Goal: Information Seeking & Learning: Learn about a topic

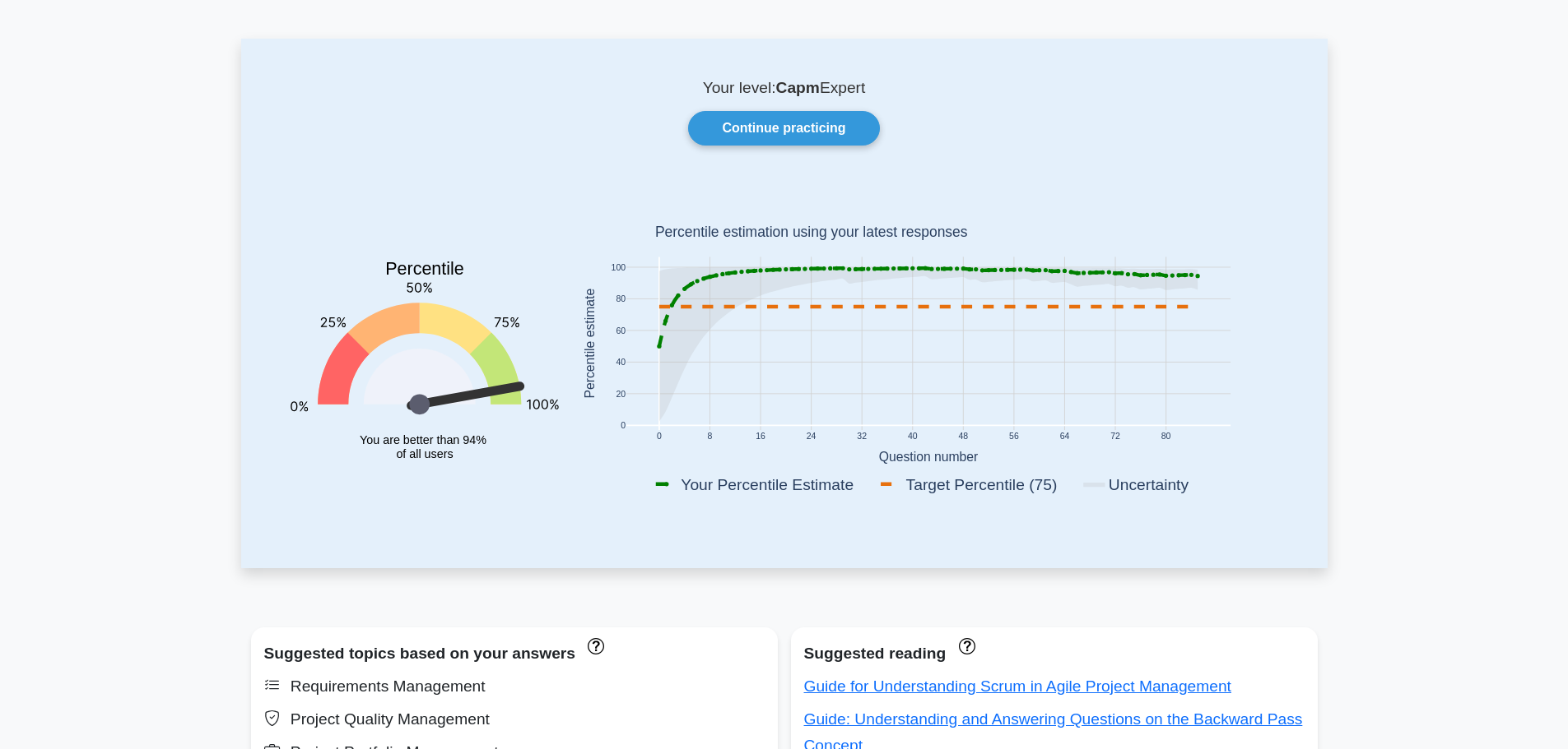
scroll to position [82, 0]
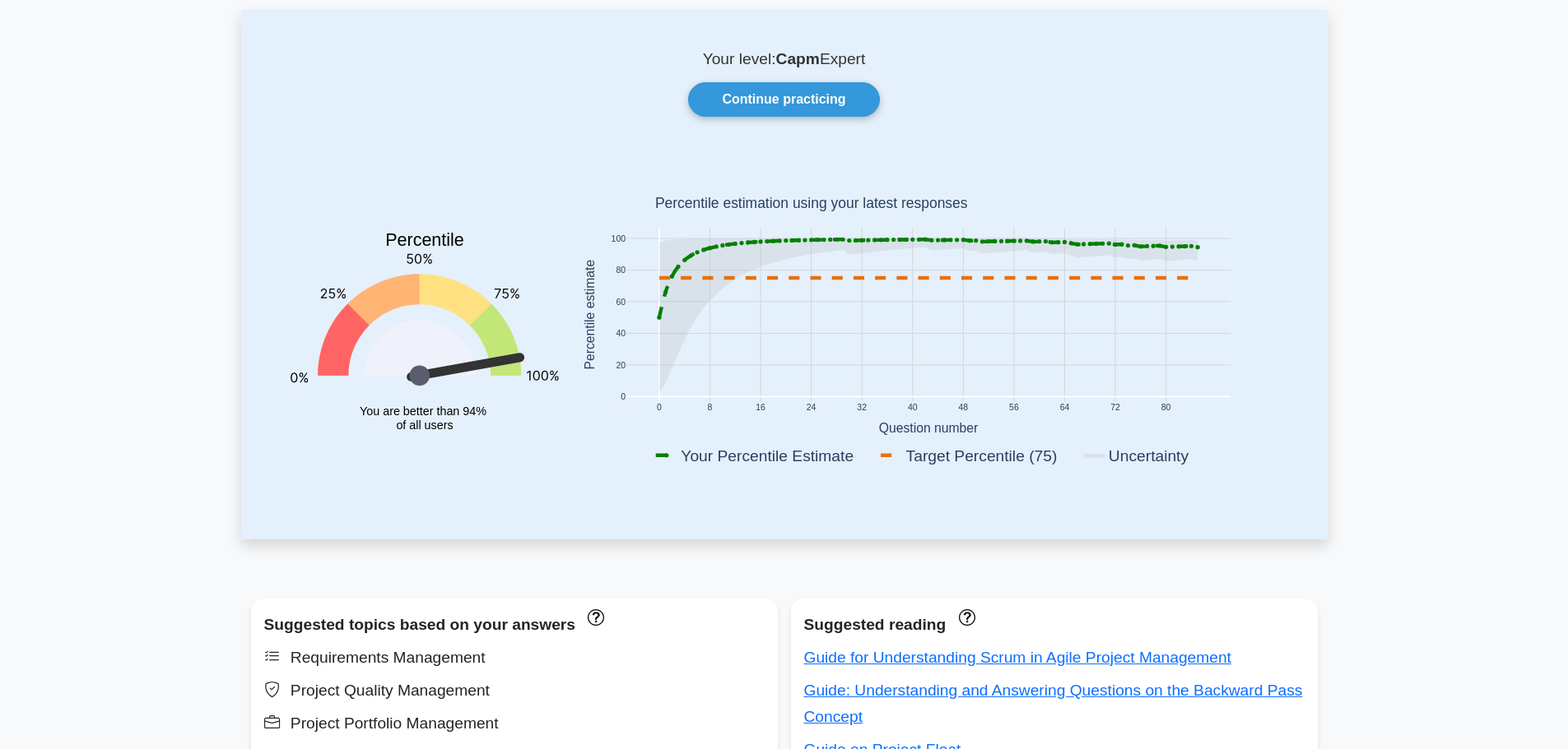
click at [782, 90] on link "Continue practicing" at bounding box center [783, 100] width 191 height 34
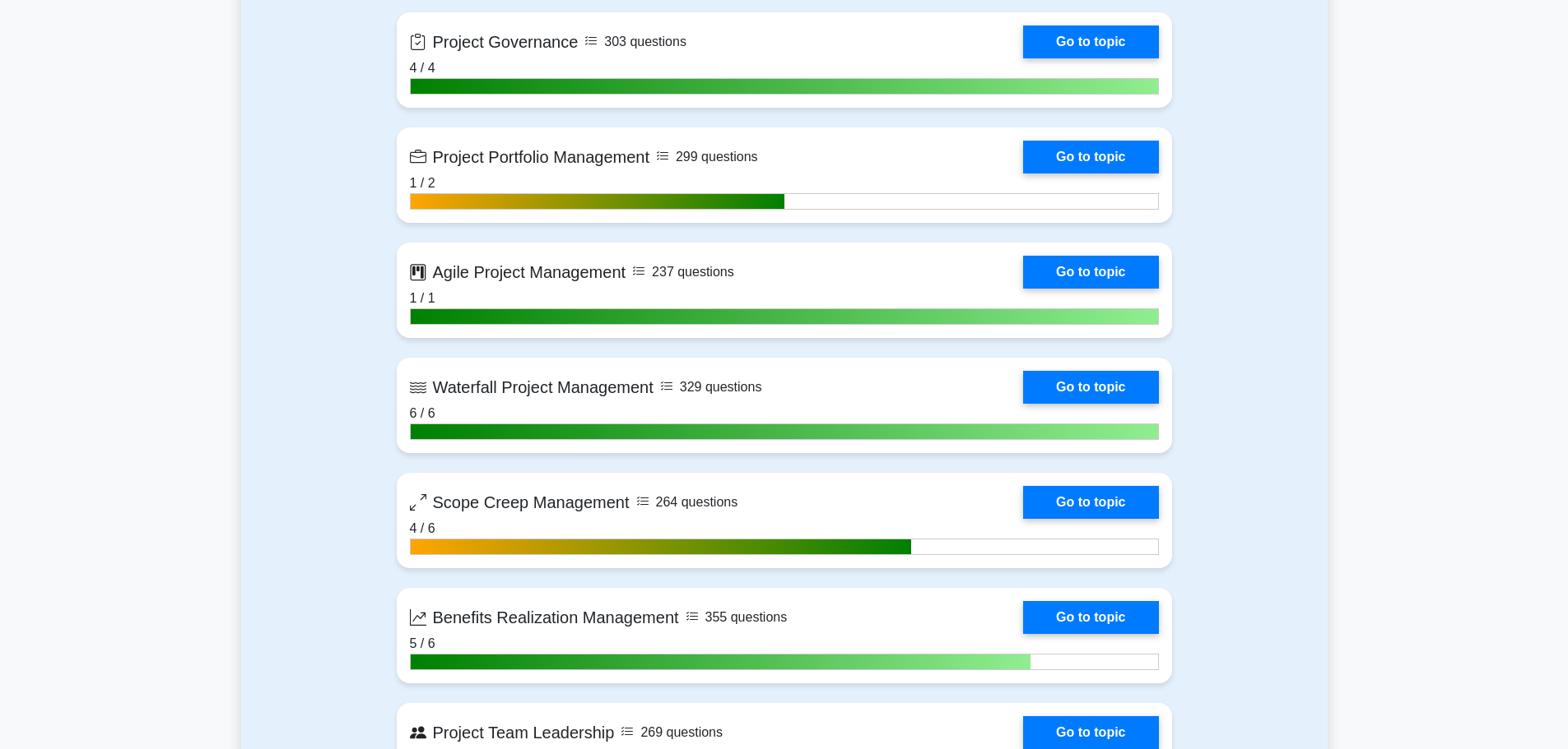
scroll to position [3208, 0]
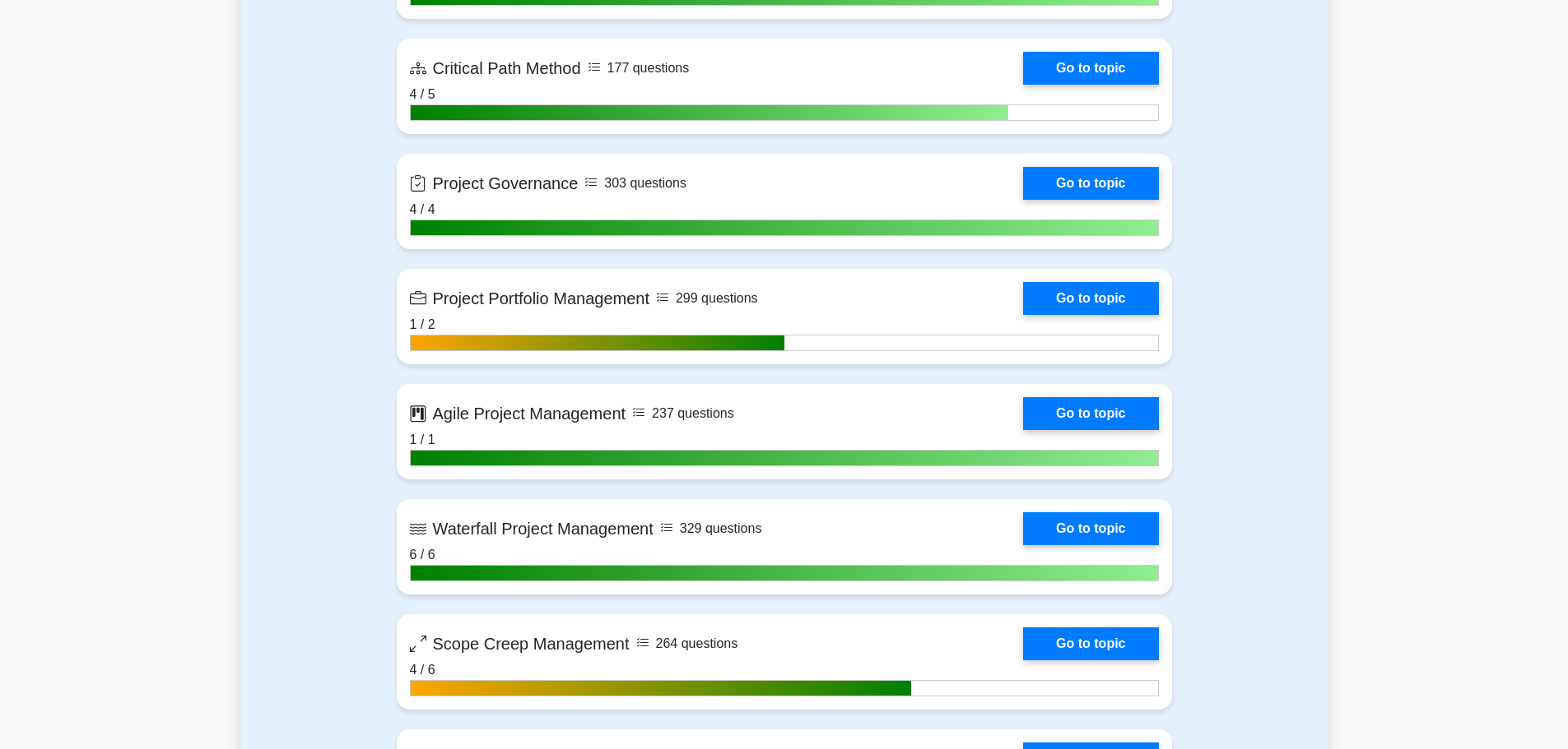
click at [1051, 291] on link "Go to topic" at bounding box center [1090, 299] width 135 height 33
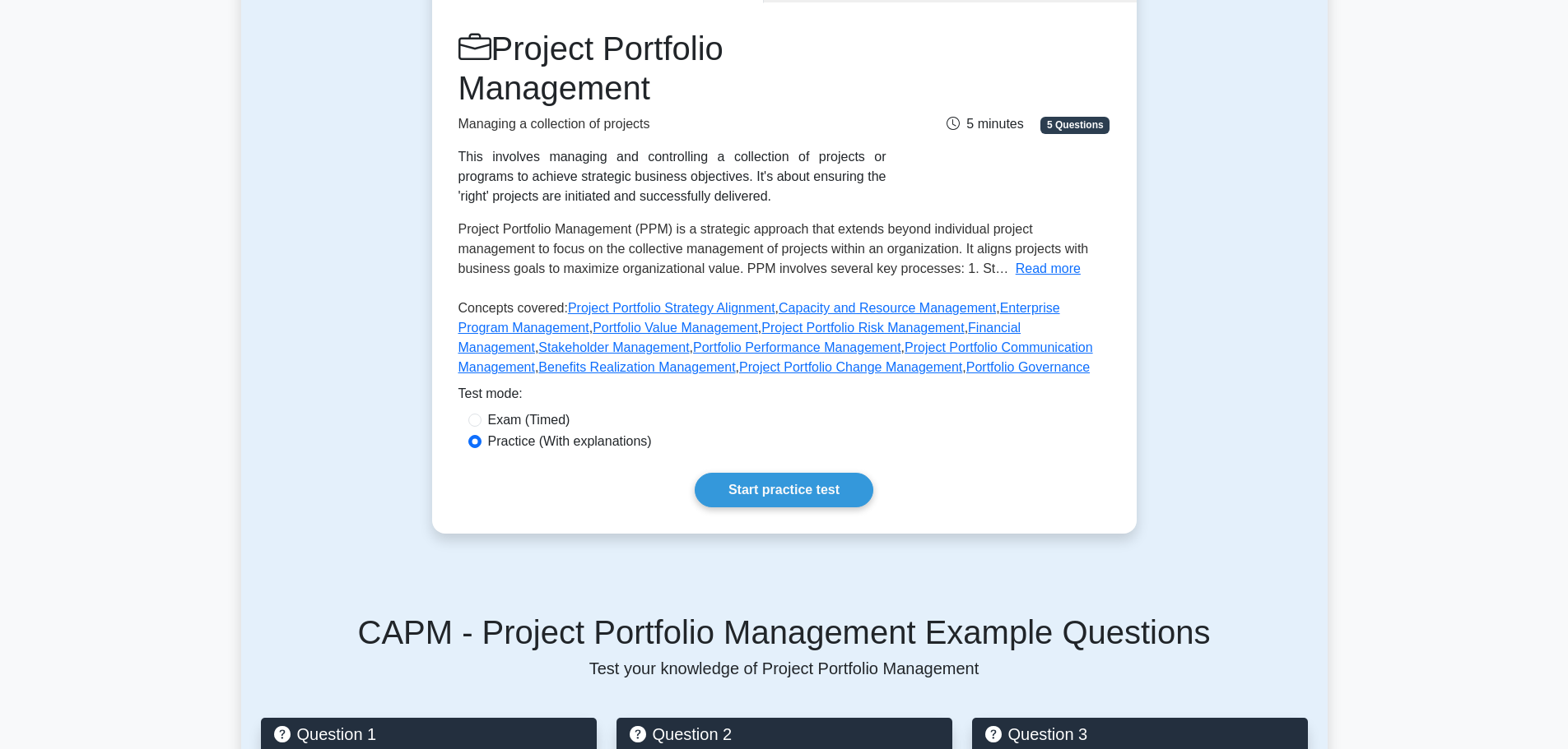
scroll to position [247, 0]
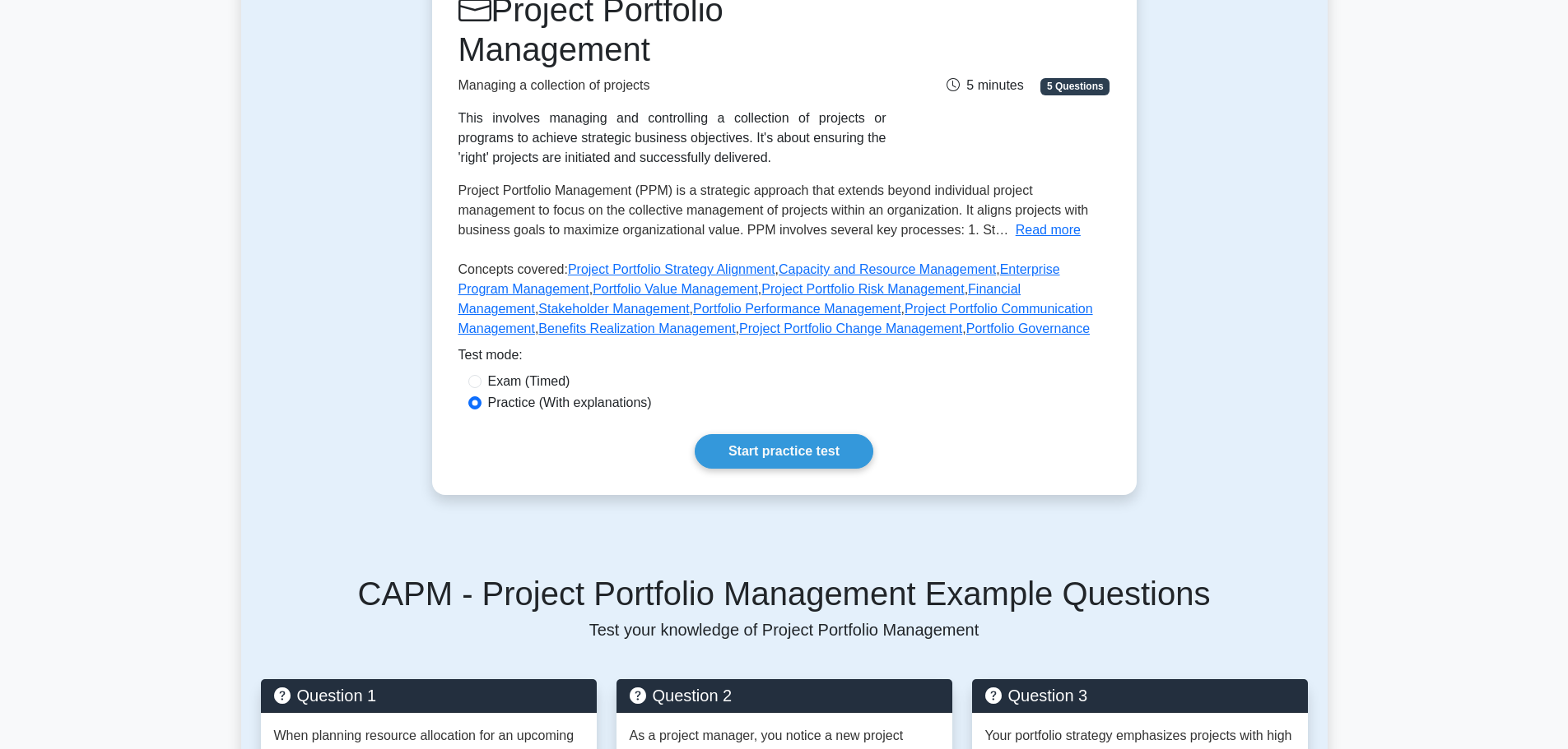
click at [787, 444] on link "Start practice test" at bounding box center [784, 451] width 178 height 34
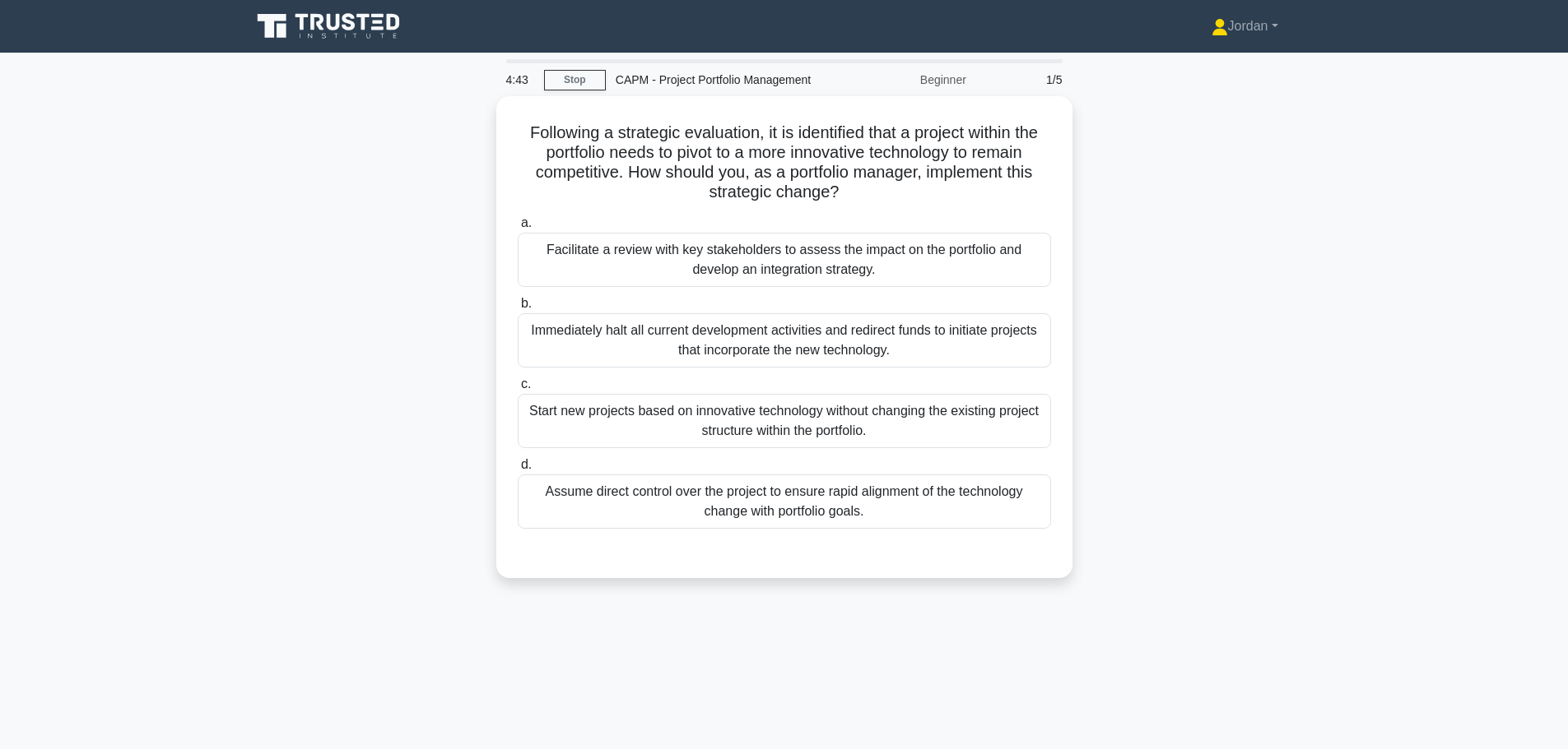
click at [683, 248] on div "Facilitate a review with key stakeholders to assess the impact on the portfolio…" at bounding box center [784, 260] width 533 height 55
click at [518, 229] on input "a. Facilitate a review with key stakeholders to assess the impact on the portfo…" at bounding box center [518, 223] width 0 height 11
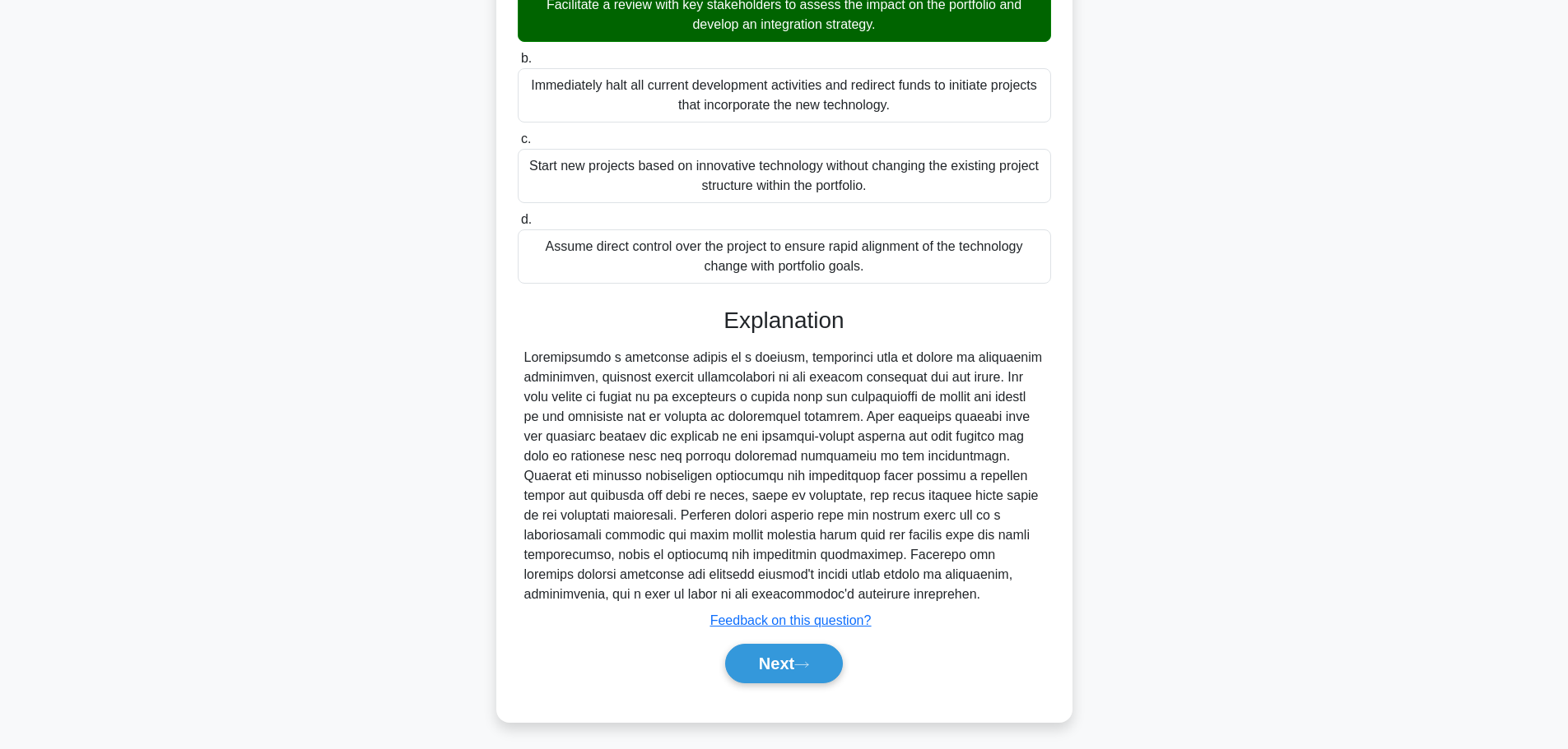
click at [808, 655] on button "Next" at bounding box center [783, 663] width 118 height 39
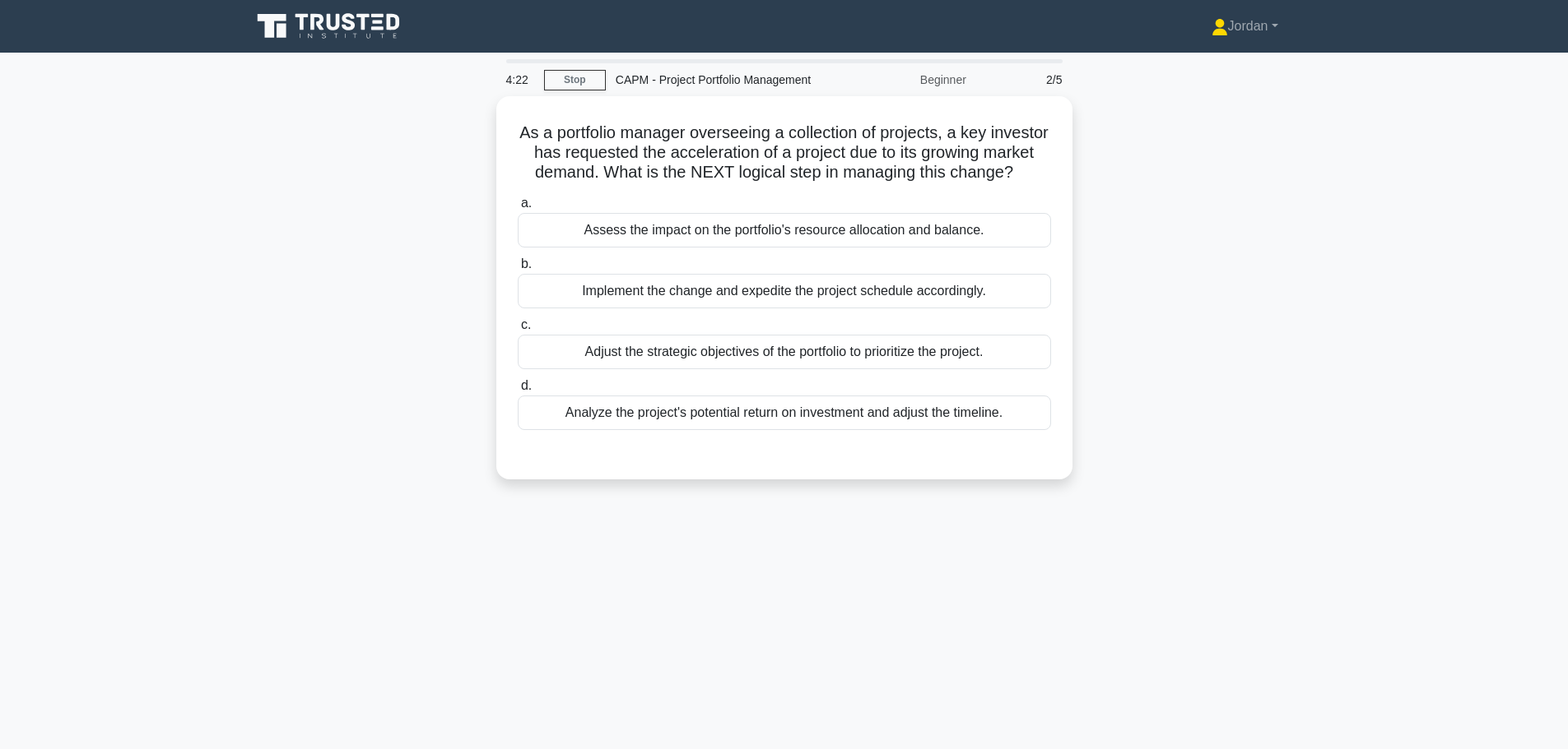
click at [703, 247] on div "Assess the impact on the portfolio's resource allocation and balance." at bounding box center [784, 230] width 533 height 34
click at [518, 209] on input "a. Assess the impact on the portfolio's resource allocation and balance." at bounding box center [518, 203] width 0 height 11
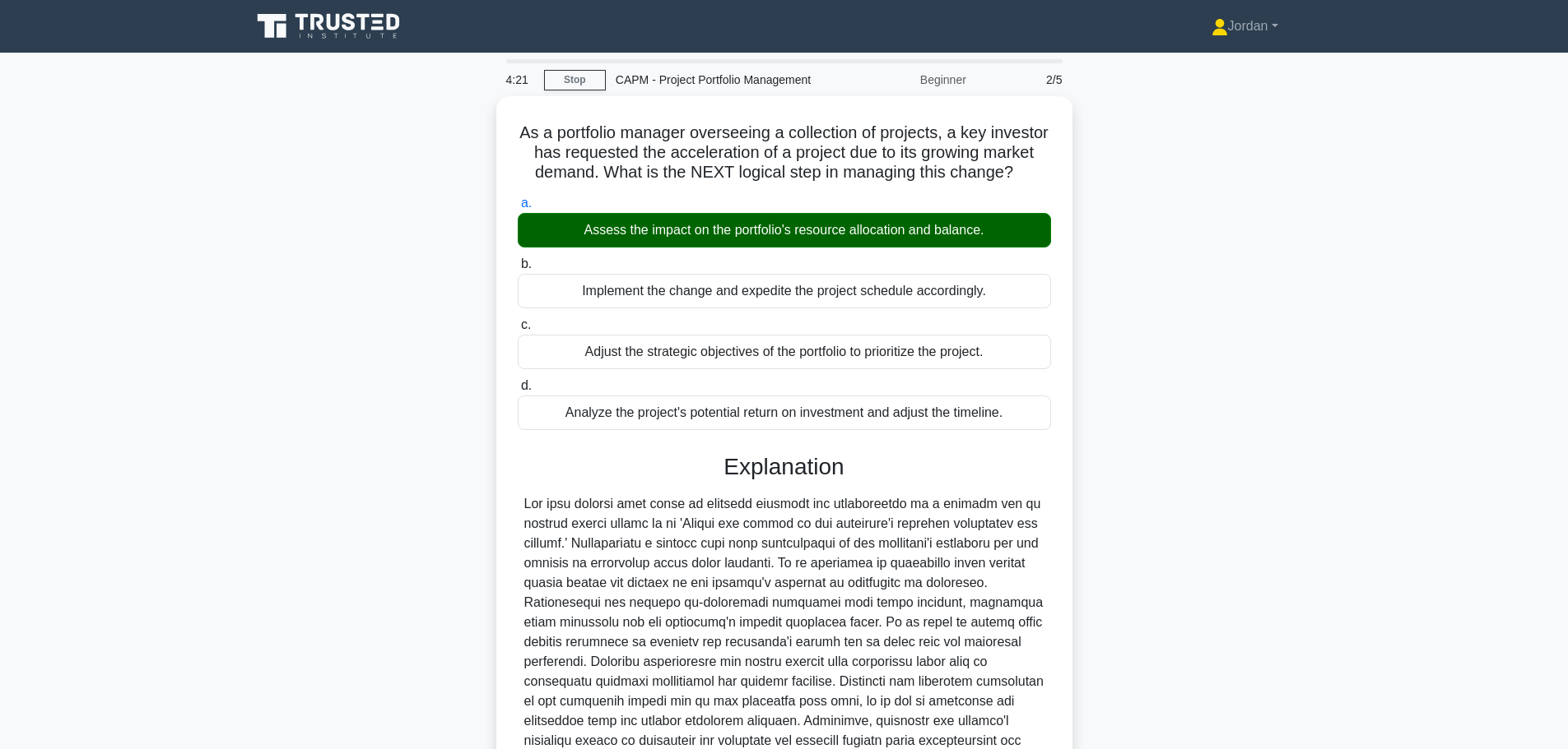
scroll to position [226, 0]
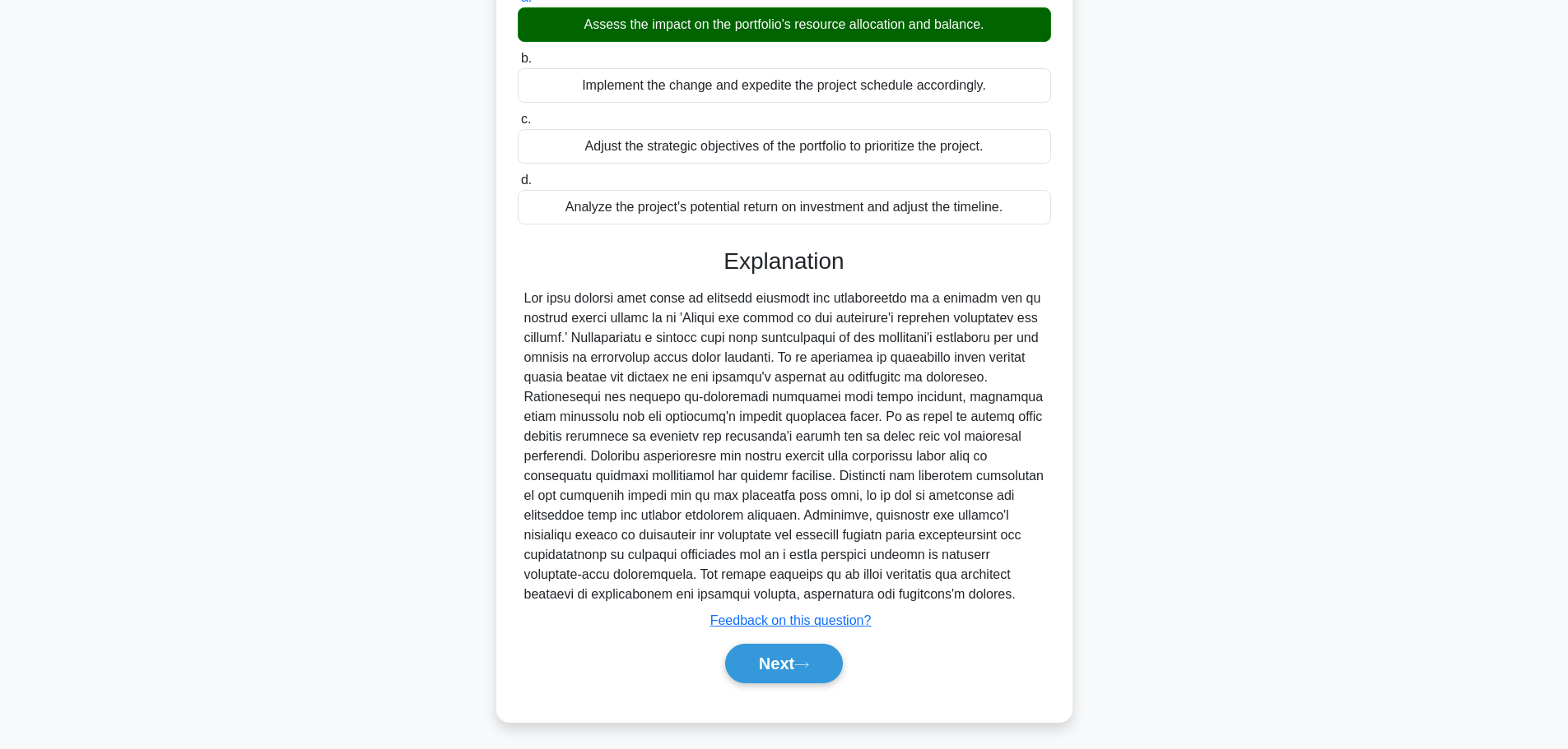
click at [800, 664] on icon at bounding box center [801, 665] width 14 height 9
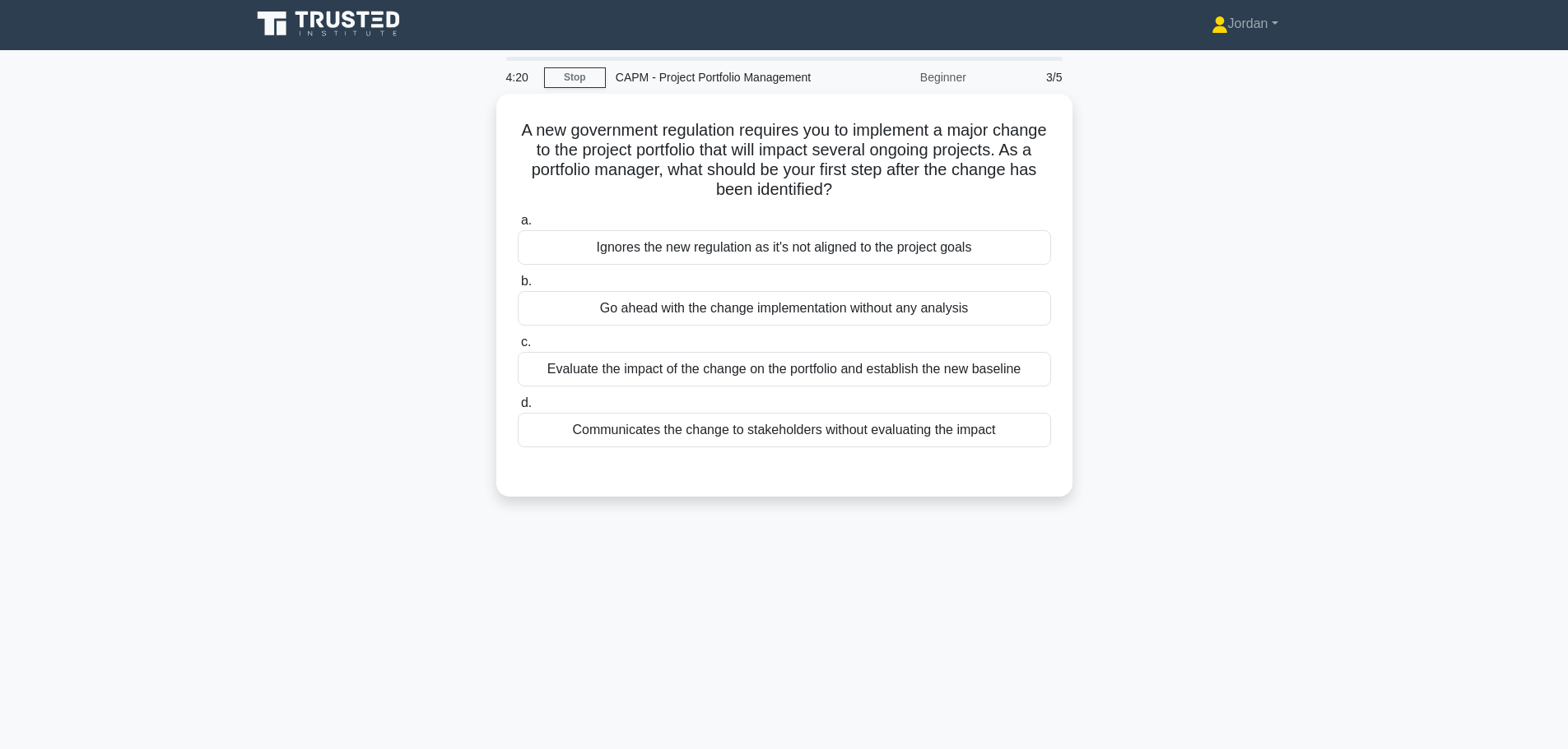
scroll to position [0, 0]
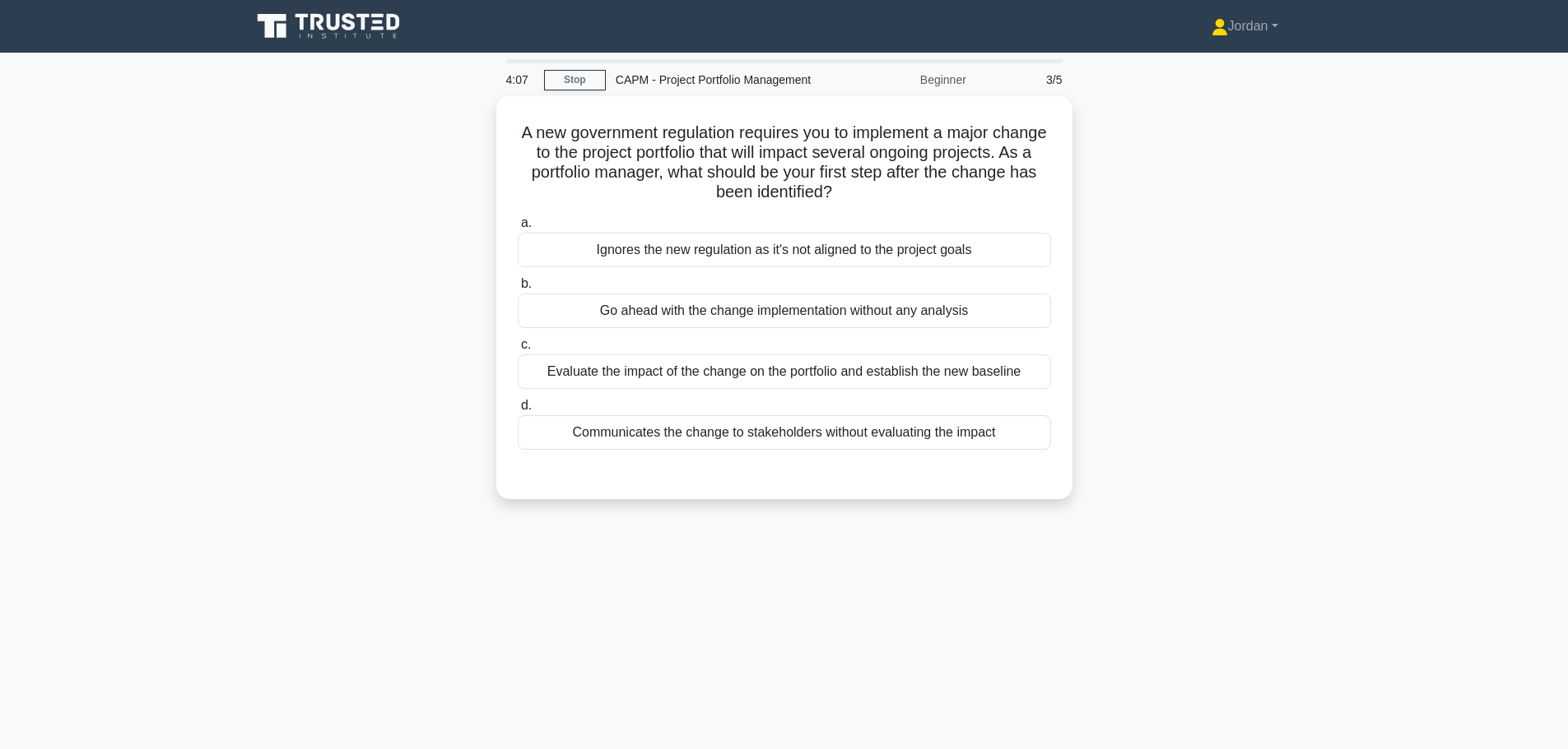
click at [743, 375] on div "Evaluate the impact of the change on the portfolio and establish the new baseli…" at bounding box center [784, 372] width 533 height 34
click at [518, 351] on input "c. Evaluate the impact of the change on the portfolio and establish the new bas…" at bounding box center [518, 345] width 0 height 11
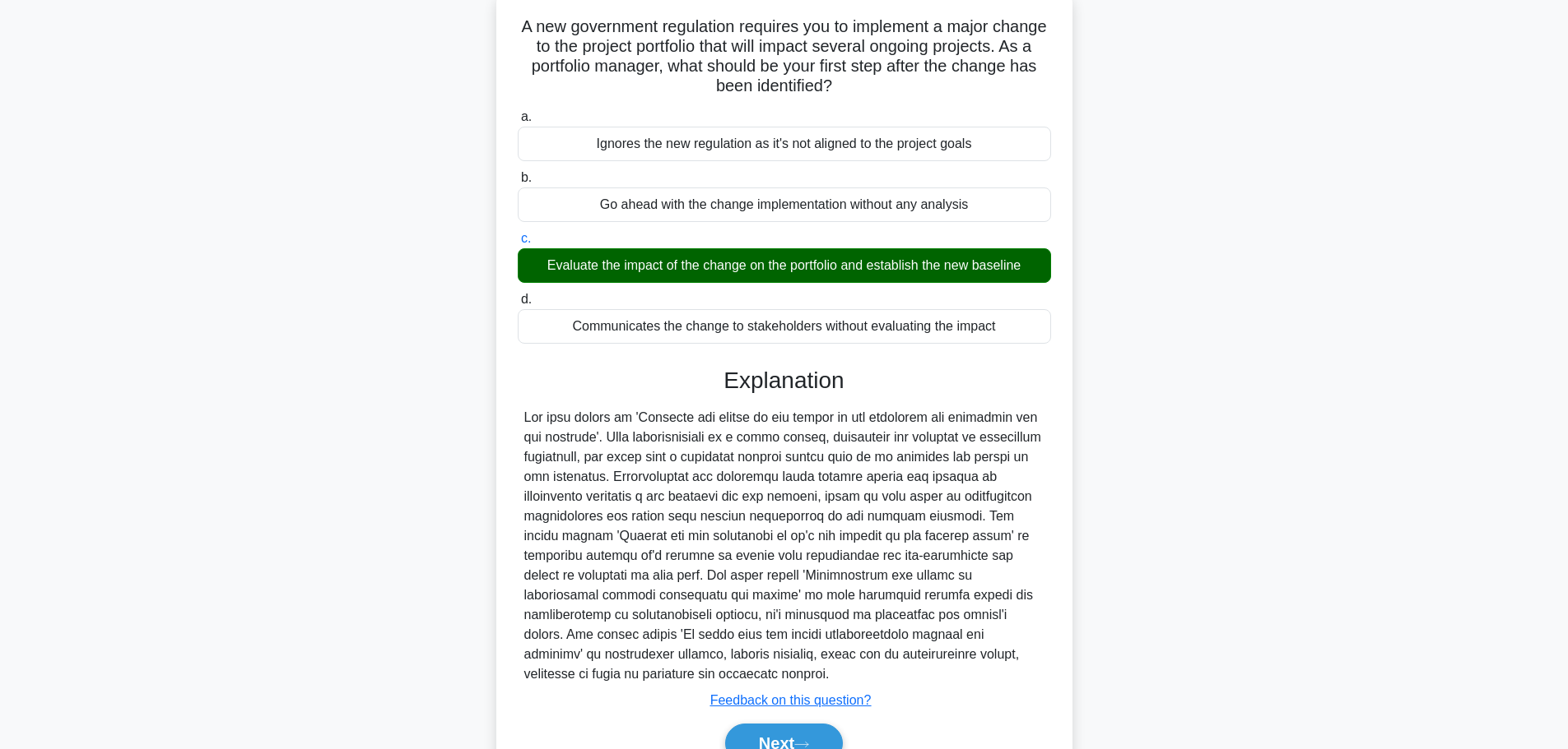
scroll to position [187, 0]
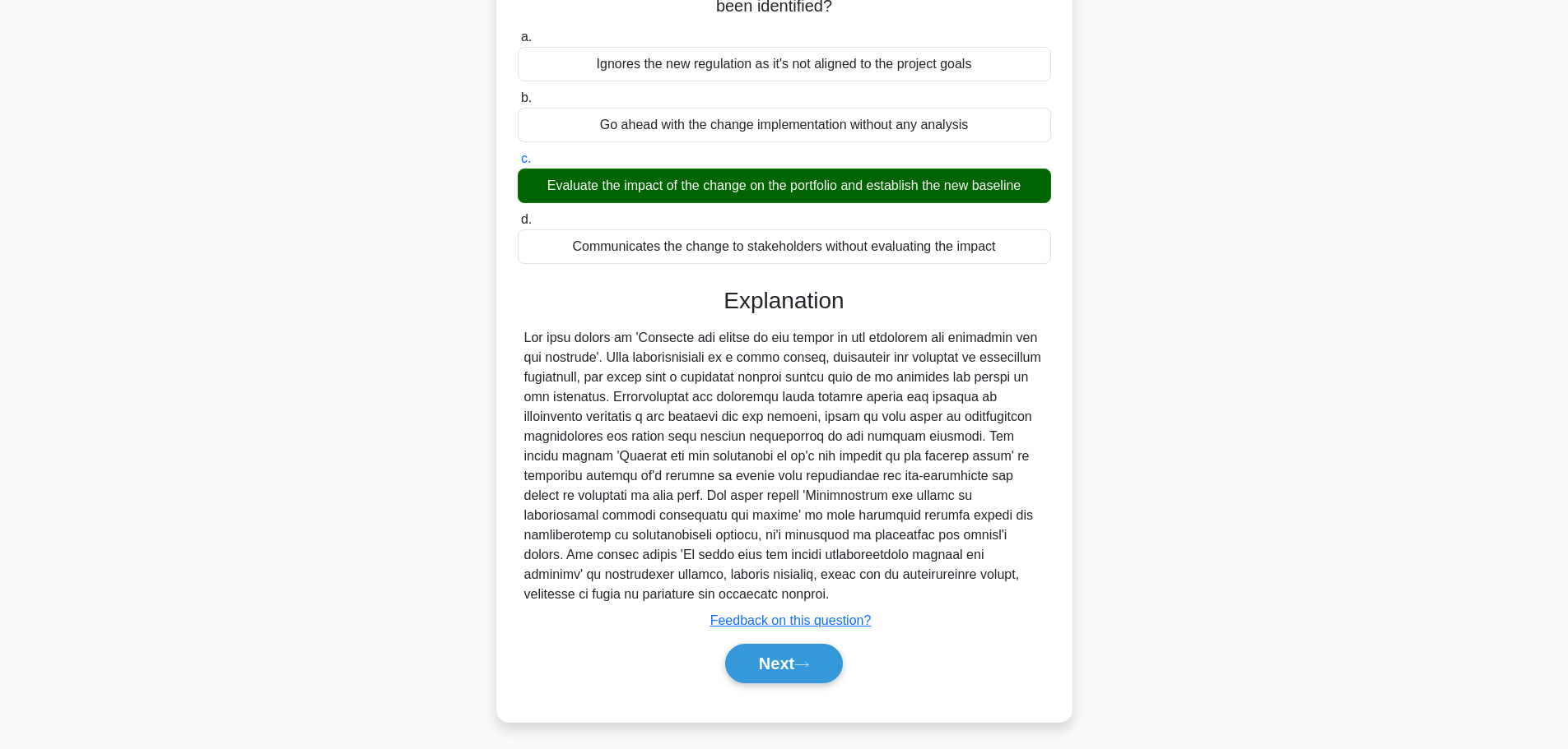
click at [808, 664] on icon at bounding box center [801, 664] width 13 height 5
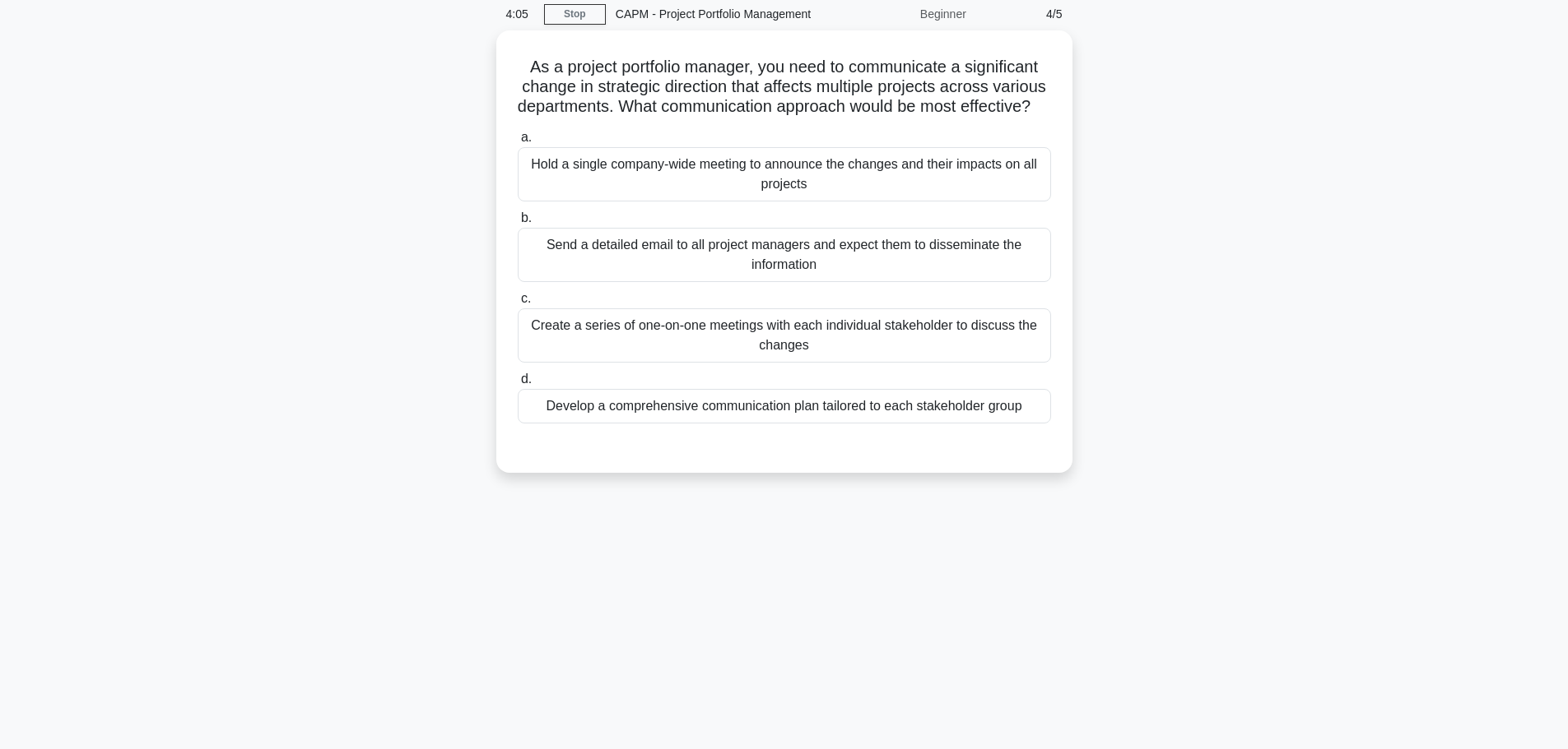
scroll to position [0, 0]
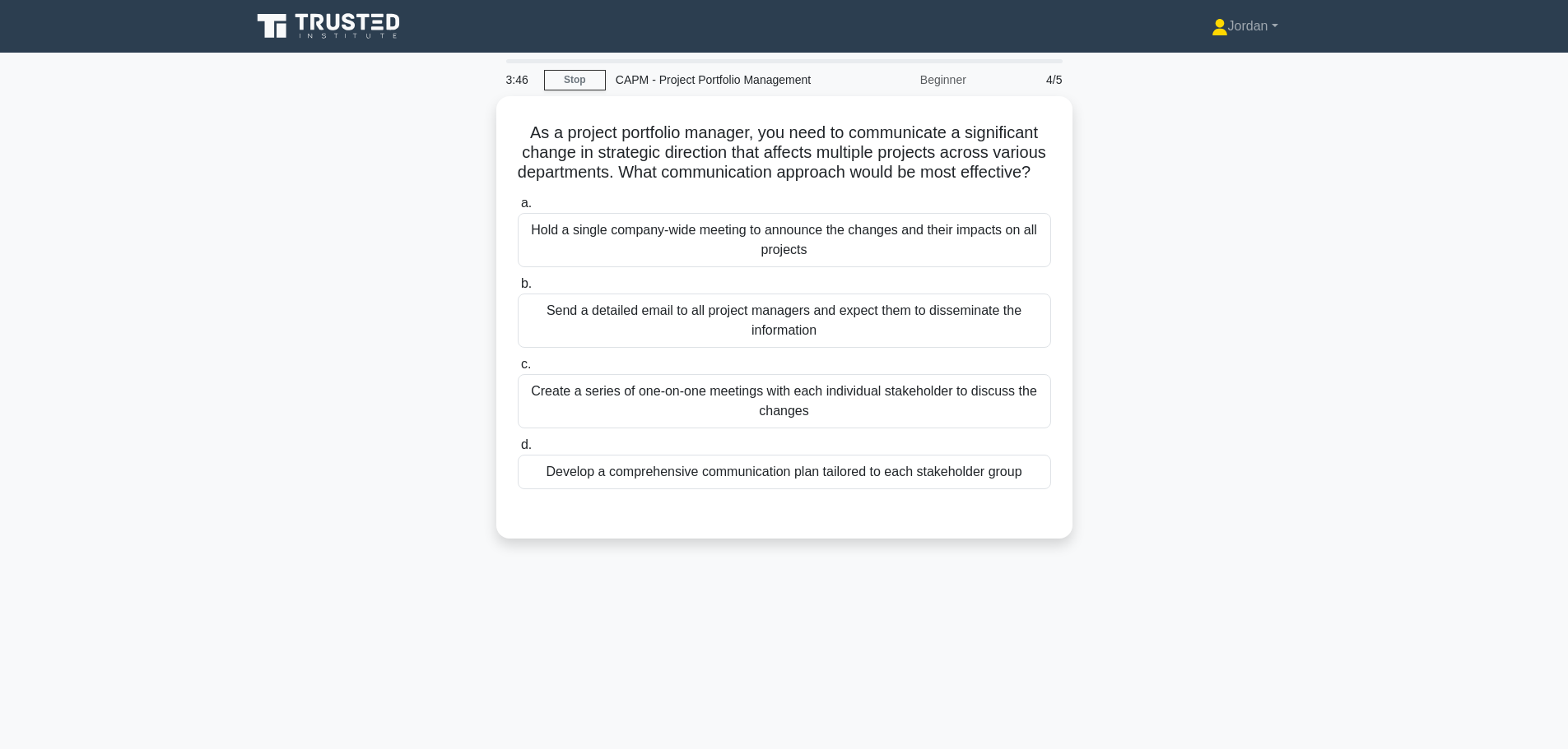
click at [803, 489] on div "Develop a comprehensive communication plan tailored to each stakeholder group" at bounding box center [784, 472] width 533 height 34
click at [518, 451] on input "d. Develop a comprehensive communication plan tailored to each stakeholder group" at bounding box center [518, 444] width 0 height 11
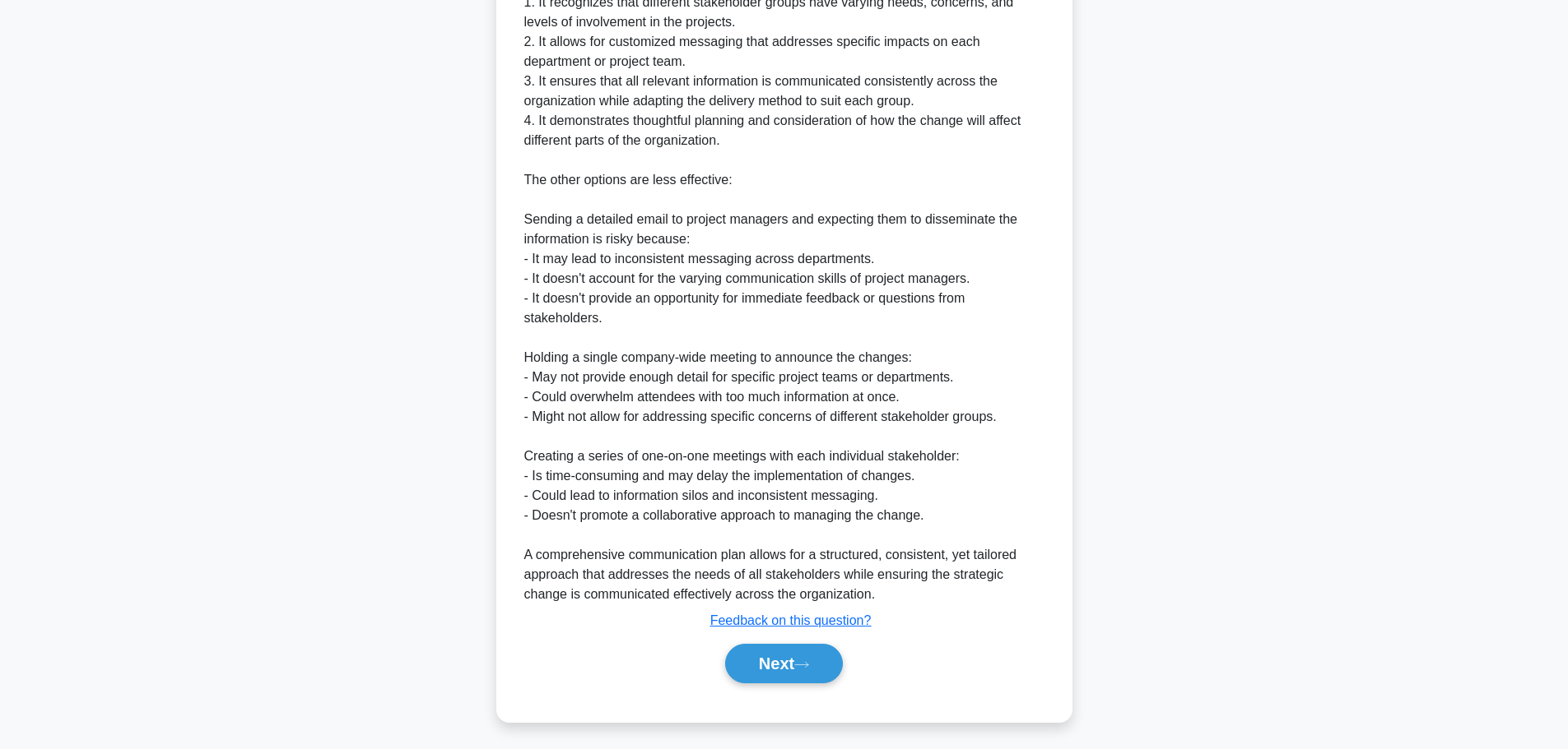
click at [807, 672] on button "Next" at bounding box center [783, 663] width 118 height 39
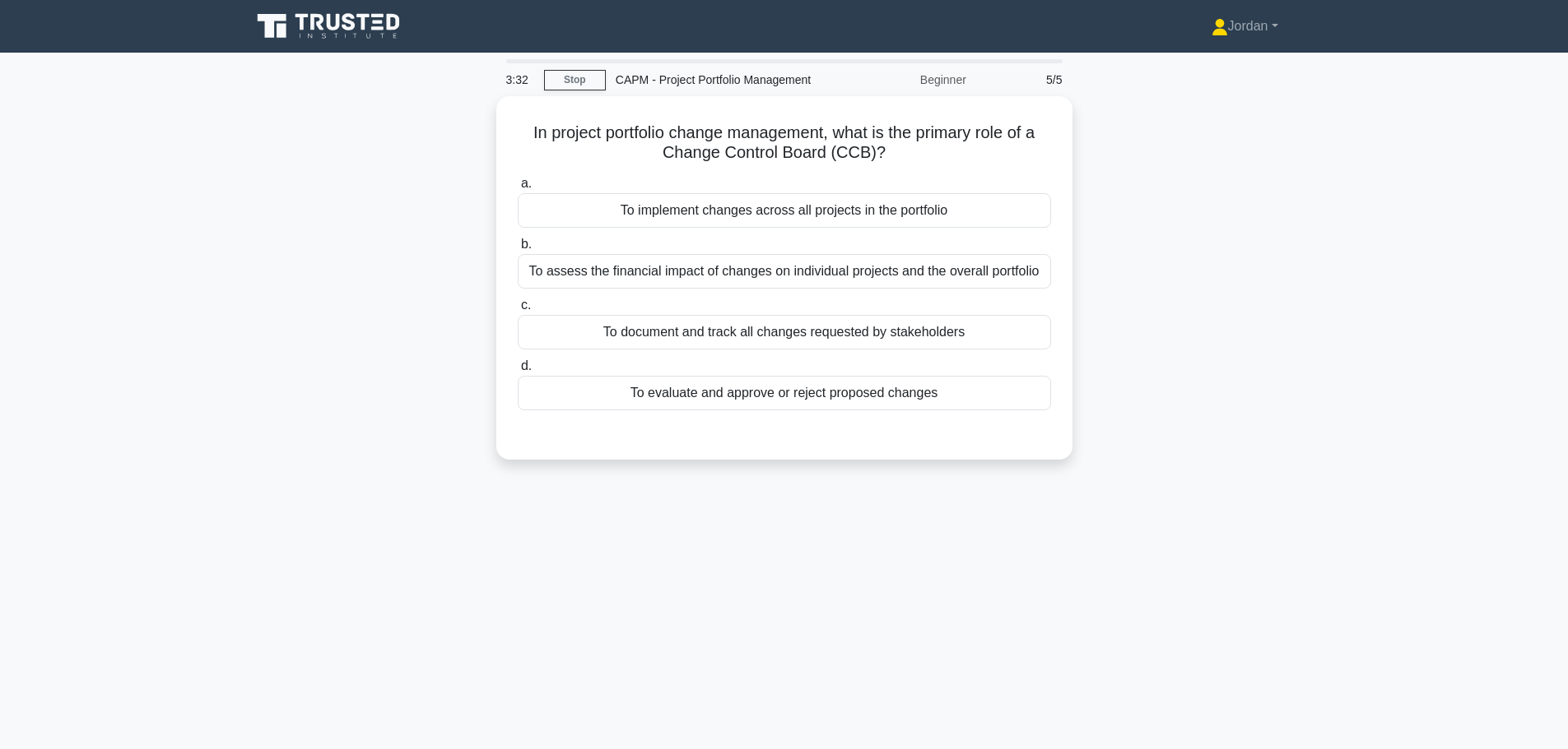
click at [763, 324] on div "To document and track all changes requested by stakeholders" at bounding box center [784, 332] width 533 height 34
click at [518, 311] on input "c. To document and track all changes requested by stakeholders" at bounding box center [518, 305] width 0 height 11
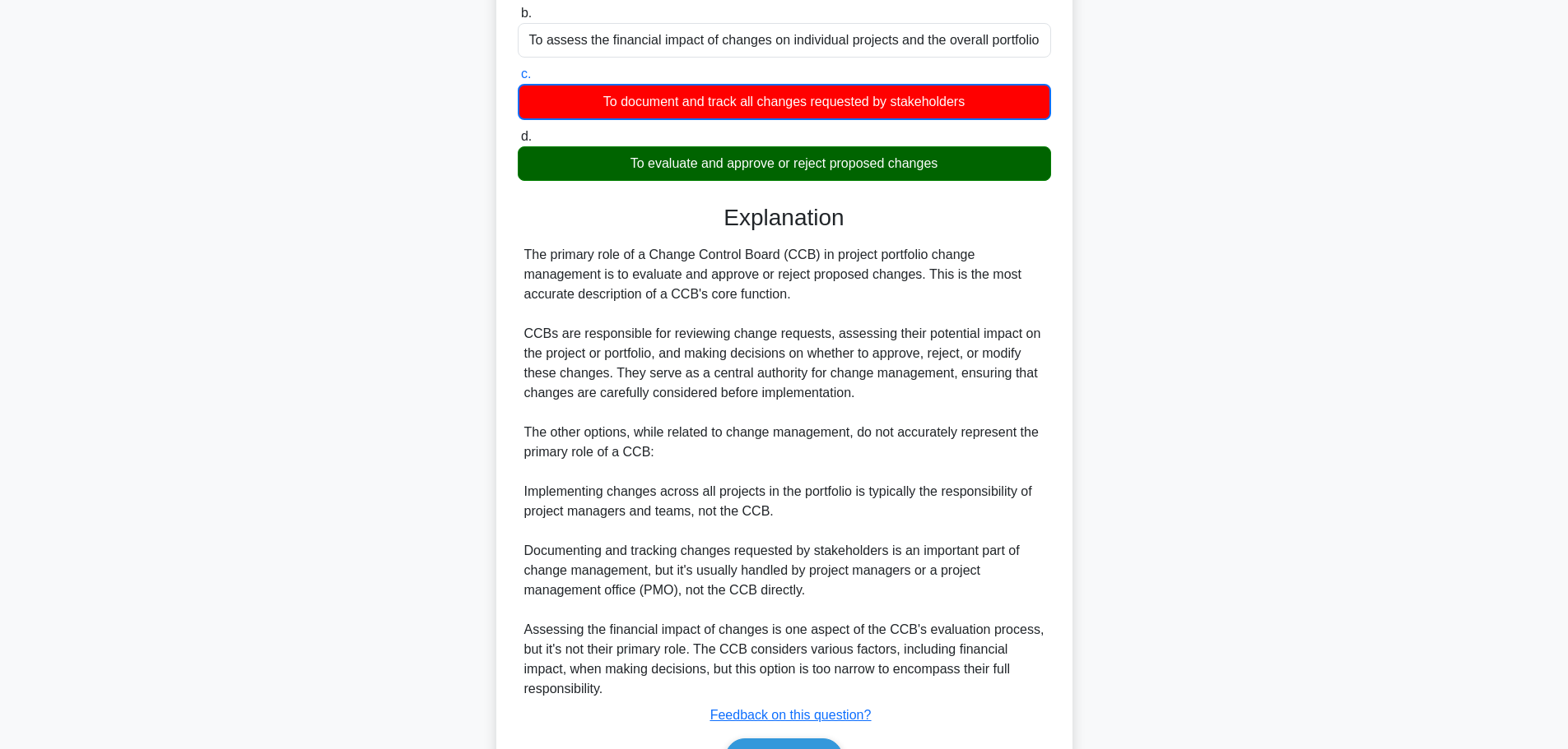
scroll to position [327, 0]
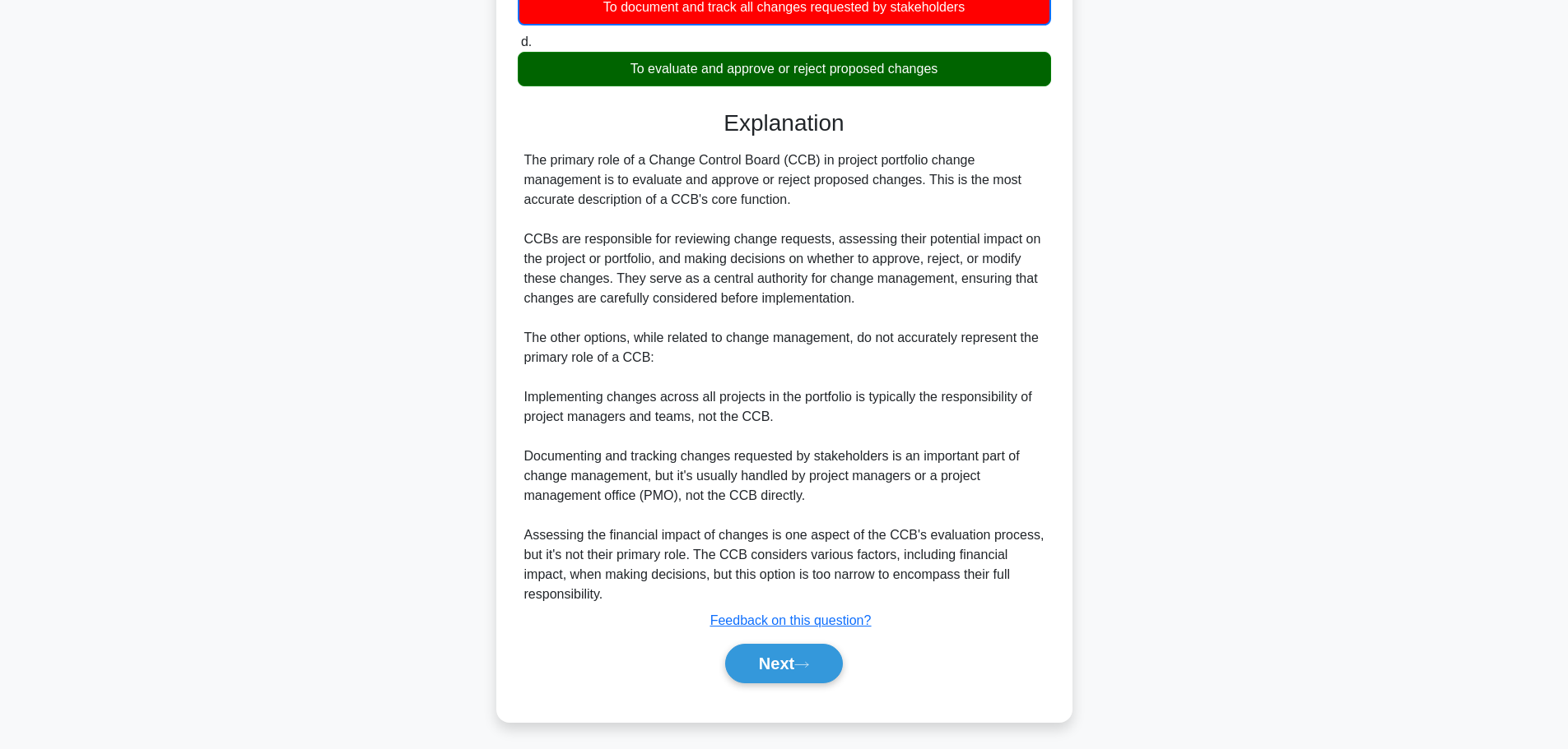
click at [791, 652] on button "Next" at bounding box center [783, 663] width 118 height 39
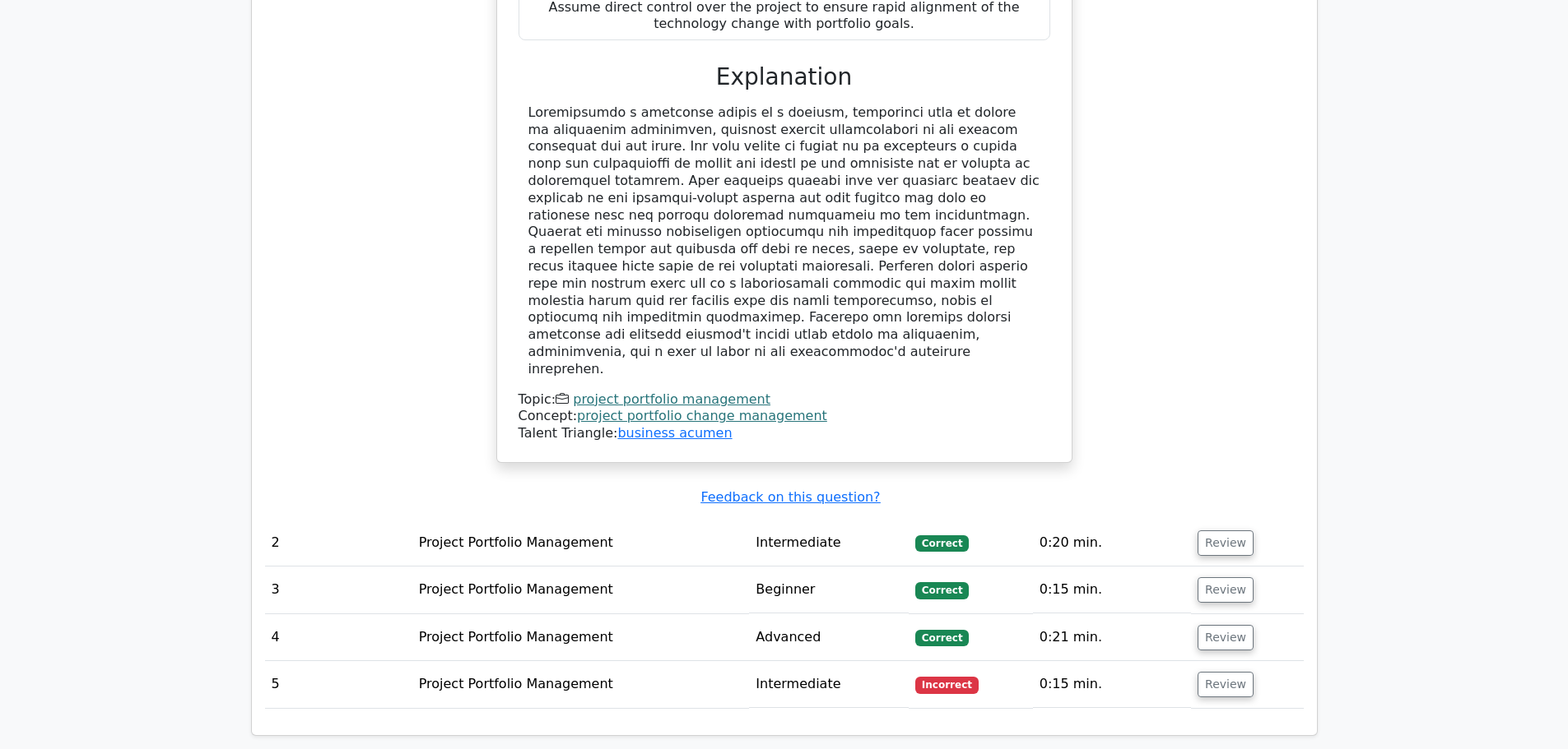
scroll to position [1524, 0]
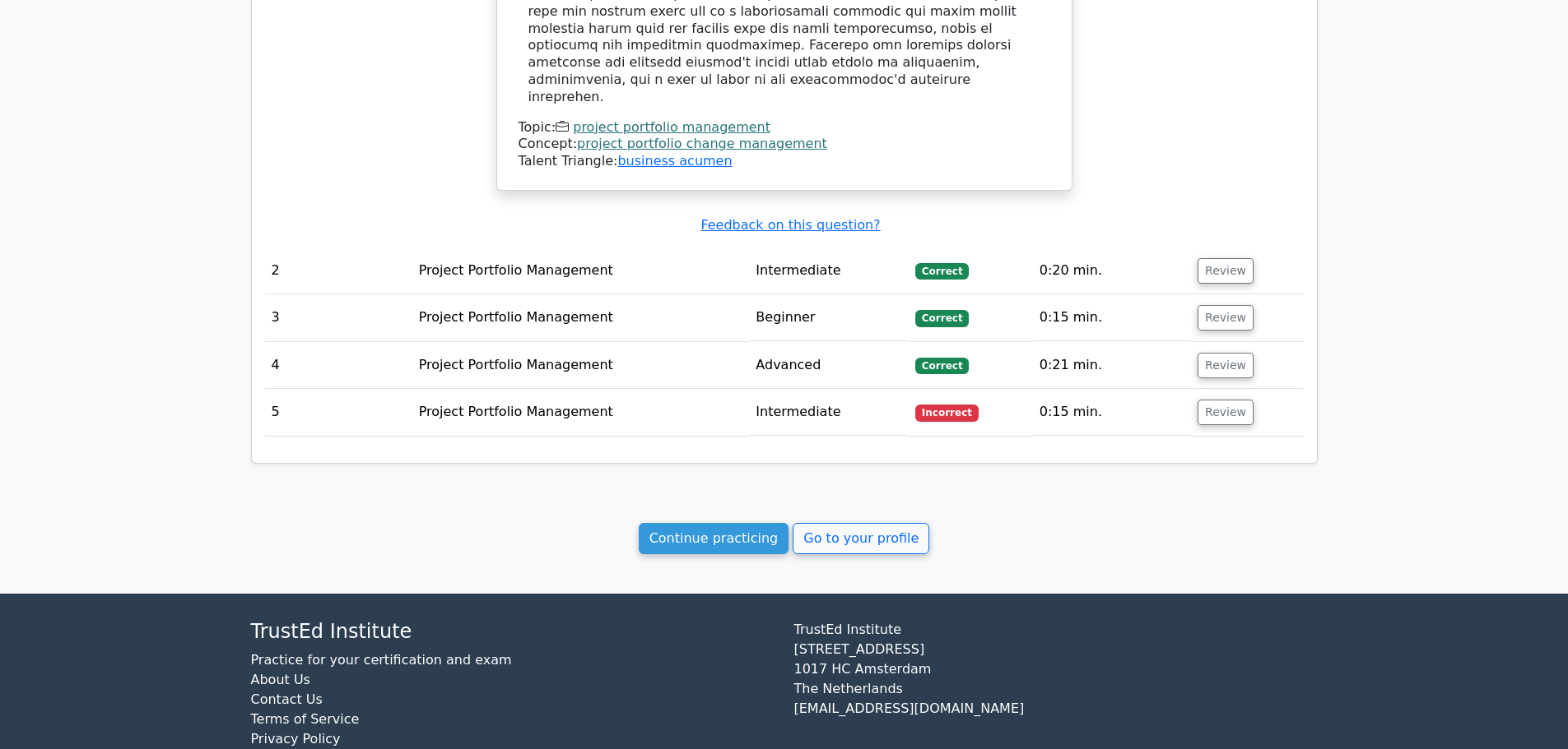
click at [751, 523] on link "Continue practicing" at bounding box center [713, 538] width 150 height 32
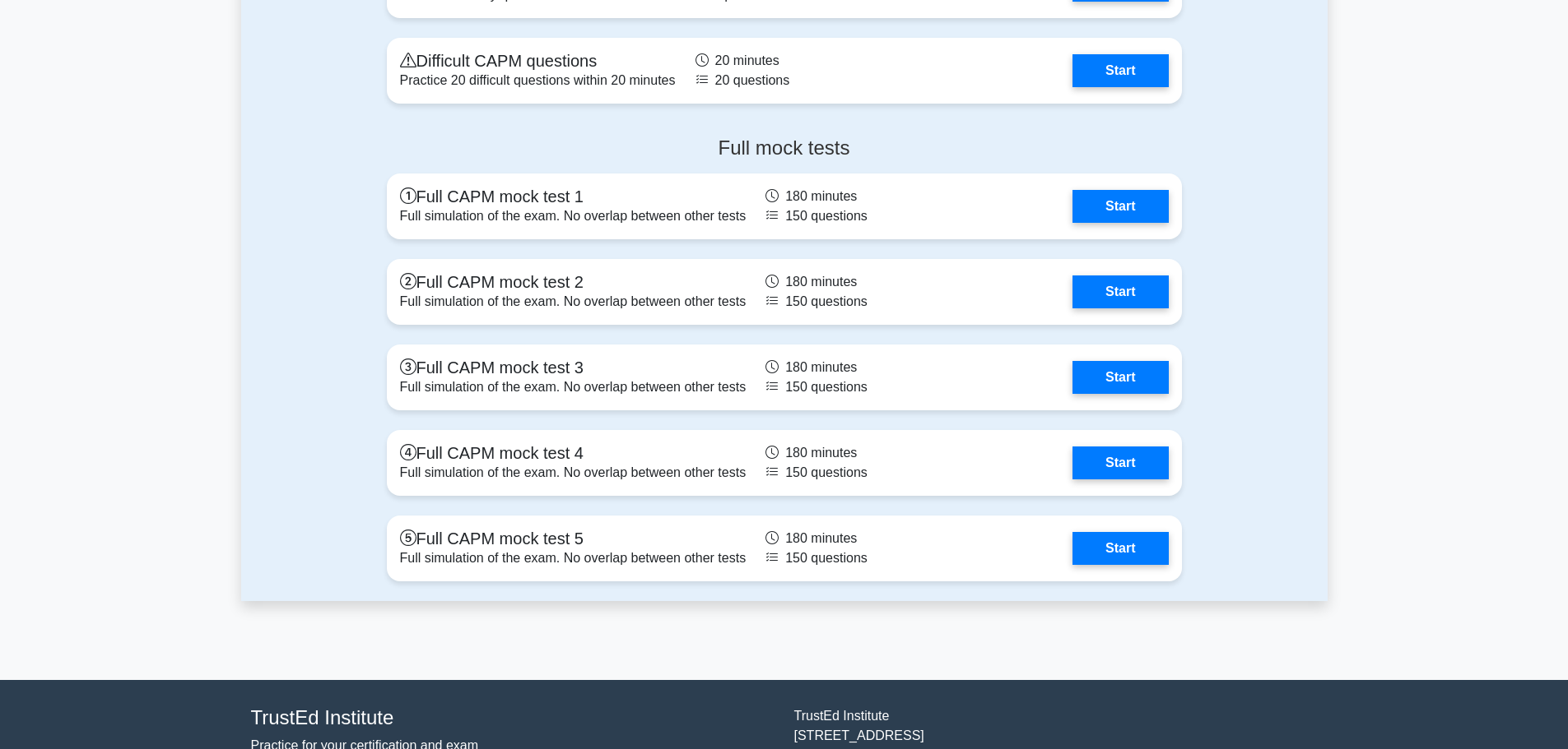
scroll to position [4833, 0]
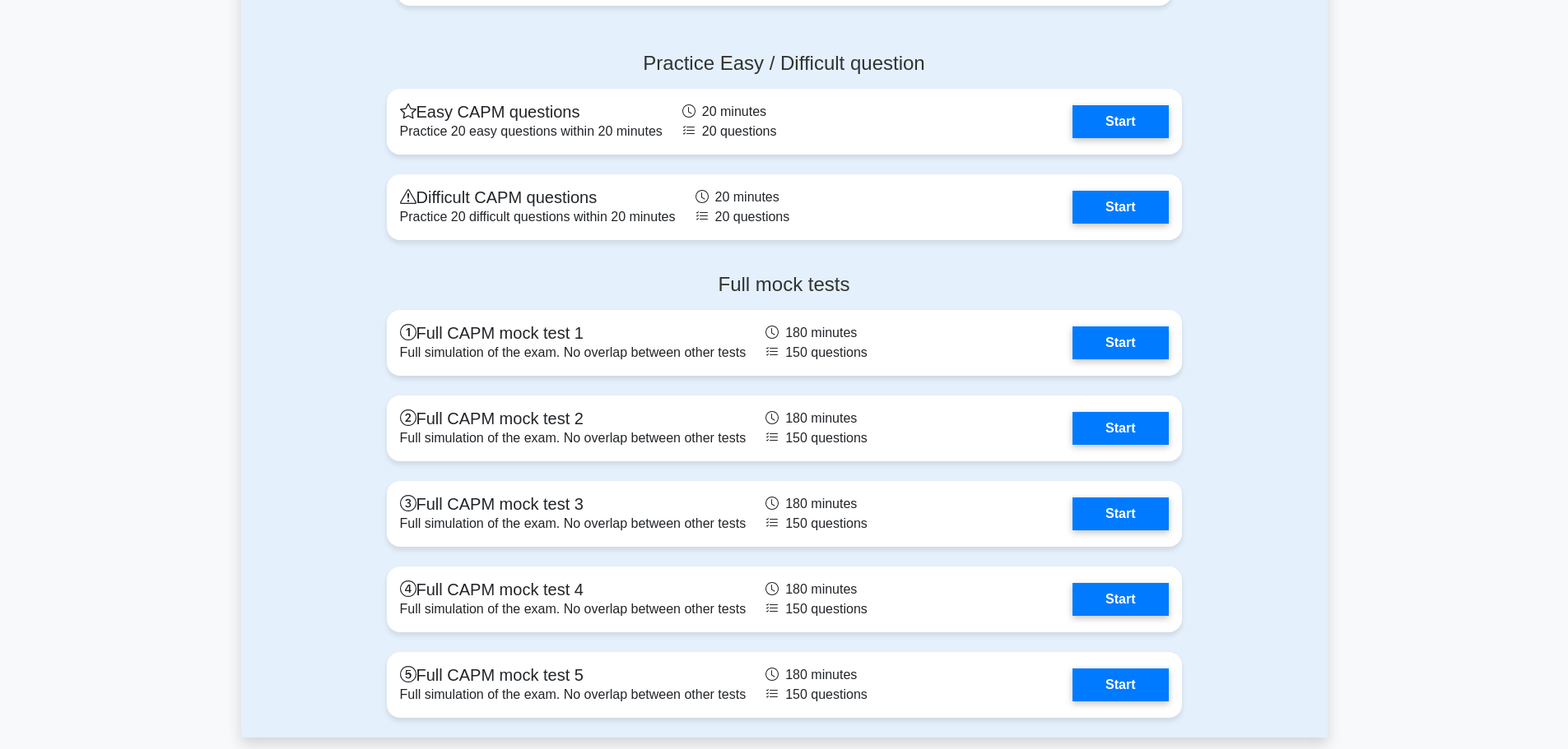
click at [1113, 213] on link "Start" at bounding box center [1120, 207] width 96 height 33
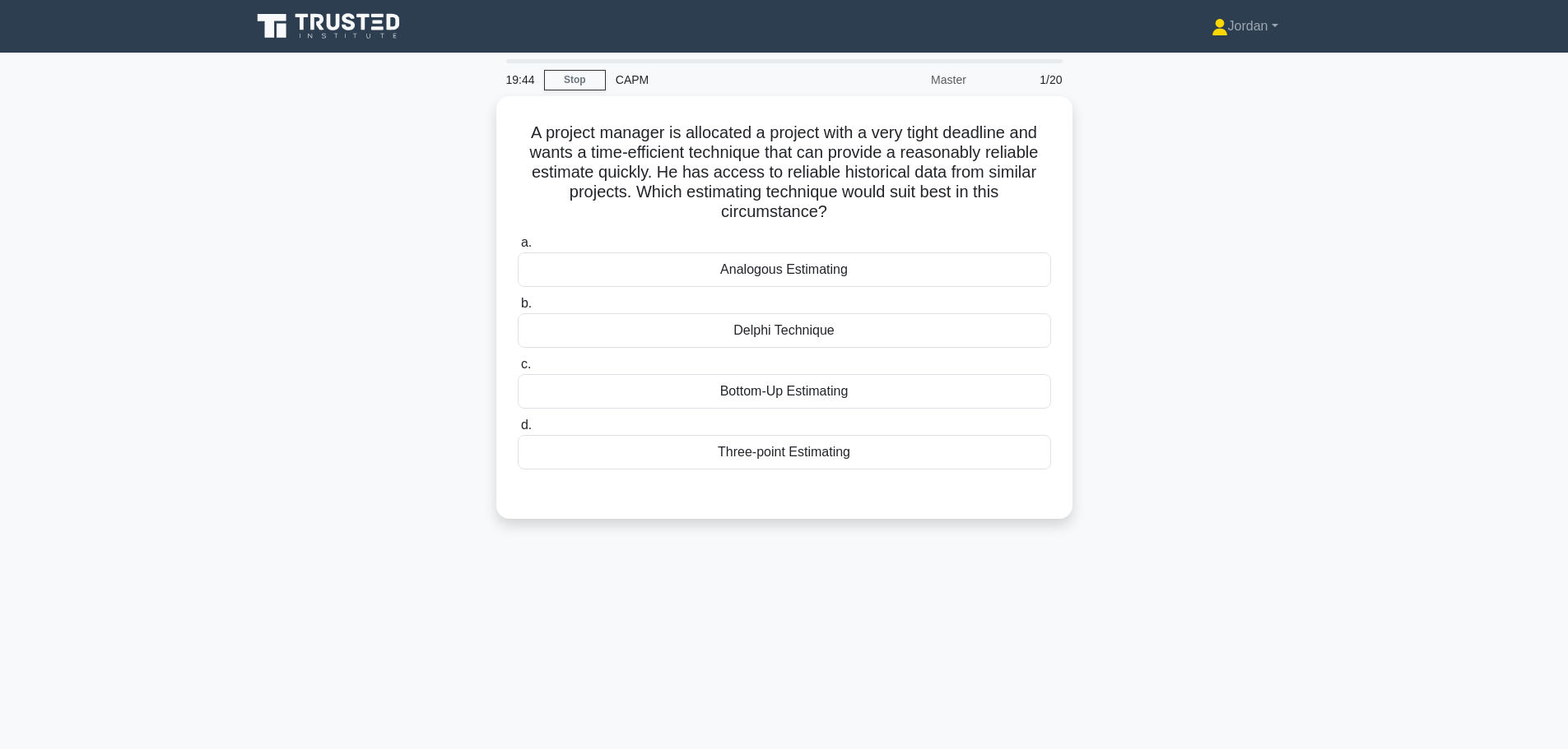
click at [817, 273] on div "Analogous Estimating" at bounding box center [784, 270] width 533 height 34
click at [518, 248] on input "a. Analogous Estimating" at bounding box center [518, 242] width 0 height 11
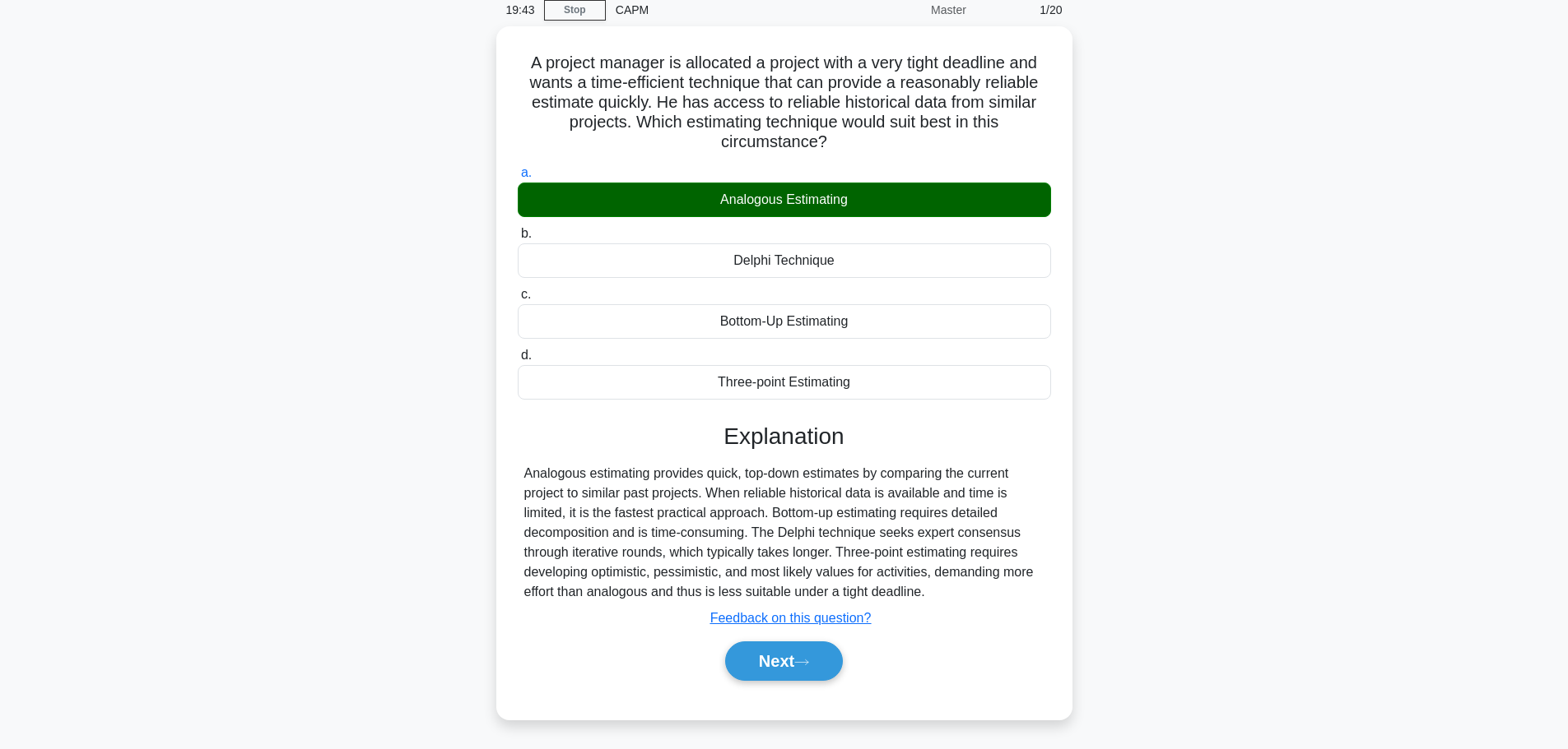
scroll to position [139, 0]
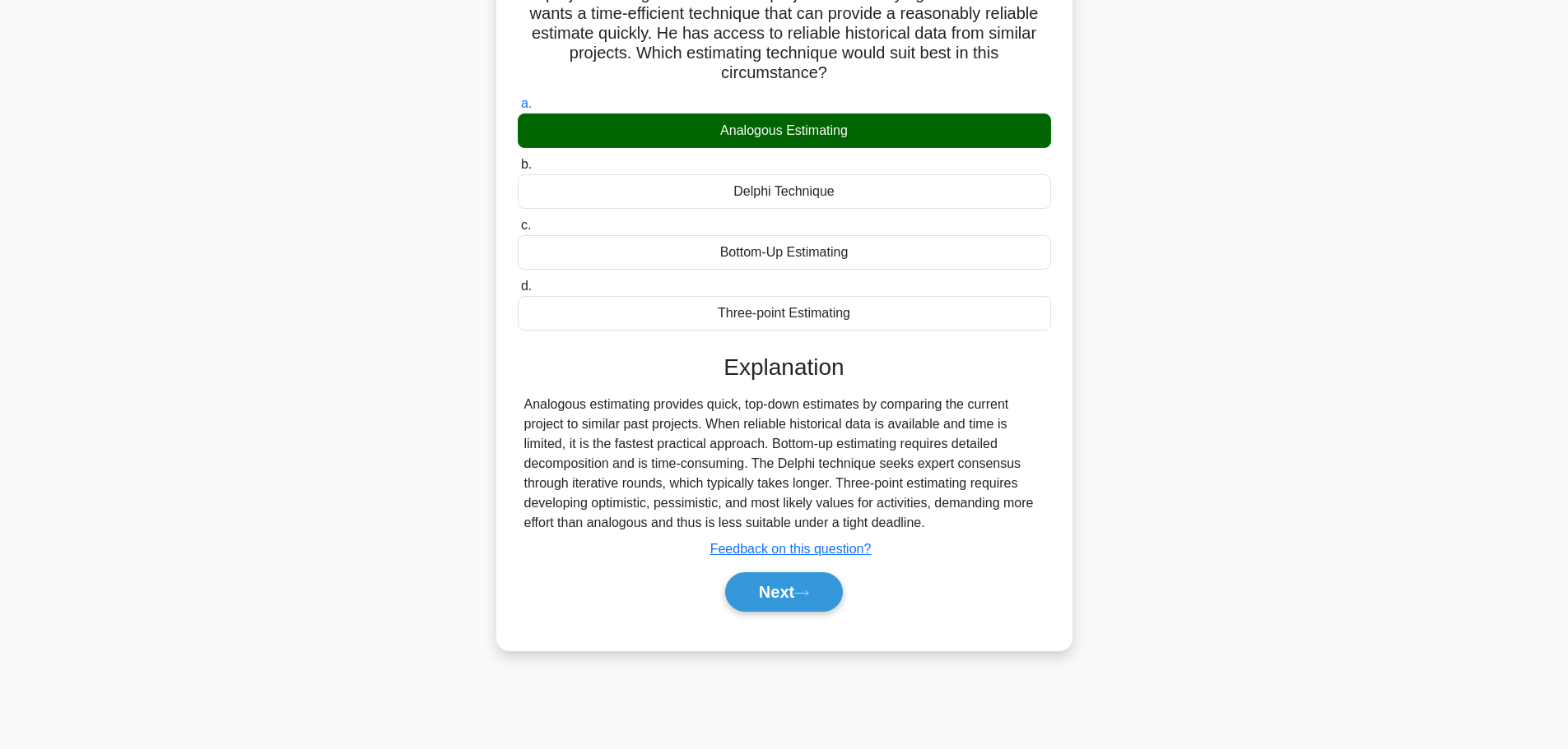
click at [808, 592] on icon at bounding box center [801, 593] width 14 height 9
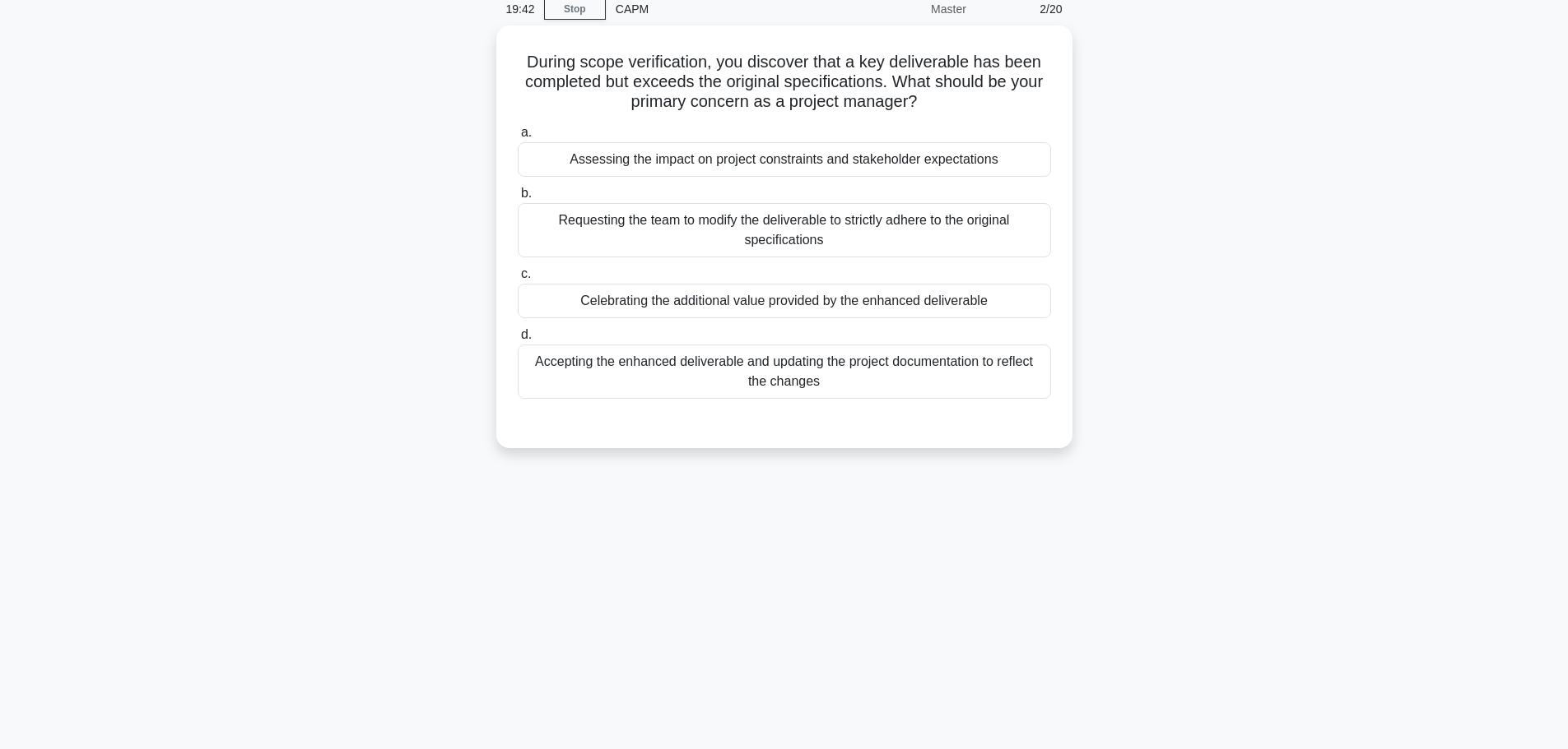
scroll to position [0, 0]
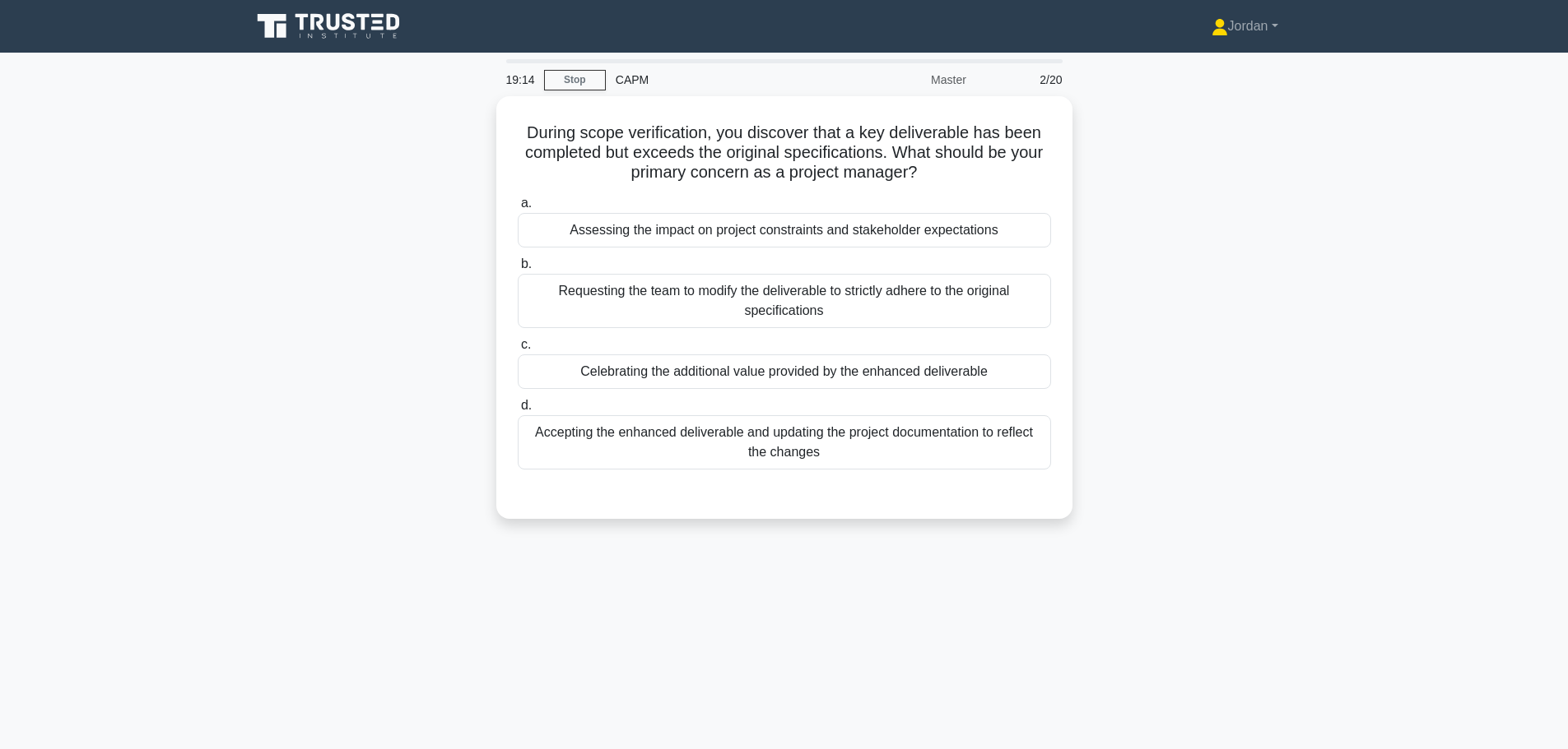
click at [788, 443] on div "Accepting the enhanced deliverable and updating the project documentation to re…" at bounding box center [784, 443] width 533 height 55
click at [518, 411] on input "d. Accepting the enhanced deliverable and updating the project documentation to…" at bounding box center [518, 405] width 0 height 11
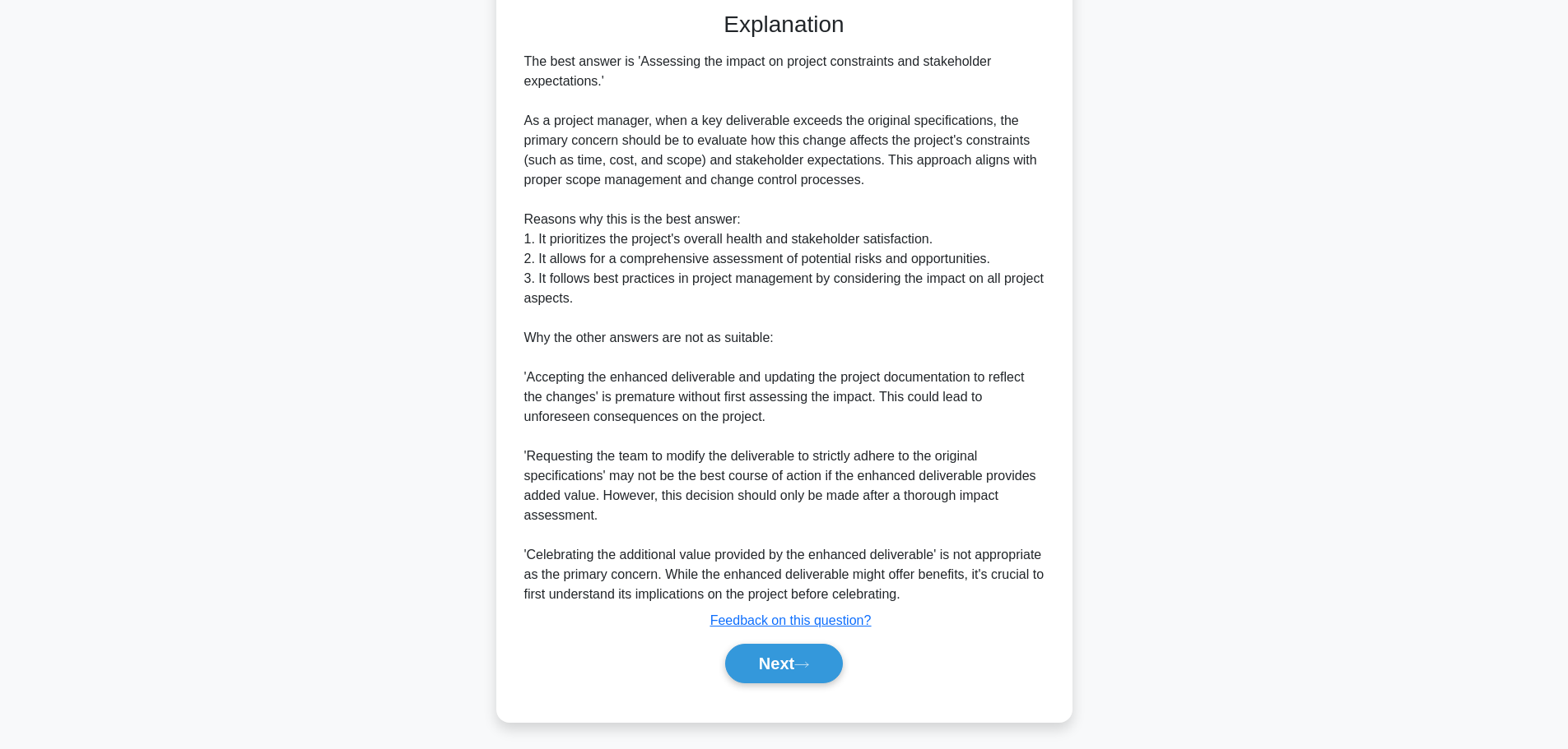
click at [826, 670] on button "Next" at bounding box center [783, 663] width 118 height 39
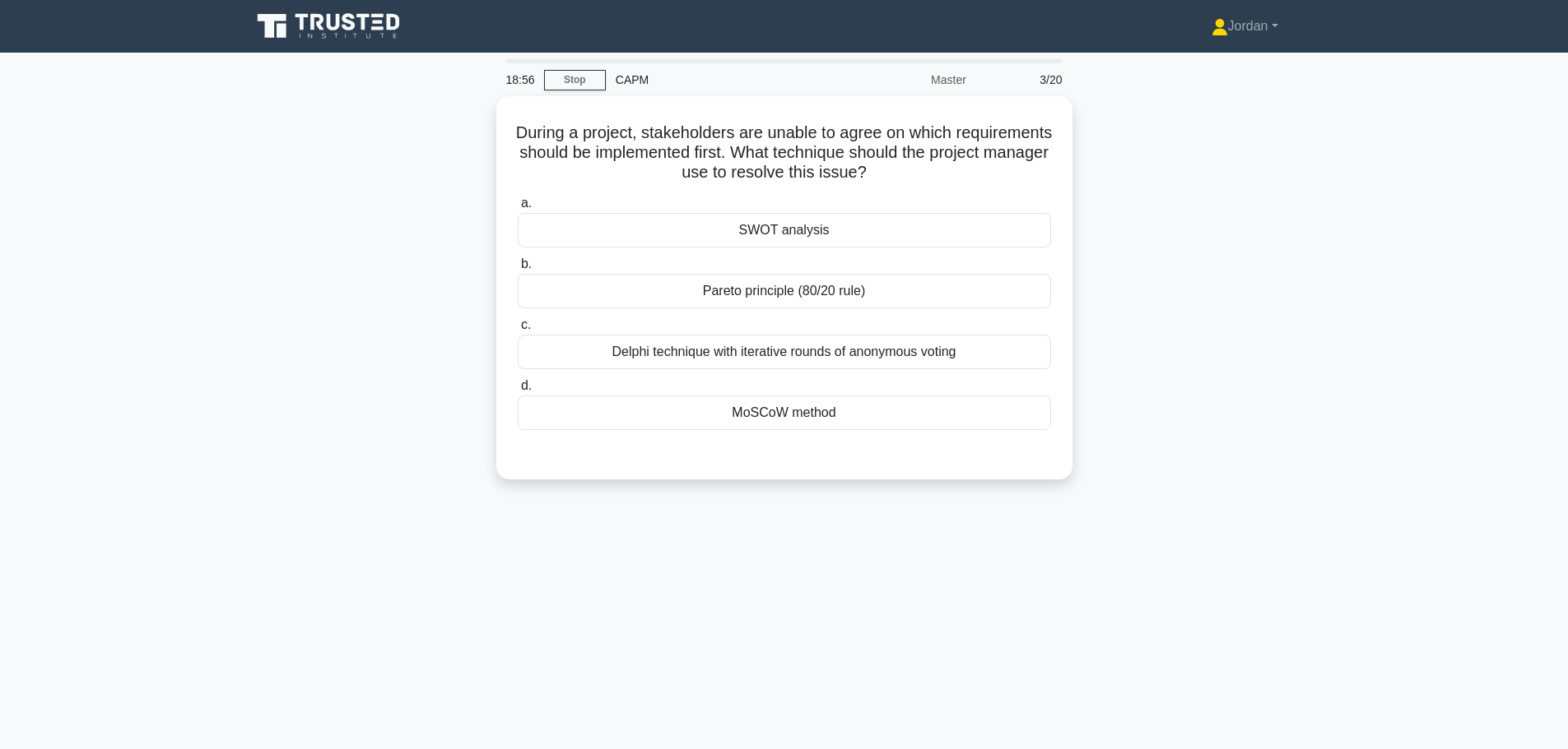
click at [829, 401] on div "MoSCoW method" at bounding box center [784, 413] width 533 height 34
click at [518, 392] on input "d. MoSCoW method" at bounding box center [518, 386] width 0 height 11
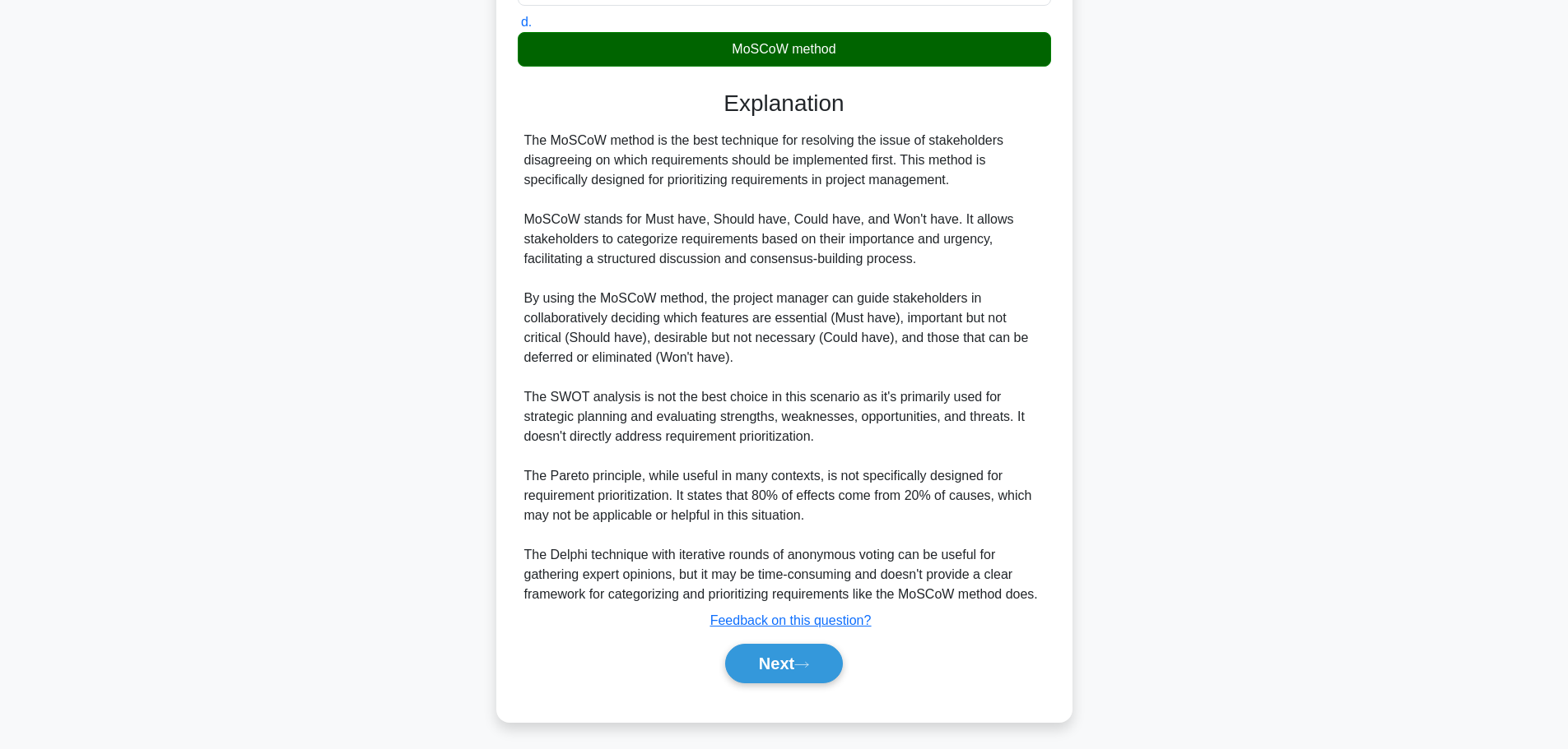
click at [783, 668] on button "Next" at bounding box center [783, 663] width 118 height 39
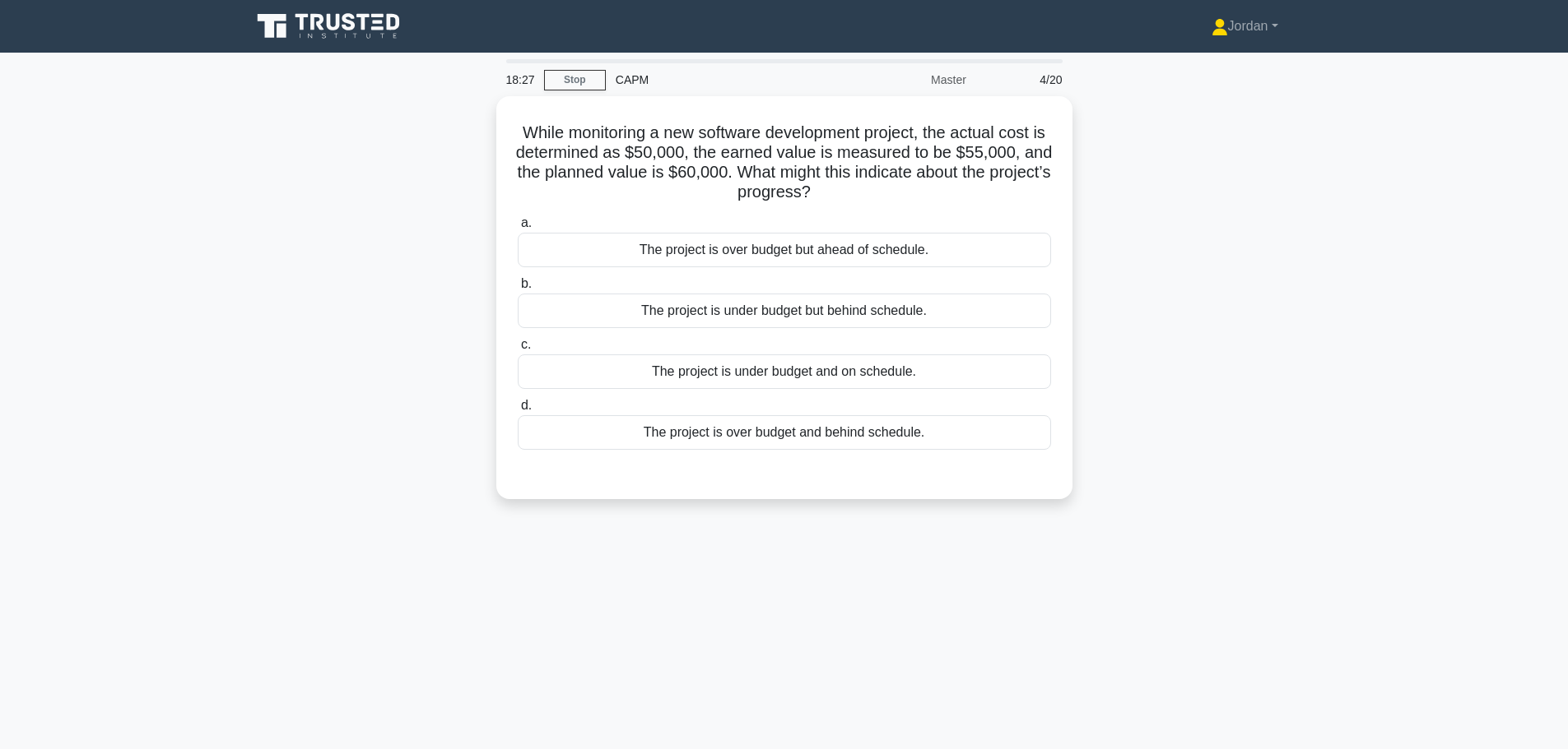
click at [772, 310] on div "The project is under budget but behind schedule." at bounding box center [784, 311] width 533 height 34
click at [518, 289] on input "b. The project is under budget but behind schedule." at bounding box center [518, 284] width 0 height 11
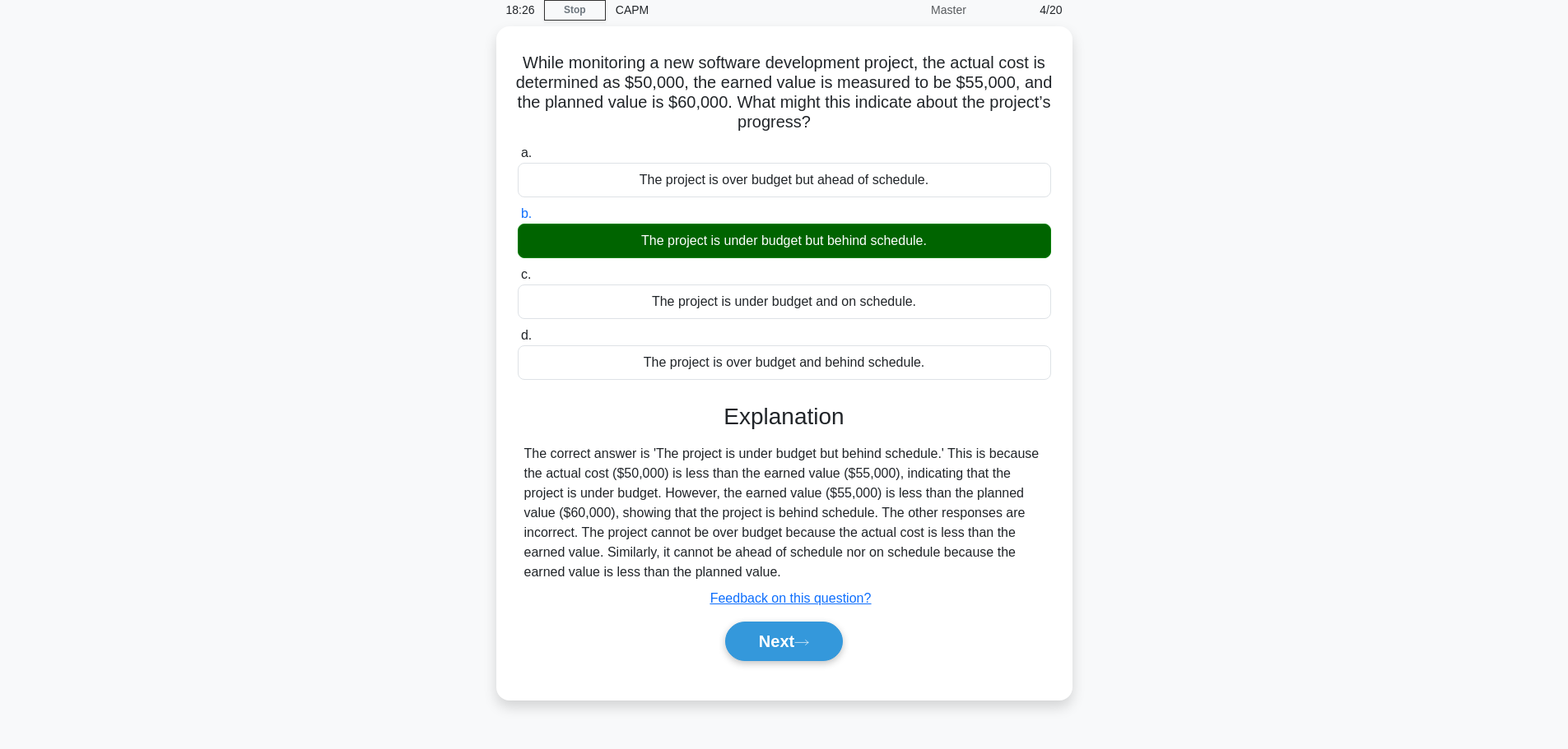
scroll to position [139, 0]
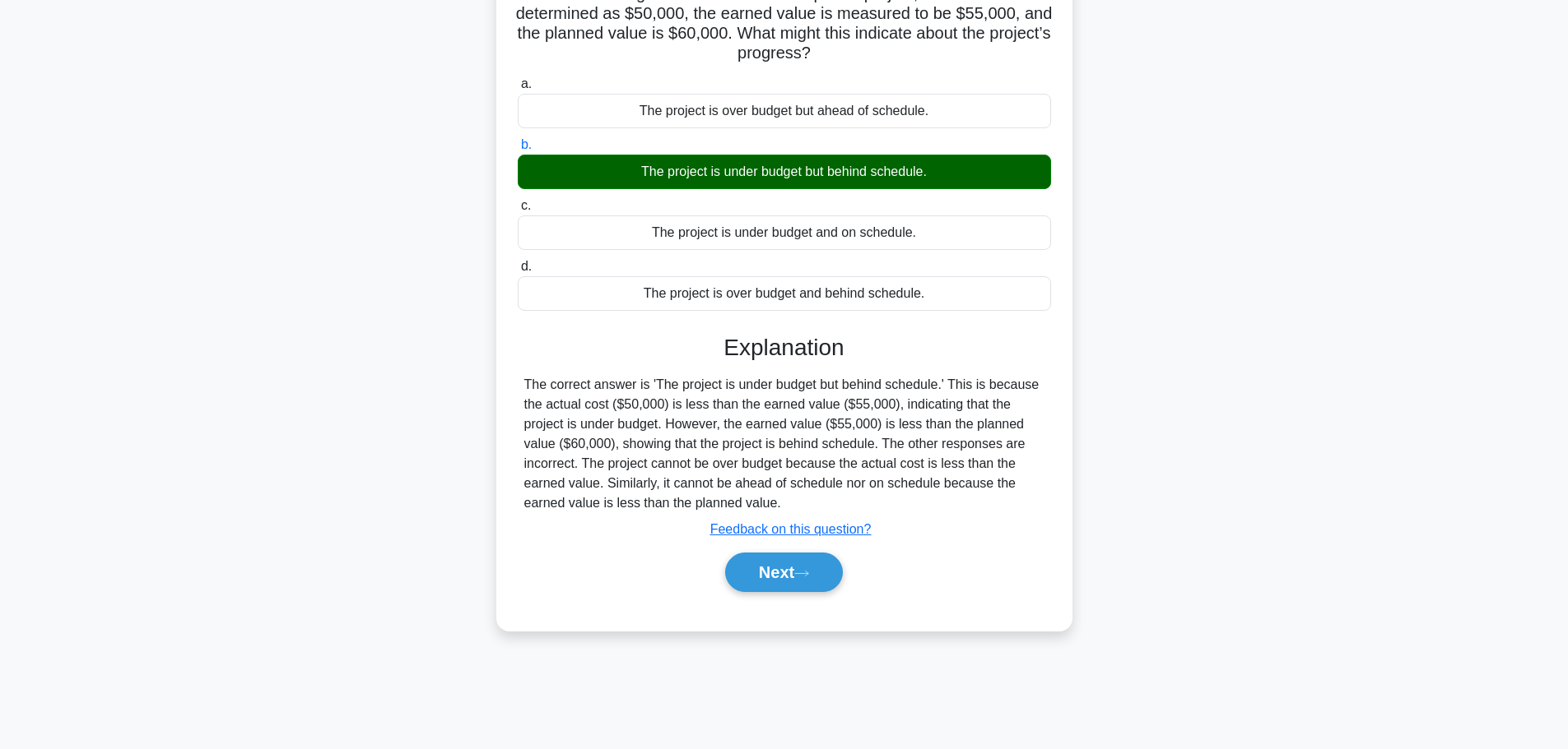
click at [774, 568] on button "Next" at bounding box center [783, 572] width 118 height 39
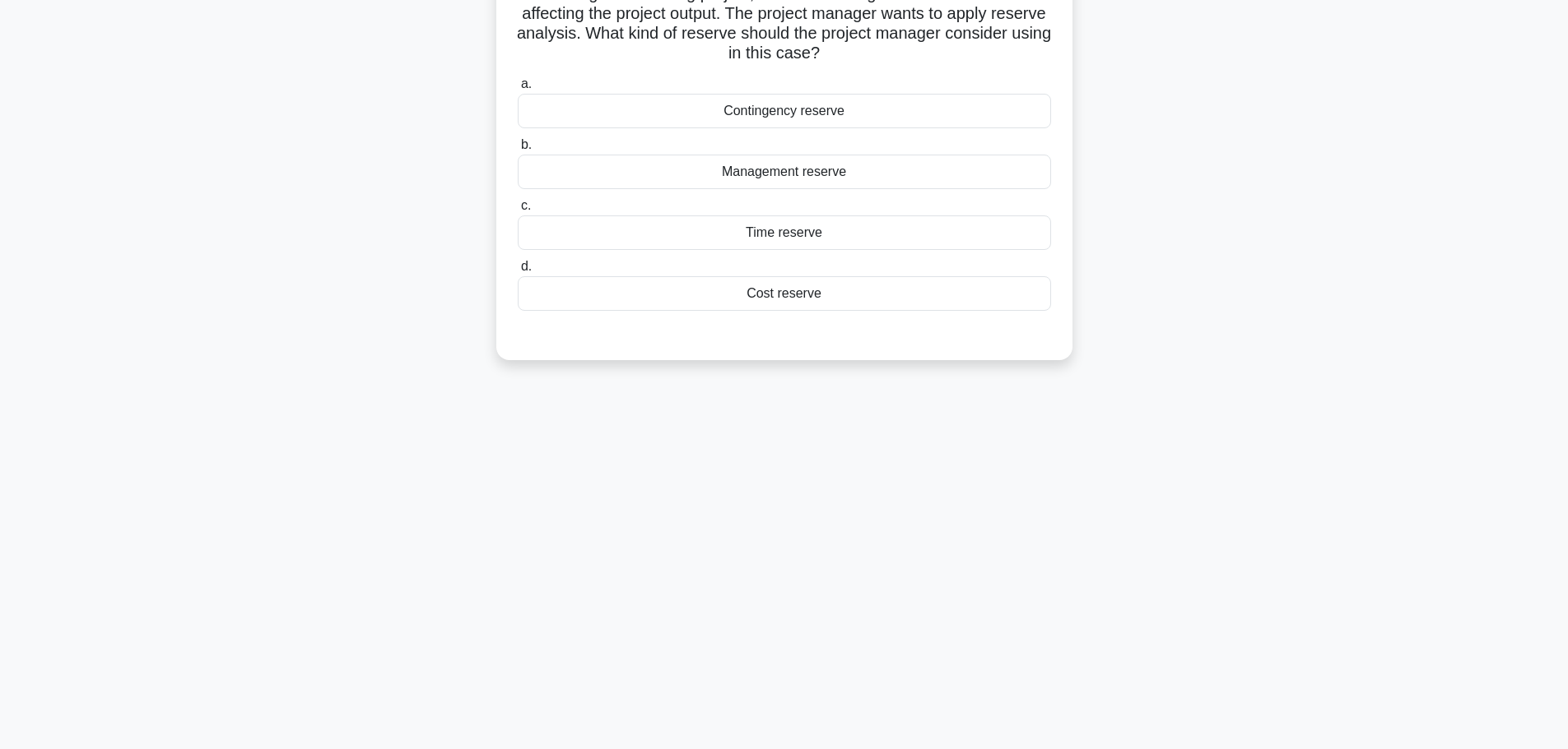
scroll to position [0, 0]
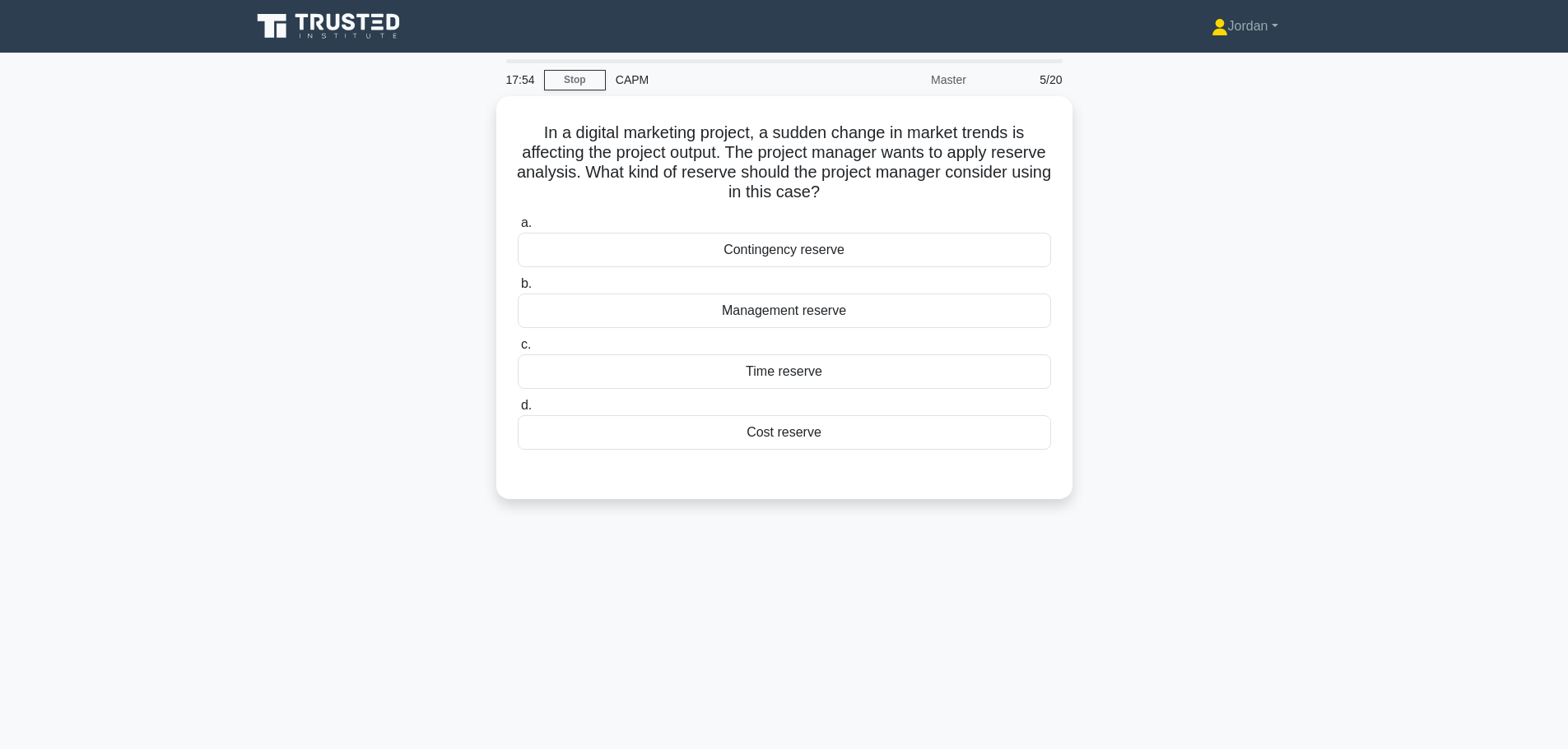
click at [745, 257] on div "Contingency reserve" at bounding box center [784, 250] width 533 height 34
click at [518, 229] on input "a. Contingency reserve" at bounding box center [518, 223] width 0 height 11
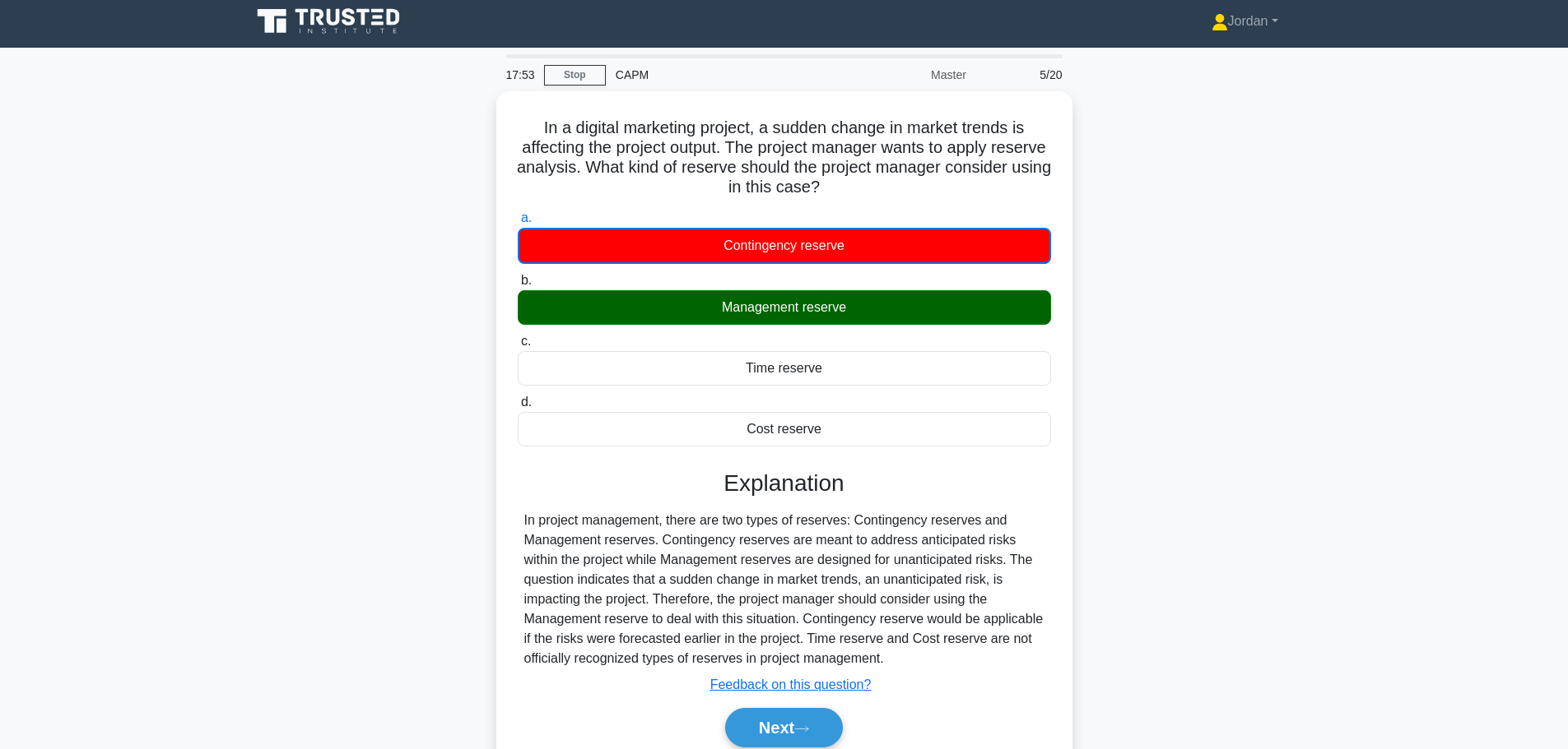
scroll to position [139, 0]
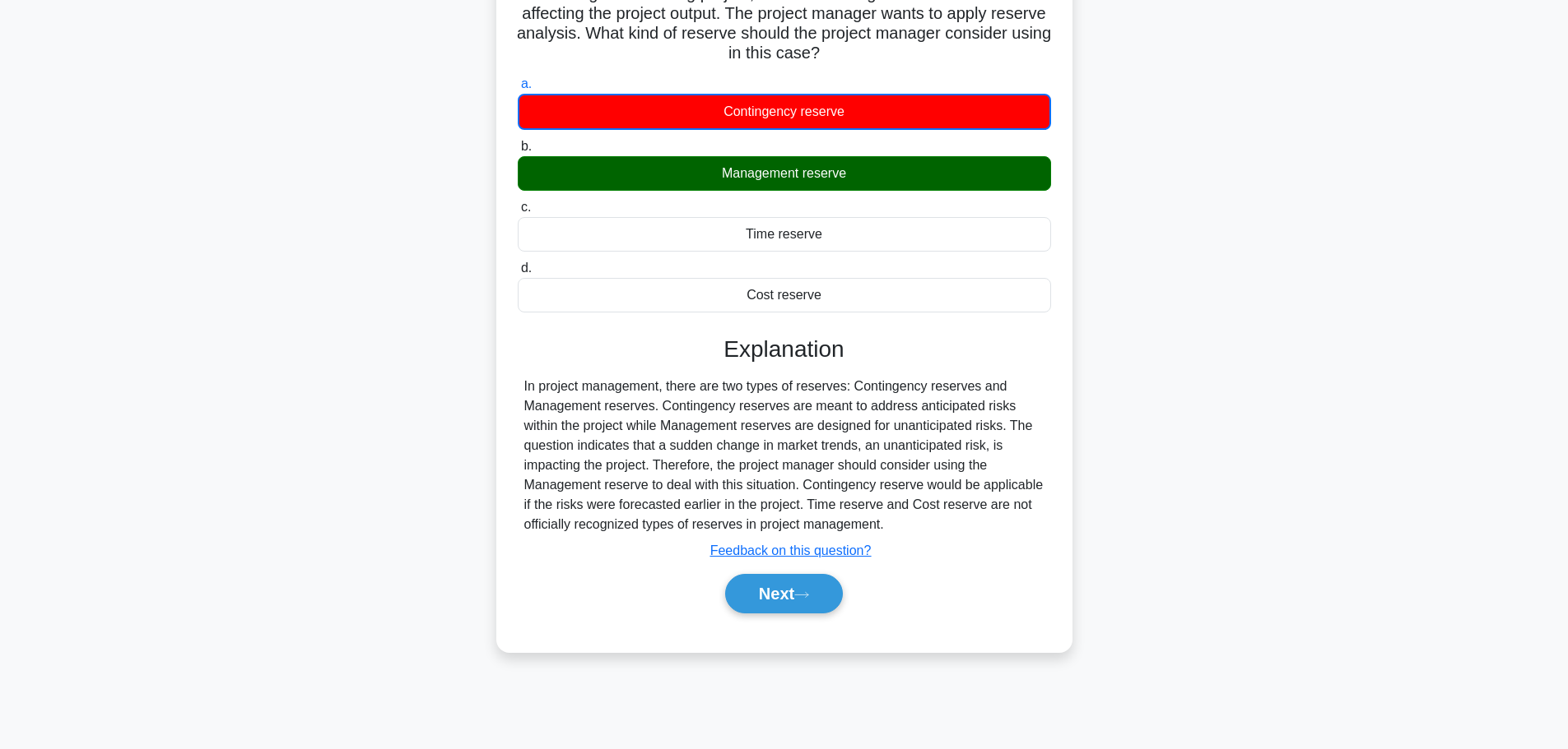
click at [775, 579] on button "Next" at bounding box center [783, 593] width 118 height 39
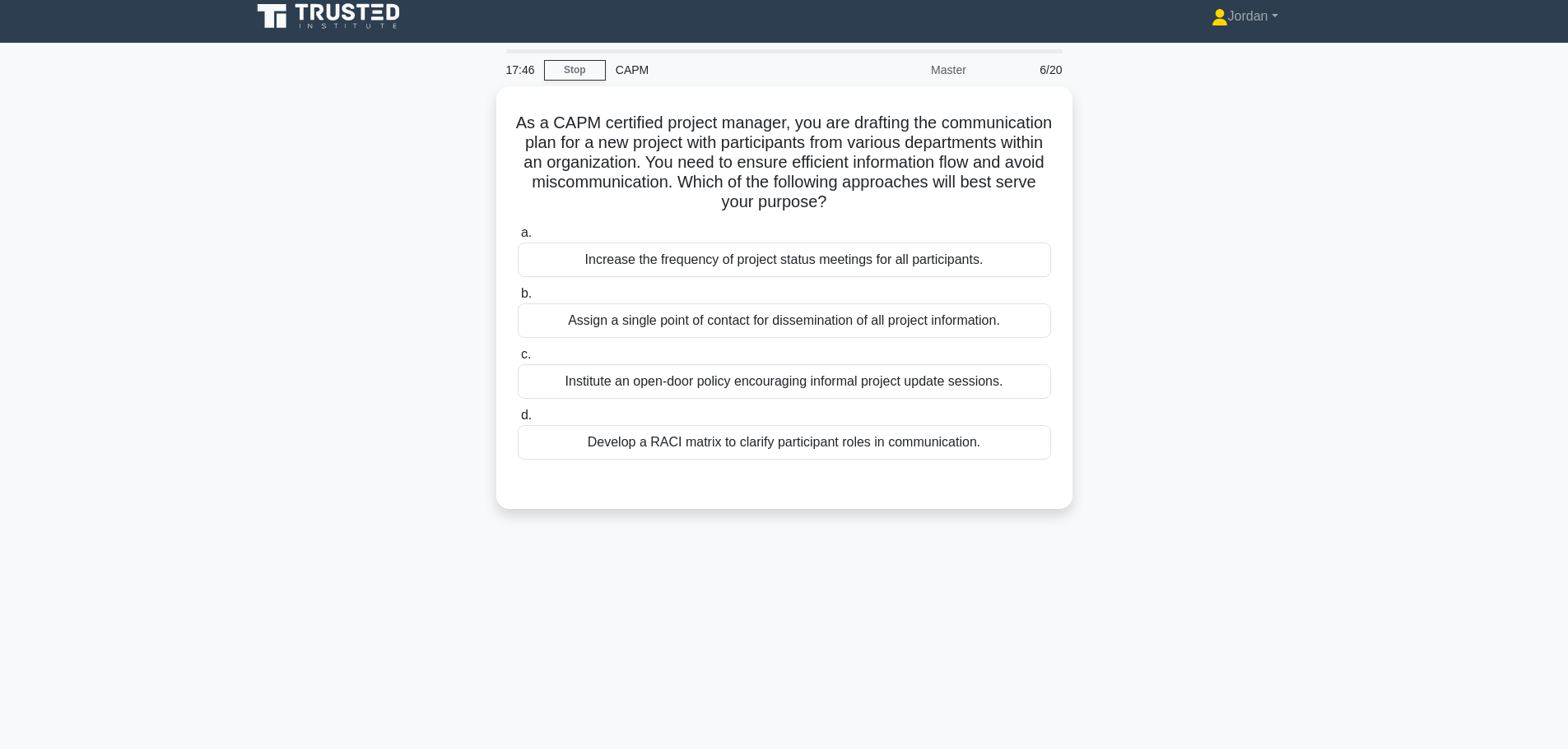
scroll to position [0, 0]
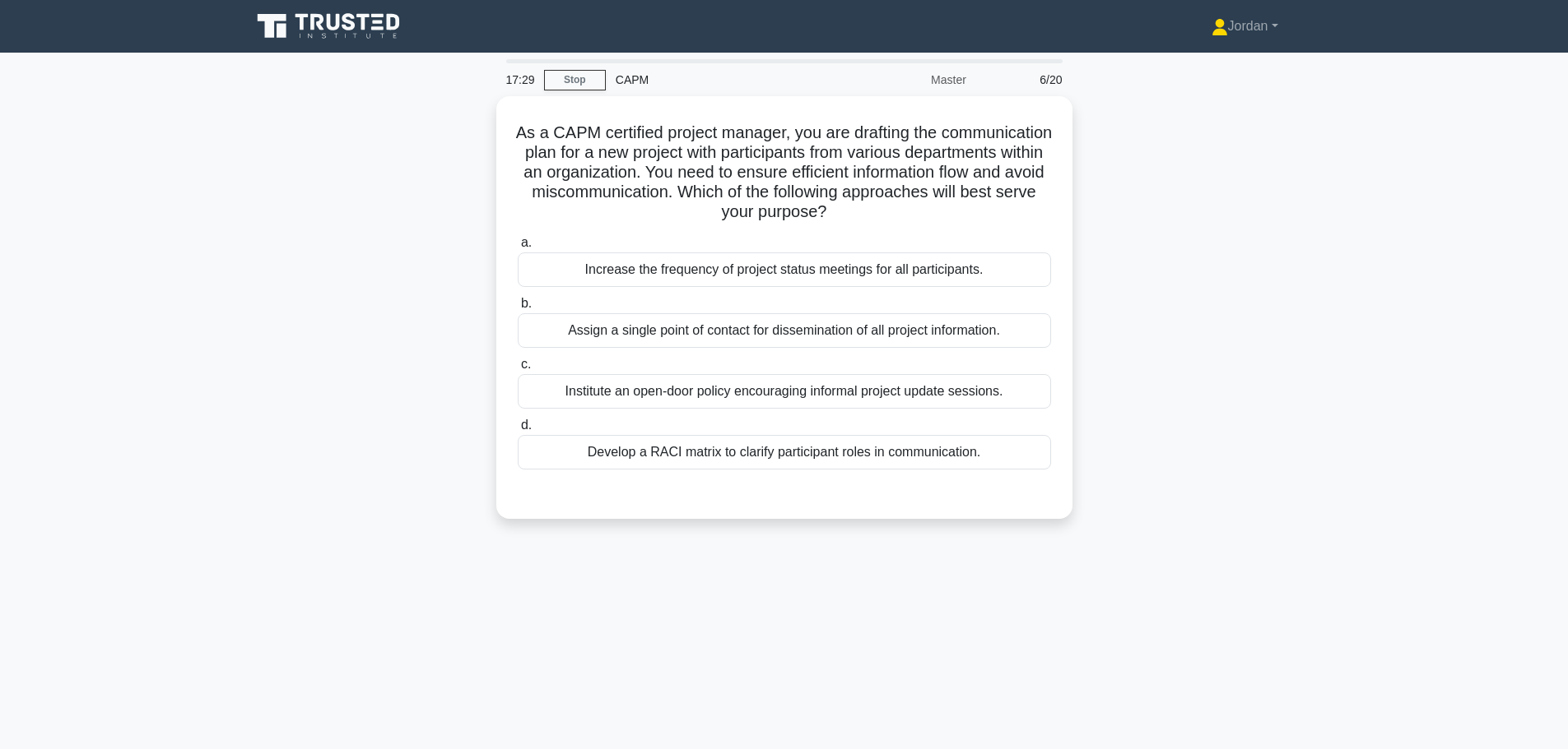
click at [762, 452] on div "Develop a RACI matrix to clarify participant roles in communication." at bounding box center [784, 452] width 533 height 34
click at [518, 431] on input "d. Develop a RACI matrix to clarify participant roles in communication." at bounding box center [518, 425] width 0 height 11
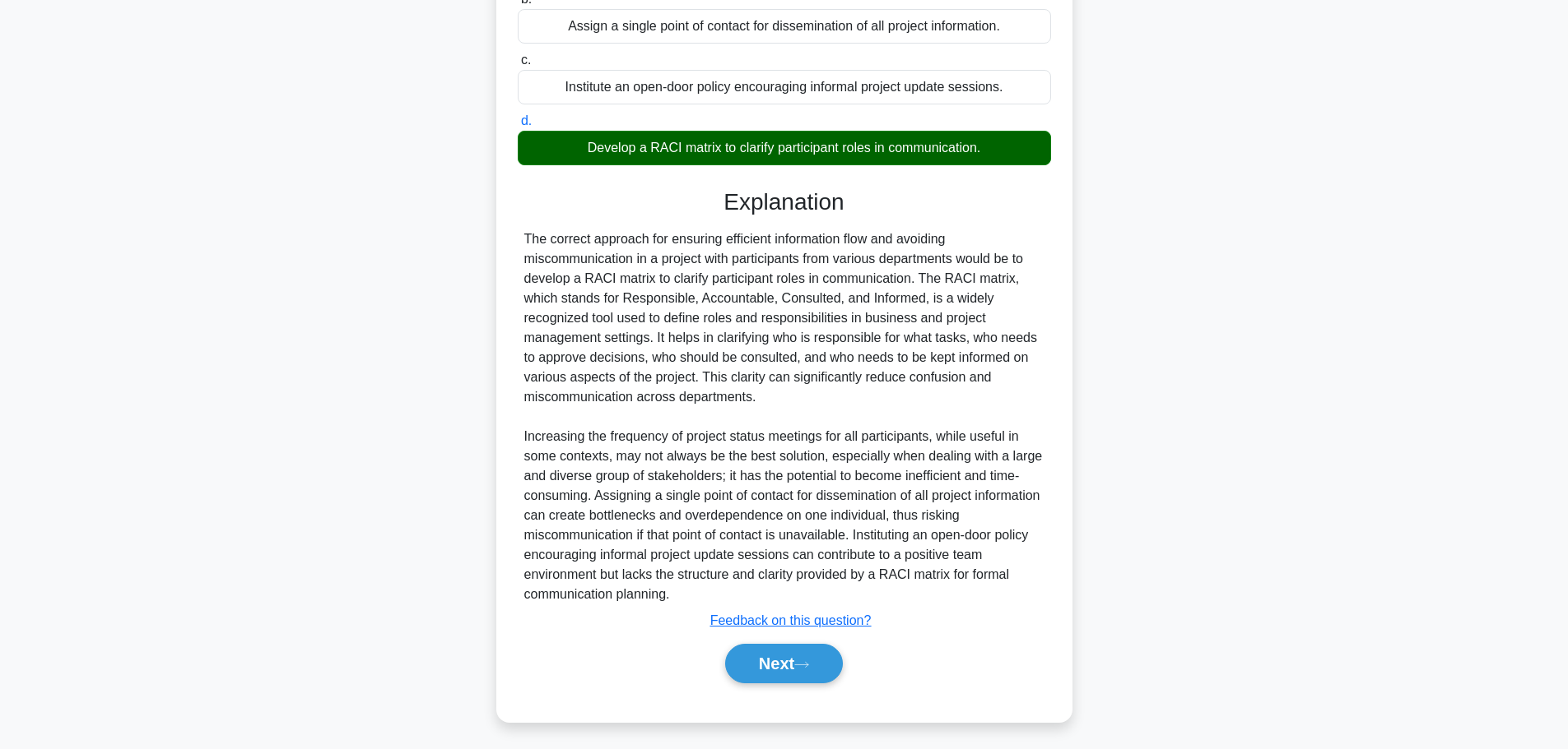
click at [761, 672] on button "Next" at bounding box center [783, 663] width 118 height 39
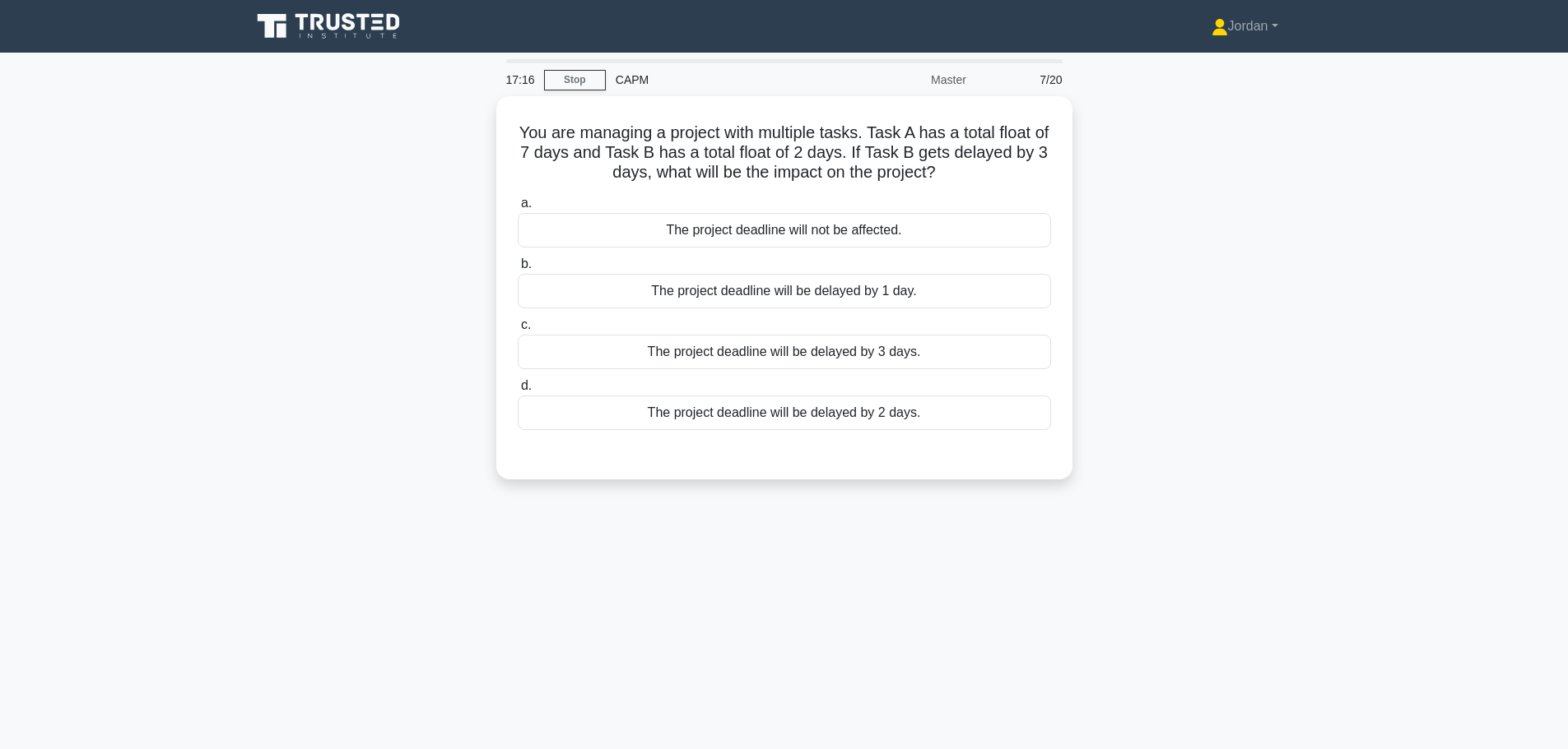
click at [708, 223] on div "The project deadline will not be affected." at bounding box center [784, 230] width 533 height 34
click at [518, 209] on input "a. The project deadline will not be affected." at bounding box center [518, 203] width 0 height 11
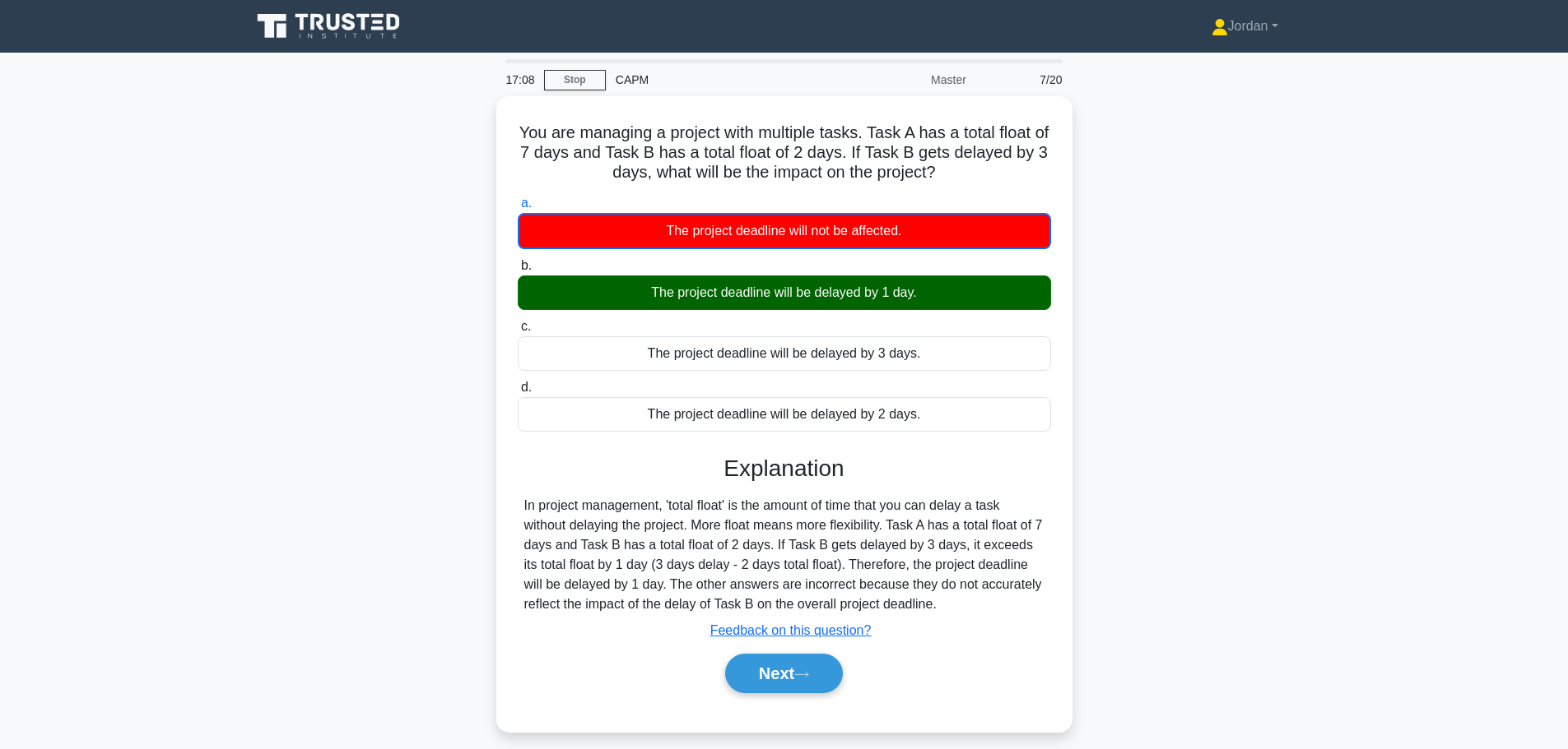
click at [781, 670] on button "Next" at bounding box center [783, 673] width 118 height 39
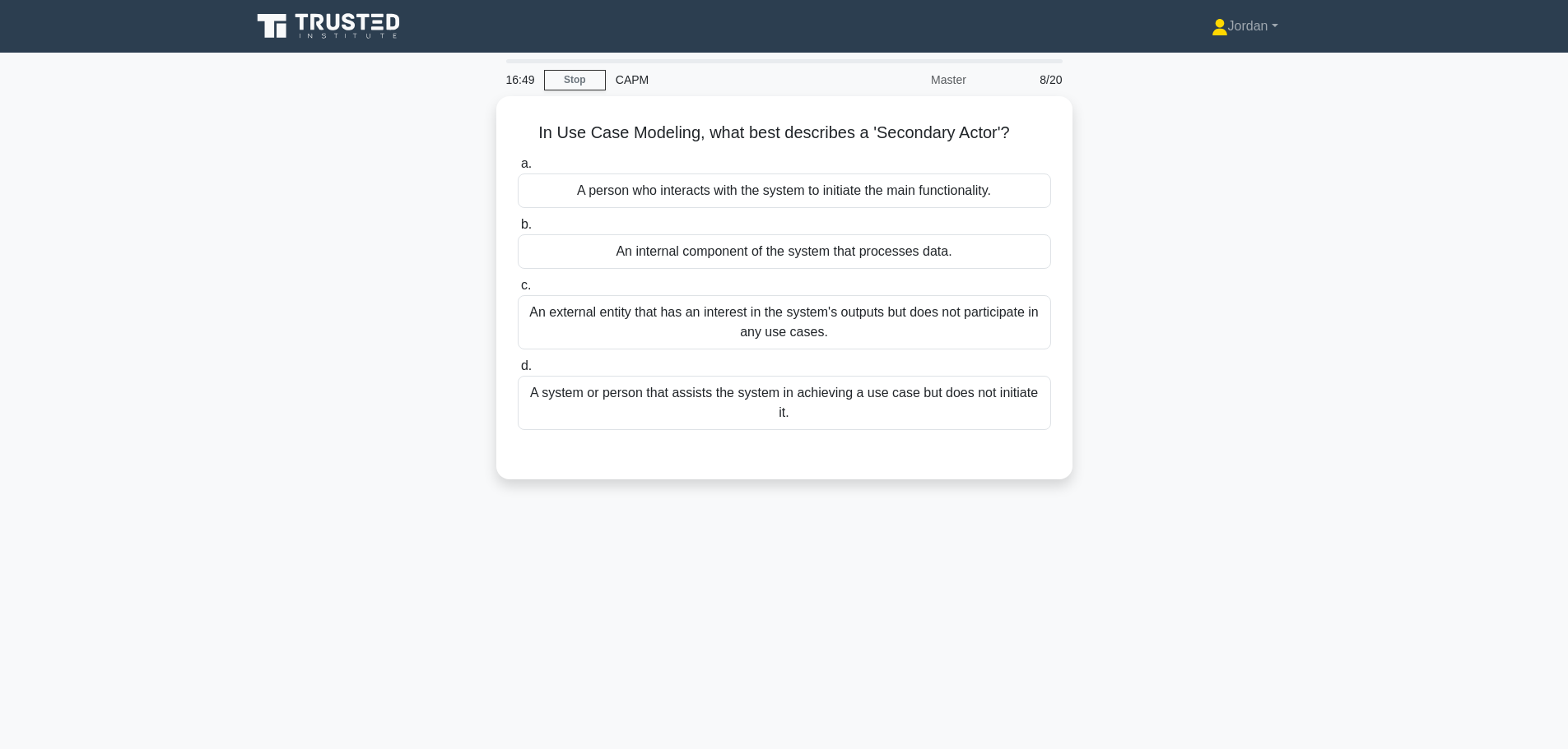
click at [819, 329] on div "An external entity that has an interest in the system's outputs but does not pa…" at bounding box center [784, 322] width 533 height 55
click at [518, 291] on input "c. An external entity that has an interest in the system's outputs but does not…" at bounding box center [518, 285] width 0 height 11
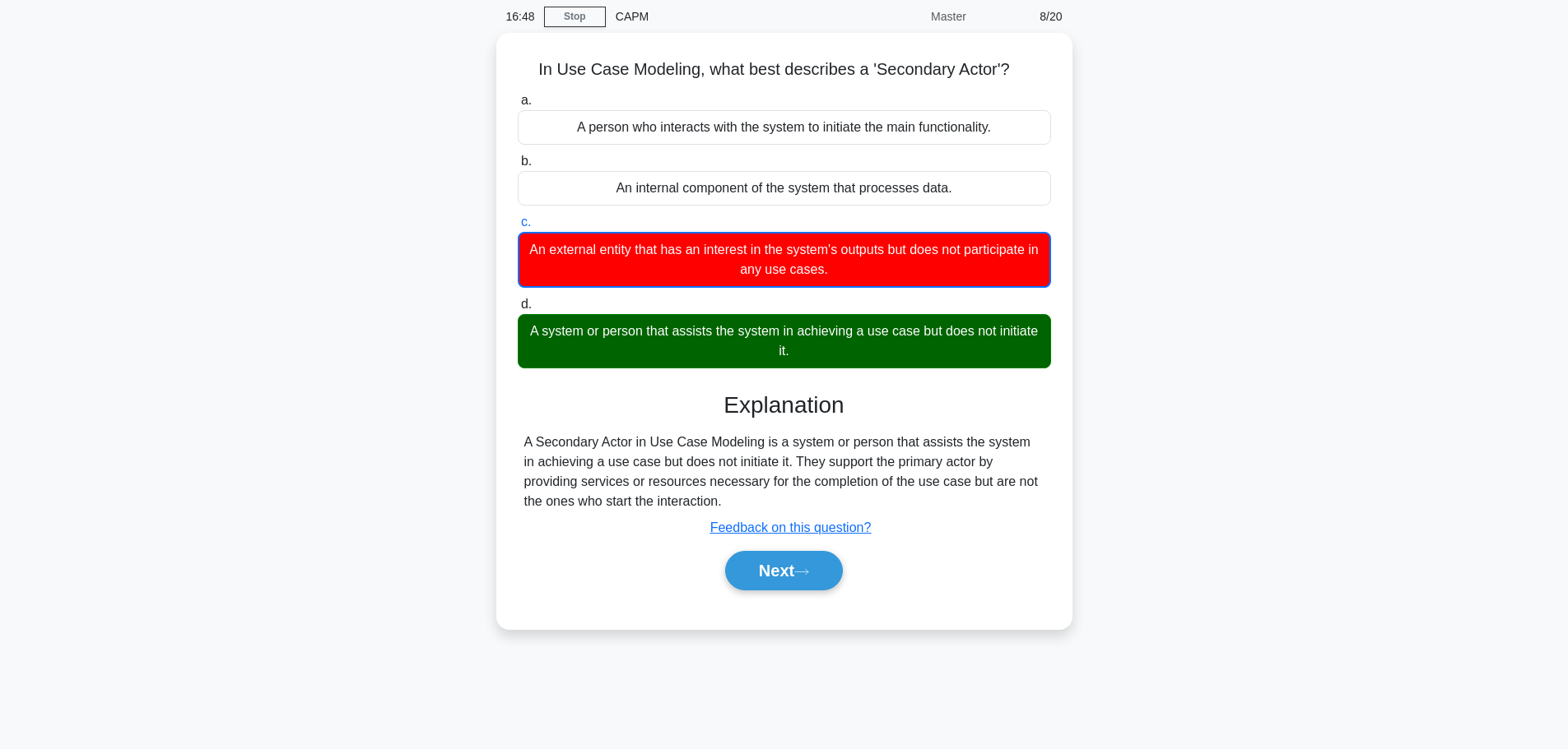
scroll to position [139, 0]
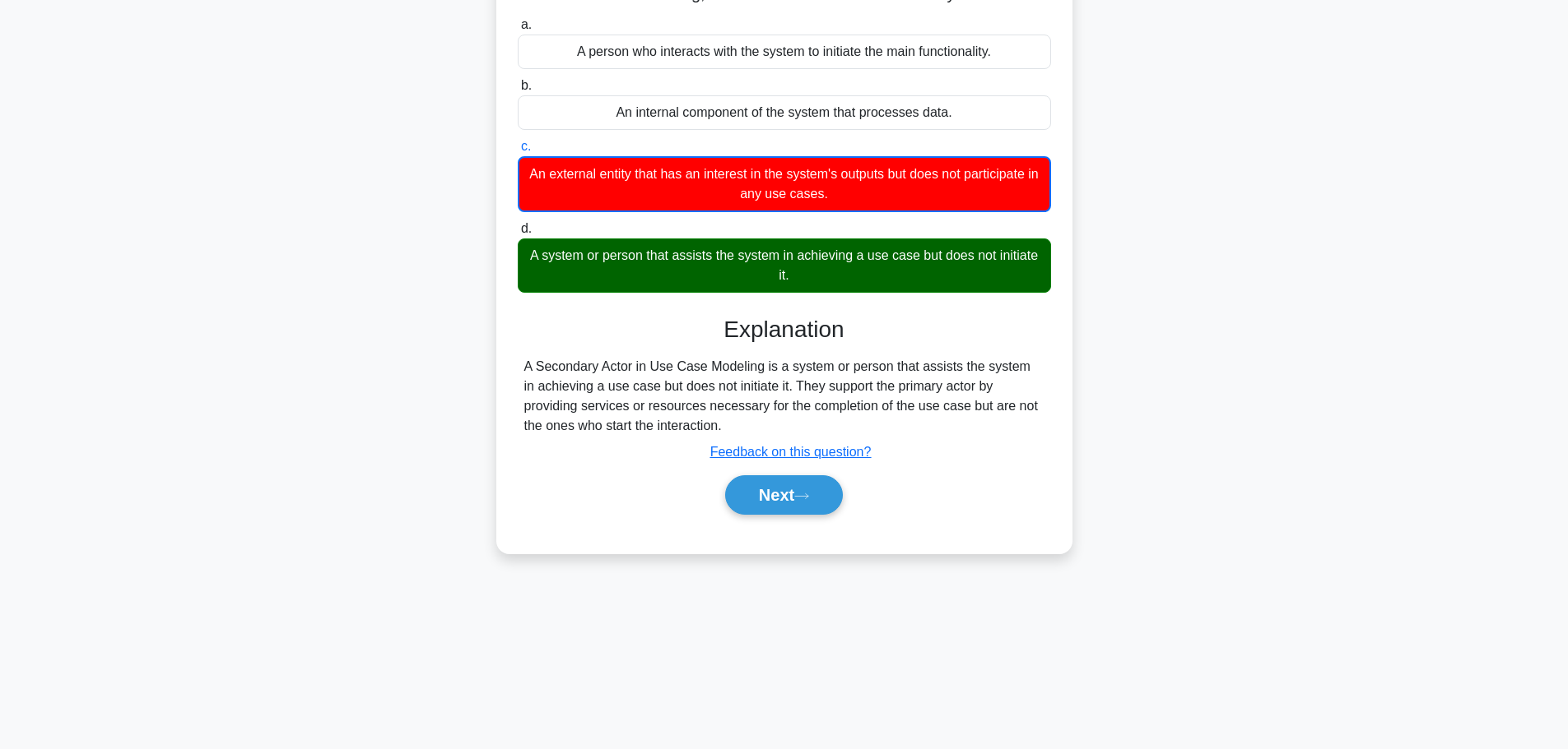
click at [789, 502] on button "Next" at bounding box center [783, 494] width 118 height 39
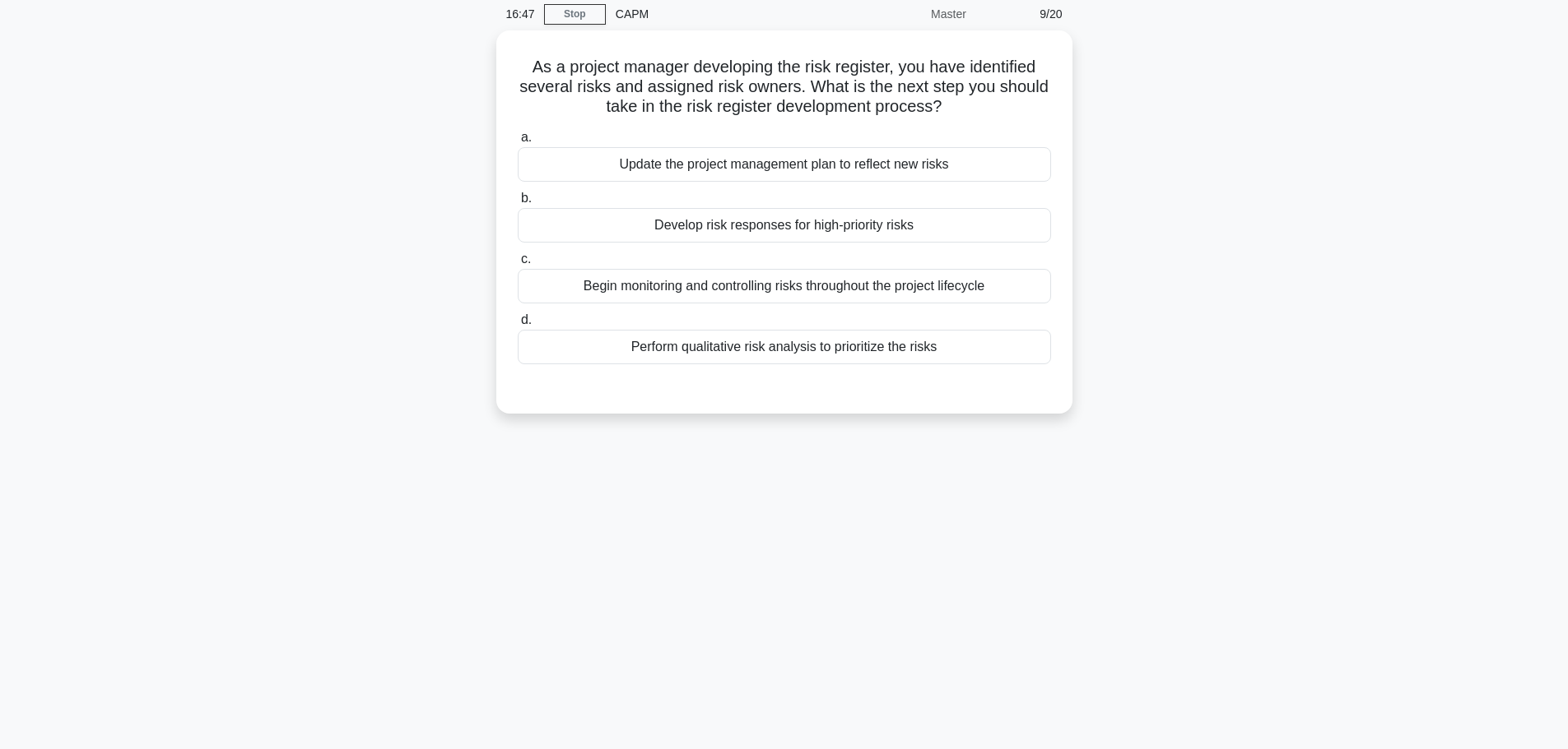
scroll to position [0, 0]
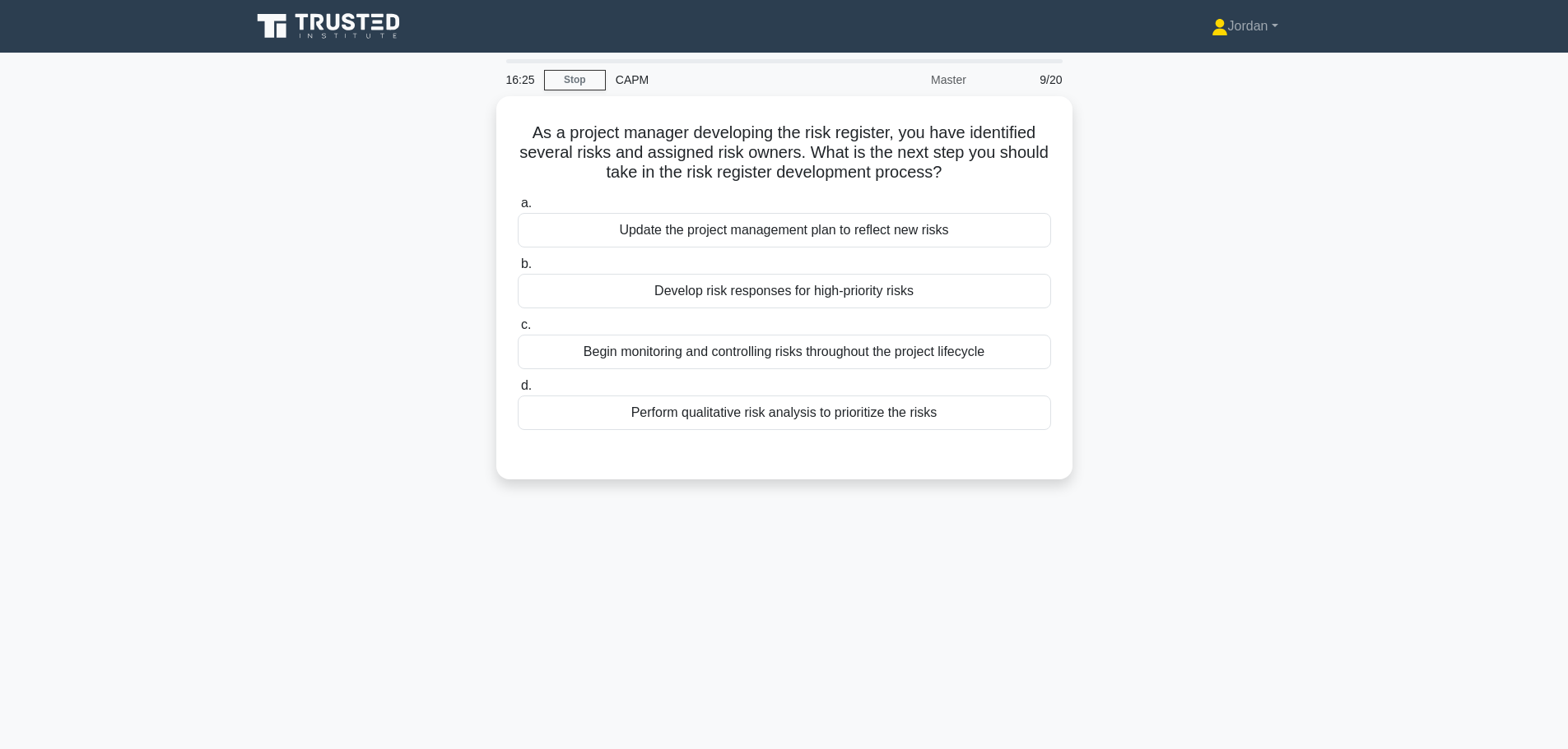
click at [772, 412] on div "Perform qualitative risk analysis to prioritize the risks" at bounding box center [784, 413] width 533 height 34
click at [518, 392] on input "d. Perform qualitative risk analysis to prioritize the risks" at bounding box center [518, 386] width 0 height 11
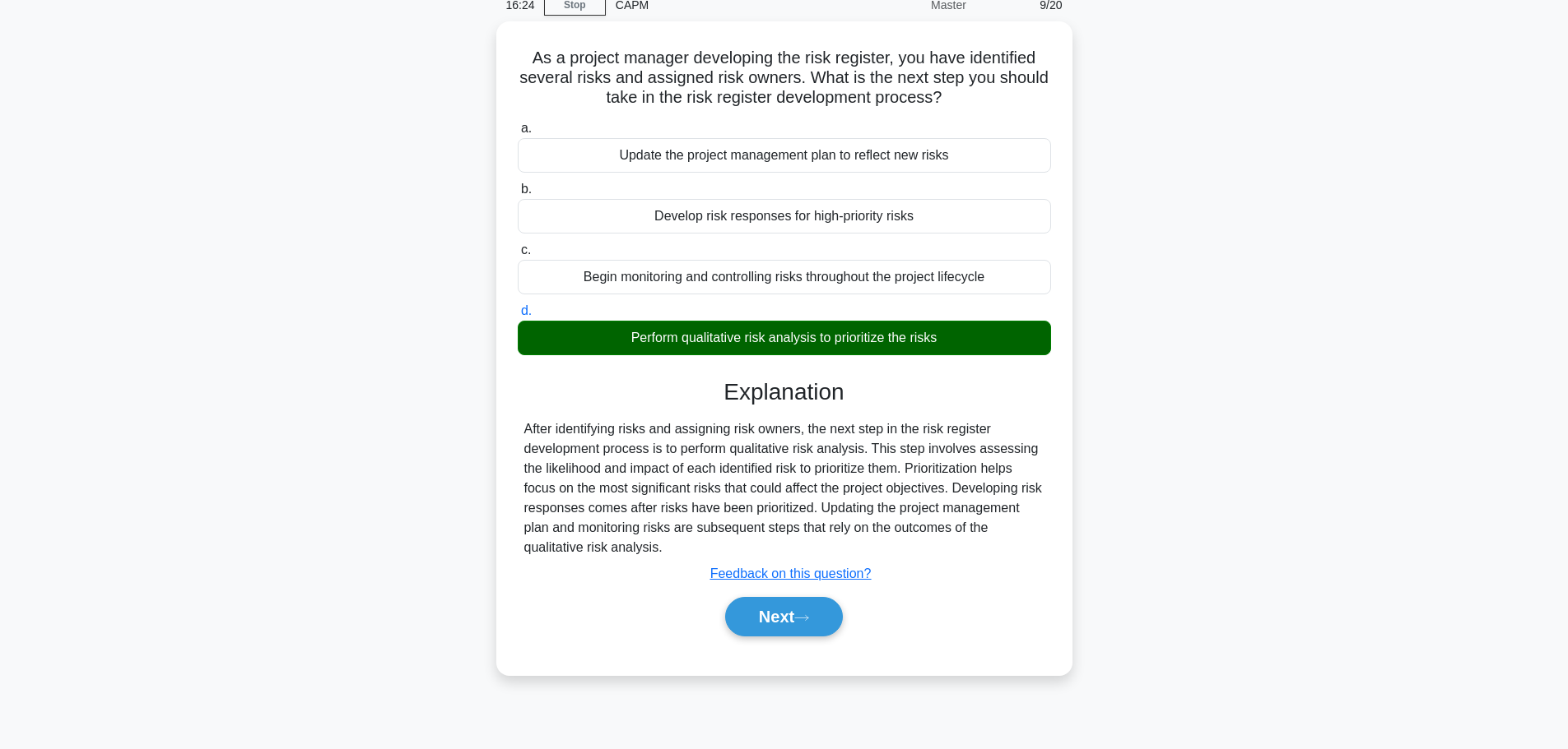
scroll to position [139, 0]
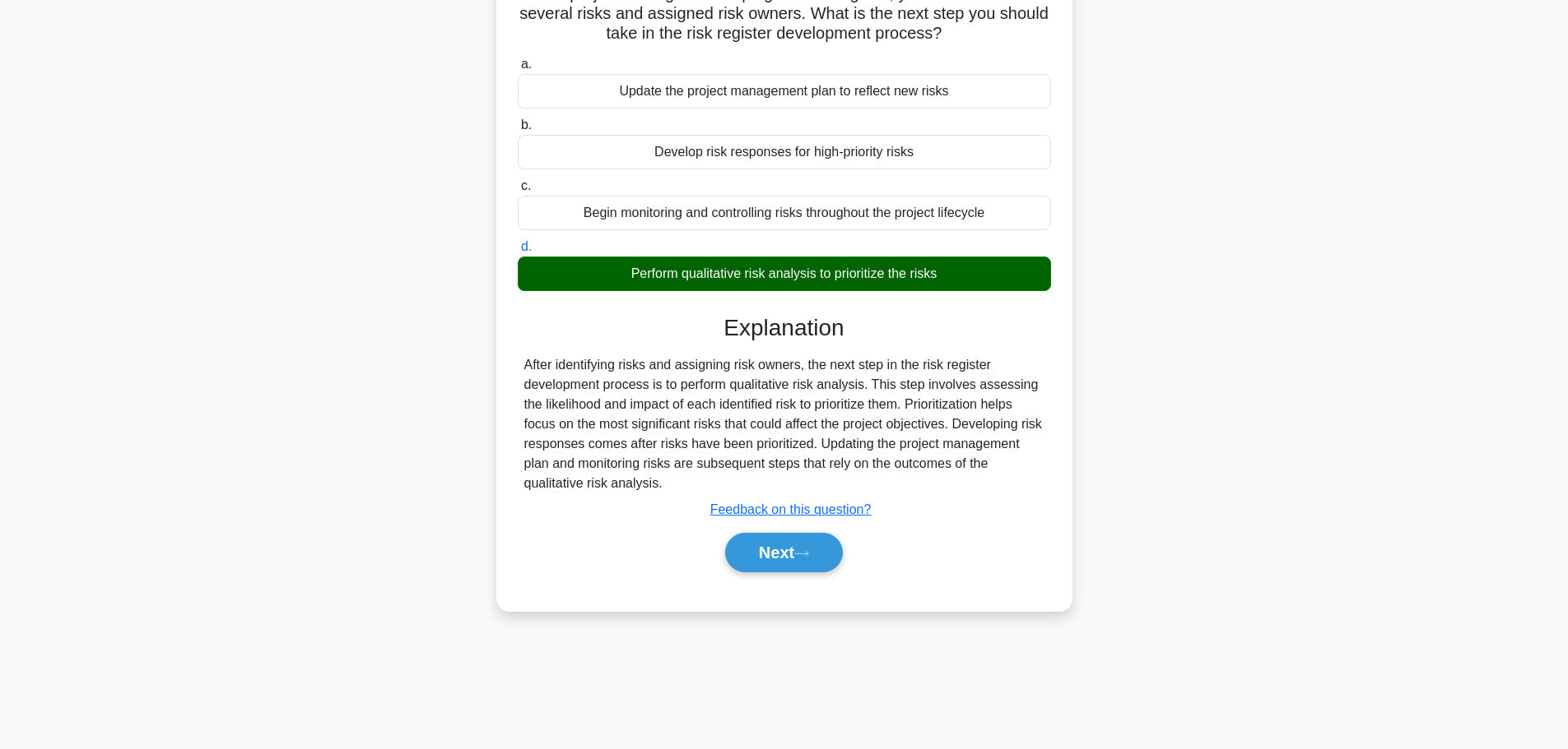
click at [783, 562] on button "Next" at bounding box center [783, 552] width 118 height 39
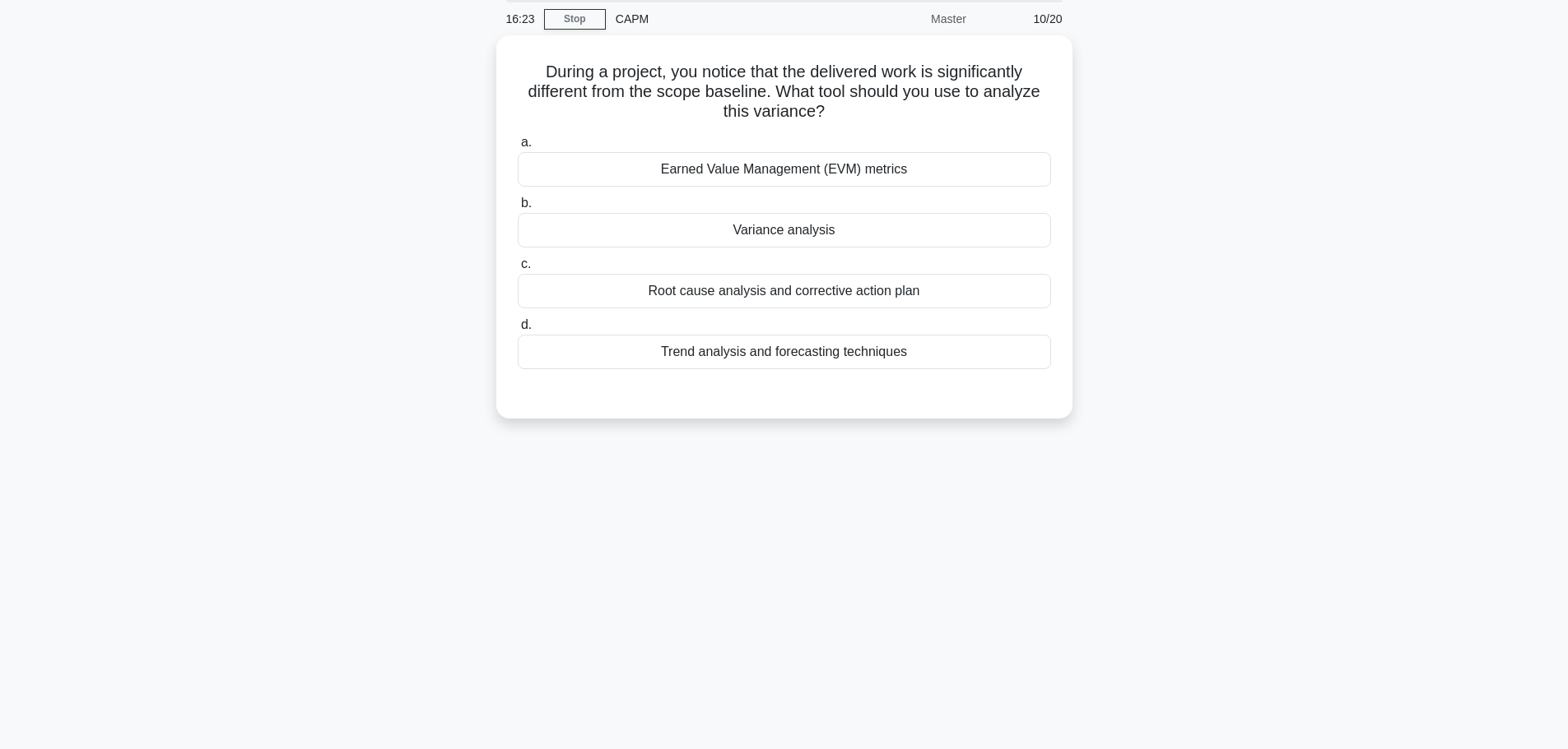
scroll to position [0, 0]
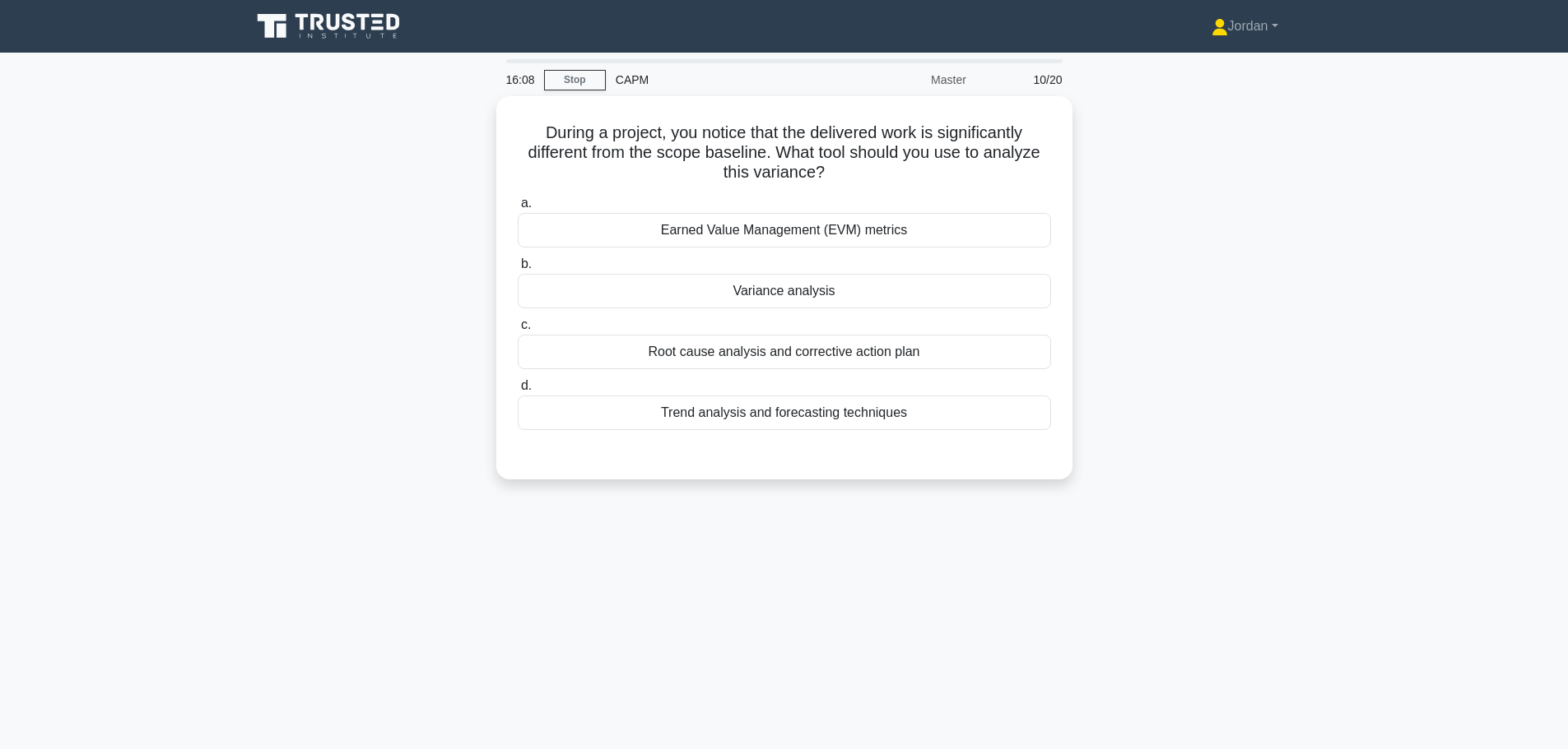
click at [772, 296] on div "Variance analysis" at bounding box center [784, 291] width 533 height 34
click at [518, 270] on input "b. Variance analysis" at bounding box center [518, 263] width 0 height 11
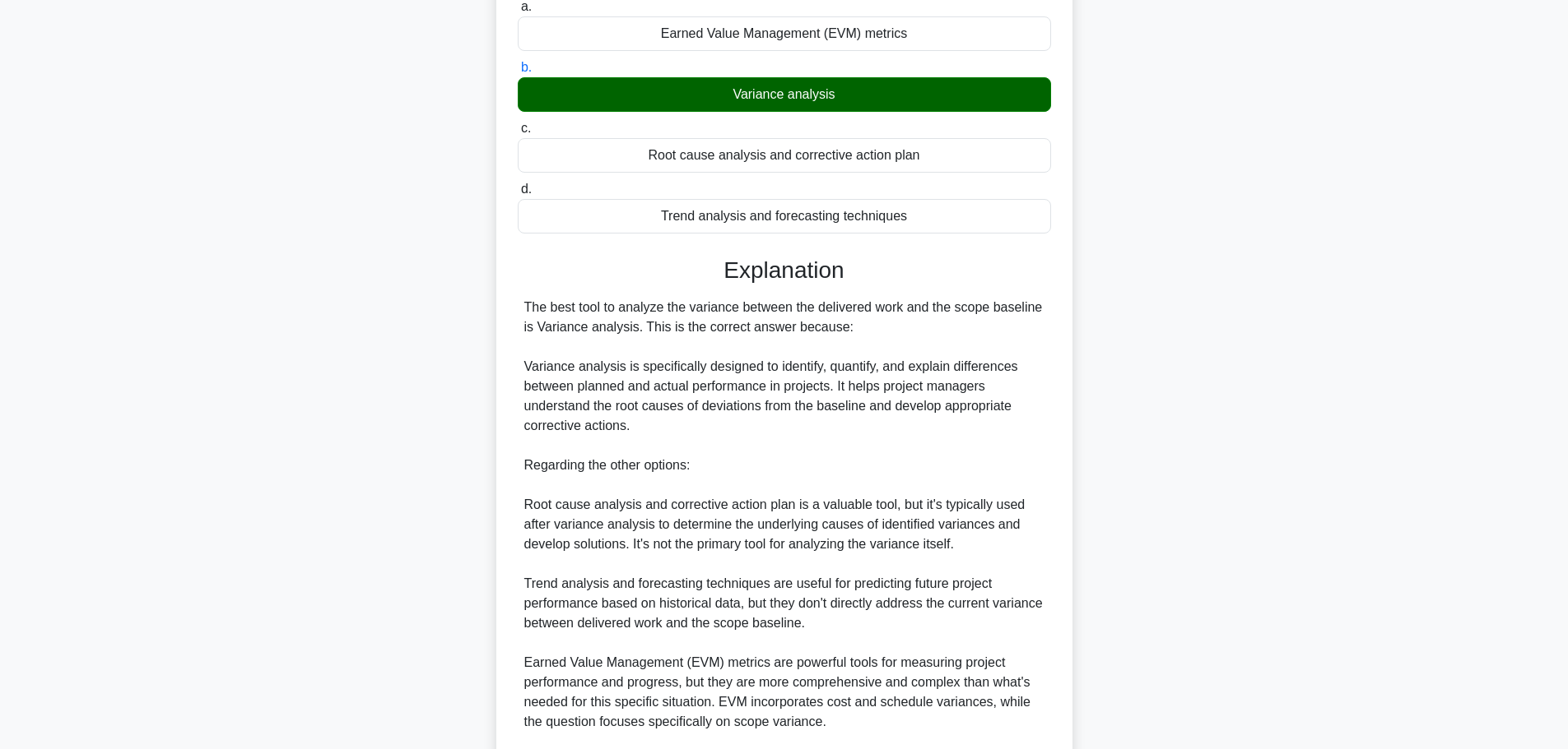
scroll to position [384, 0]
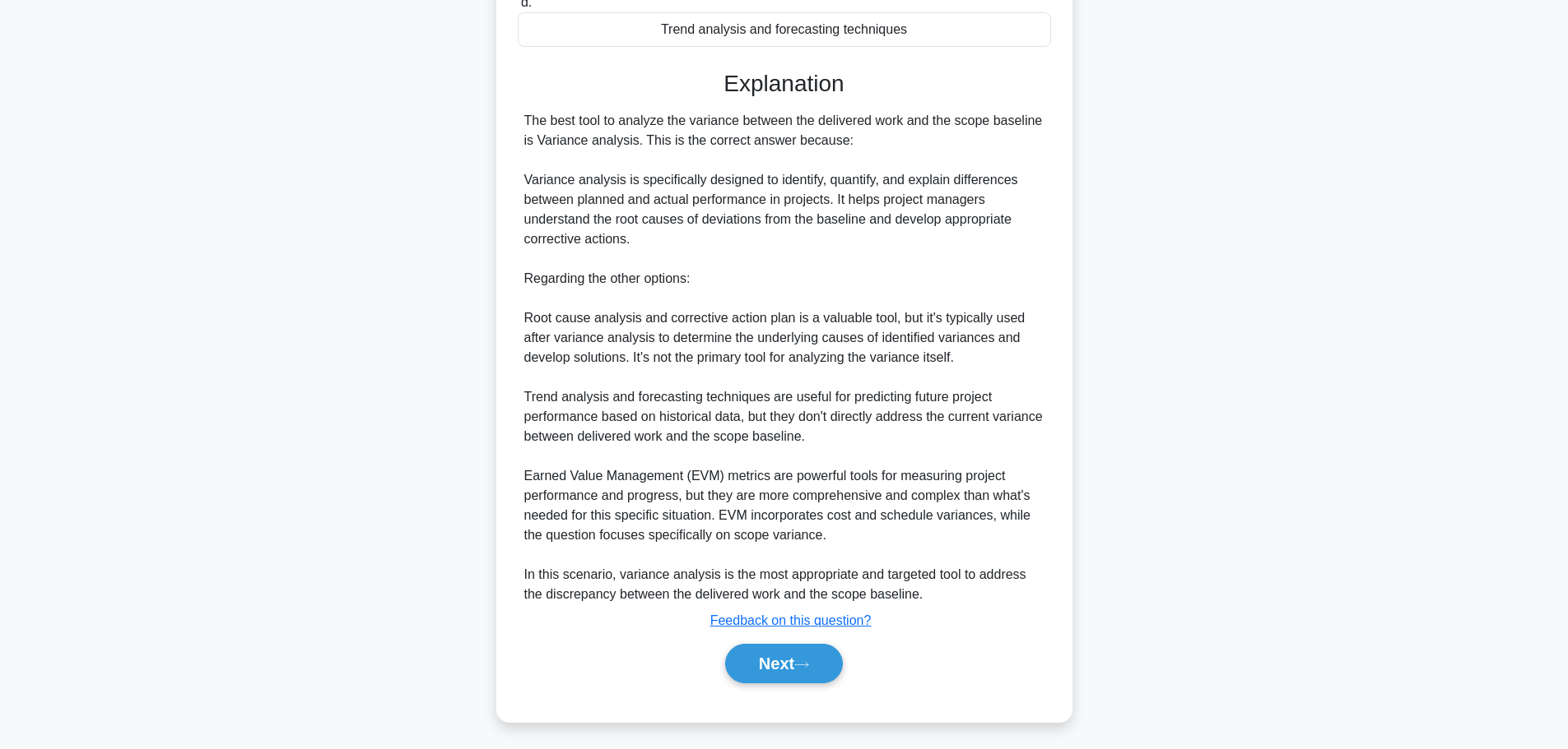
click at [773, 661] on button "Next" at bounding box center [783, 663] width 118 height 39
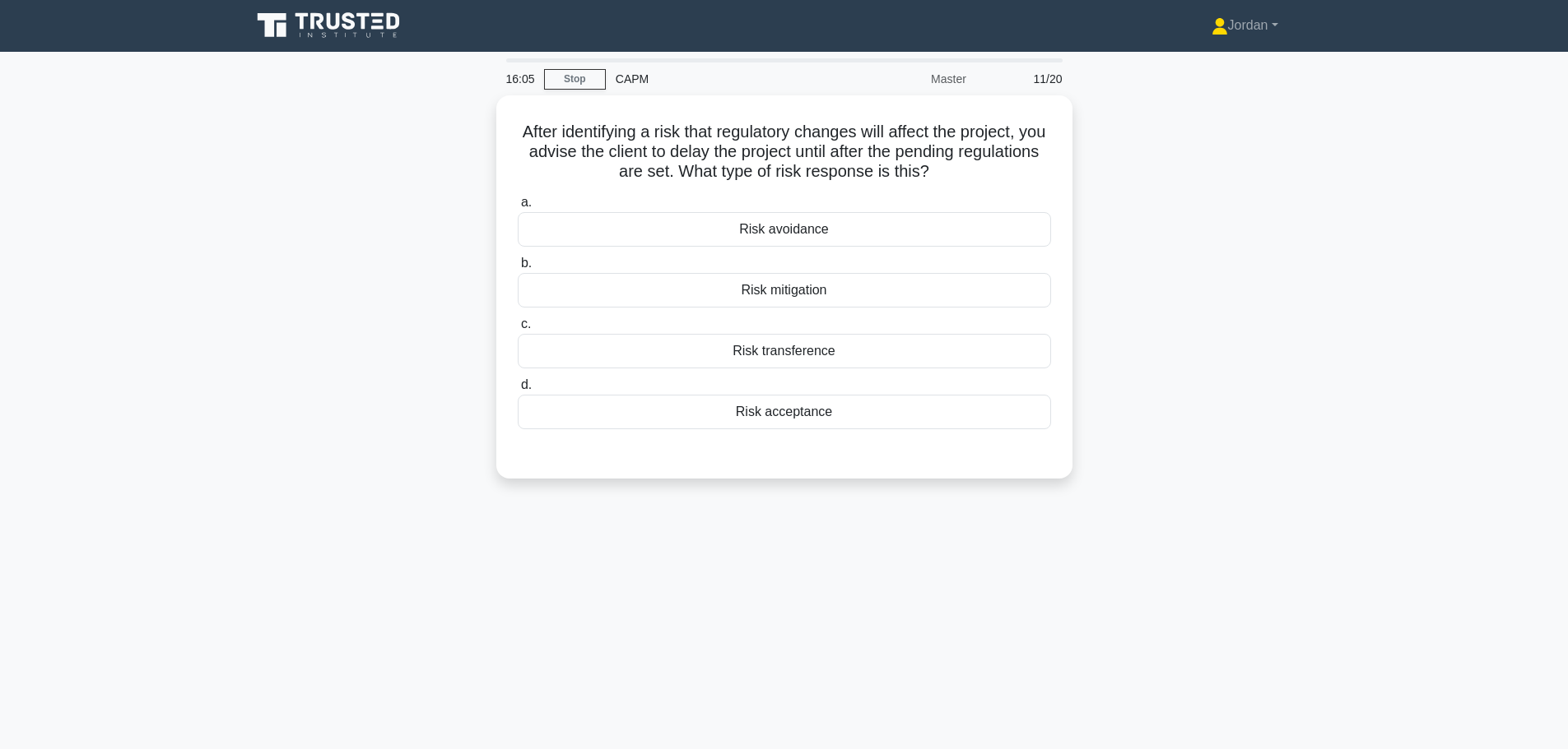
scroll to position [0, 0]
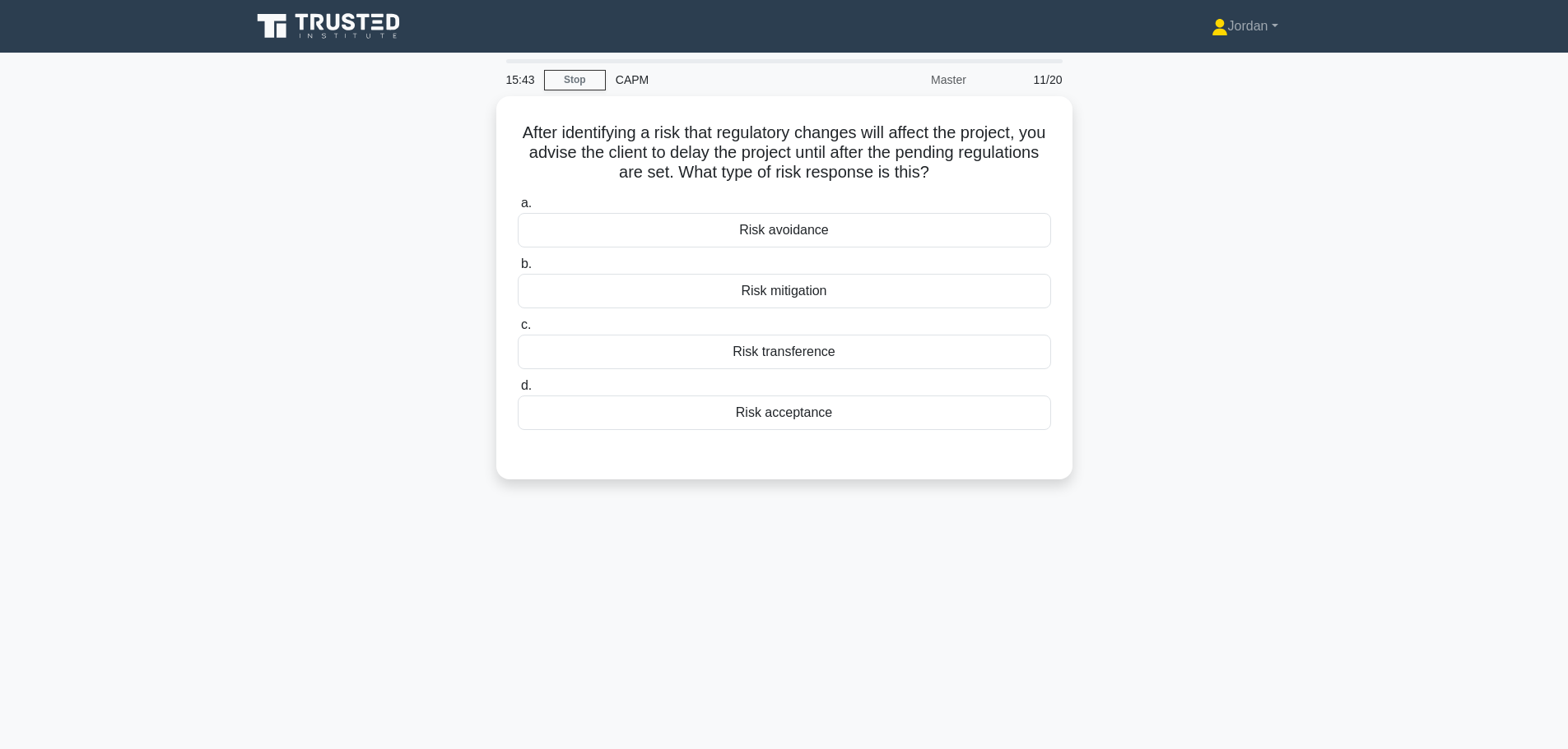
click at [648, 225] on div "Risk avoidance" at bounding box center [784, 230] width 533 height 34
click at [518, 209] on input "a. Risk avoidance" at bounding box center [518, 203] width 0 height 11
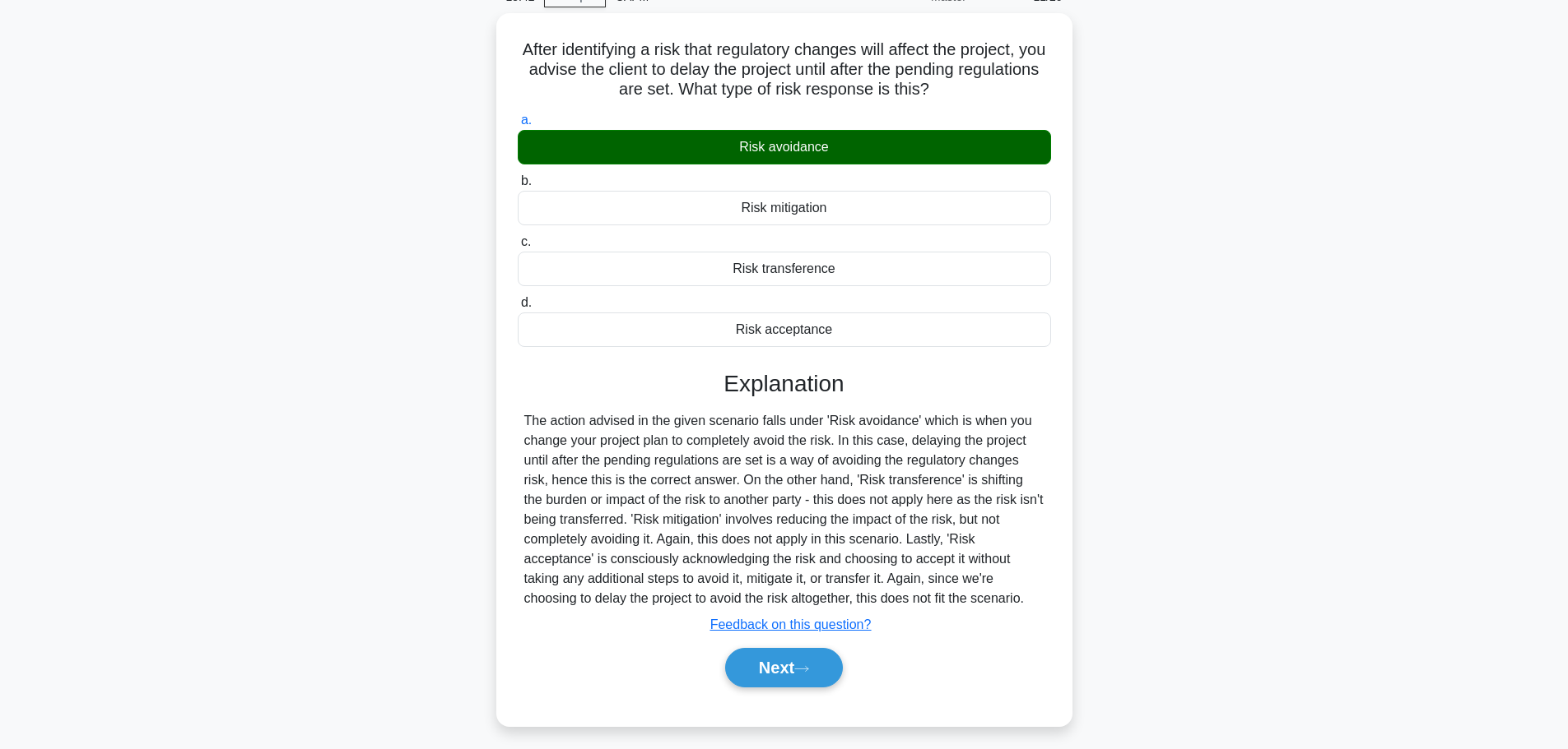
scroll to position [139, 0]
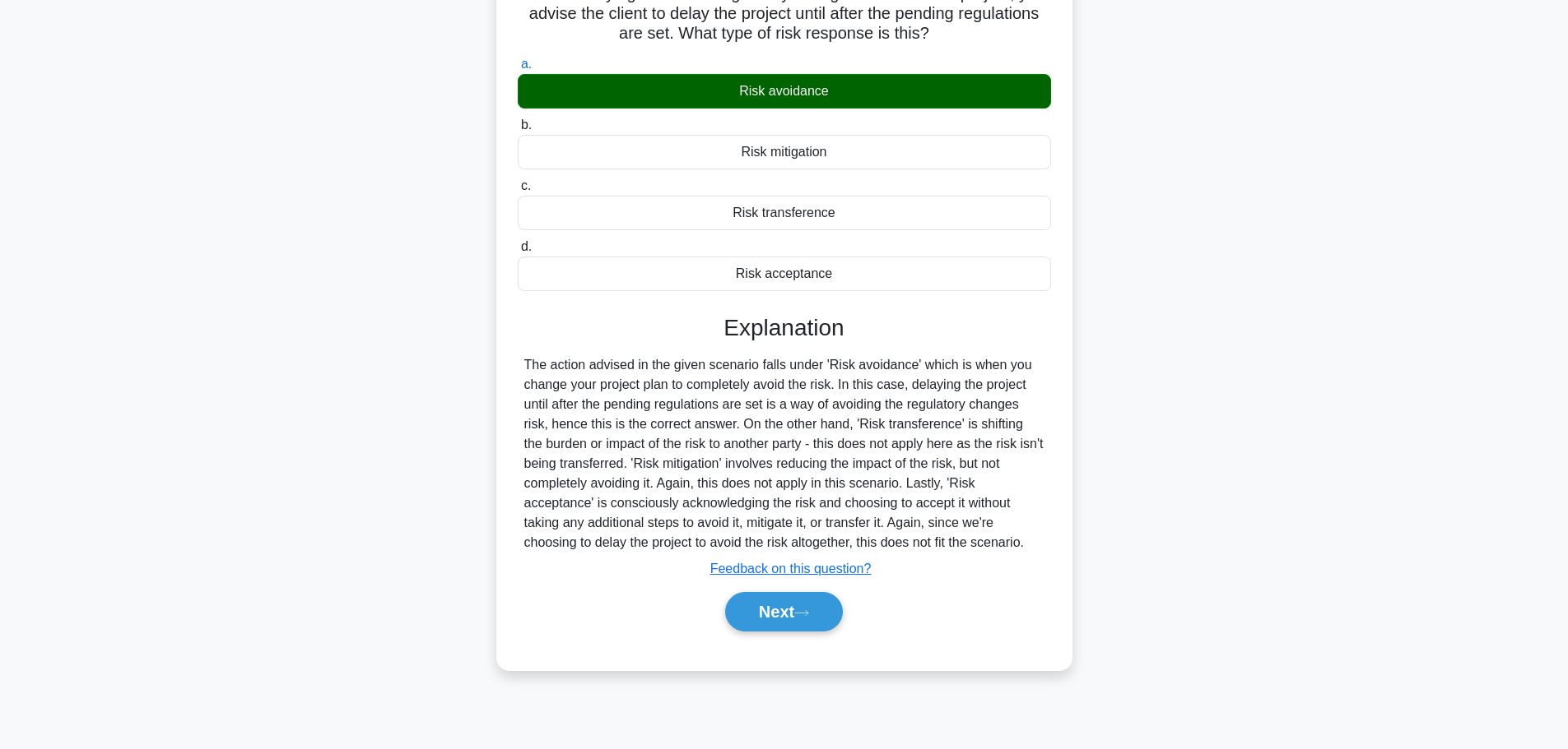
click at [772, 596] on button "Next" at bounding box center [783, 611] width 118 height 39
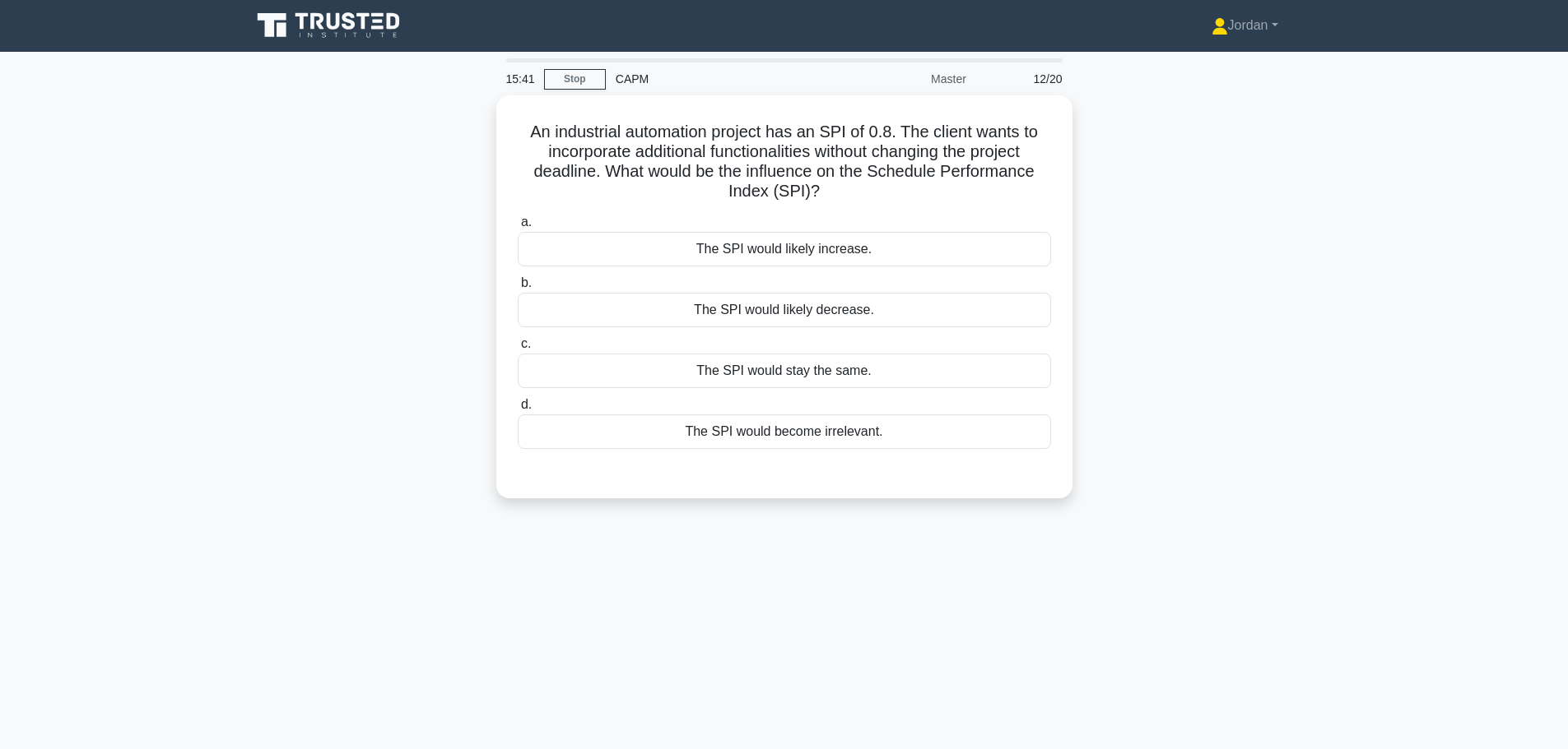
scroll to position [0, 0]
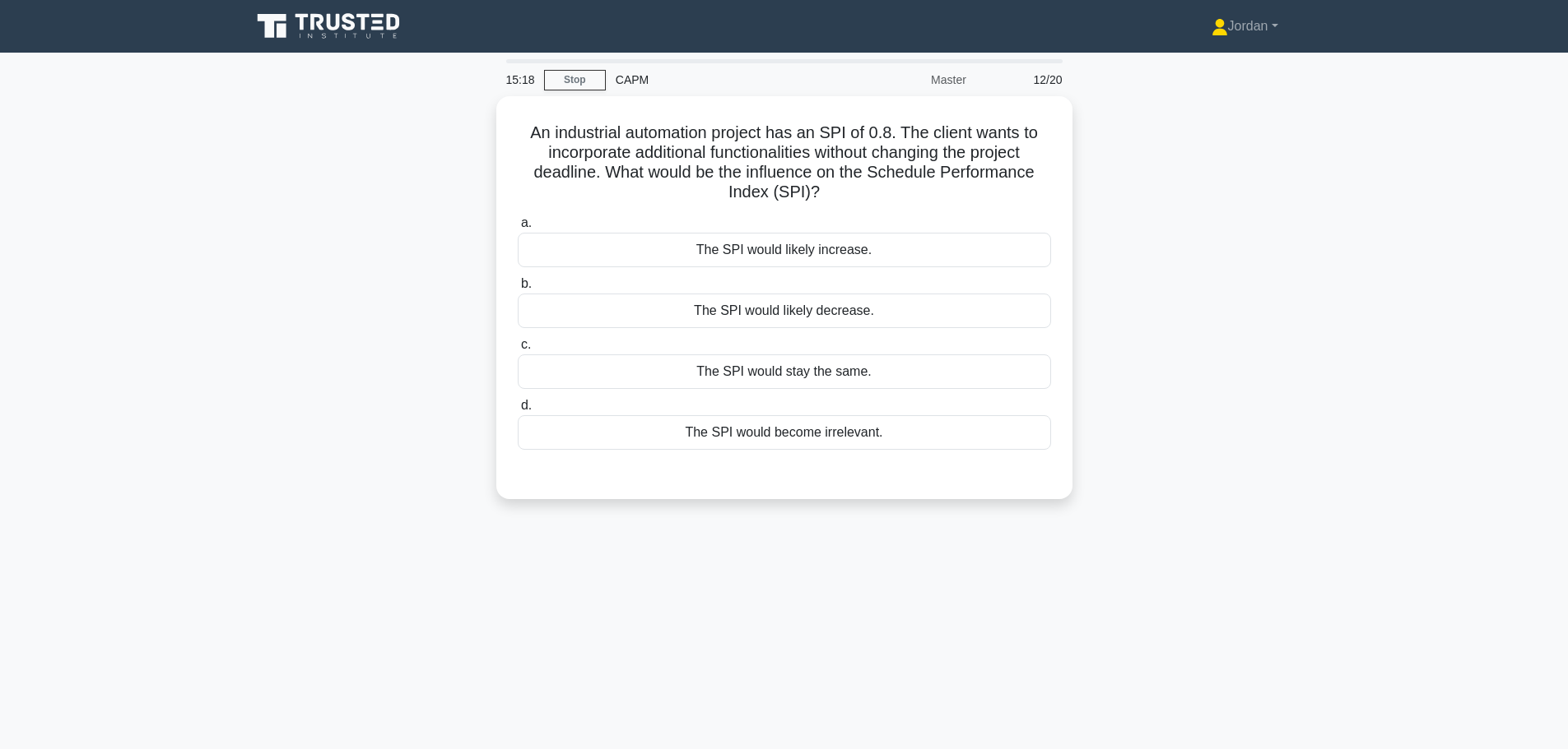
click at [711, 314] on div "The SPI would likely decrease." at bounding box center [784, 311] width 533 height 34
click at [518, 289] on input "b. The SPI would likely decrease." at bounding box center [518, 284] width 0 height 11
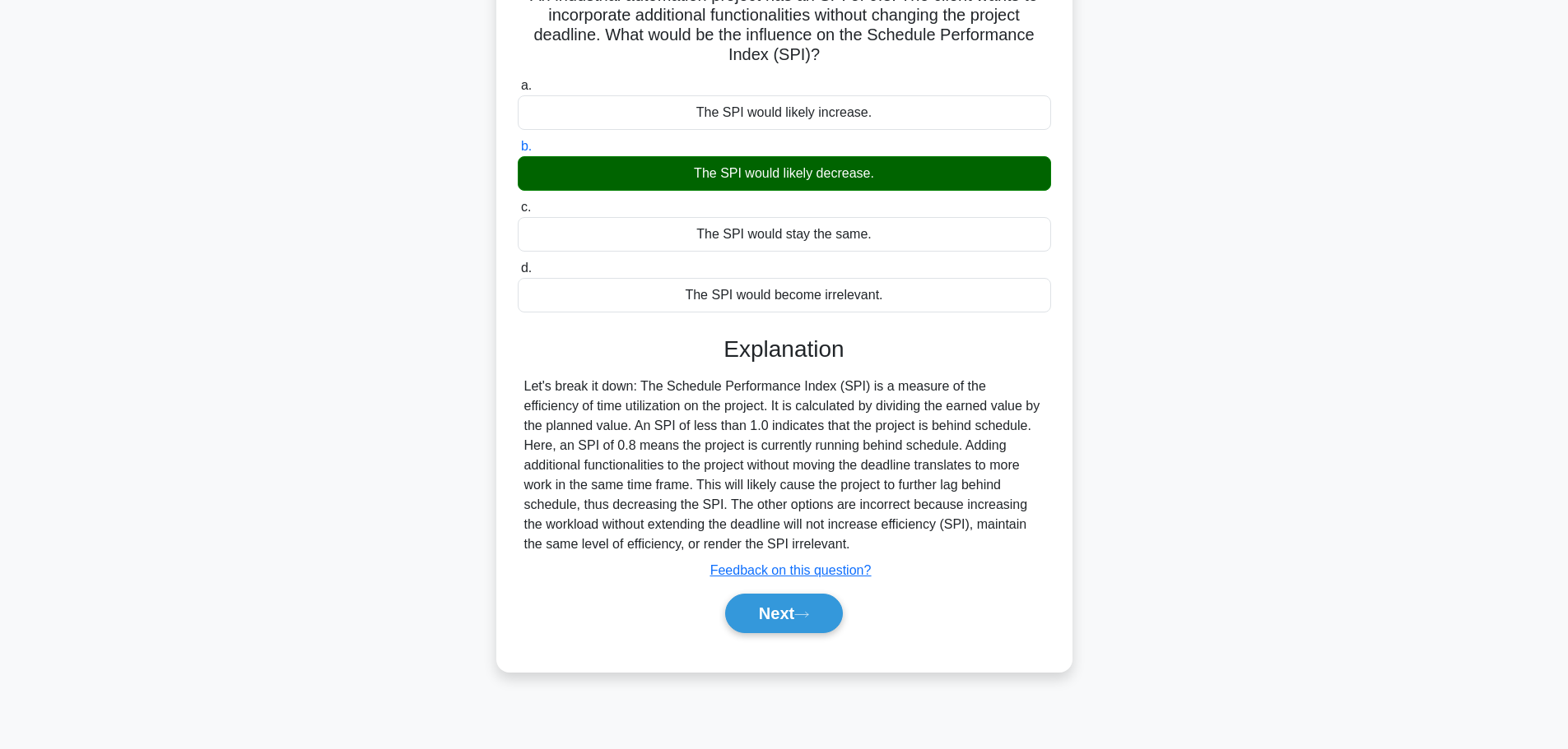
scroll to position [139, 0]
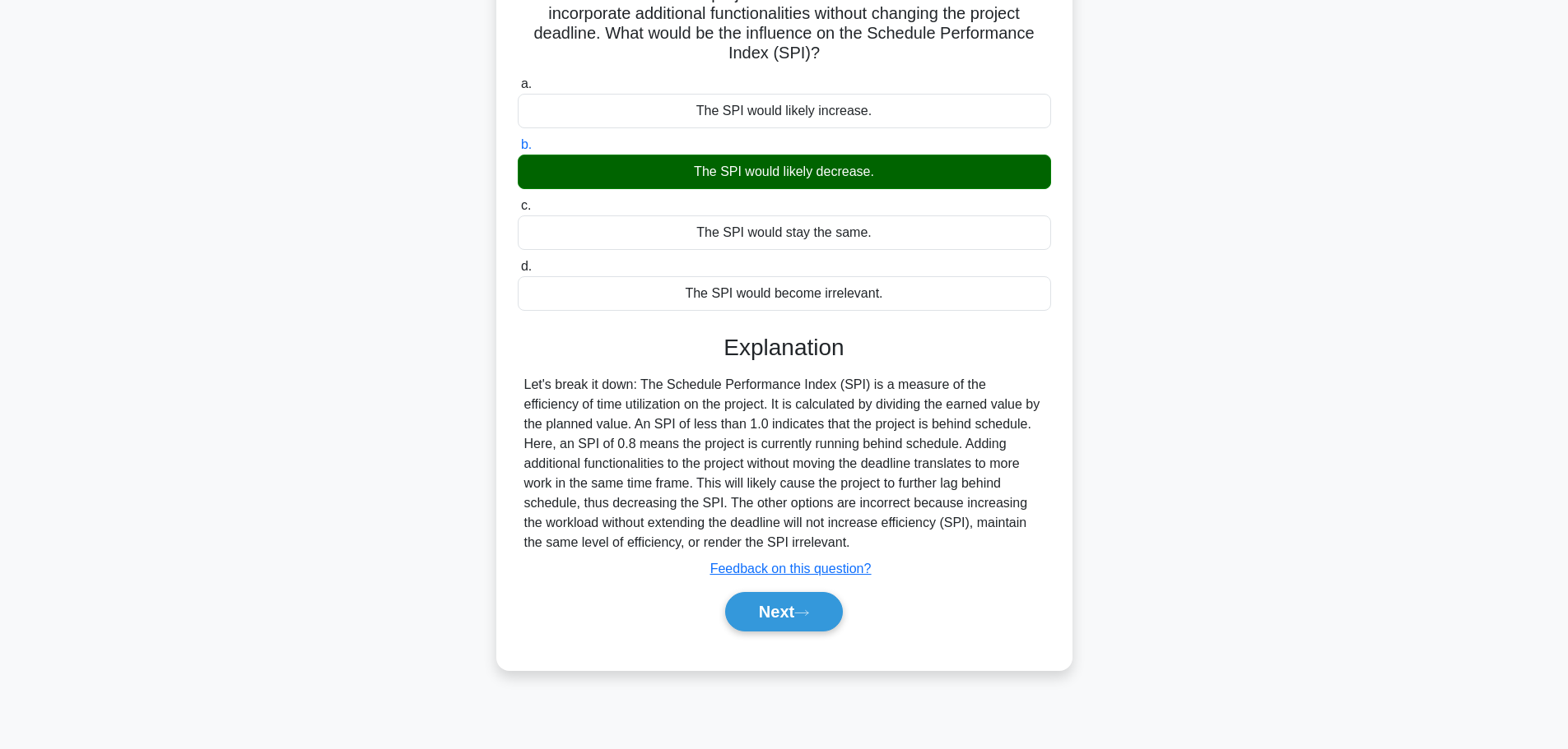
click at [774, 602] on button "Next" at bounding box center [783, 611] width 118 height 39
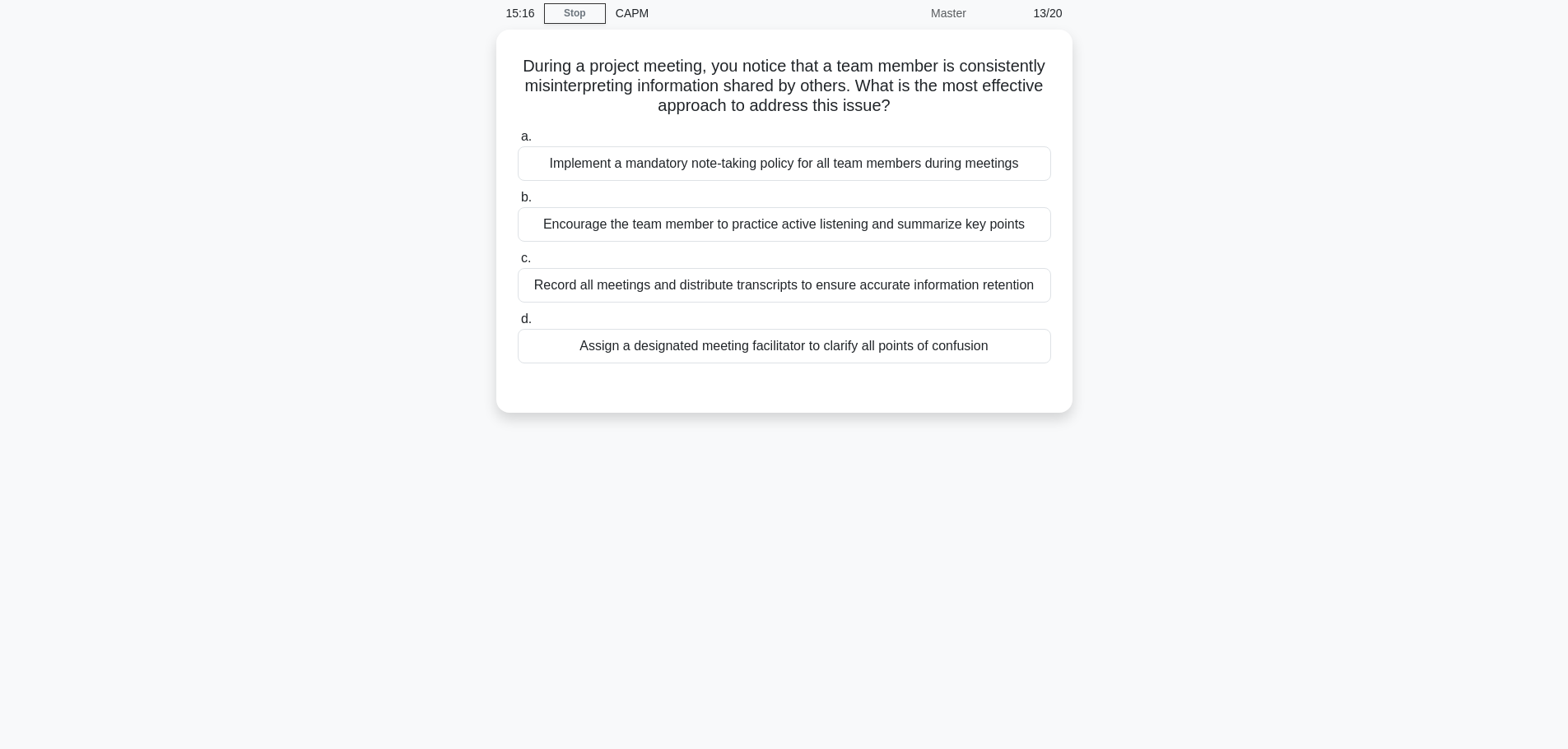
scroll to position [0, 0]
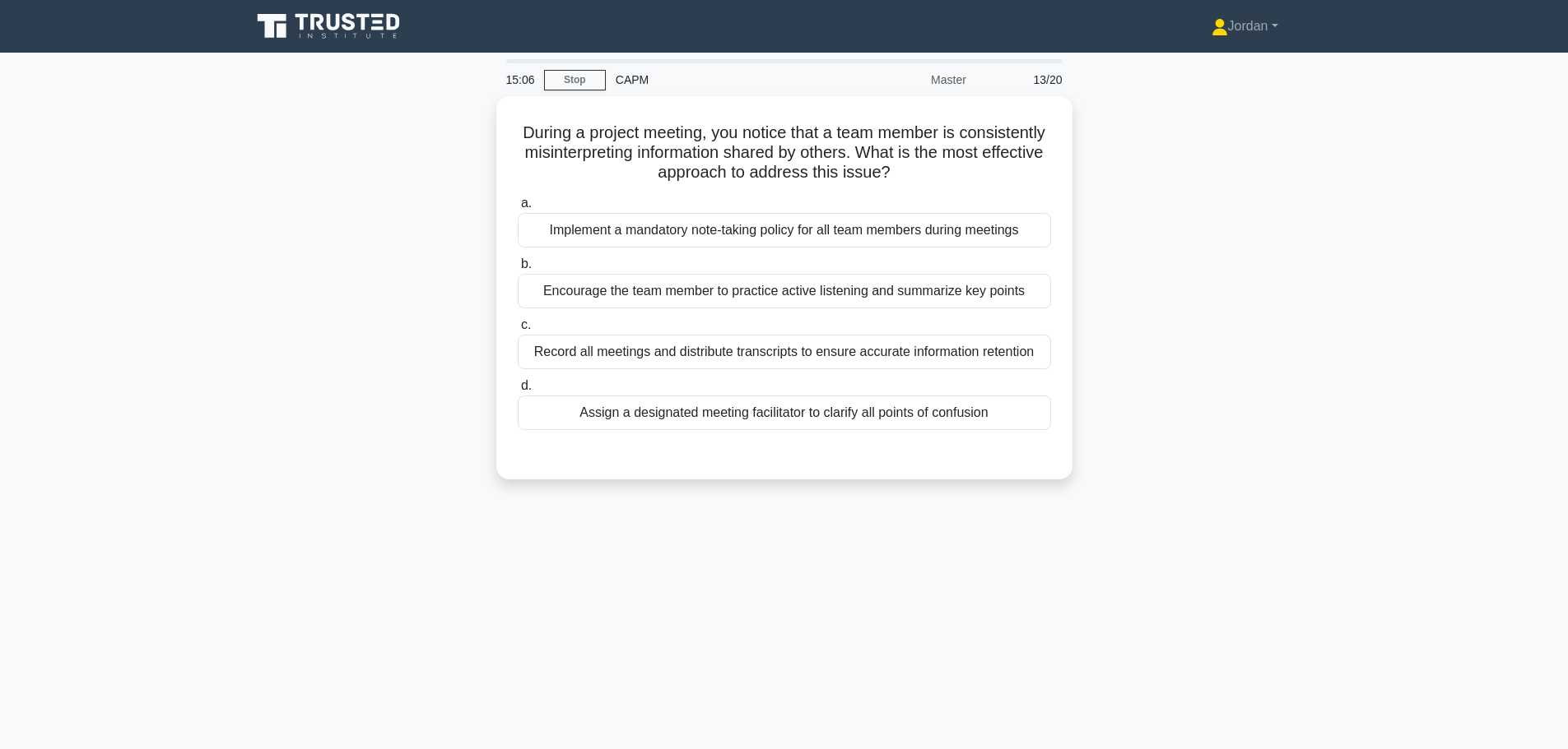
click at [712, 291] on div "Encourage the team member to practice active listening and summarize key points" at bounding box center [784, 291] width 533 height 34
click at [518, 270] on input "b. Encourage the team member to practice active listening and summarize key poi…" at bounding box center [518, 263] width 0 height 11
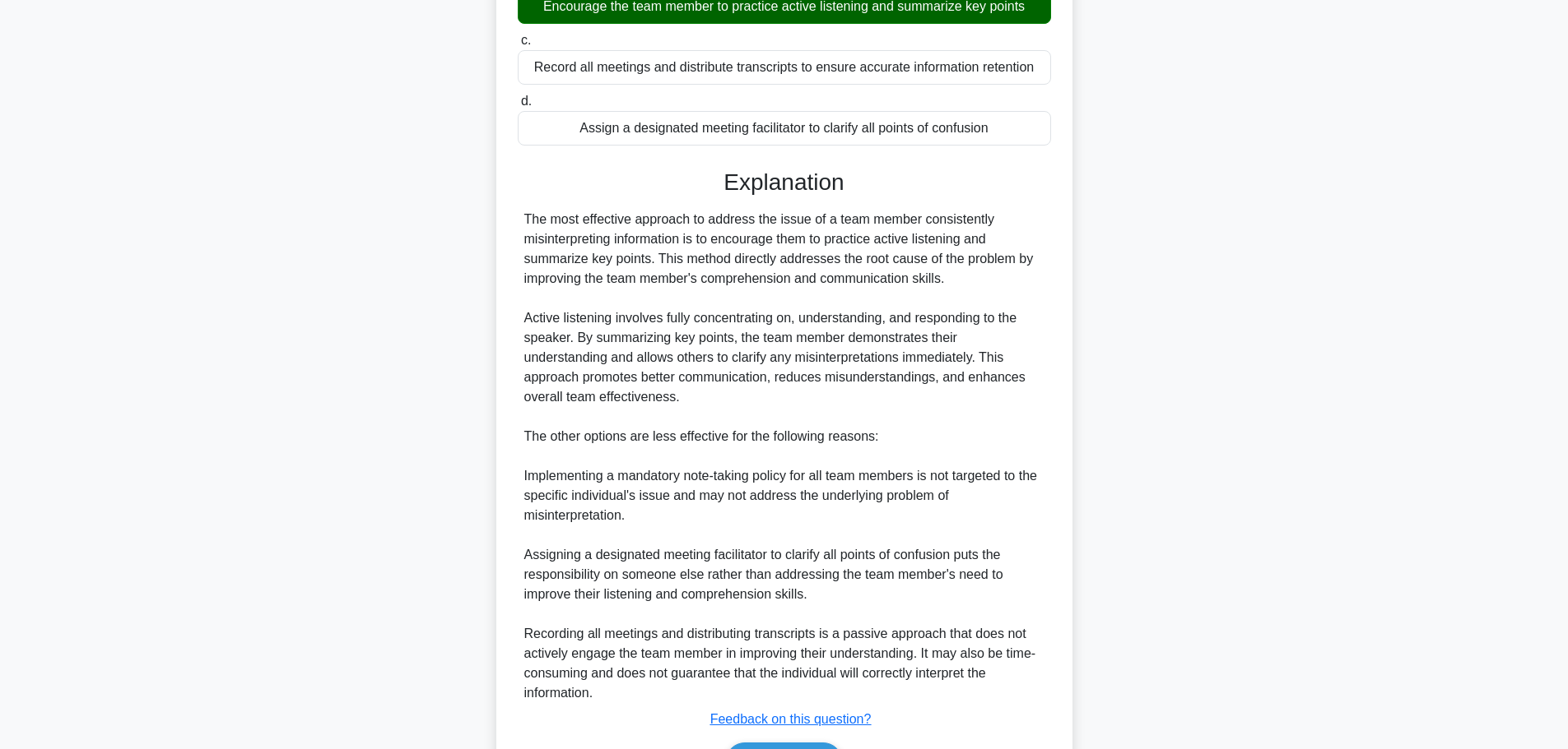
scroll to position [384, 0]
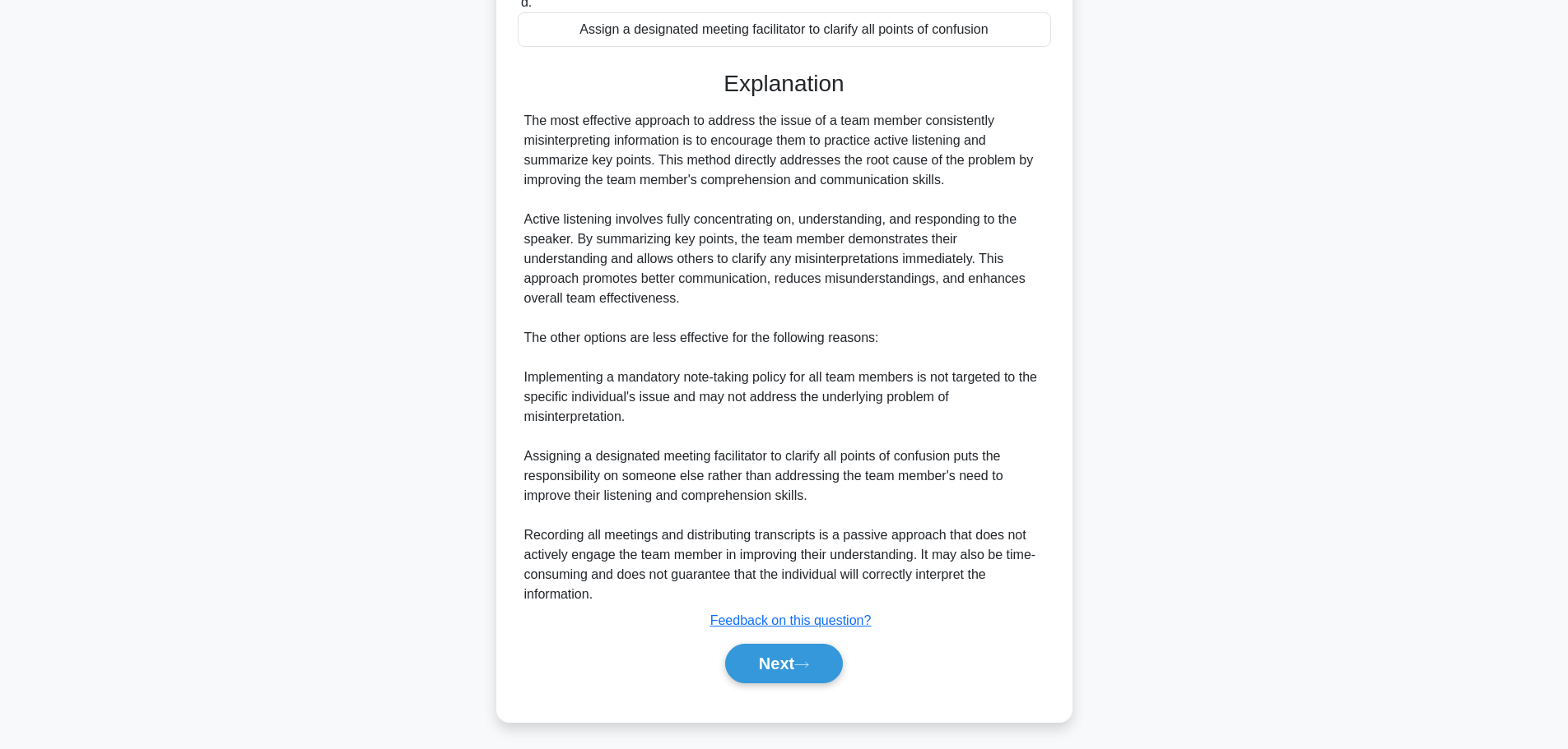
click at [789, 665] on button "Next" at bounding box center [783, 663] width 118 height 39
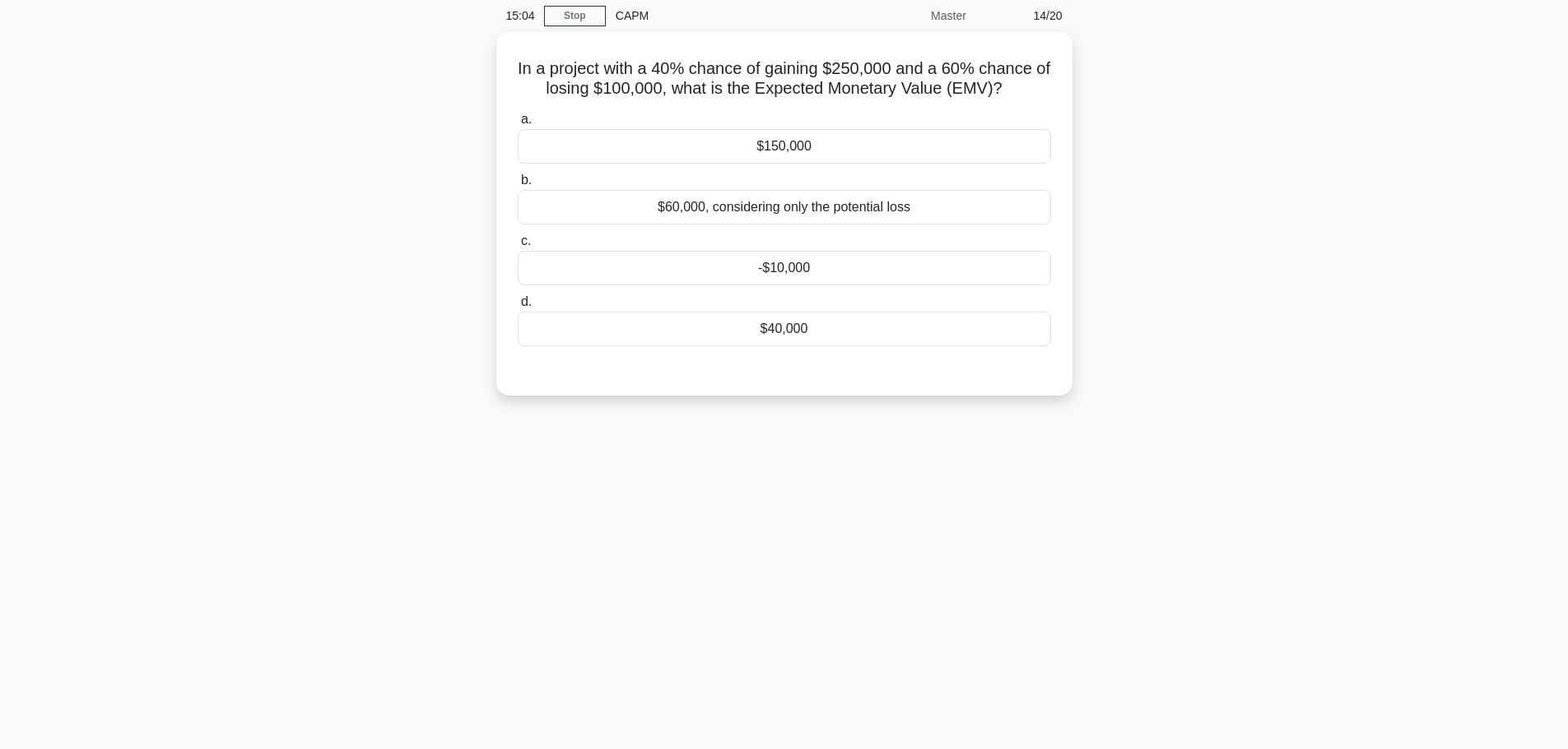
scroll to position [0, 0]
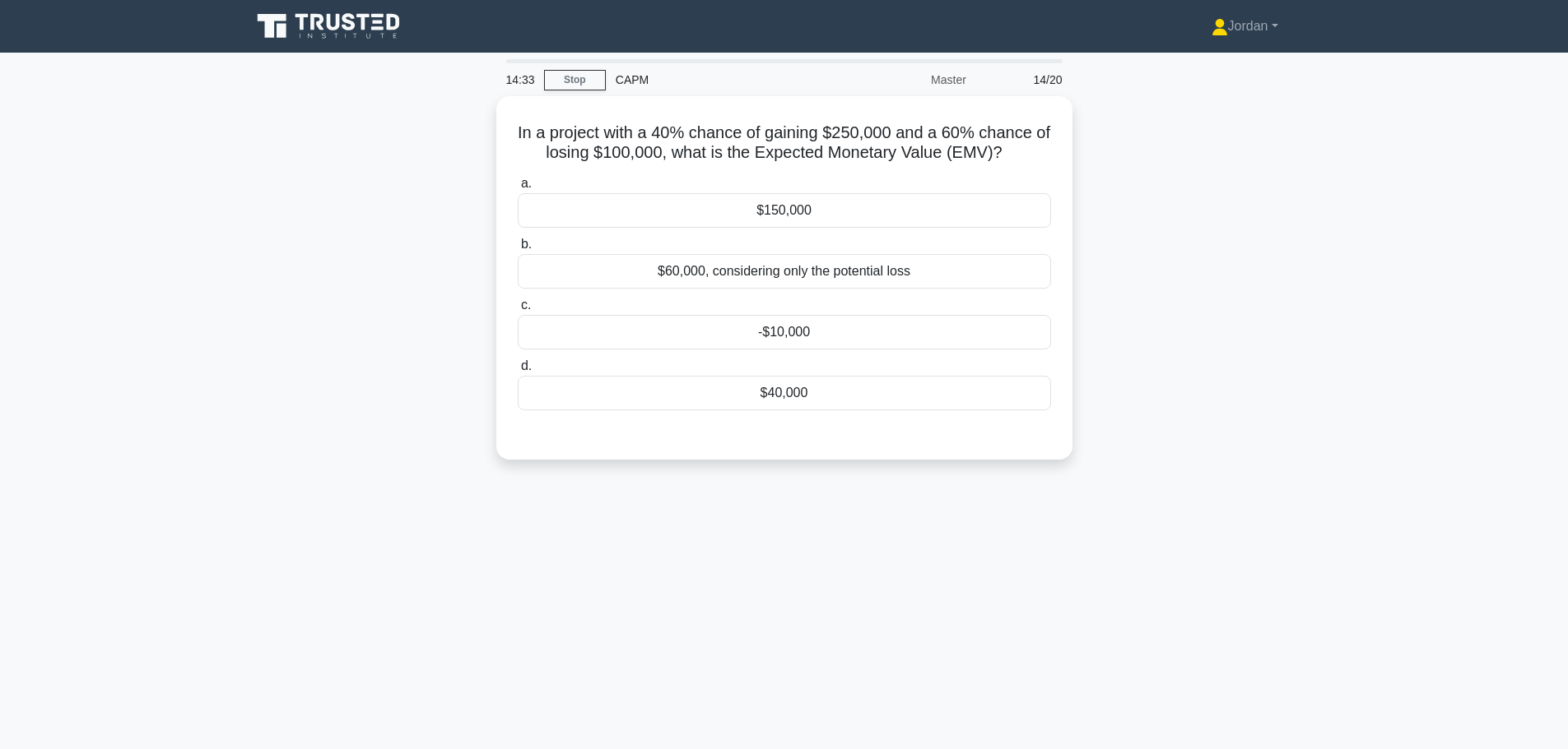
click at [819, 381] on div "$40,000" at bounding box center [784, 393] width 533 height 34
click at [518, 372] on input "d. $40,000" at bounding box center [518, 366] width 0 height 11
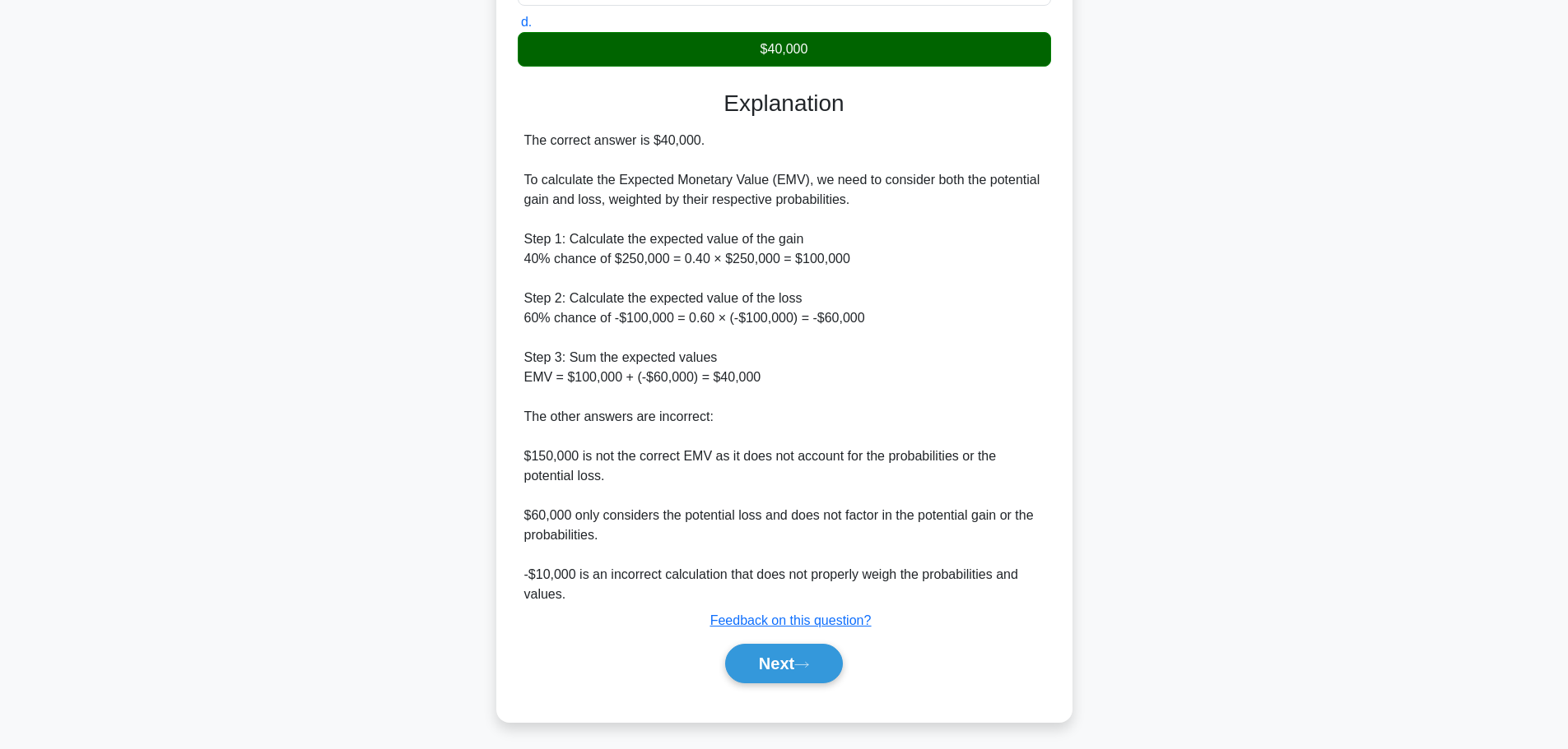
click at [763, 667] on button "Next" at bounding box center [783, 663] width 118 height 39
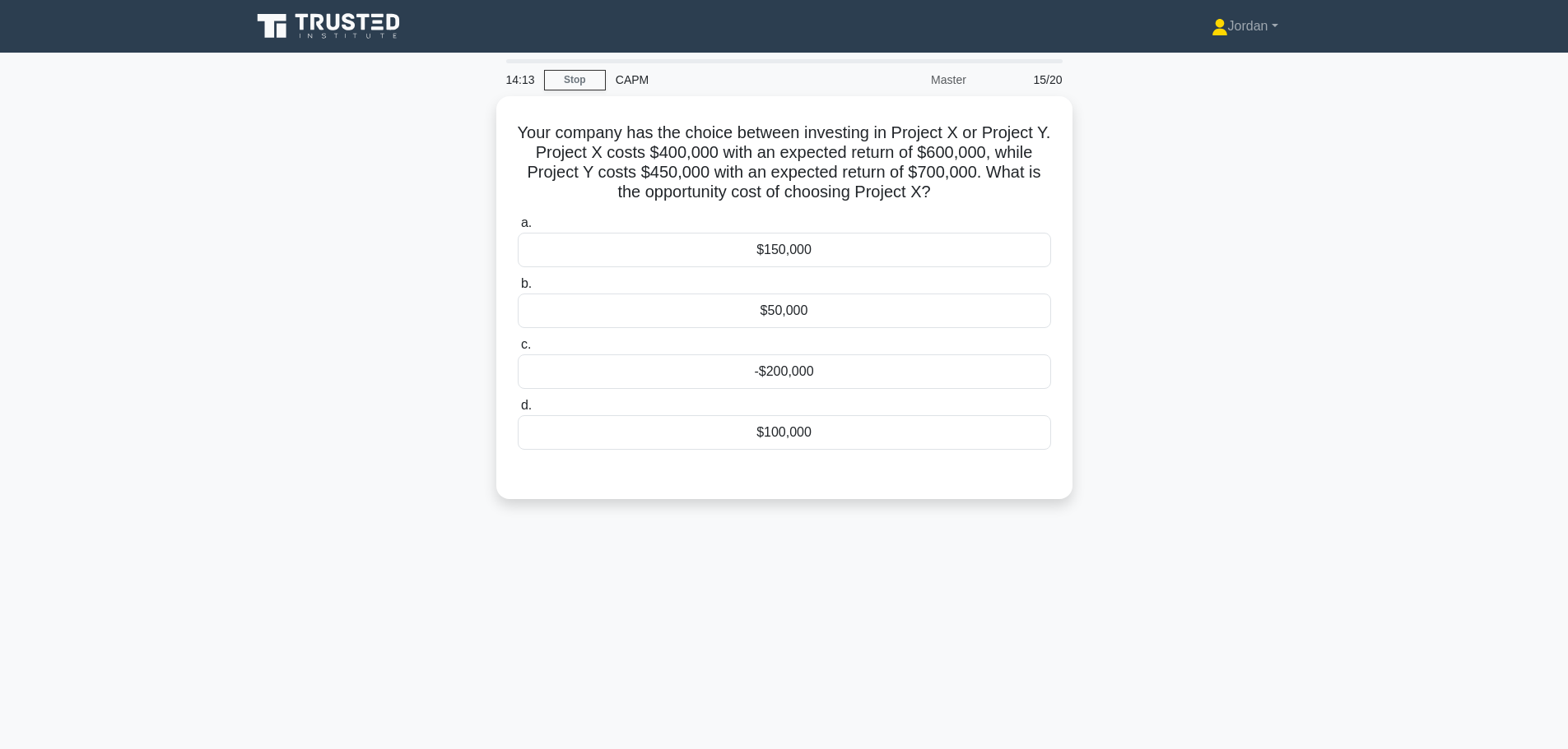
click at [741, 297] on div "$50,000" at bounding box center [784, 311] width 533 height 34
click at [518, 289] on input "b. $50,000" at bounding box center [518, 284] width 0 height 11
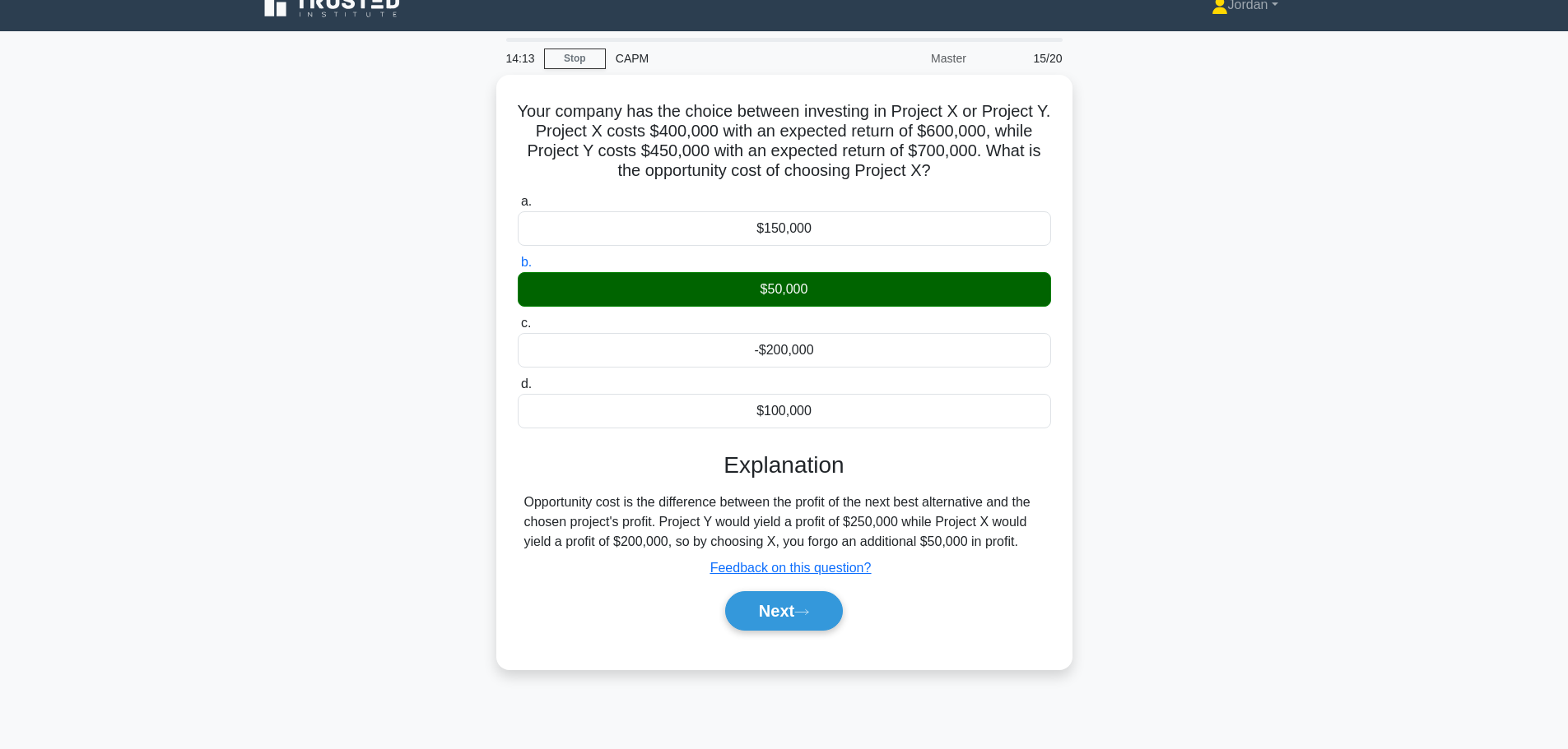
scroll to position [139, 0]
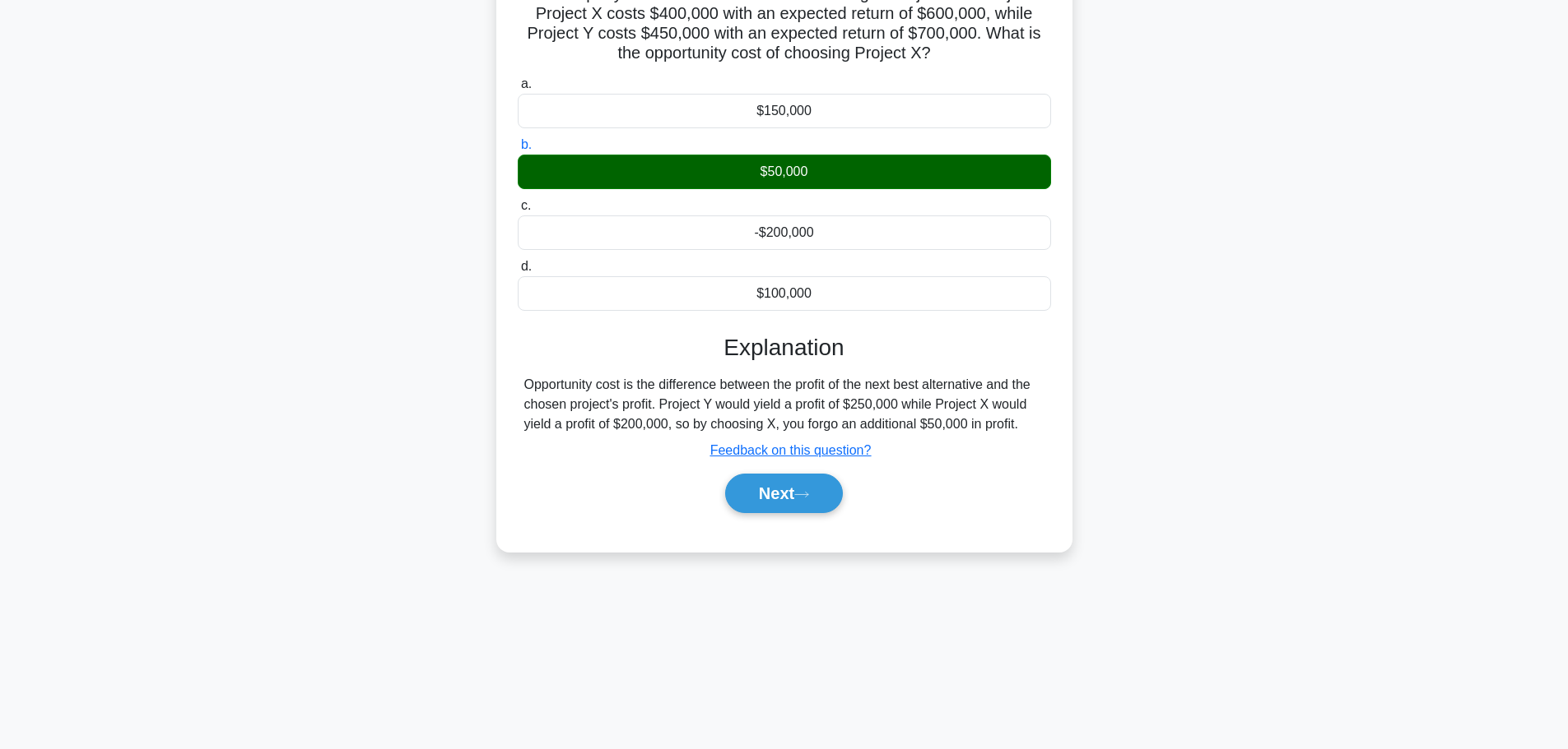
click at [772, 491] on button "Next" at bounding box center [783, 493] width 118 height 39
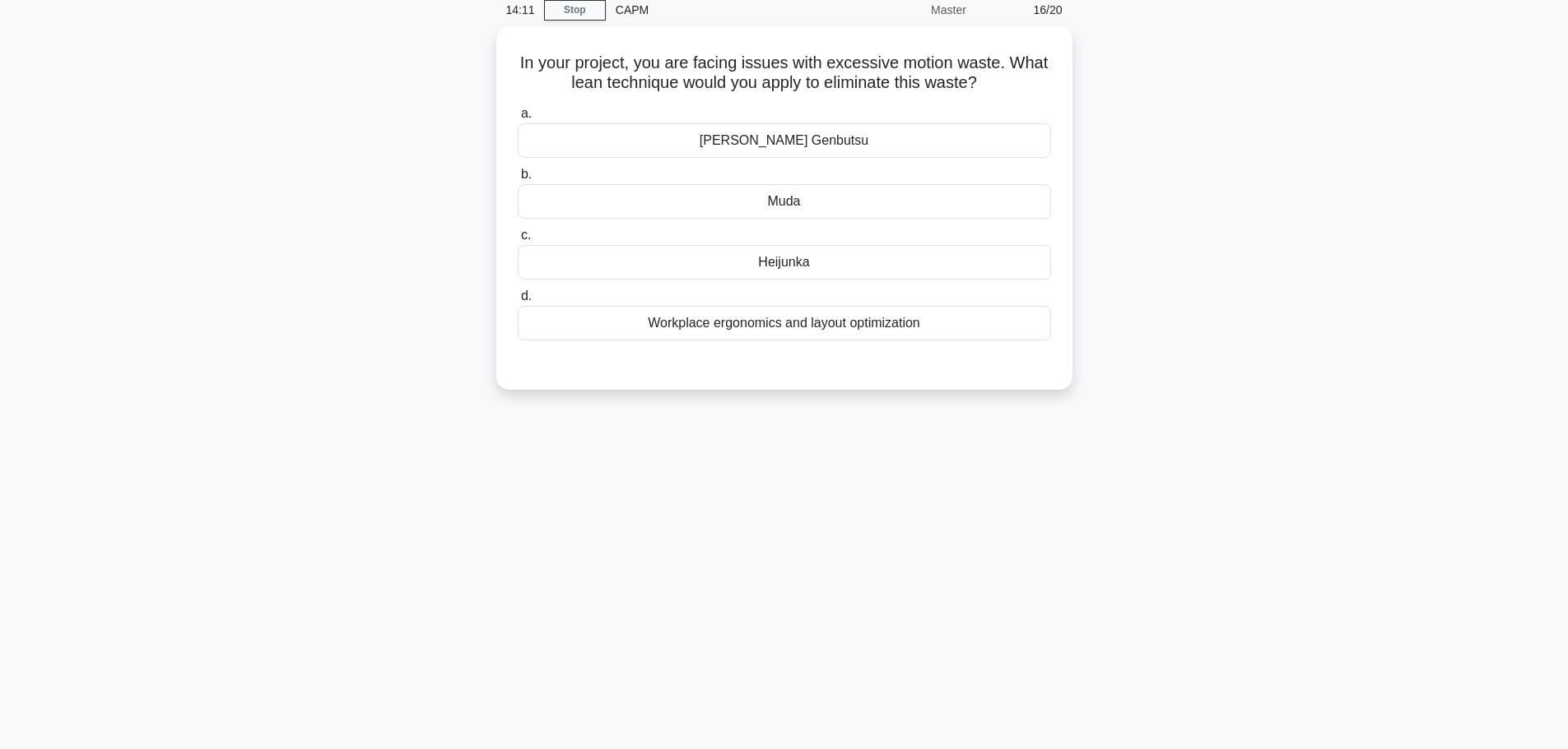
scroll to position [0, 0]
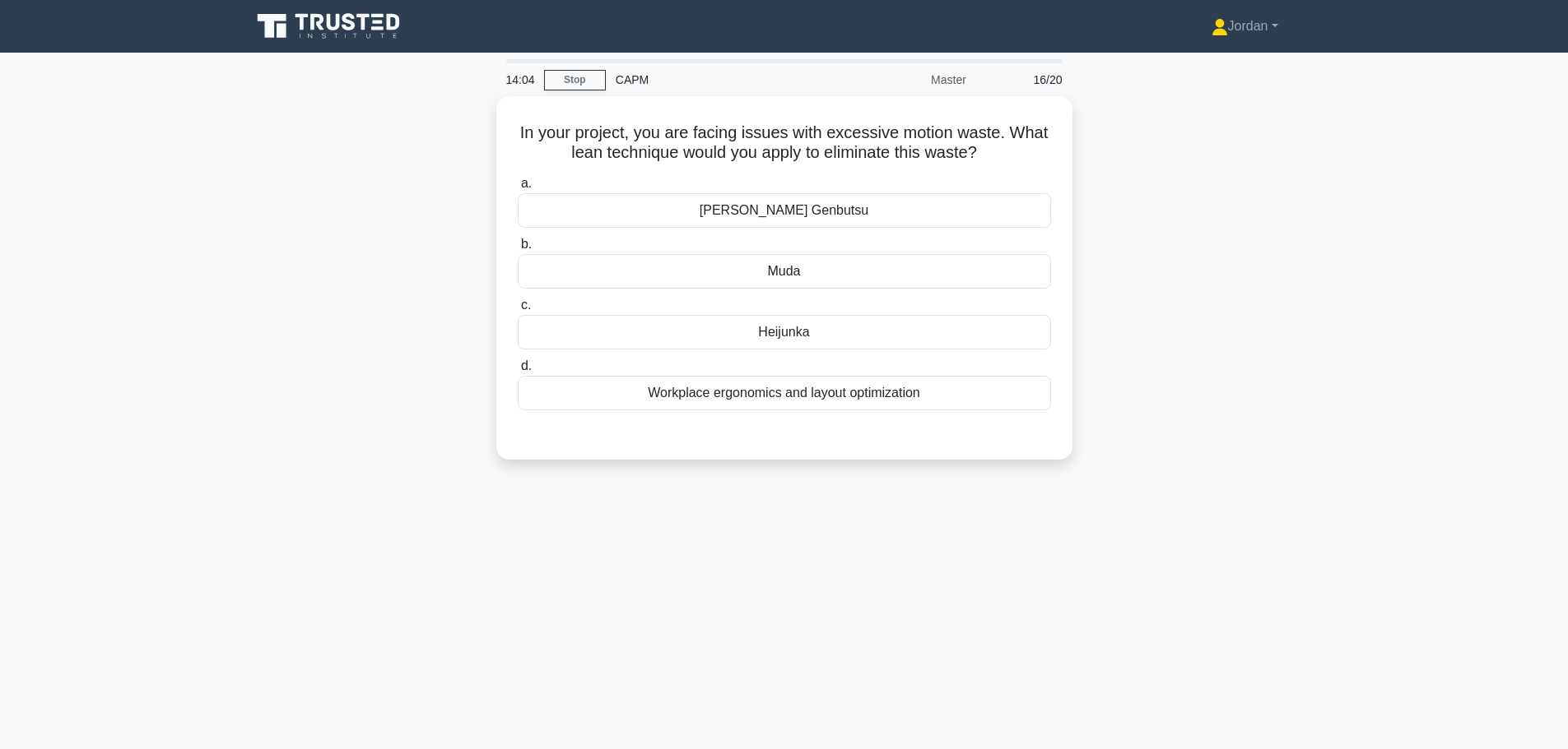
click at [761, 391] on div "Workplace ergonomics and layout optimization" at bounding box center [784, 393] width 533 height 34
click at [518, 372] on input "d. Workplace ergonomics and layout optimization" at bounding box center [518, 366] width 0 height 11
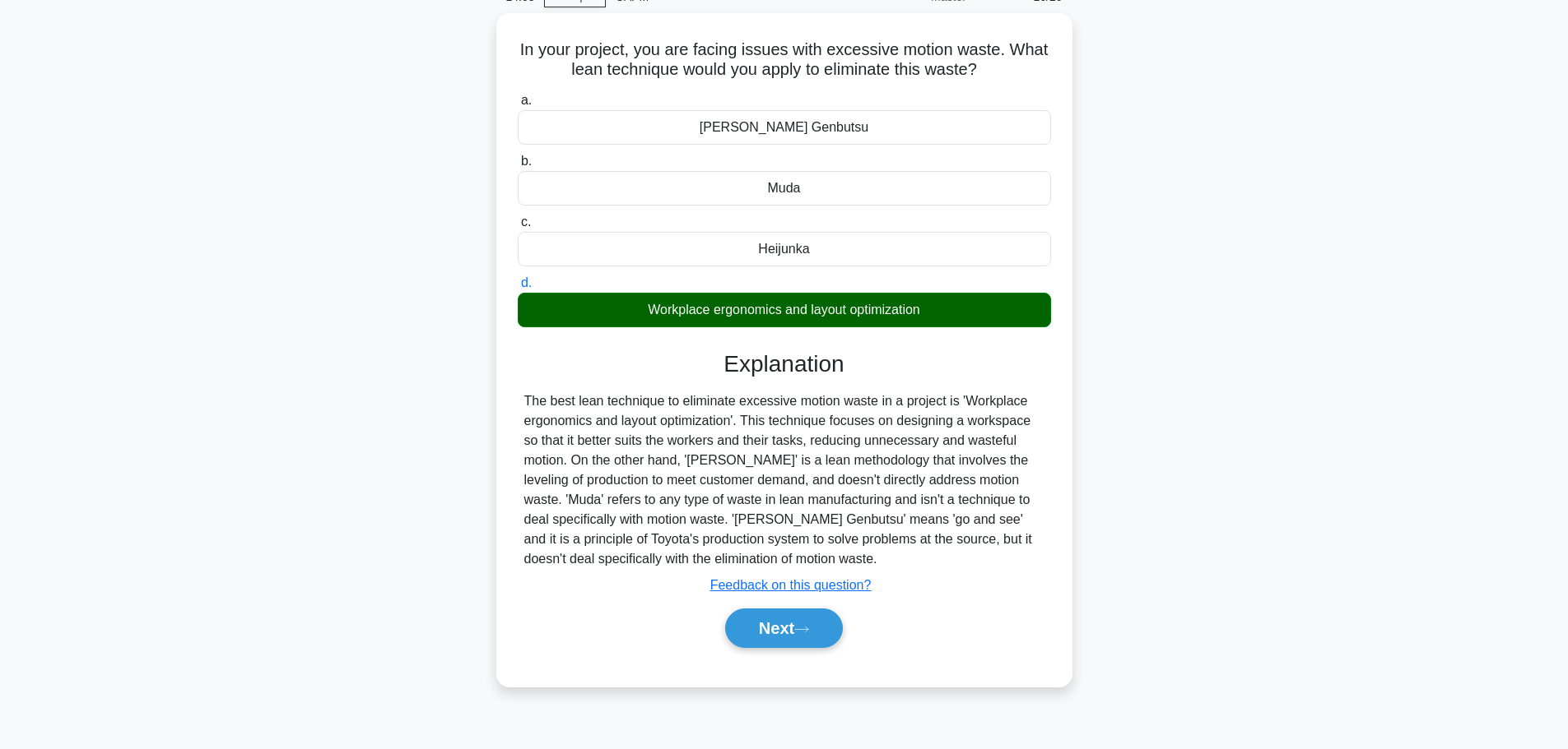
scroll to position [139, 0]
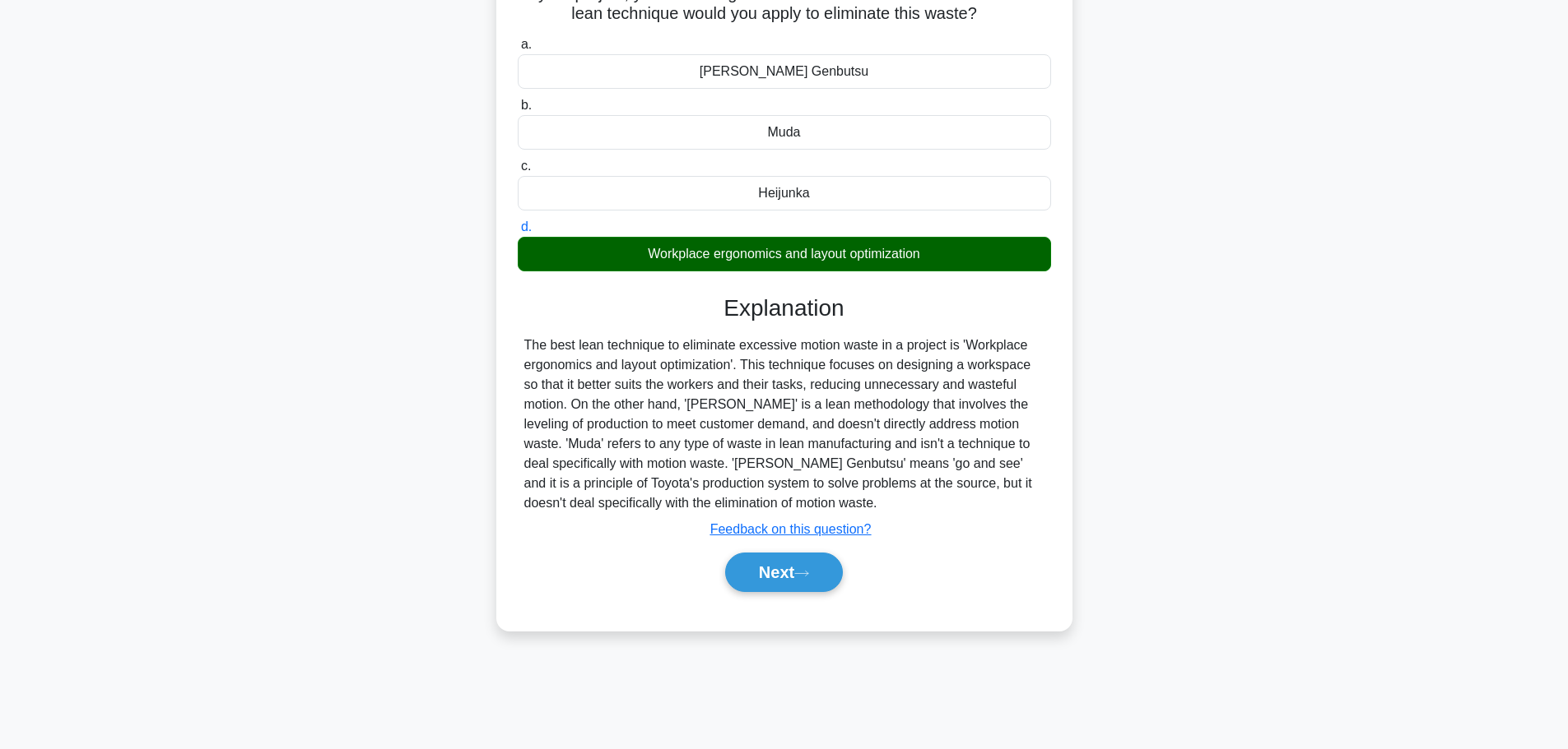
click at [796, 578] on button "Next" at bounding box center [783, 572] width 118 height 39
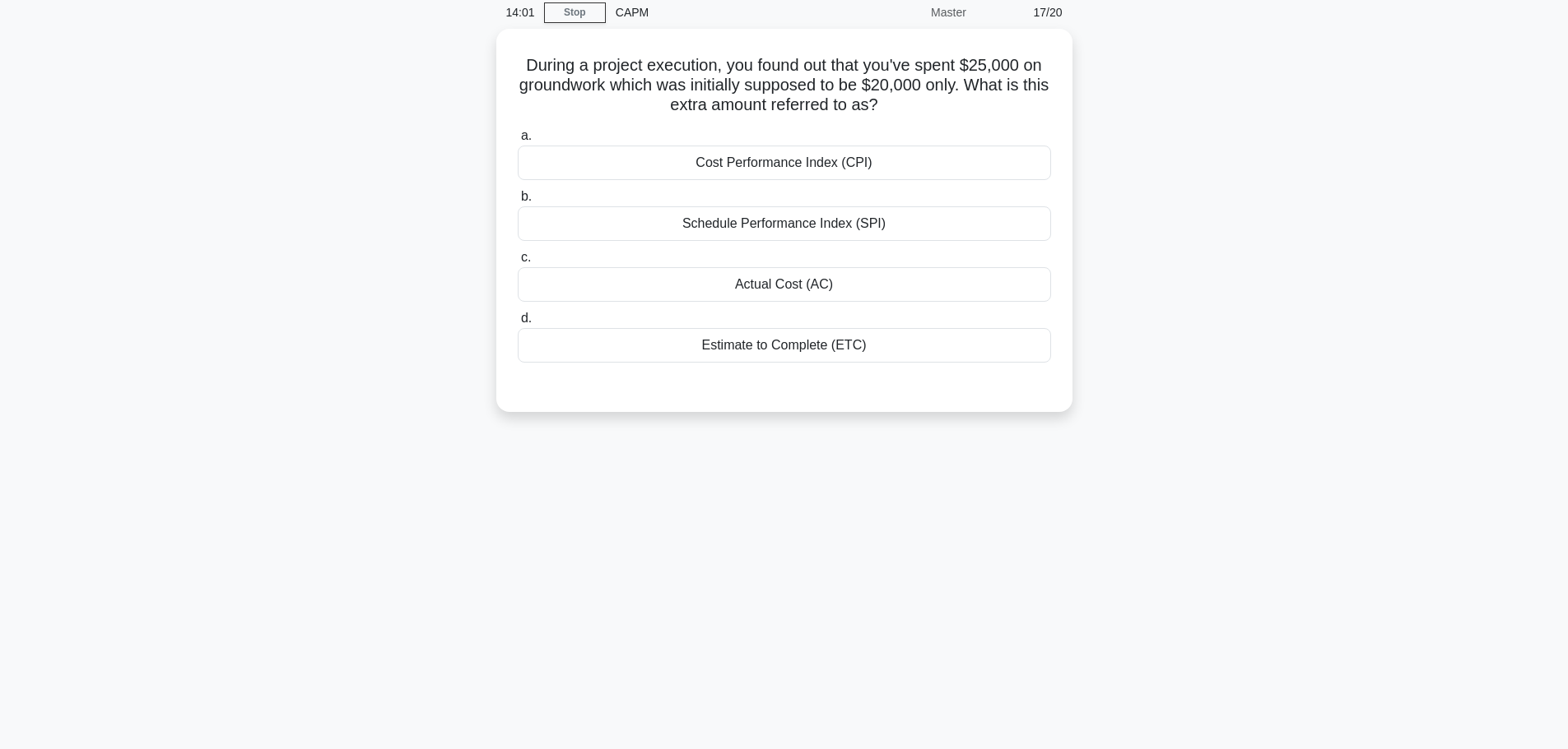
scroll to position [0, 0]
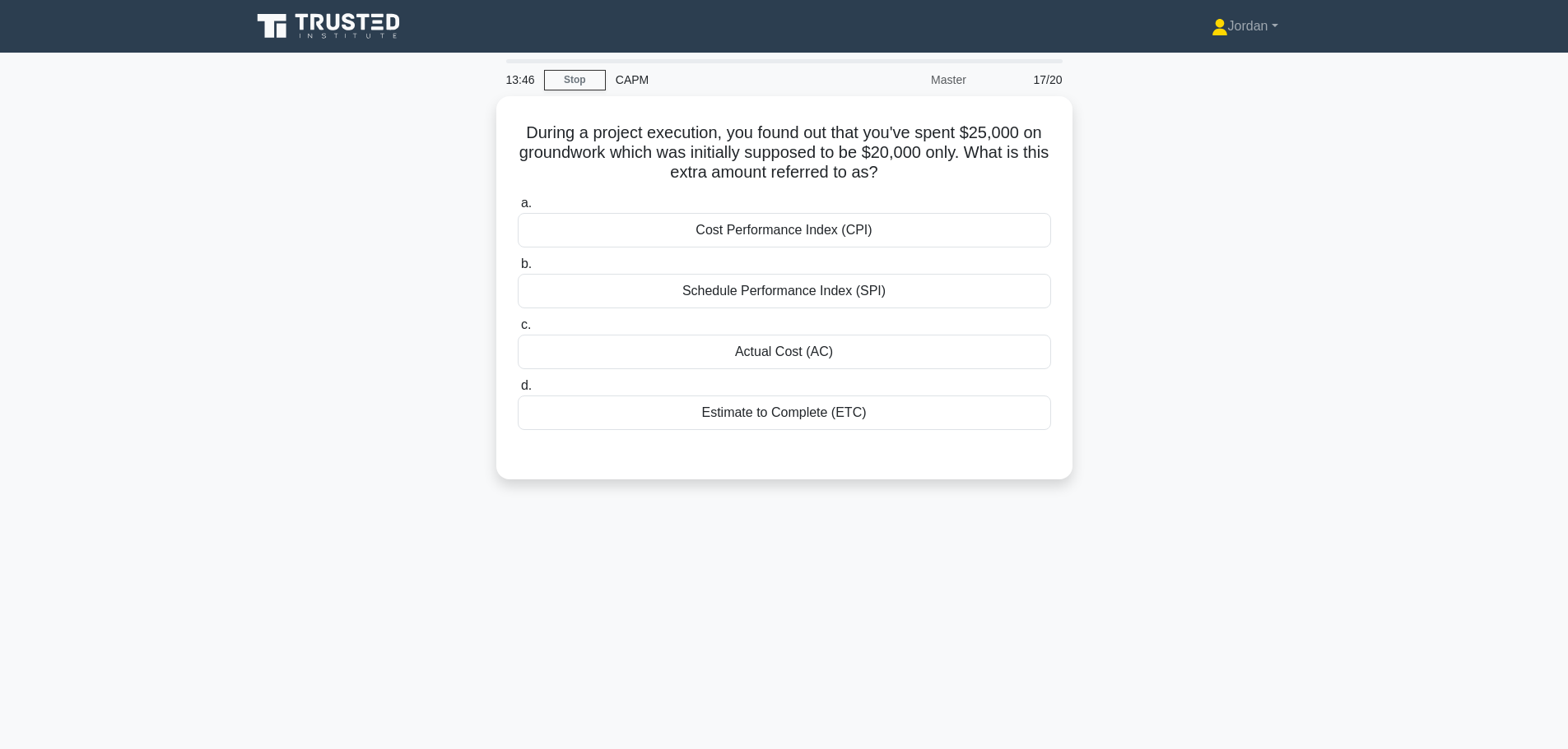
click at [742, 358] on div "Actual Cost (AC)" at bounding box center [784, 352] width 533 height 34
click at [779, 356] on div "Actual Cost (AC)" at bounding box center [784, 352] width 533 height 34
click at [518, 330] on input "c. Actual Cost (AC)" at bounding box center [518, 325] width 0 height 11
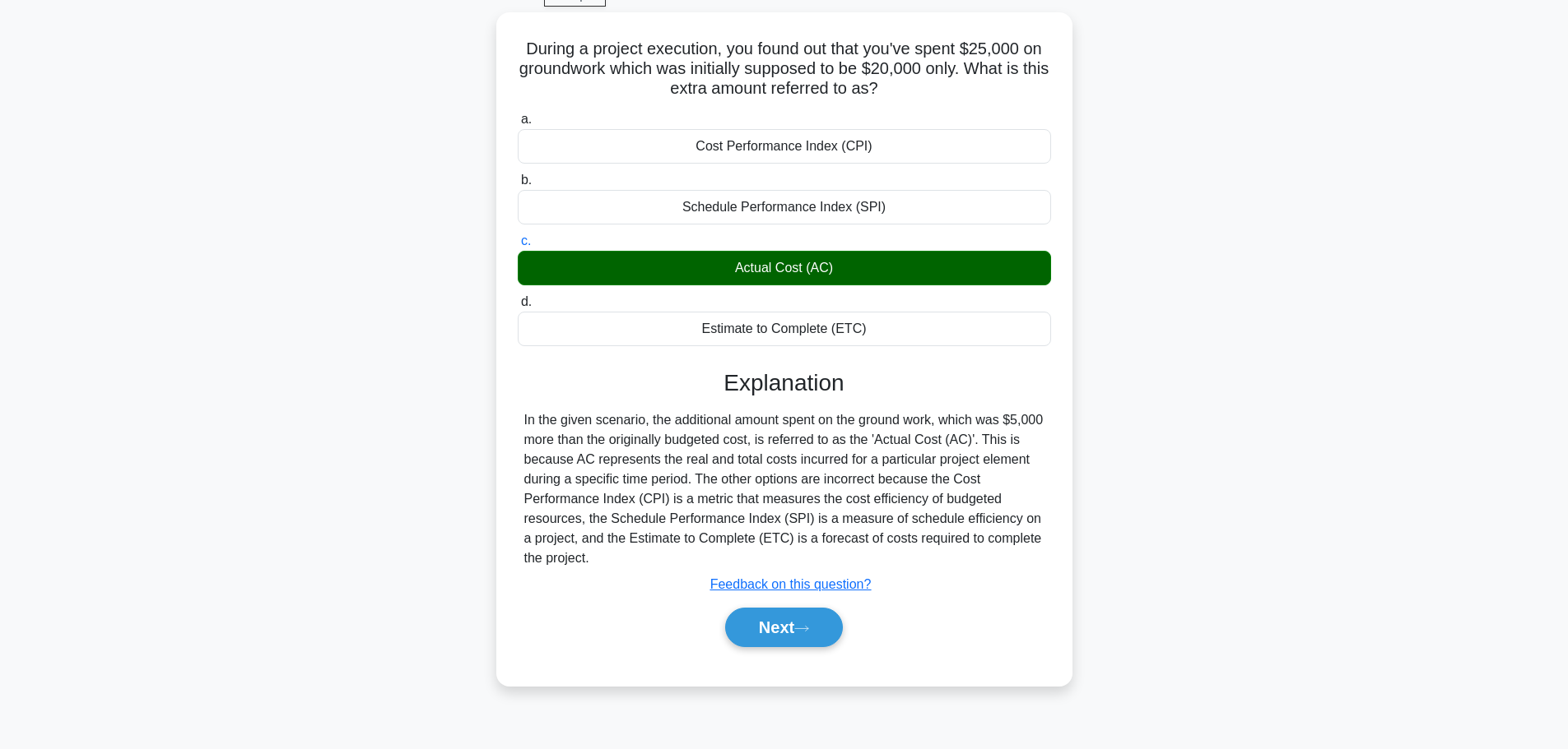
scroll to position [139, 0]
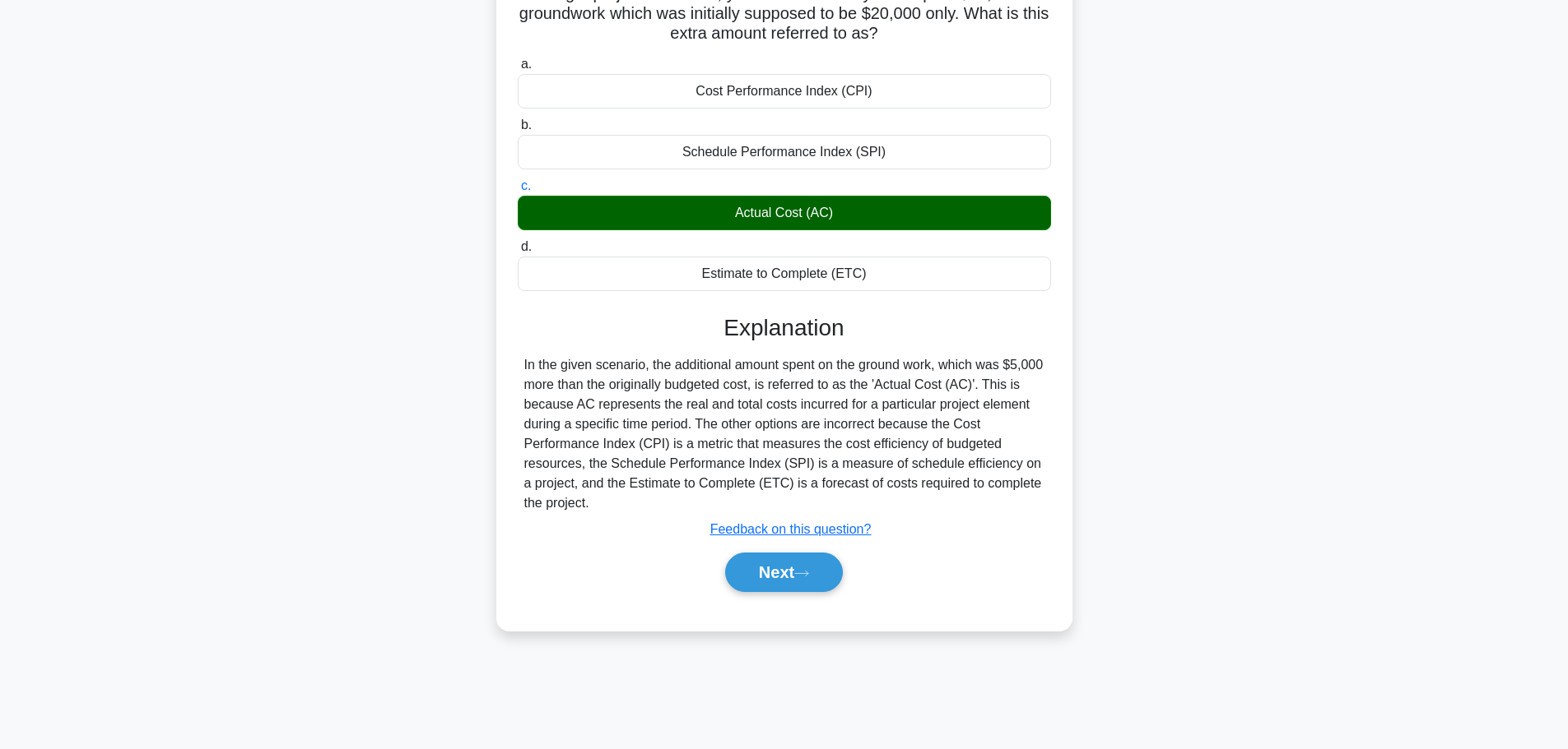
click at [800, 572] on button "Next" at bounding box center [783, 572] width 118 height 39
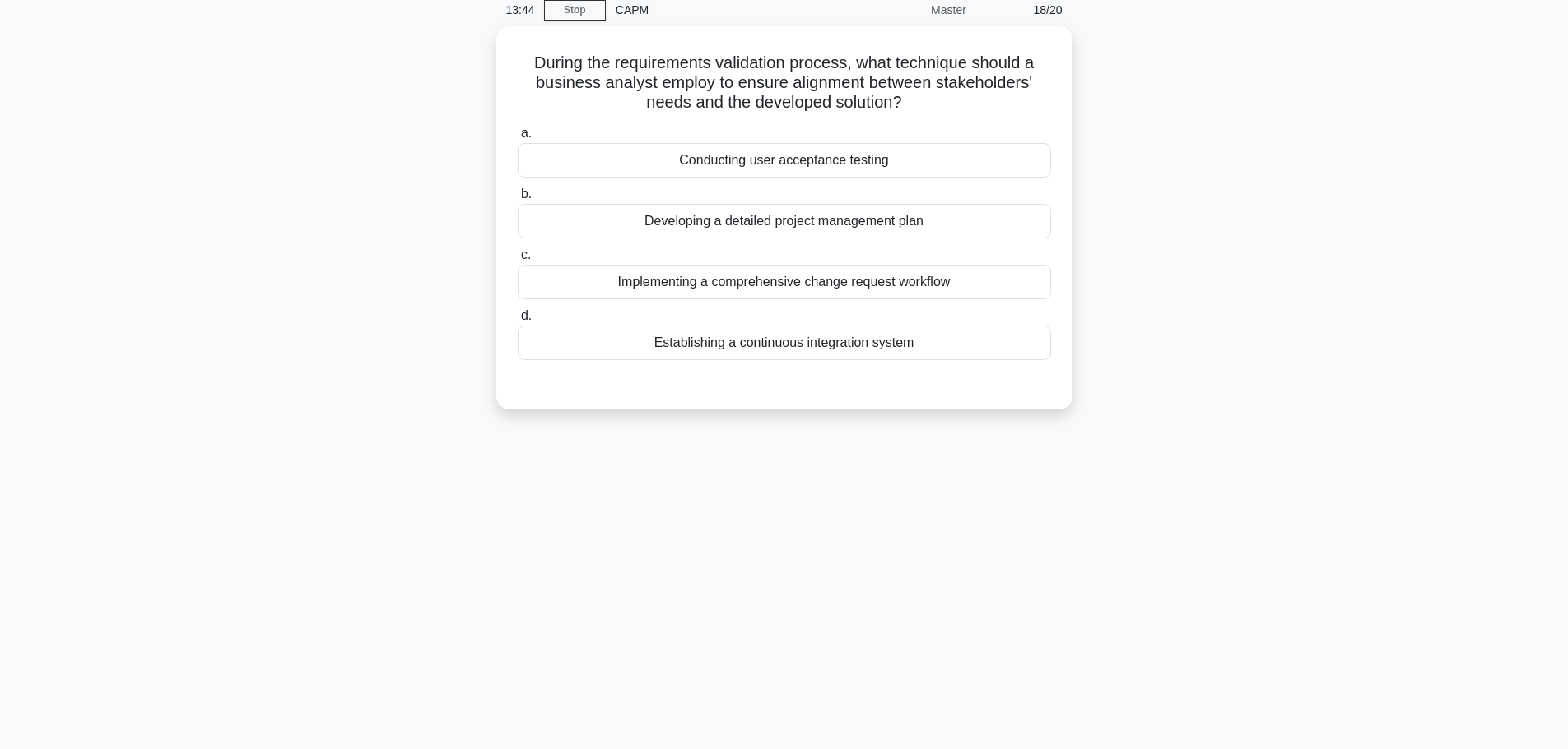
scroll to position [0, 0]
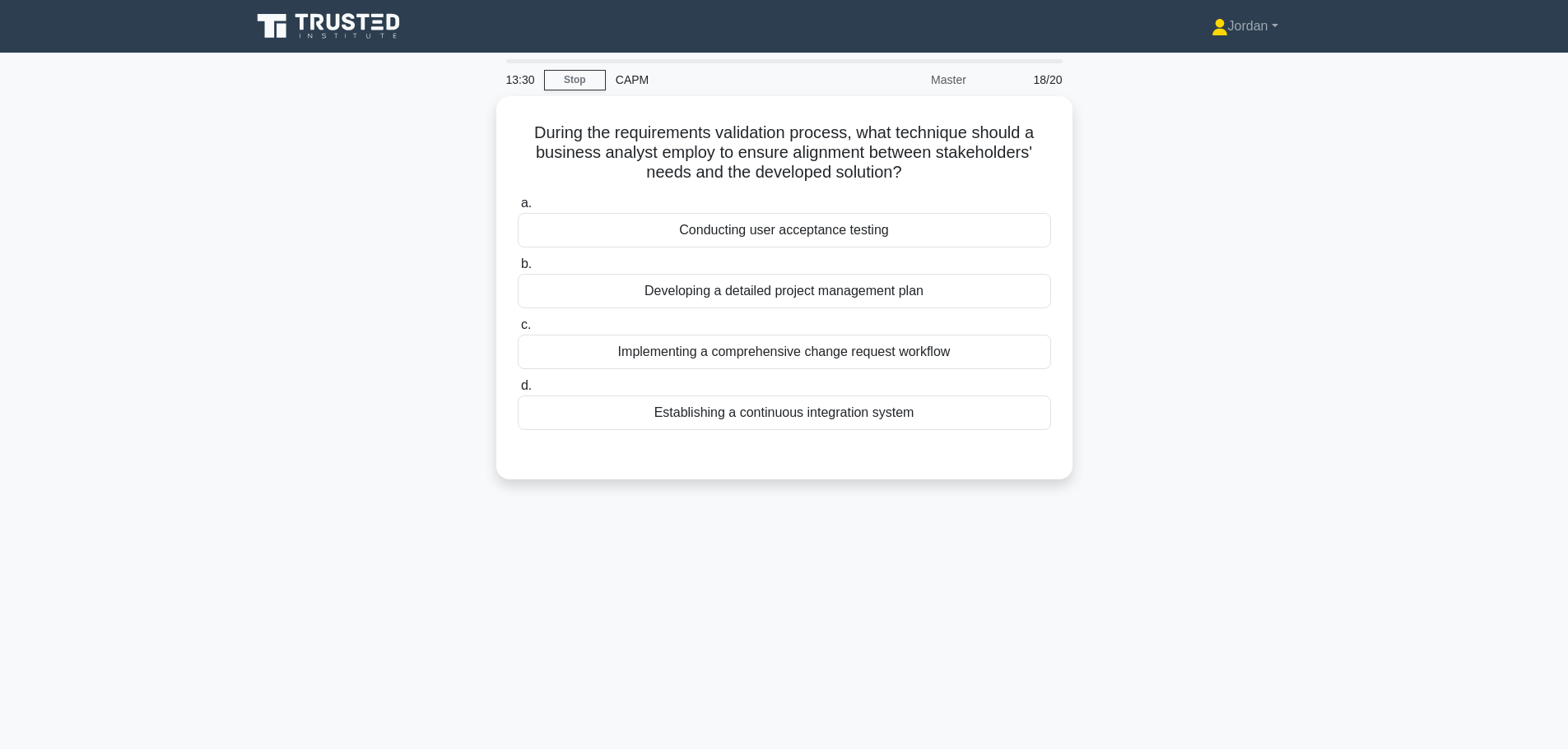
click at [794, 237] on div "Conducting user acceptance testing" at bounding box center [784, 230] width 533 height 34
click at [518, 209] on input "a. Conducting user acceptance testing" at bounding box center [518, 203] width 0 height 11
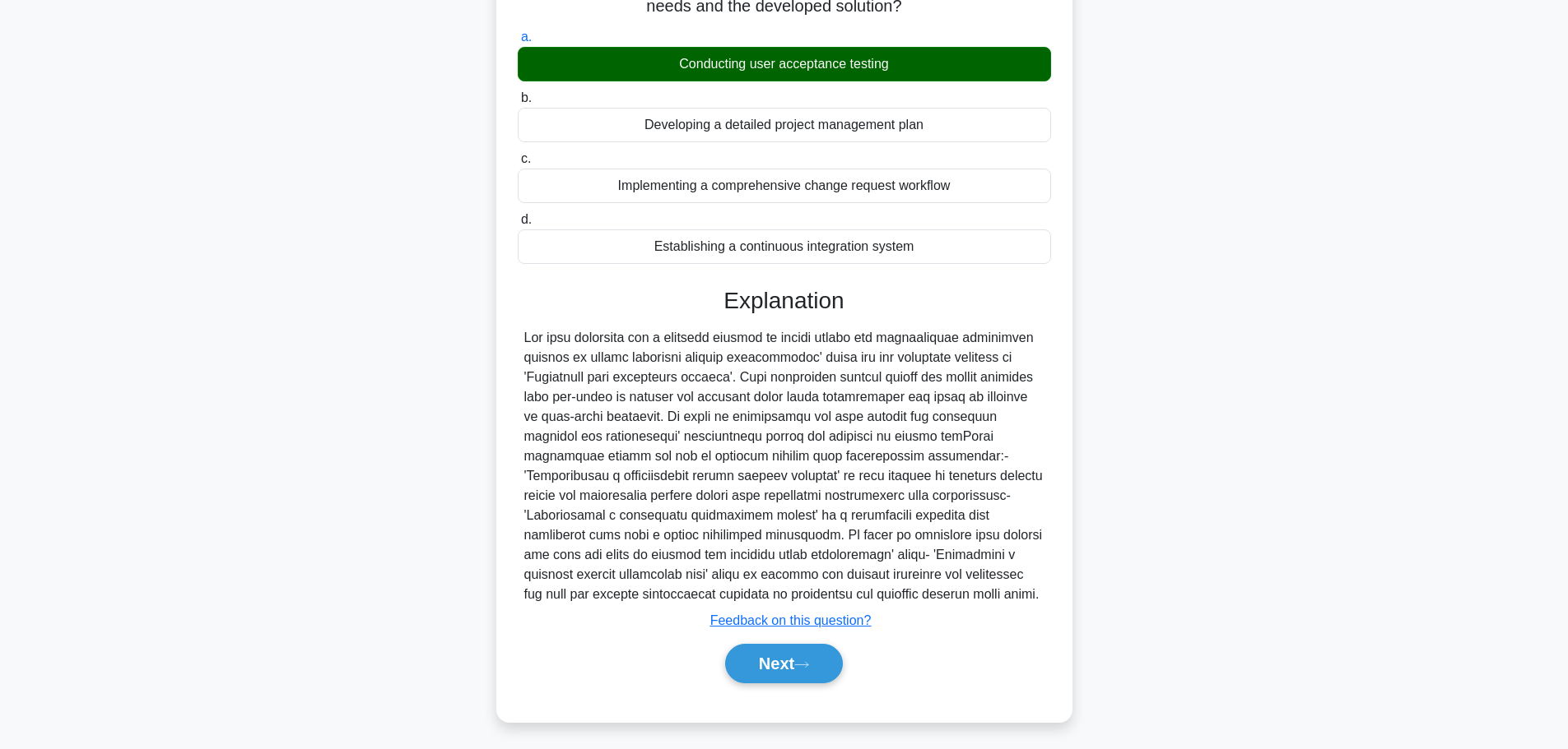
click at [801, 655] on button "Next" at bounding box center [783, 663] width 118 height 39
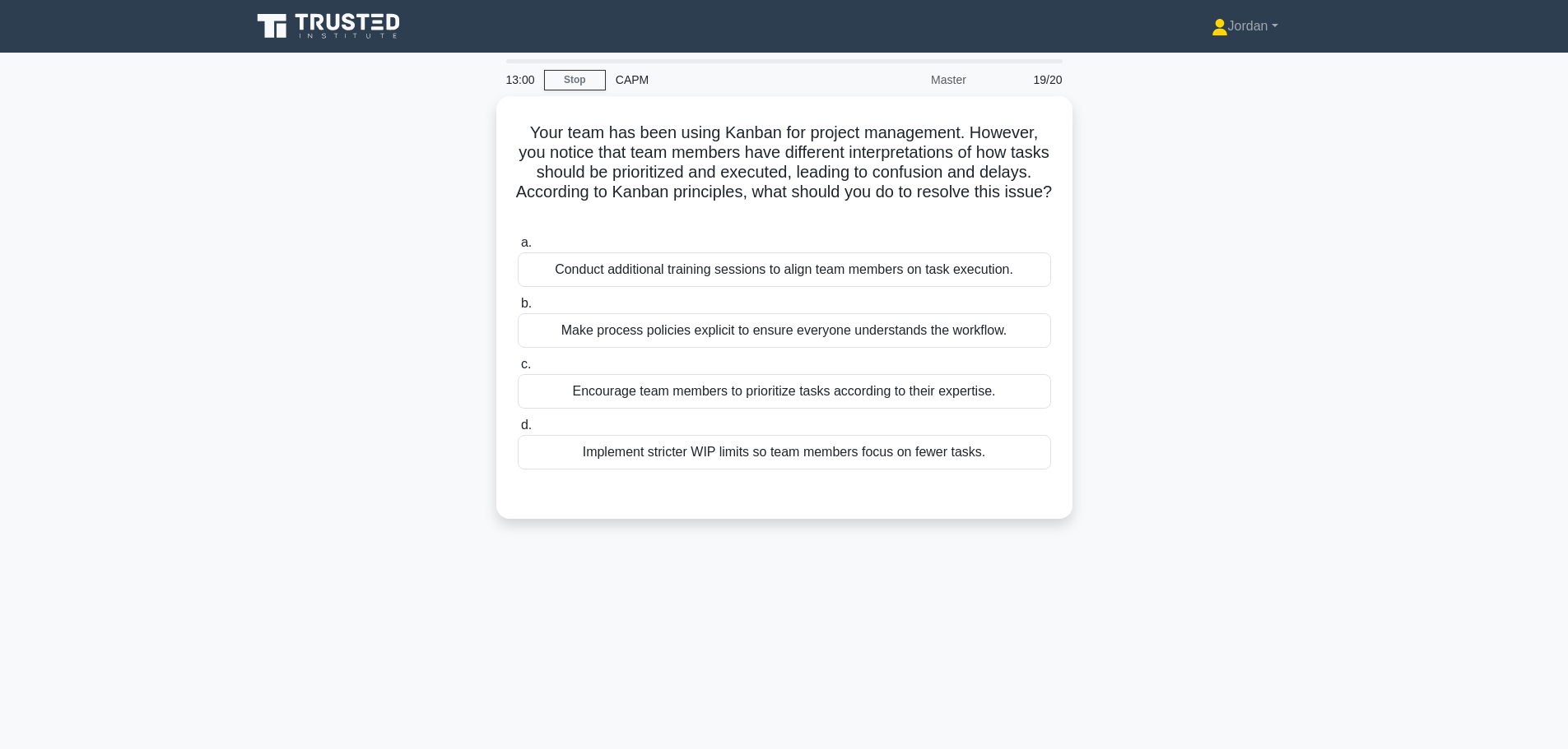
click at [666, 322] on div "Make process policies explicit to ensure everyone understands the workflow." at bounding box center [784, 330] width 533 height 34
click at [518, 309] on input "b. Make process policies explicit to ensure everyone understands the workflow." at bounding box center [518, 304] width 0 height 11
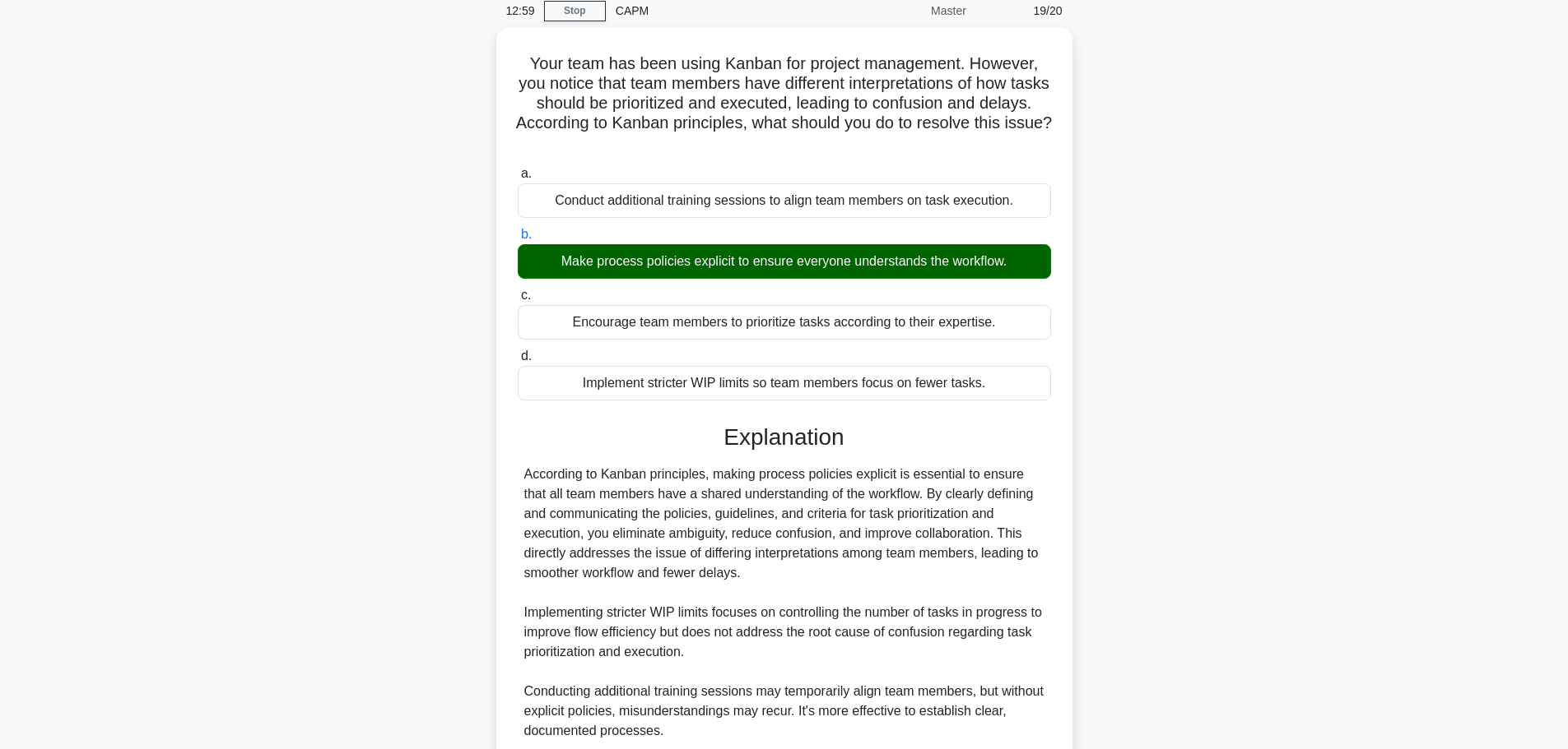
scroll to position [285, 0]
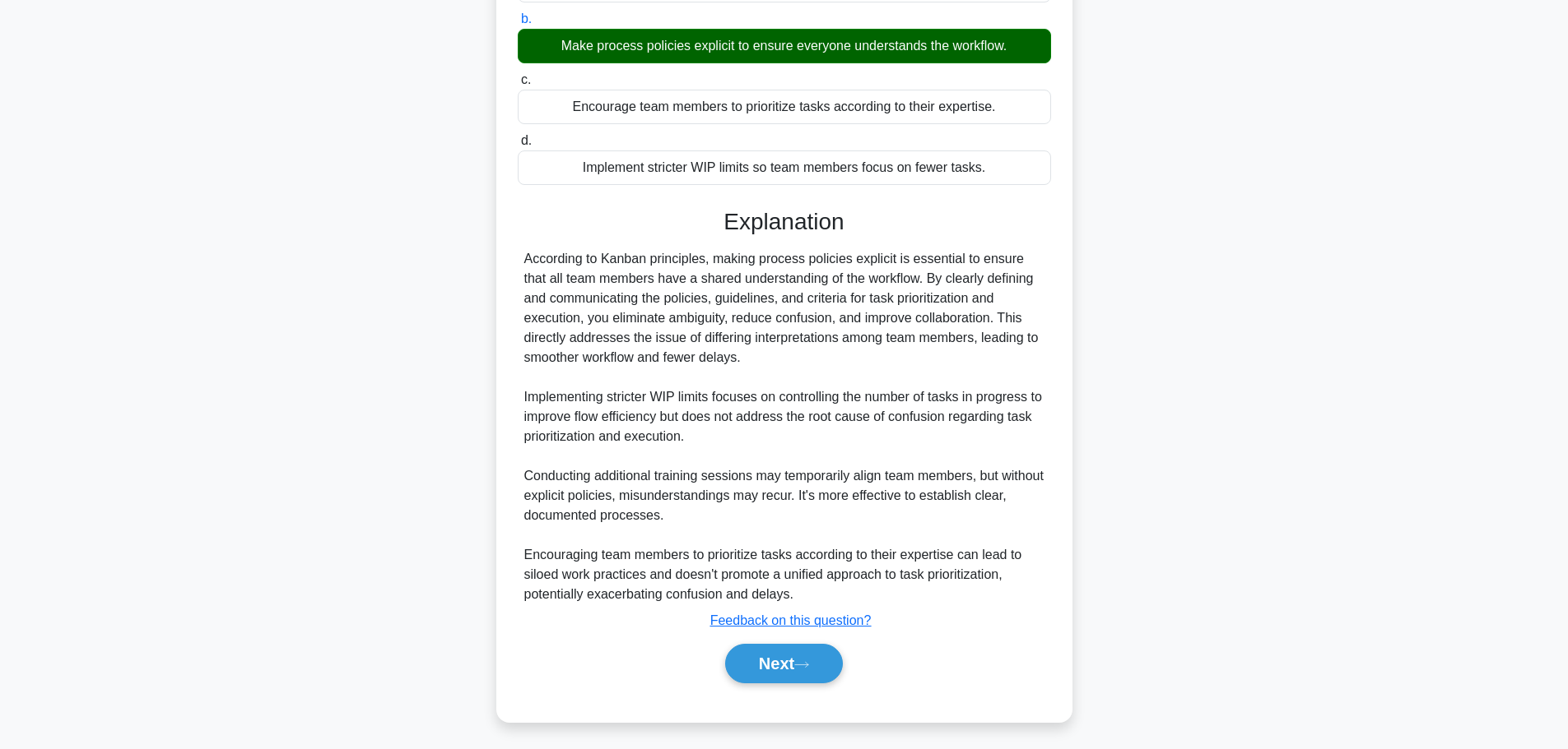
click at [819, 660] on button "Next" at bounding box center [783, 663] width 118 height 39
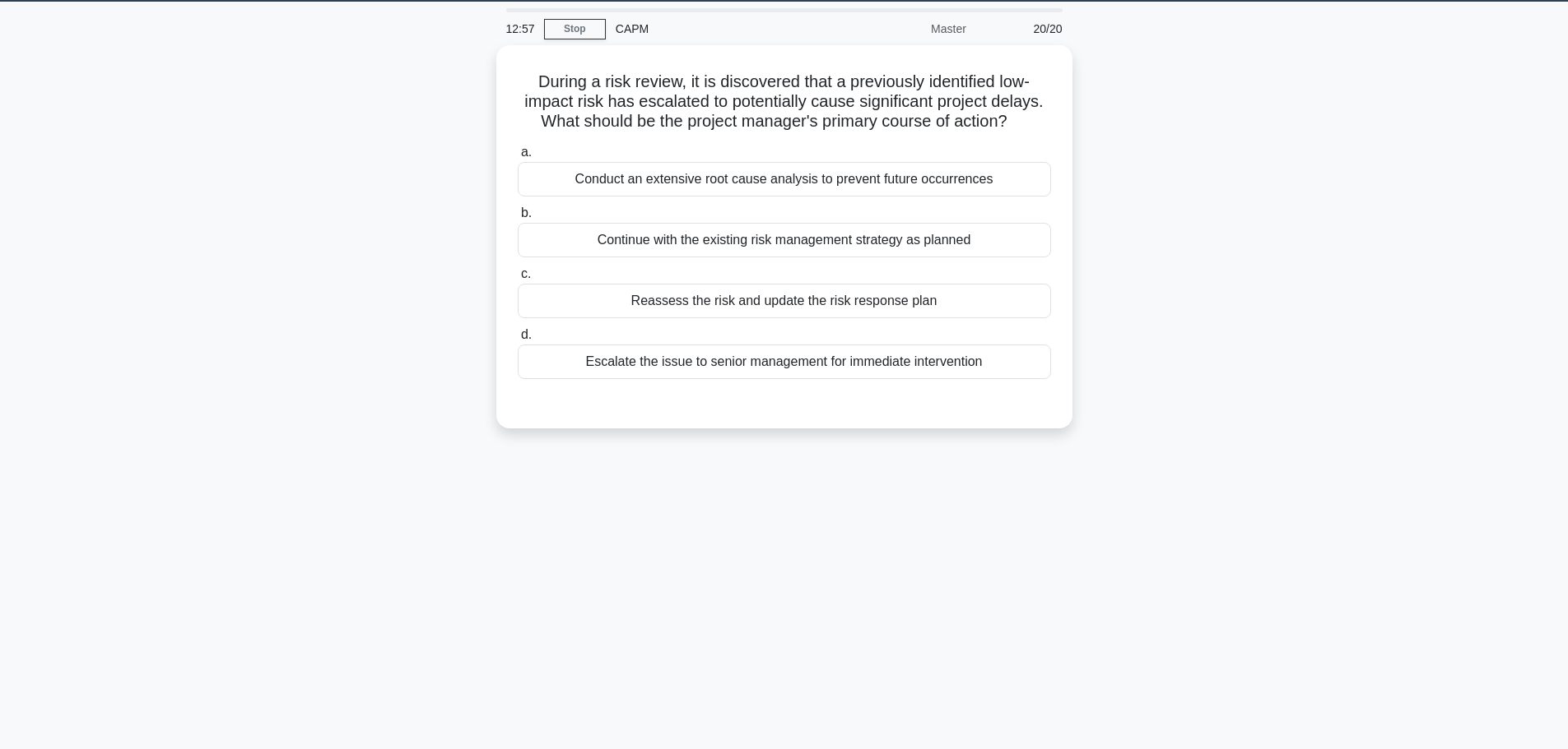
scroll to position [0, 0]
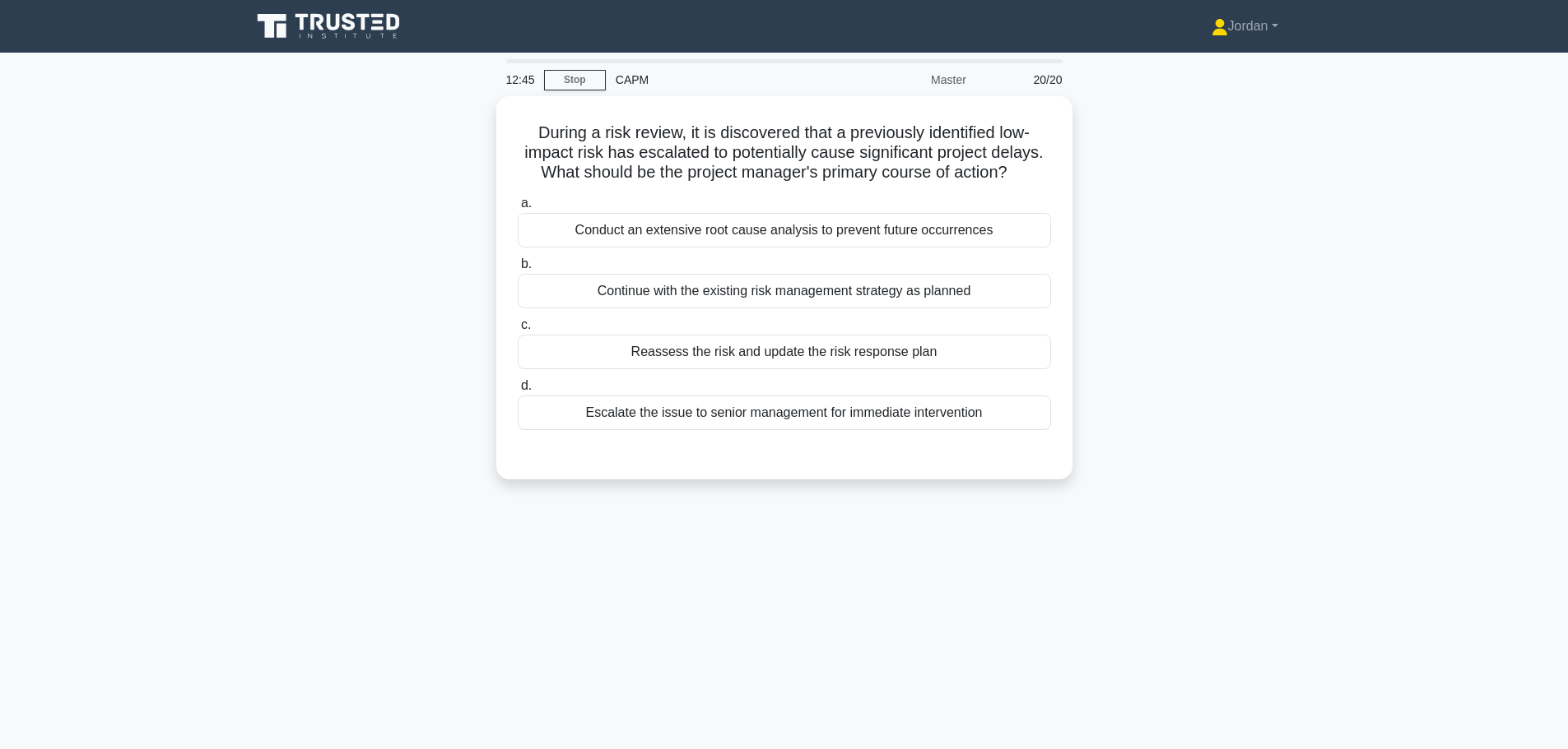
click at [843, 352] on div "Reassess the risk and update the risk response plan" at bounding box center [784, 352] width 533 height 34
click at [518, 330] on input "c. Reassess the risk and update the risk response plan" at bounding box center [518, 325] width 0 height 11
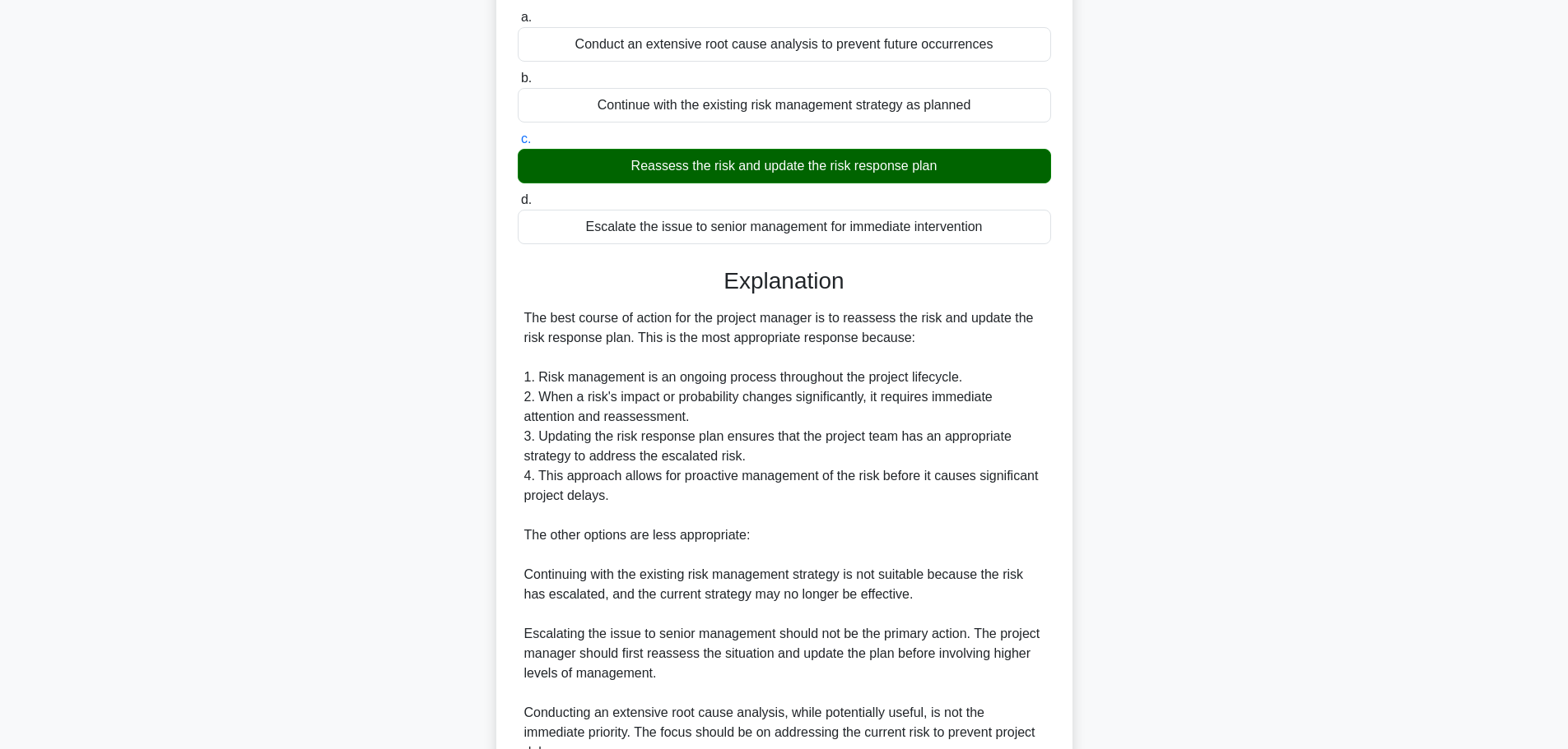
scroll to position [345, 0]
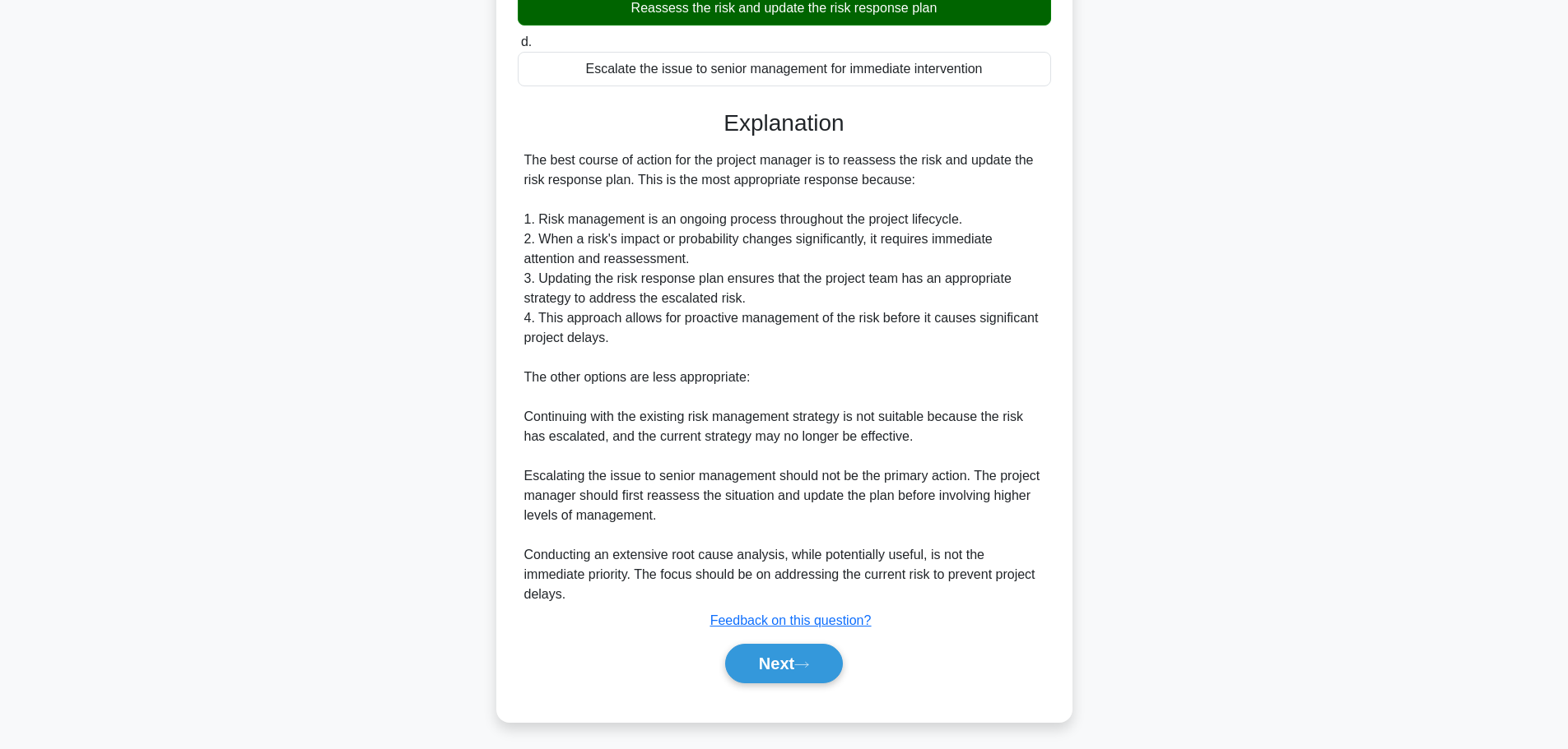
click at [801, 661] on icon at bounding box center [801, 665] width 14 height 9
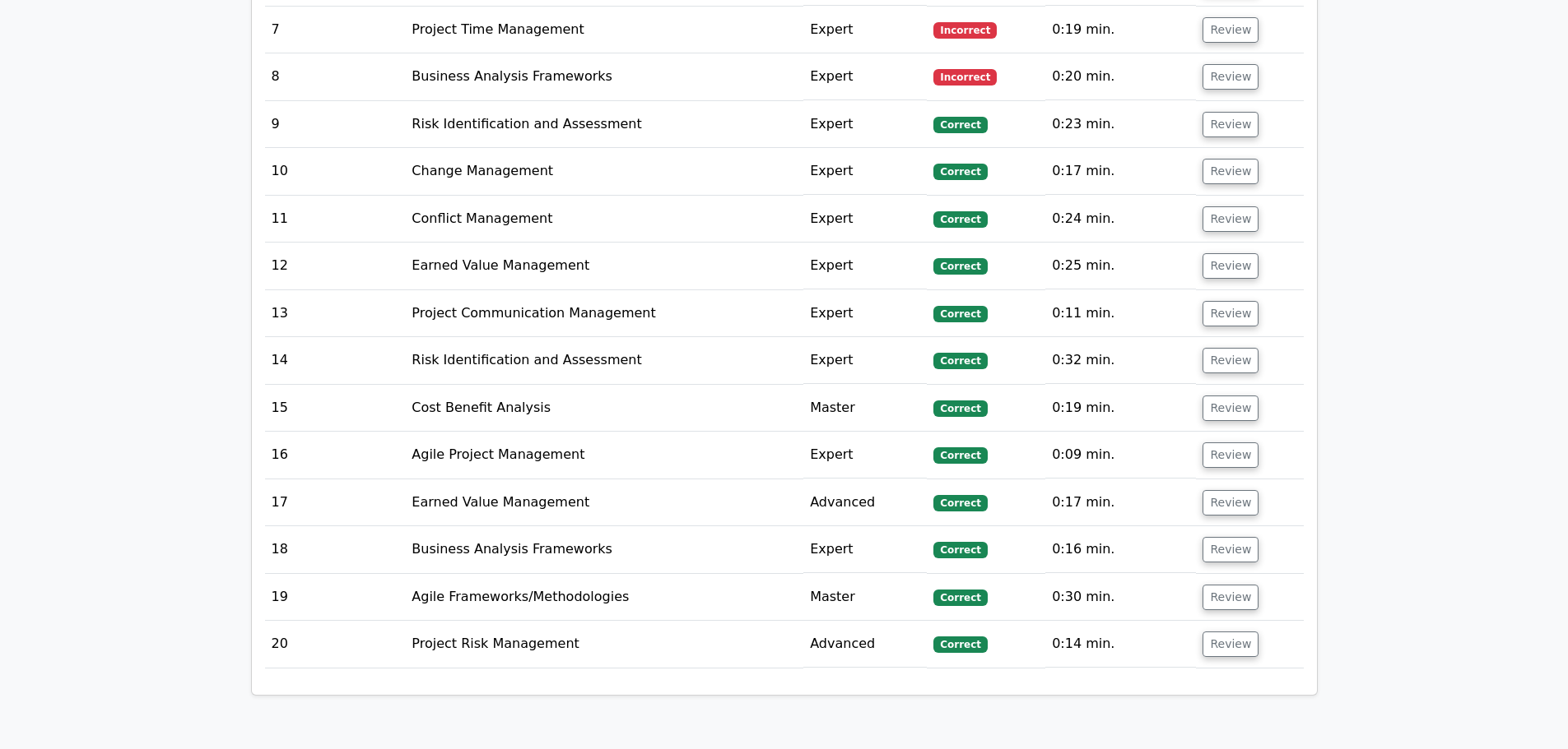
scroll to position [2385, 0]
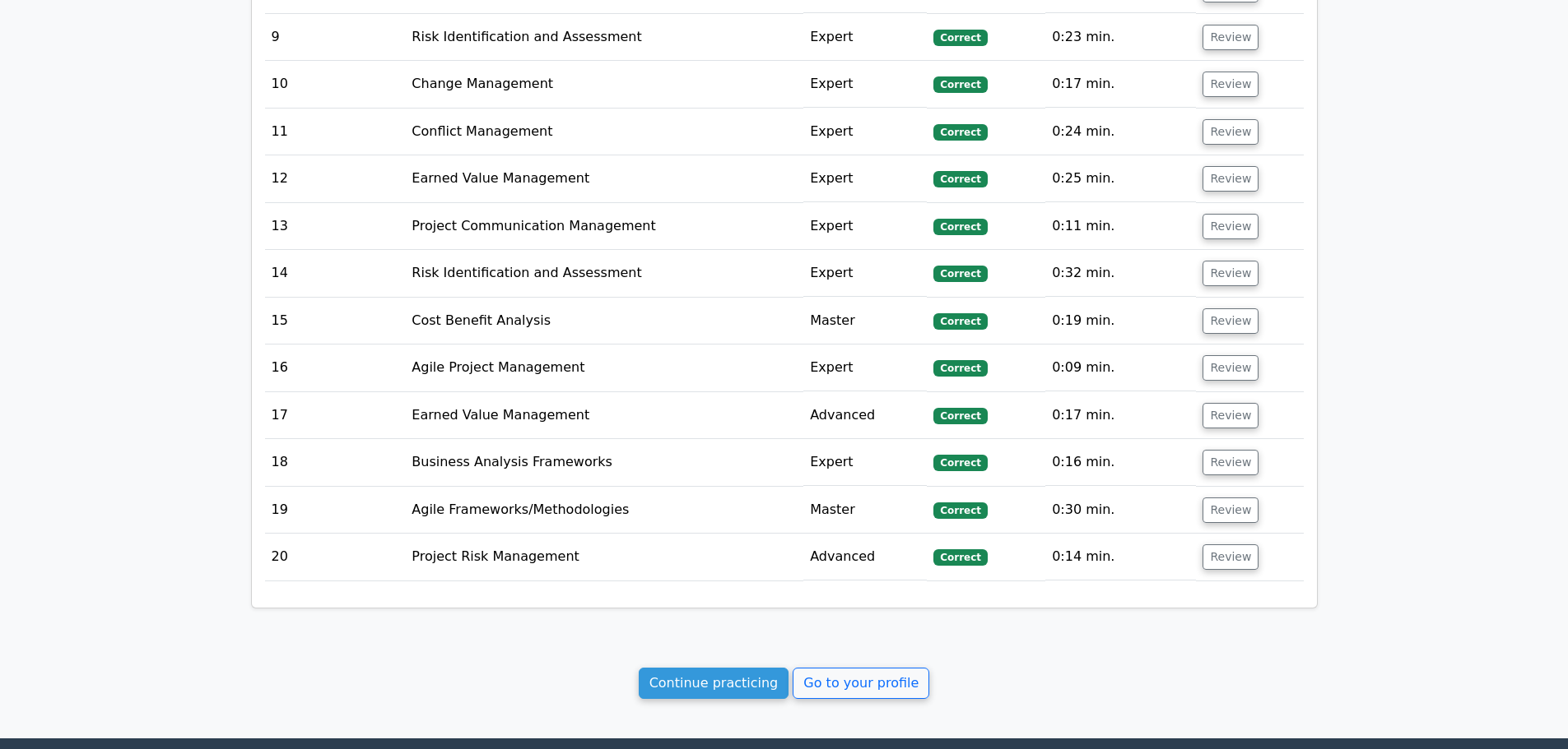
click at [691, 683] on link "Continue practicing" at bounding box center [713, 683] width 150 height 32
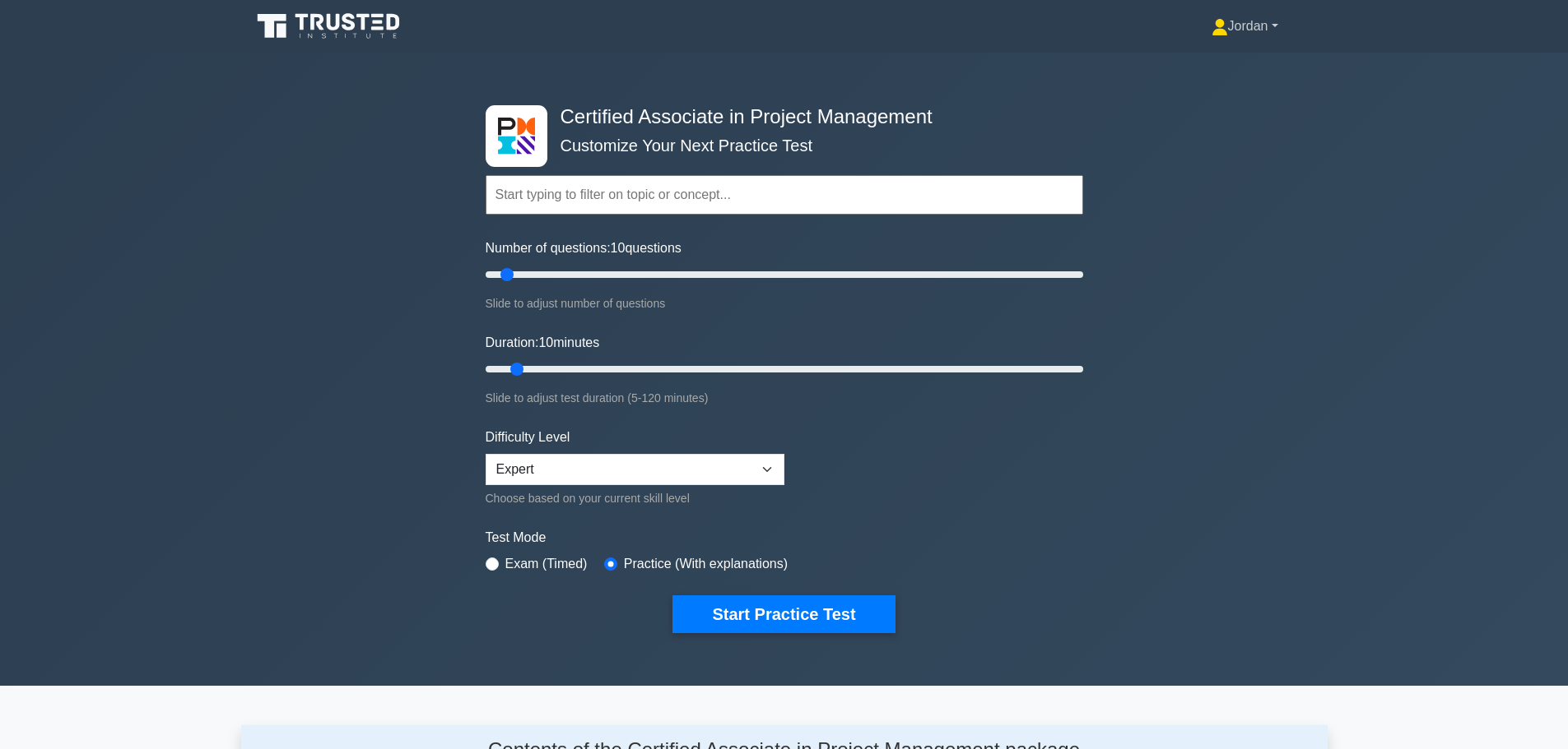
click at [1249, 30] on link "Jordan" at bounding box center [1245, 26] width 146 height 33
click at [1206, 75] on link "Profile" at bounding box center [1238, 64] width 130 height 26
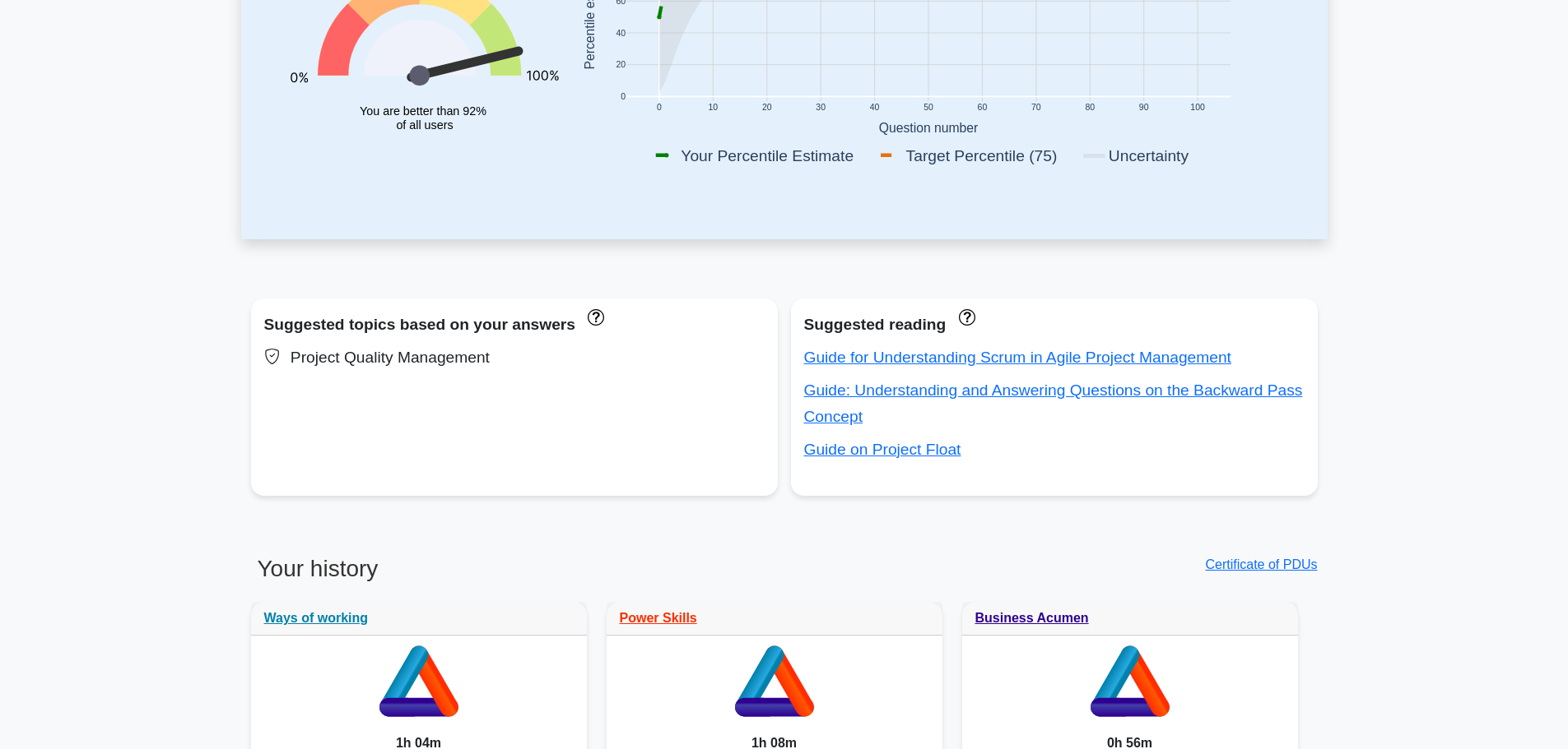
scroll to position [411, 0]
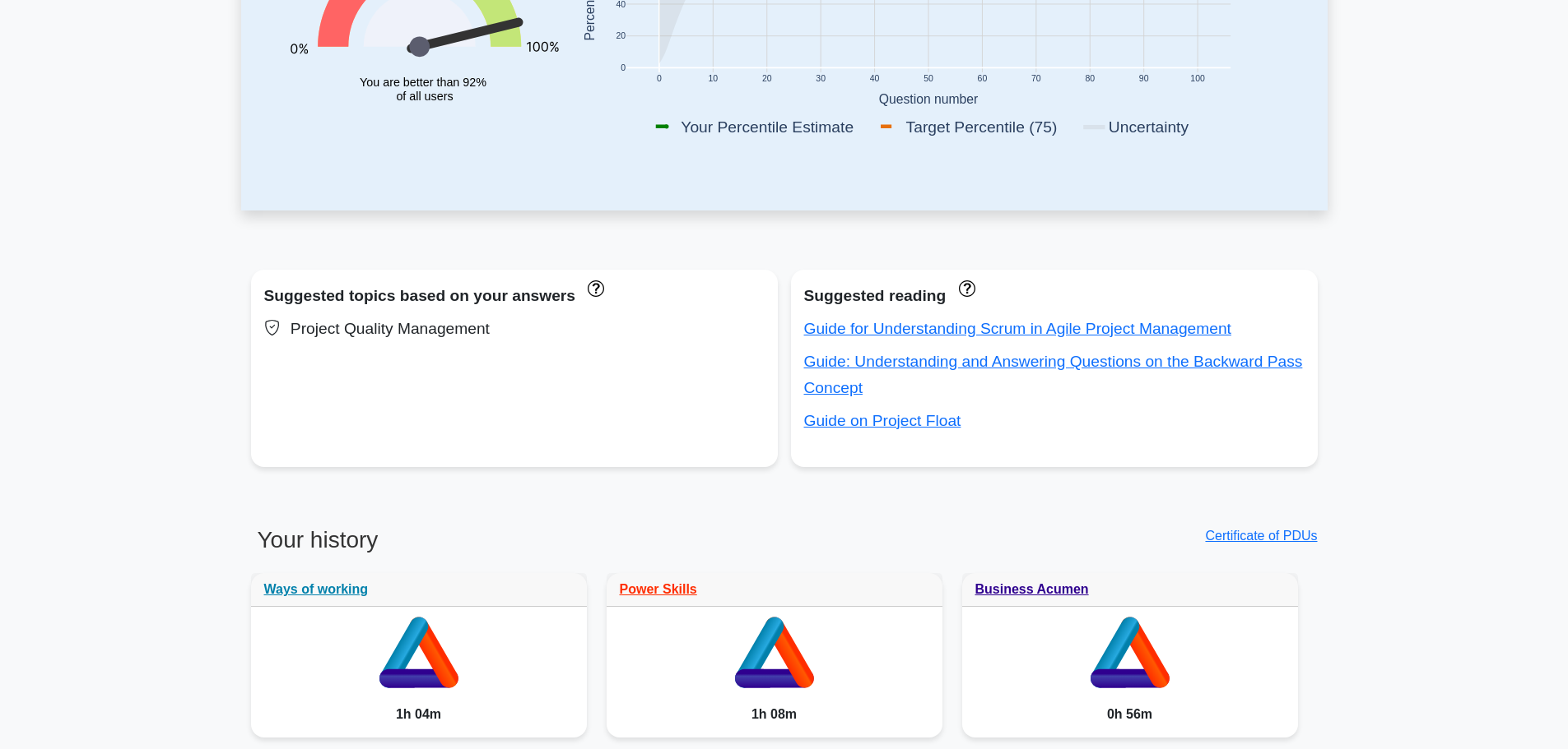
click at [844, 420] on link "Guide on Project Float" at bounding box center [883, 420] width 157 height 17
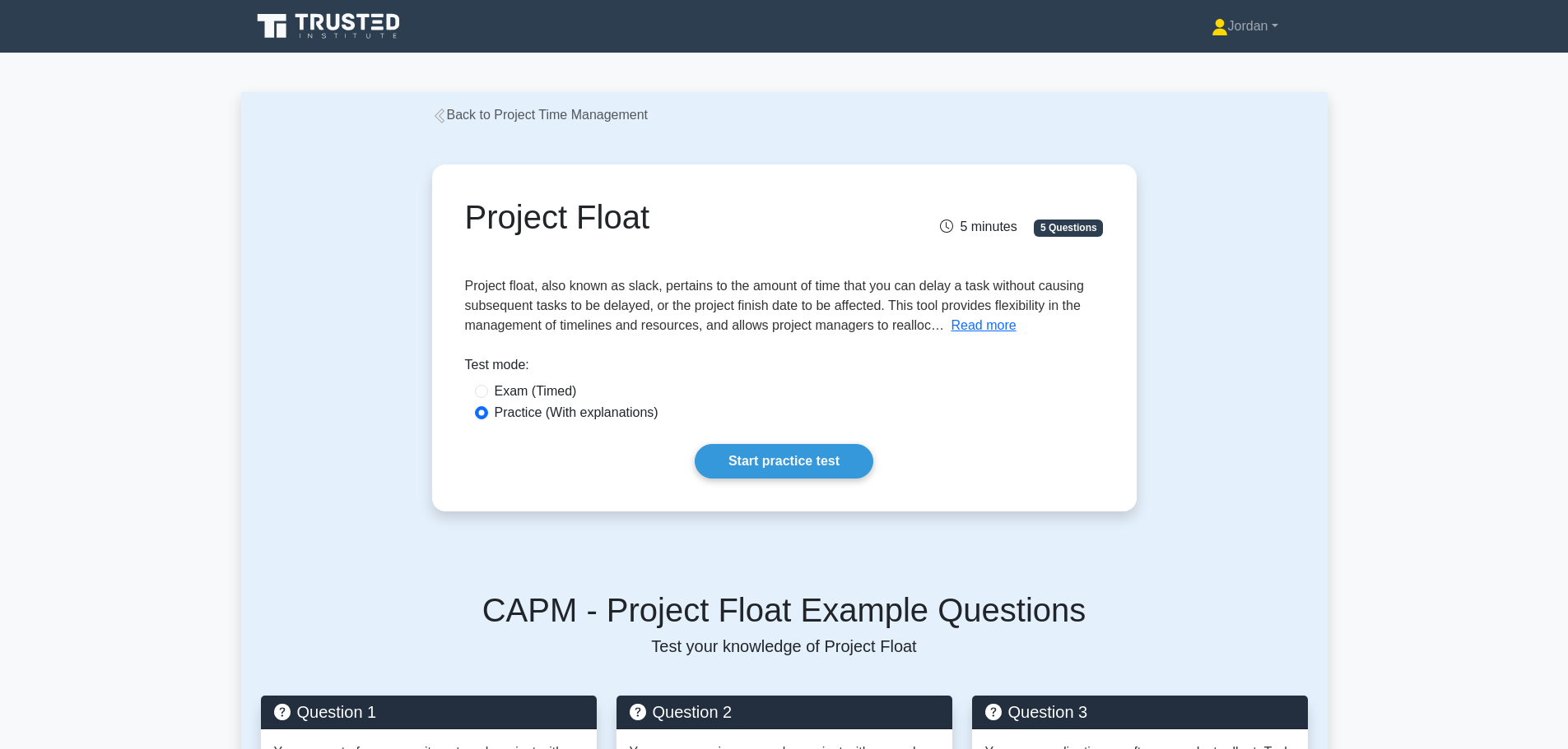
click at [996, 328] on button "Read more" at bounding box center [983, 326] width 65 height 20
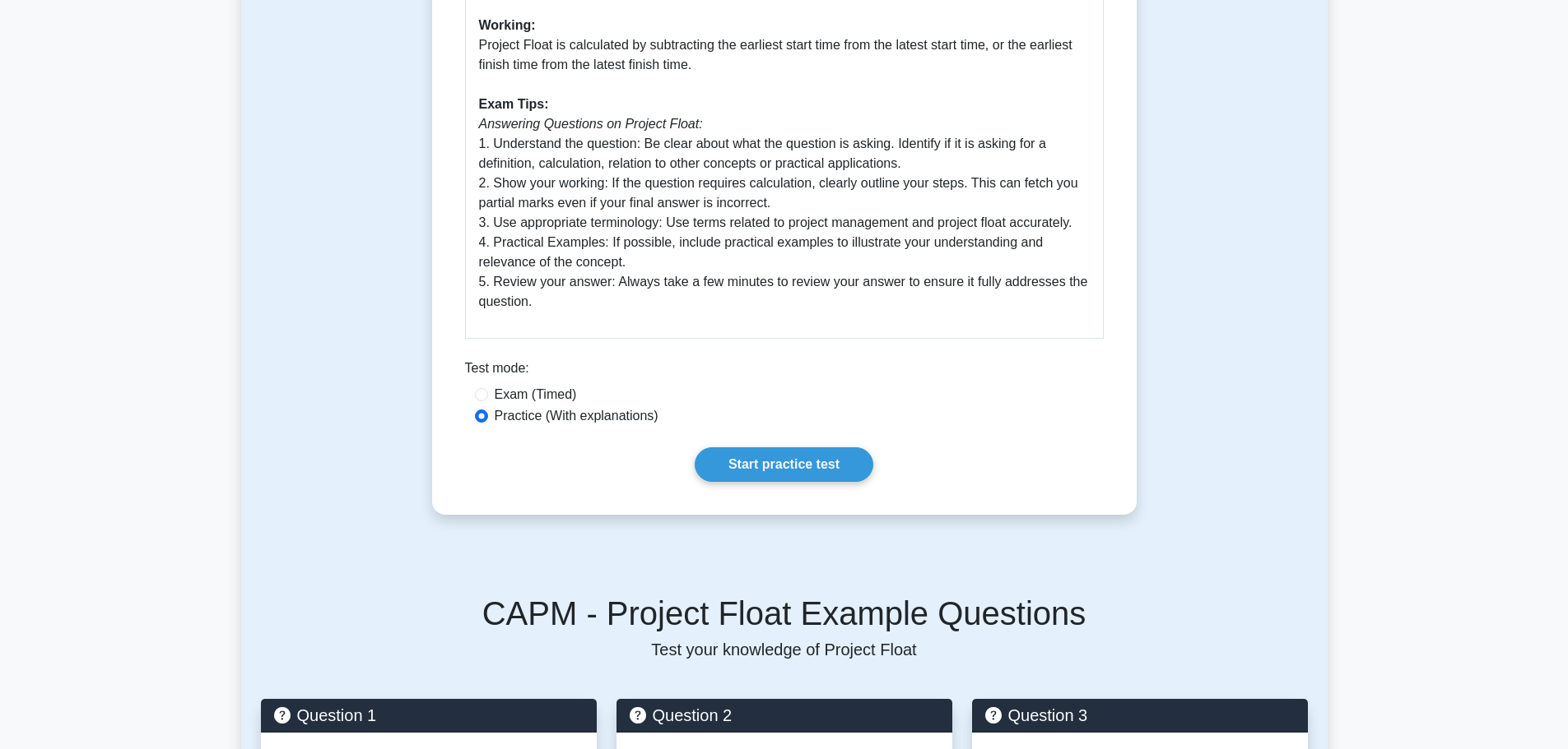
scroll to position [987, 0]
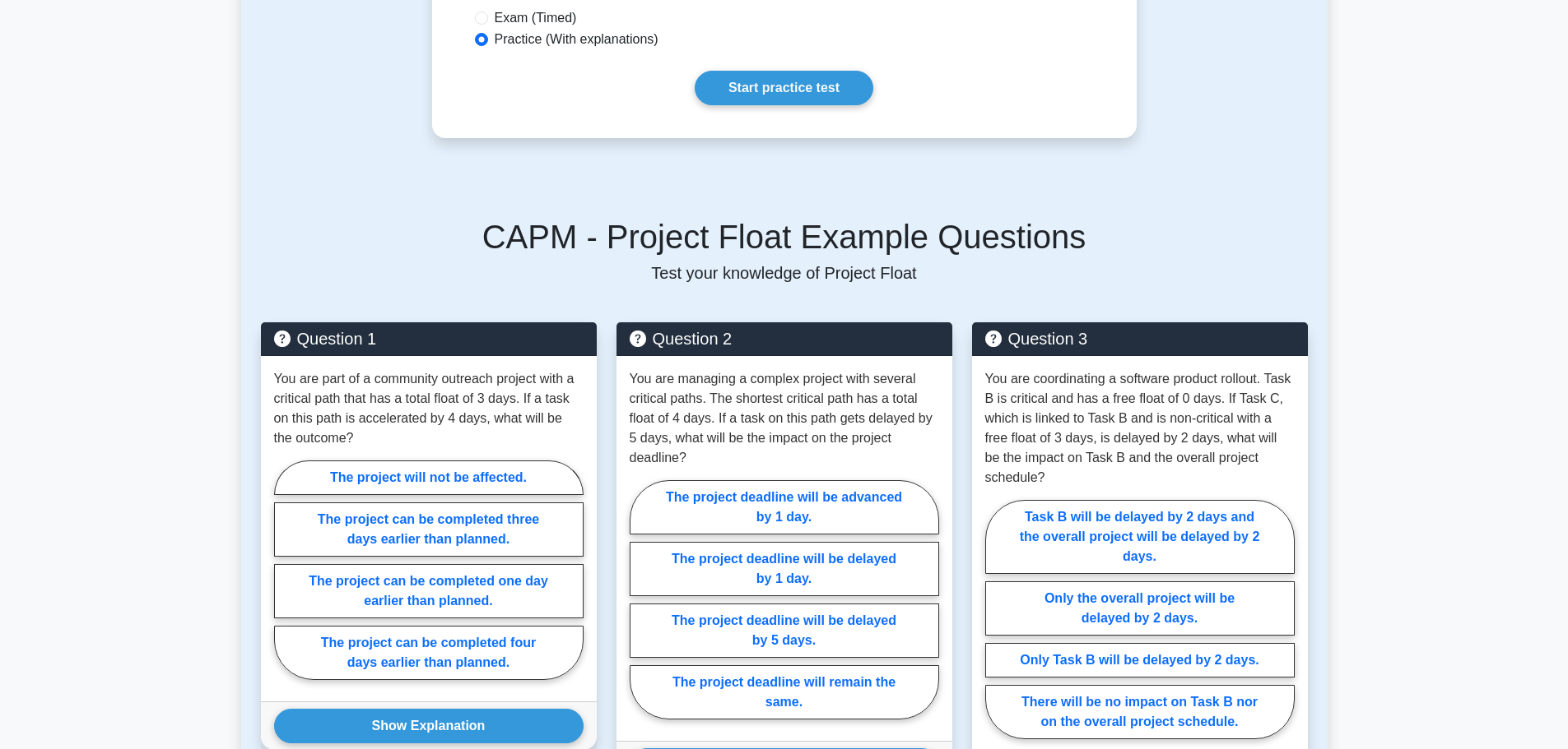
click at [398, 588] on label "The project can be completed one day earlier than planned." at bounding box center [428, 591] width 310 height 55
click at [285, 580] on input "The project can be completed one day earlier than planned." at bounding box center [279, 575] width 11 height 11
radio input "true"
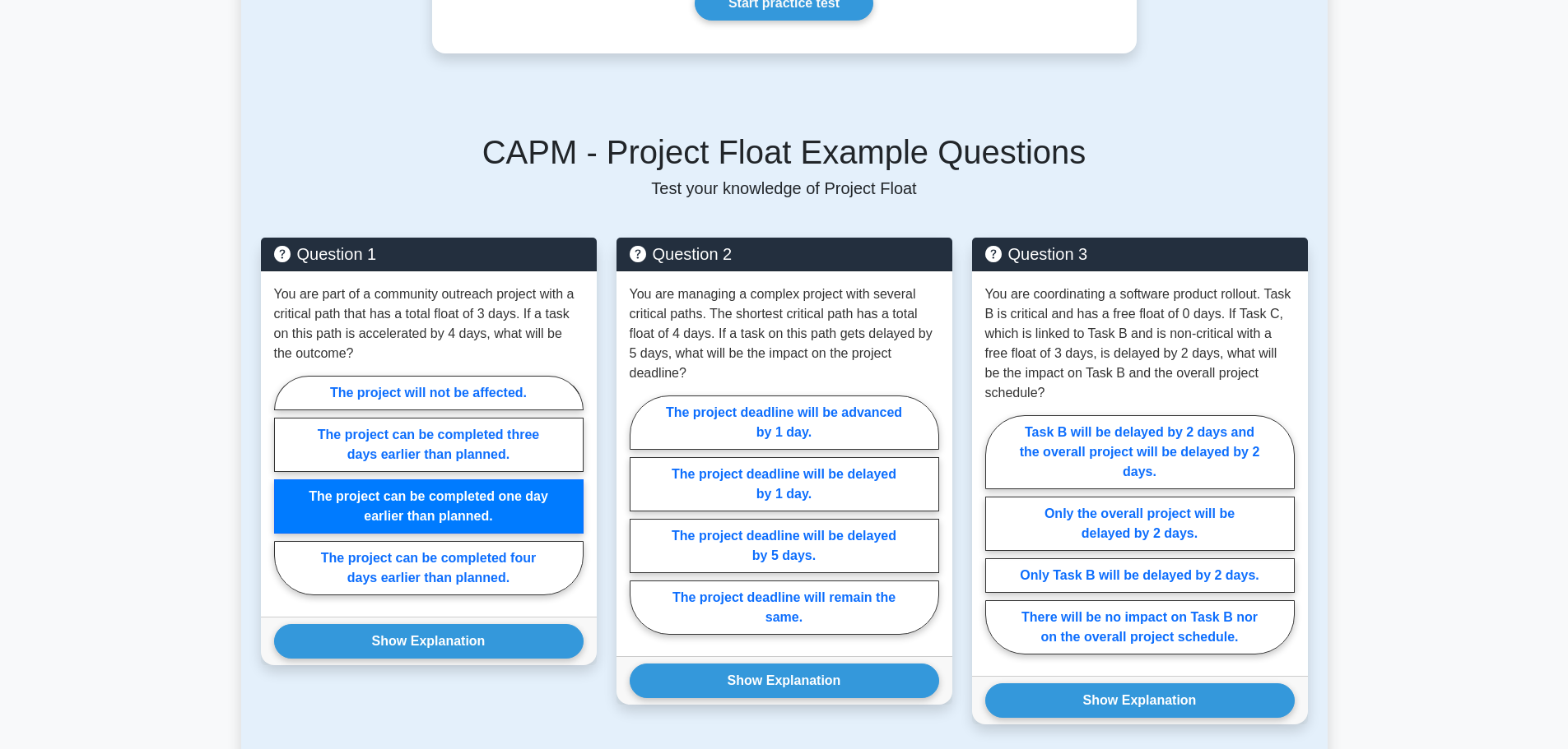
scroll to position [1151, 0]
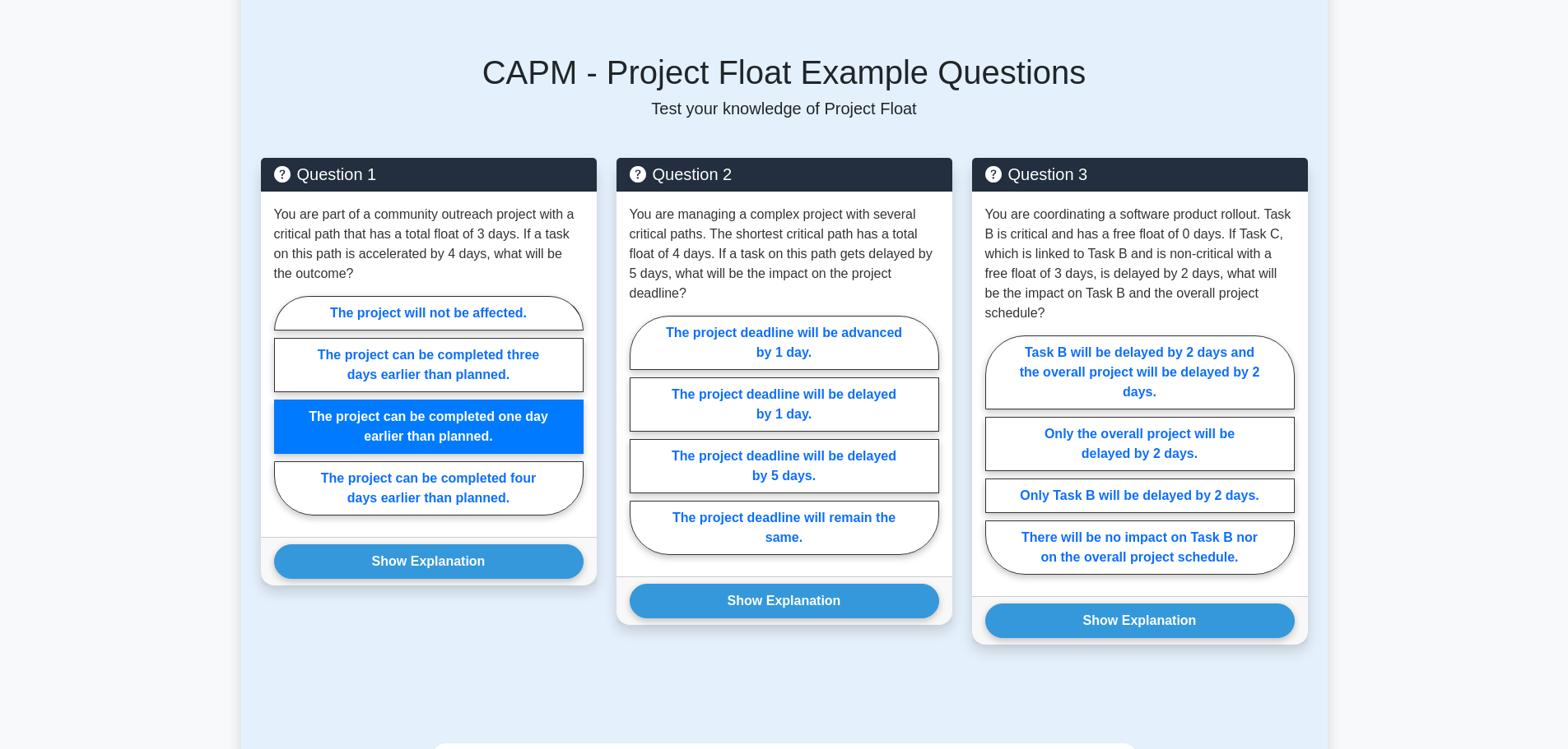
click at [416, 561] on button "Show Explanation" at bounding box center [428, 561] width 310 height 34
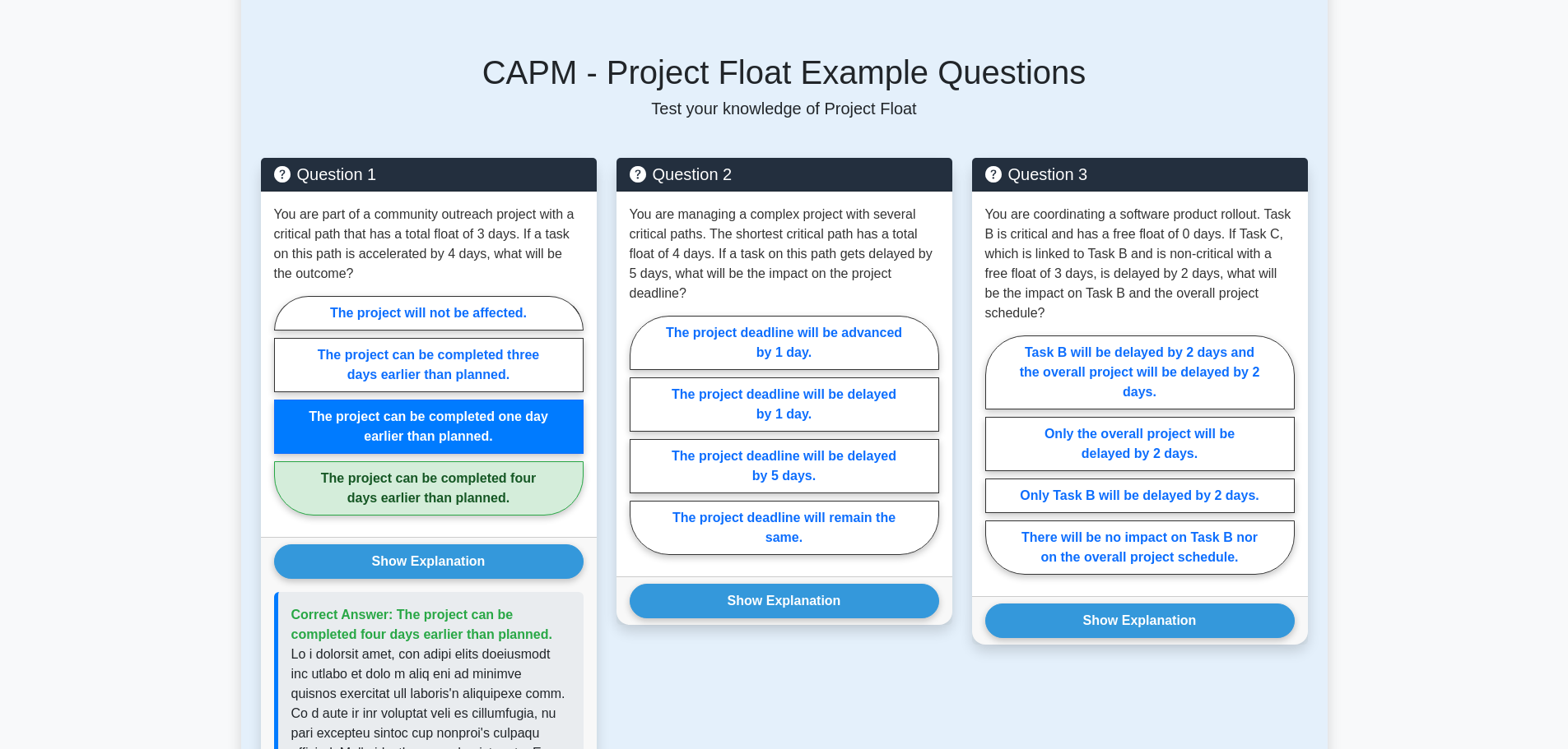
click at [796, 412] on label "The project deadline will be delayed by 1 day." at bounding box center [784, 404] width 310 height 55
click at [640, 435] on input "The project deadline will be delayed by 1 day." at bounding box center [634, 440] width 11 height 11
radio input "true"
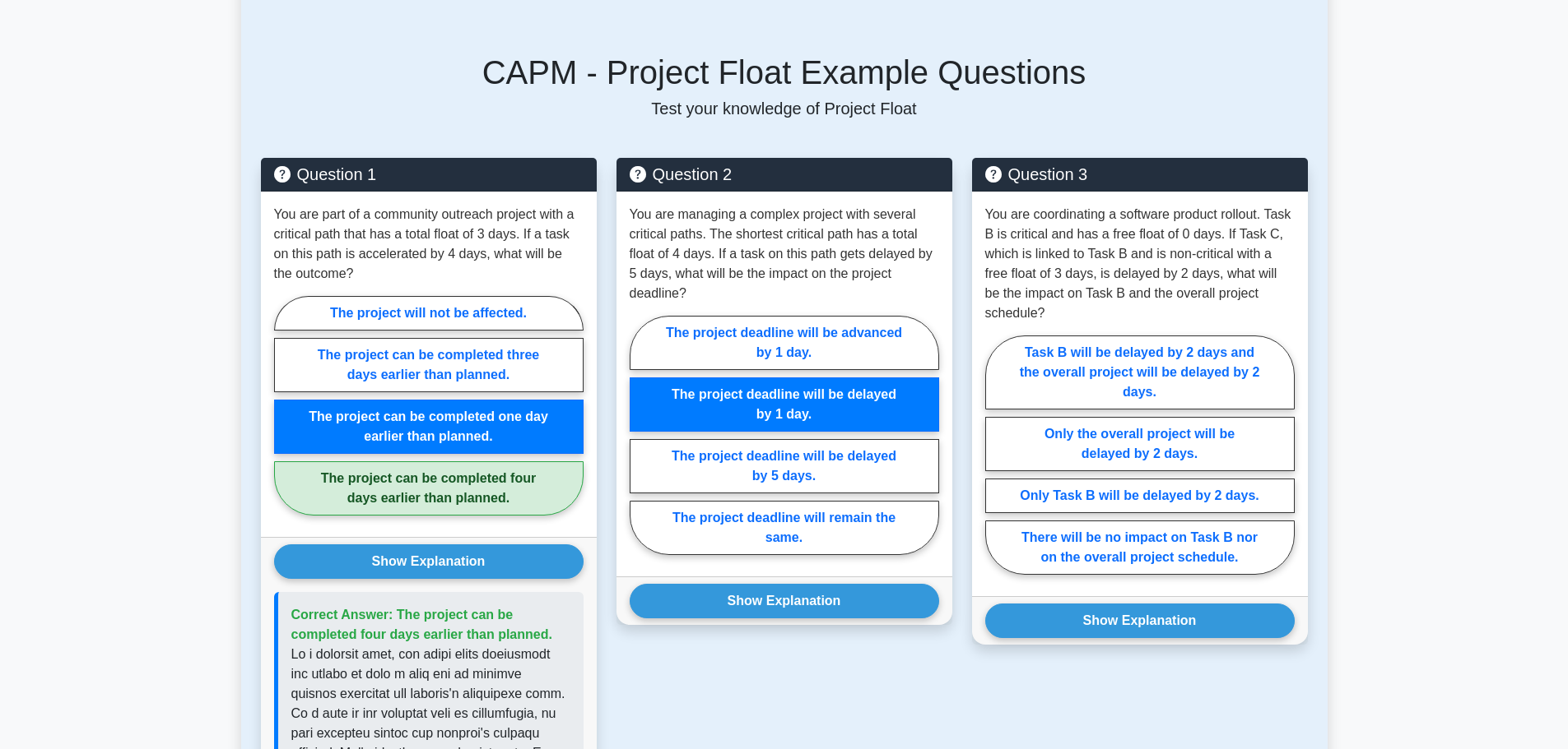
click at [800, 593] on button "Show Explanation" at bounding box center [784, 601] width 310 height 34
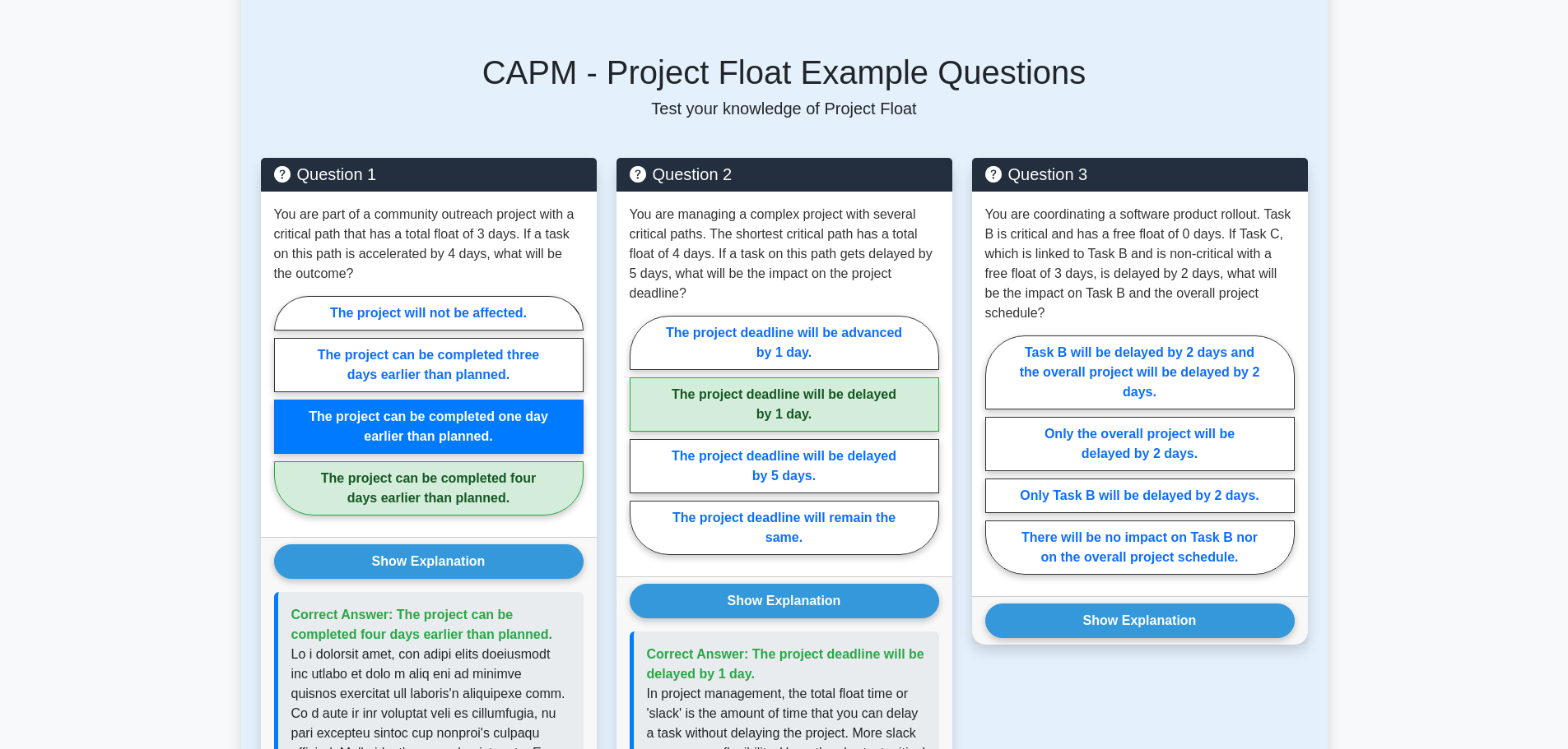
click at [1147, 535] on label "There will be no impact on Task B nor on the overall project schedule." at bounding box center [1140, 548] width 310 height 55
click at [996, 465] on input "There will be no impact on Task B nor on the overall project schedule." at bounding box center [990, 460] width 11 height 11
radio input "true"
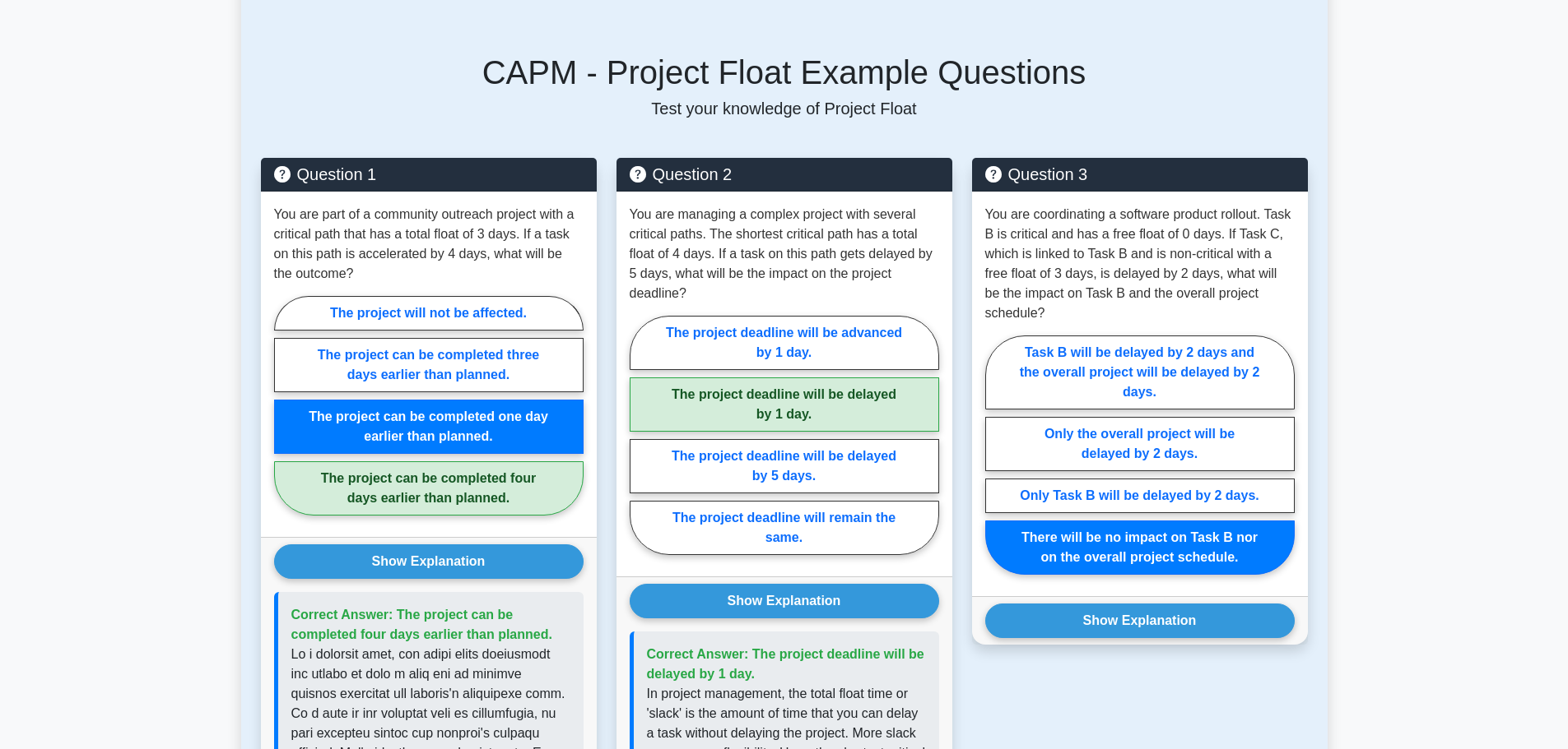
click at [1167, 624] on button "Show Explanation" at bounding box center [1140, 621] width 310 height 34
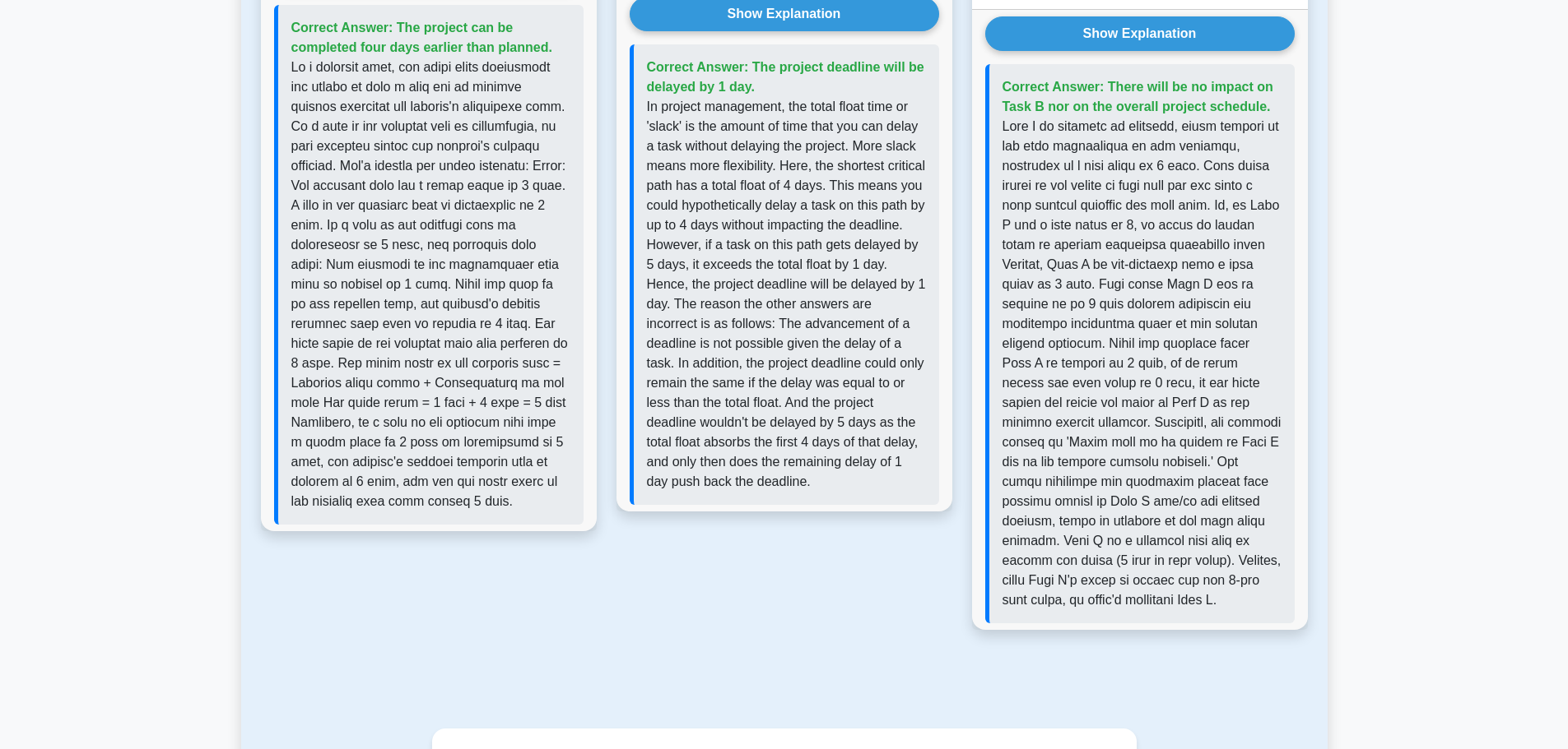
scroll to position [2066, 0]
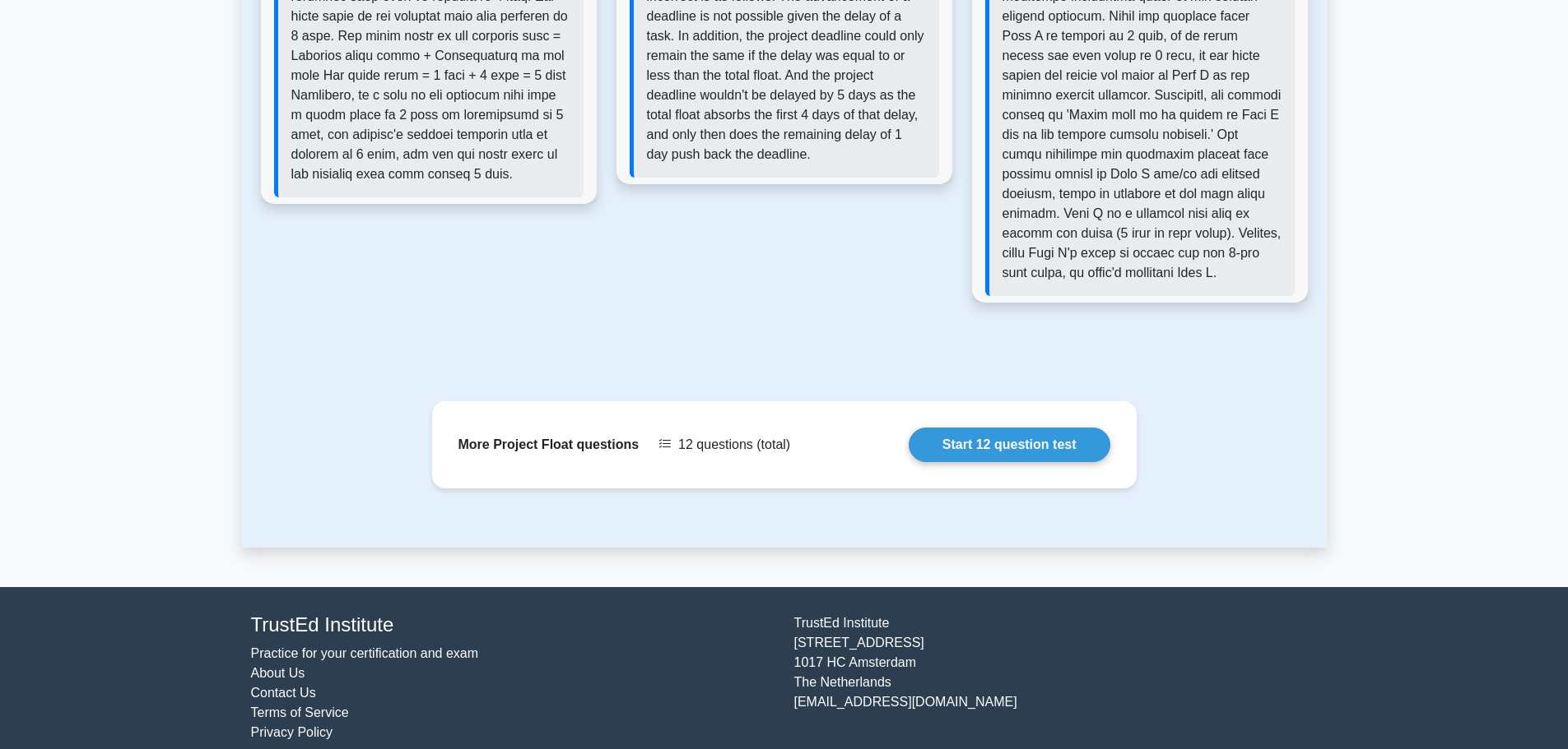
click at [971, 428] on link "Start 12 question test" at bounding box center [1009, 445] width 201 height 34
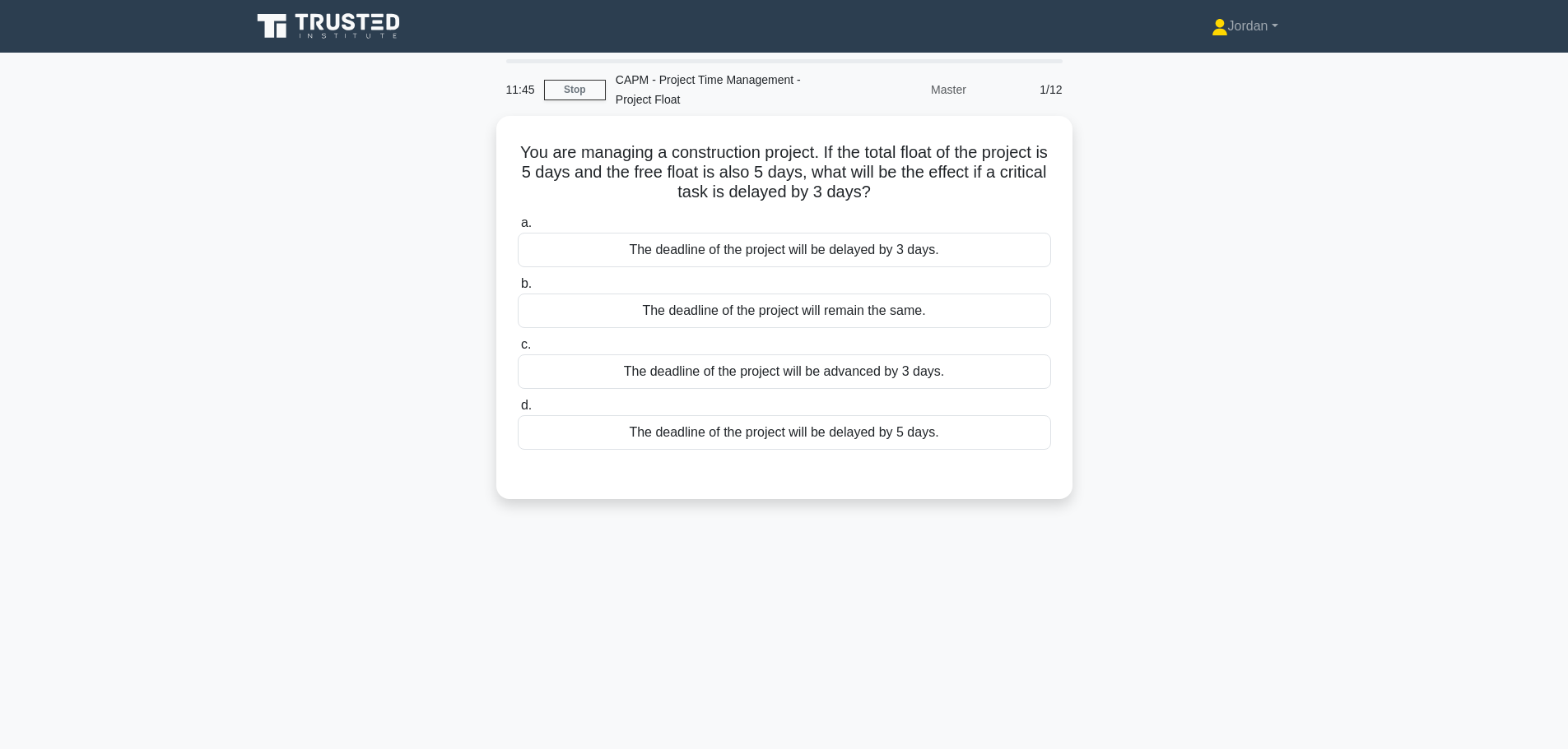
click at [748, 310] on div "The deadline of the project will remain the same." at bounding box center [784, 311] width 533 height 34
click at [518, 289] on input "b. The deadline of the project will remain the same." at bounding box center [518, 284] width 0 height 11
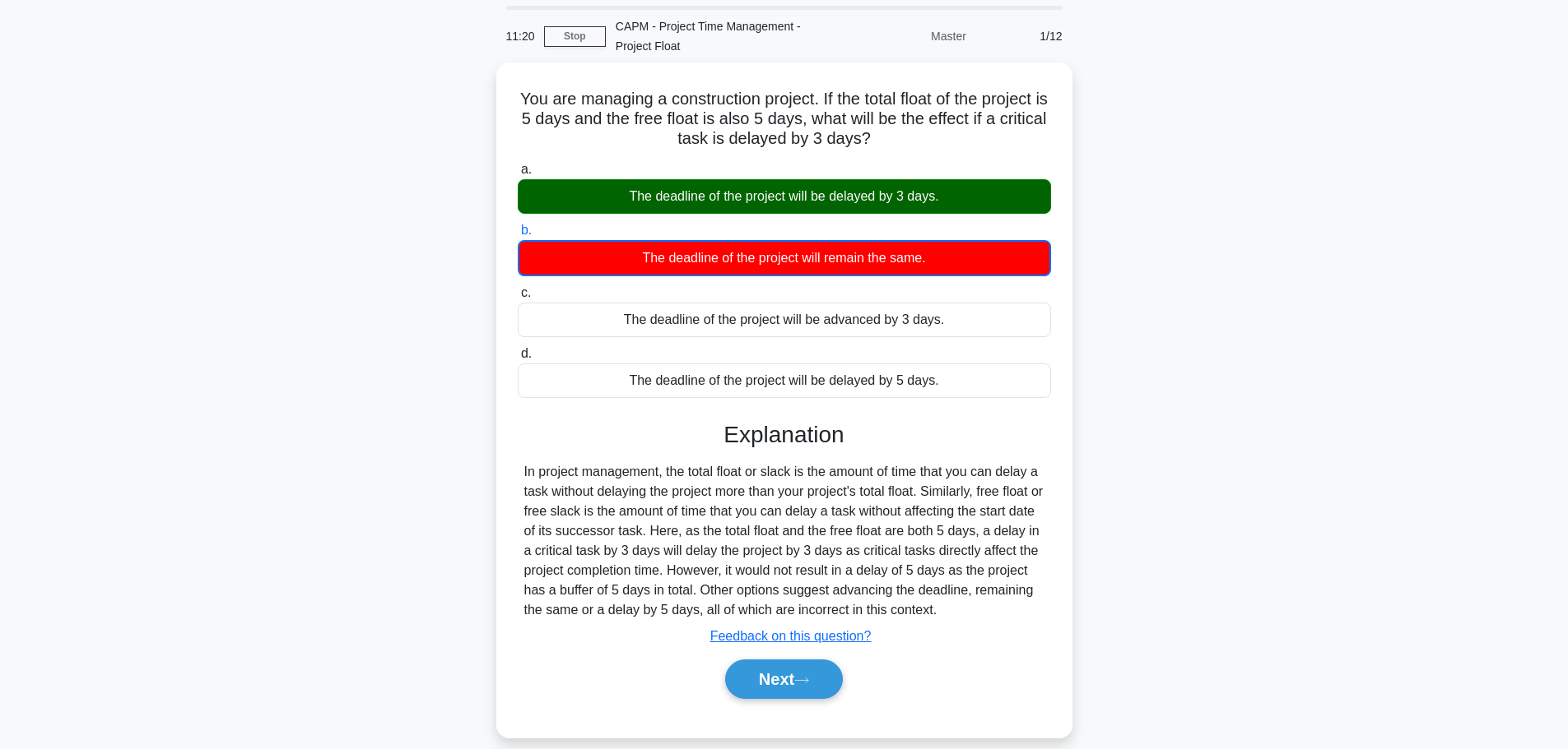
scroll to position [82, 0]
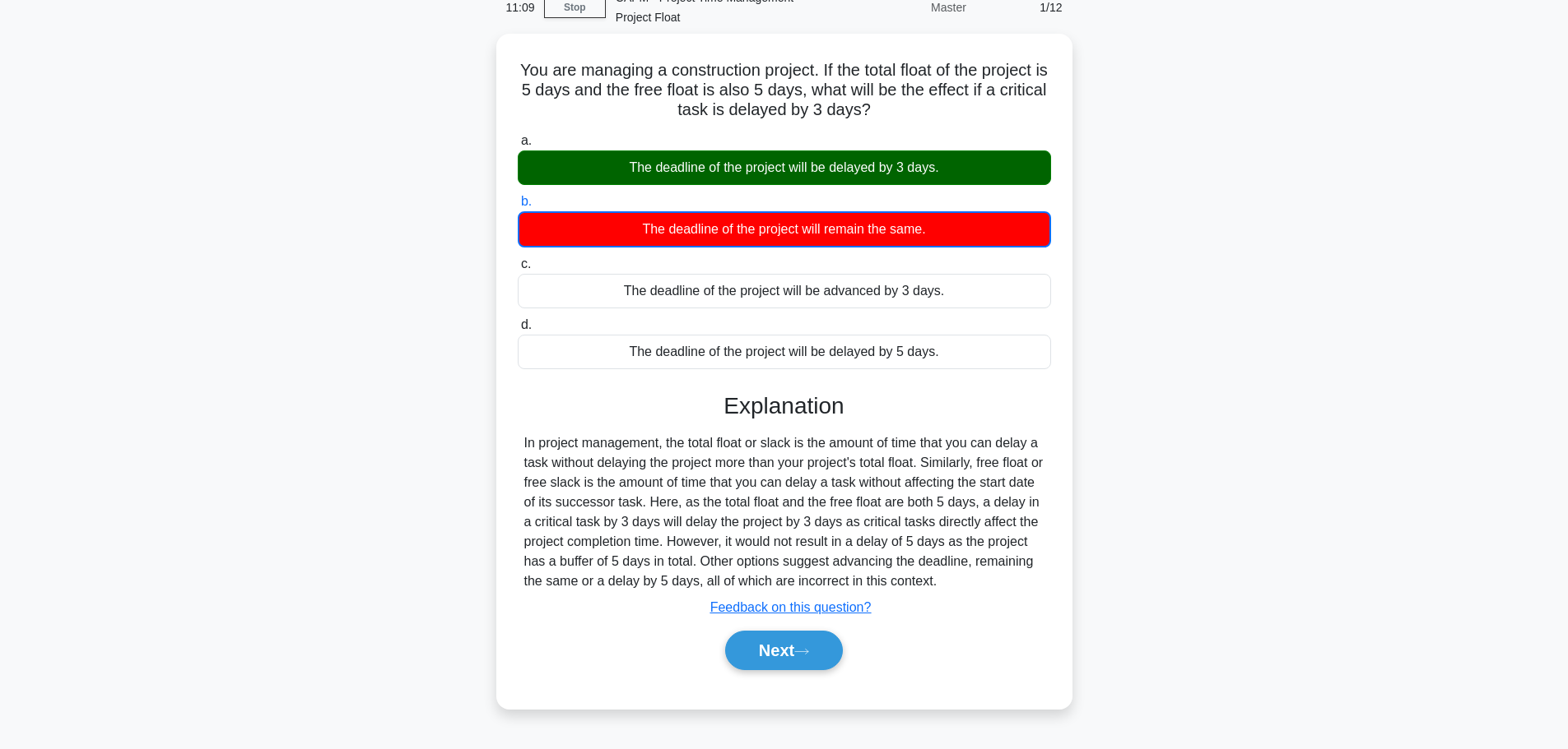
click at [774, 651] on button "Next" at bounding box center [783, 650] width 118 height 39
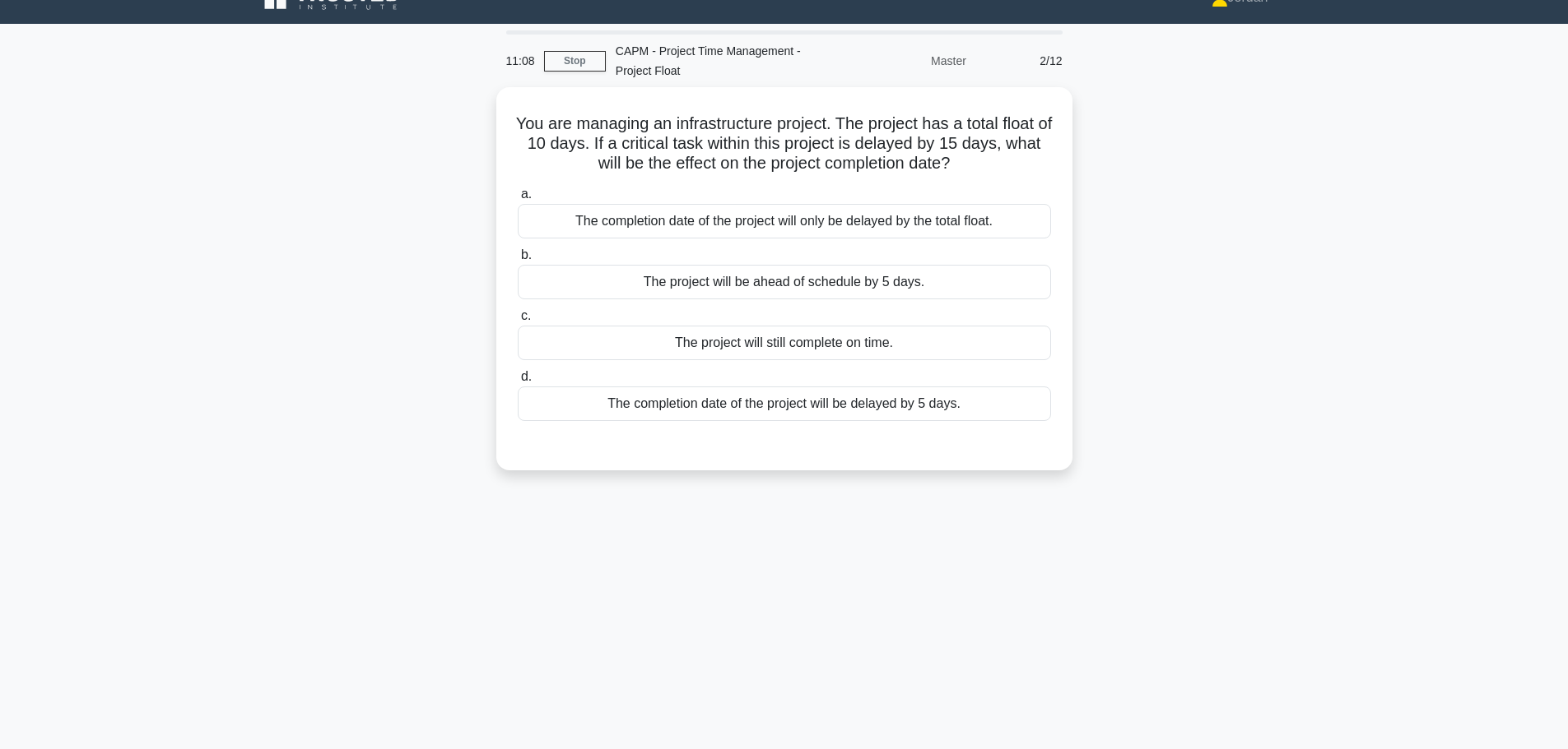
scroll to position [0, 0]
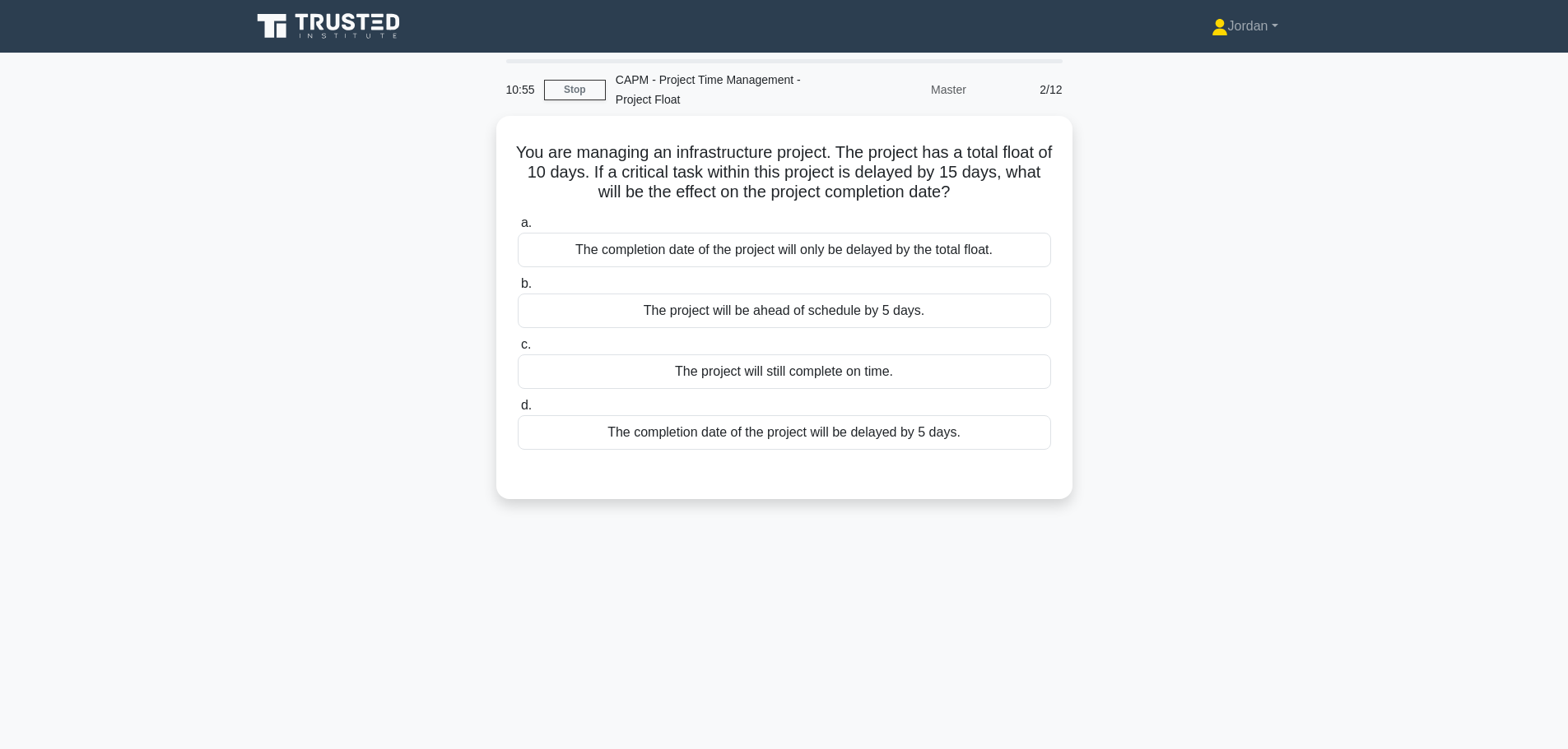
click at [777, 430] on div "The completion date of the project will be delayed by 5 days." at bounding box center [784, 433] width 533 height 34
click at [518, 411] on input "d. The completion date of the project will be delayed by 5 days." at bounding box center [518, 405] width 0 height 11
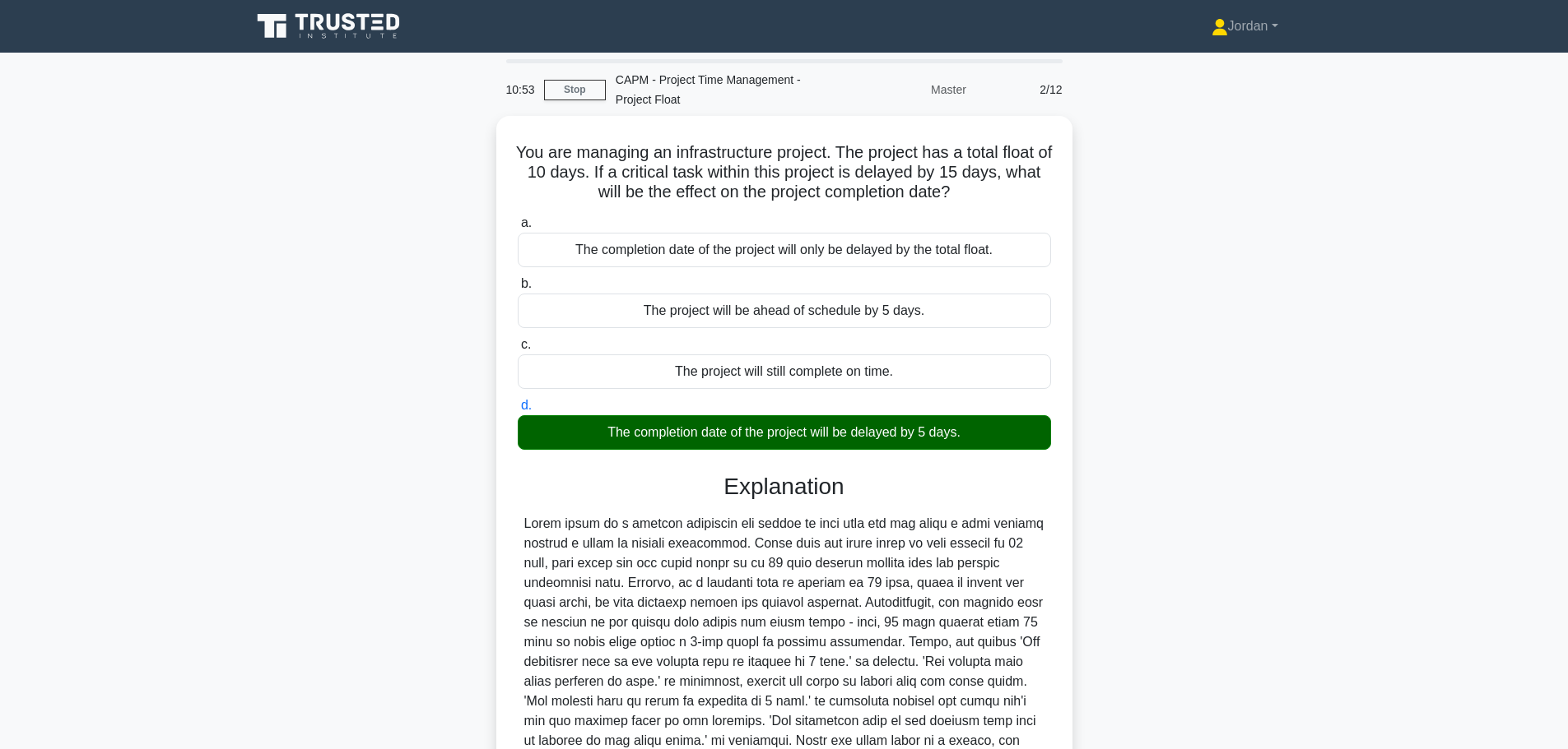
scroll to position [167, 0]
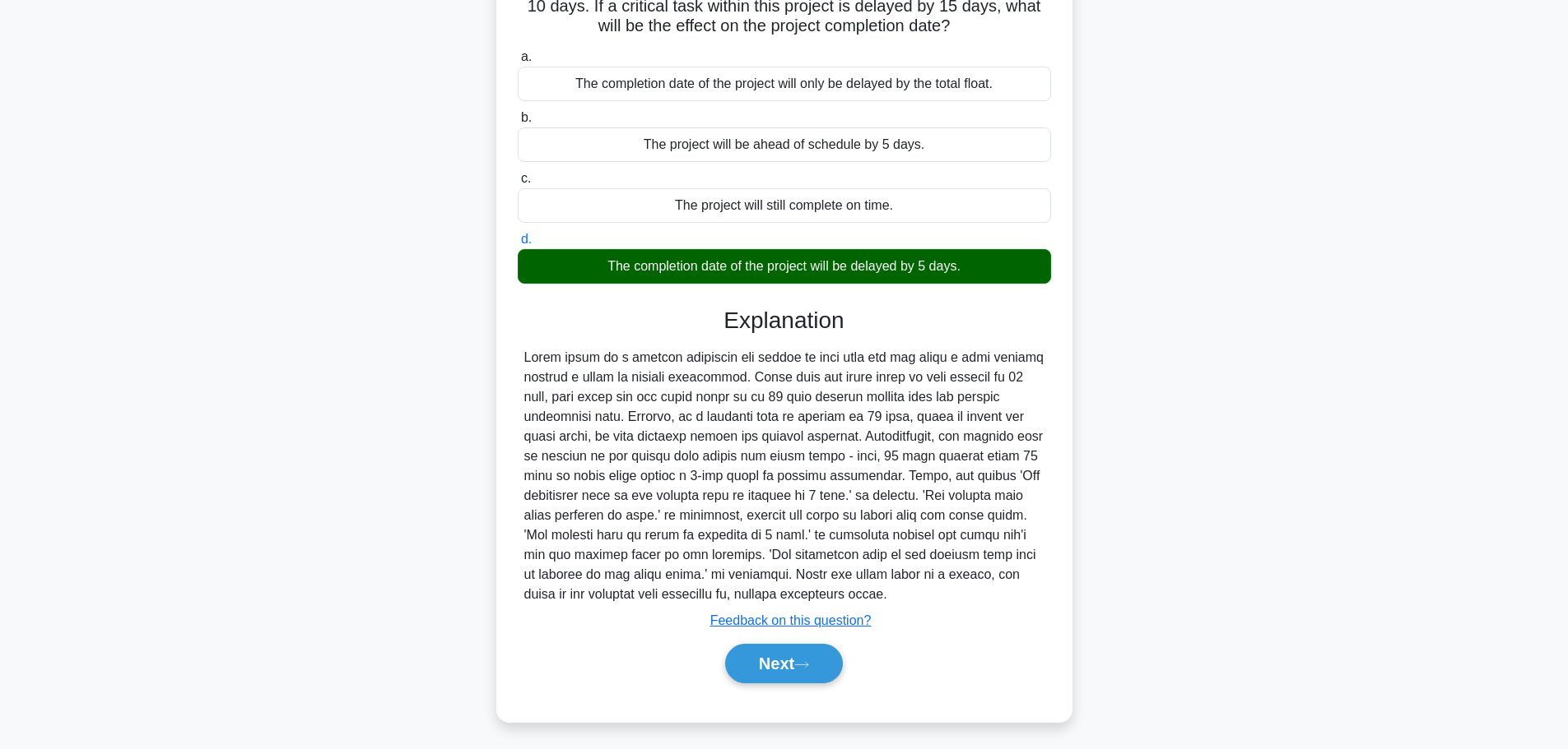
click at [796, 652] on button "Next" at bounding box center [783, 663] width 118 height 39
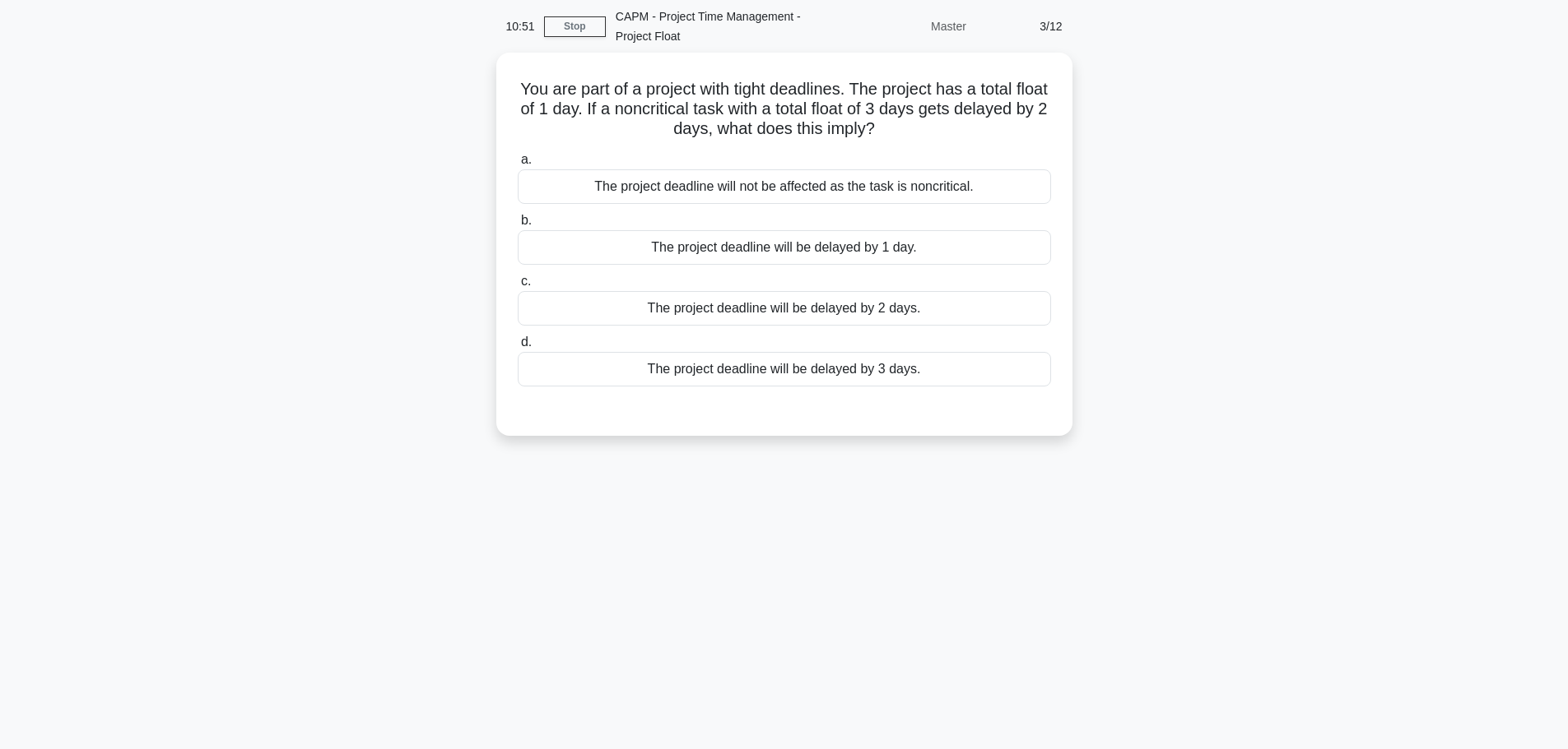
scroll to position [0, 0]
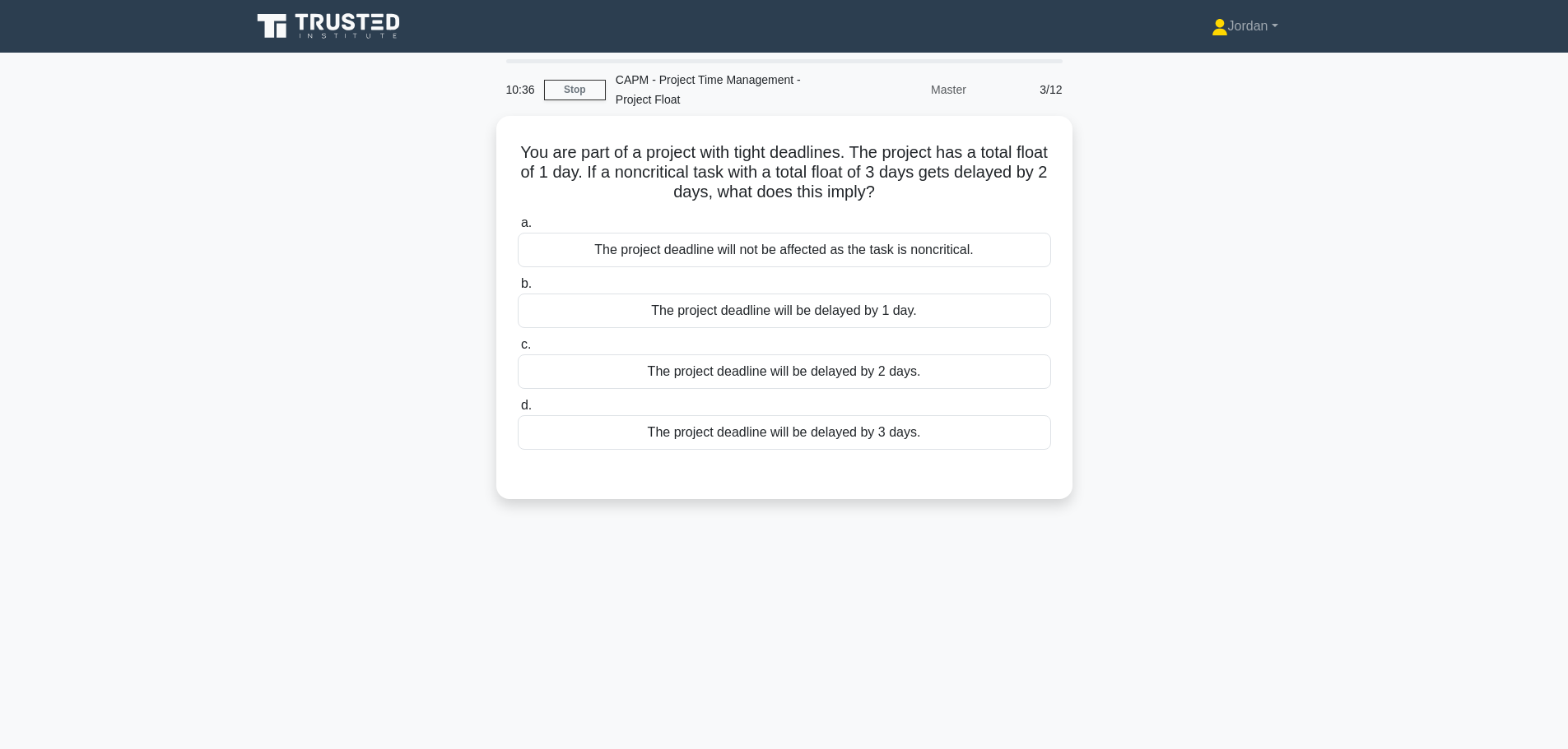
click at [796, 248] on div "The project deadline will not be affected as the task is noncritical." at bounding box center [784, 250] width 533 height 34
click at [518, 229] on input "a. The project deadline will not be affected as the task is noncritical." at bounding box center [518, 223] width 0 height 11
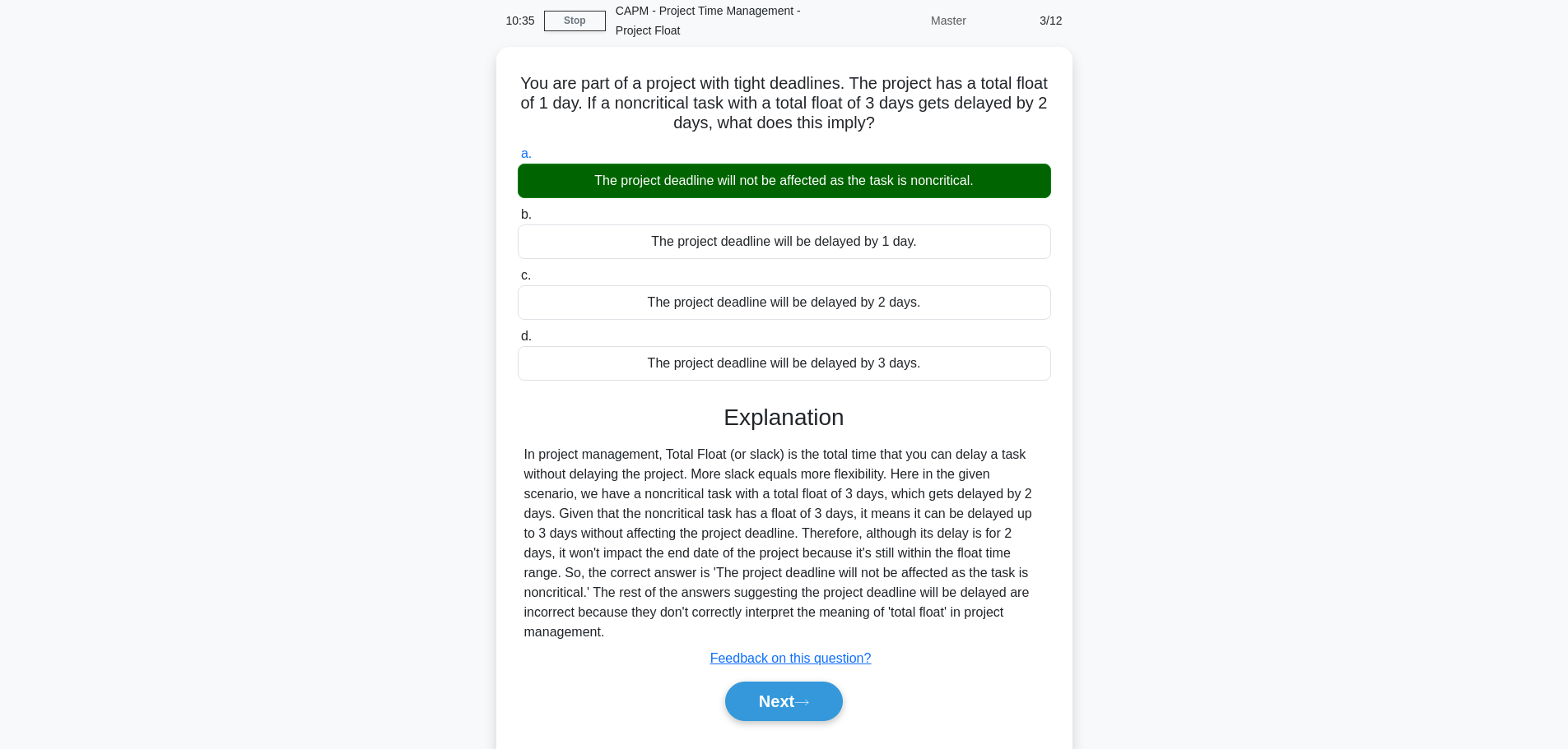
scroll to position [139, 0]
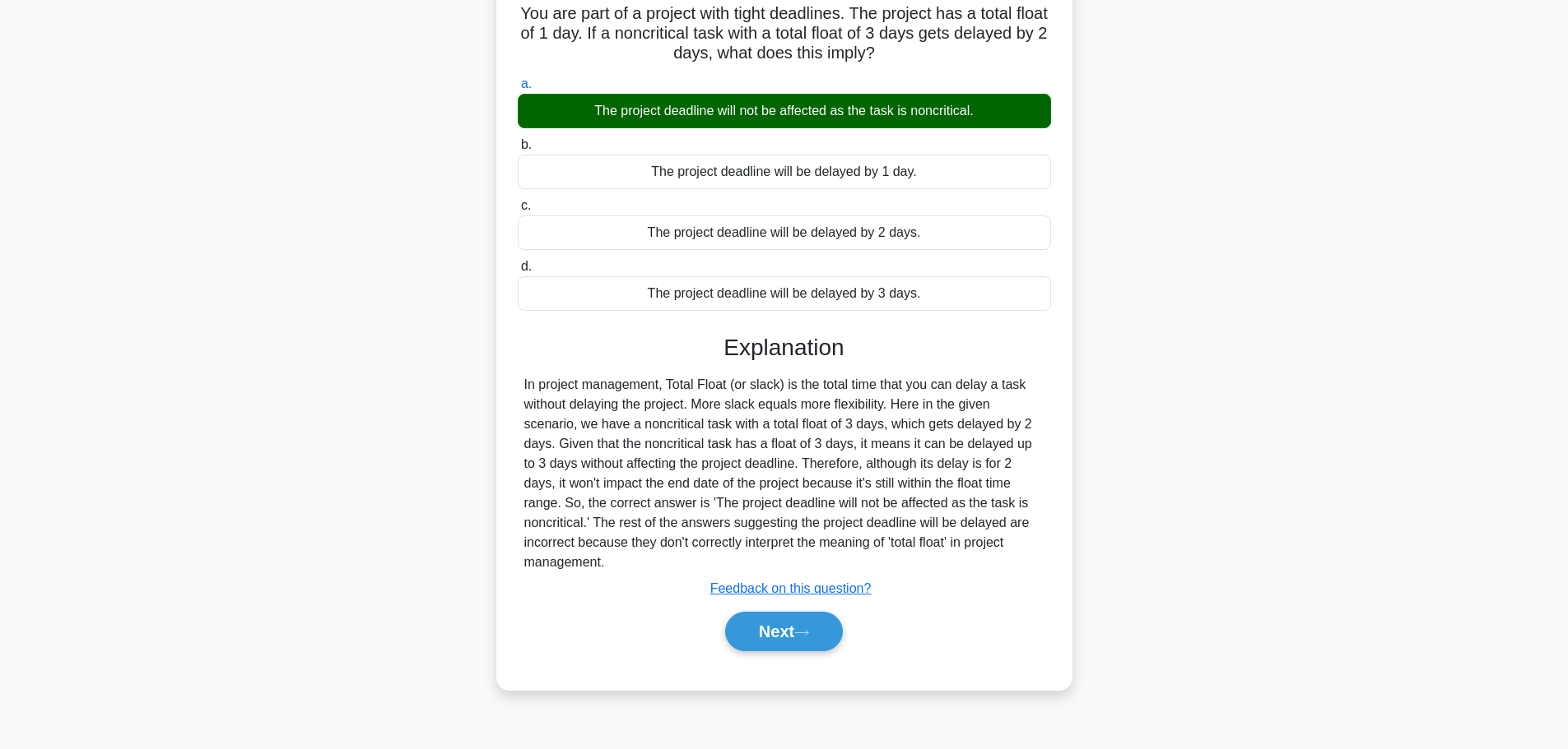
click at [821, 612] on button "Next" at bounding box center [783, 631] width 118 height 39
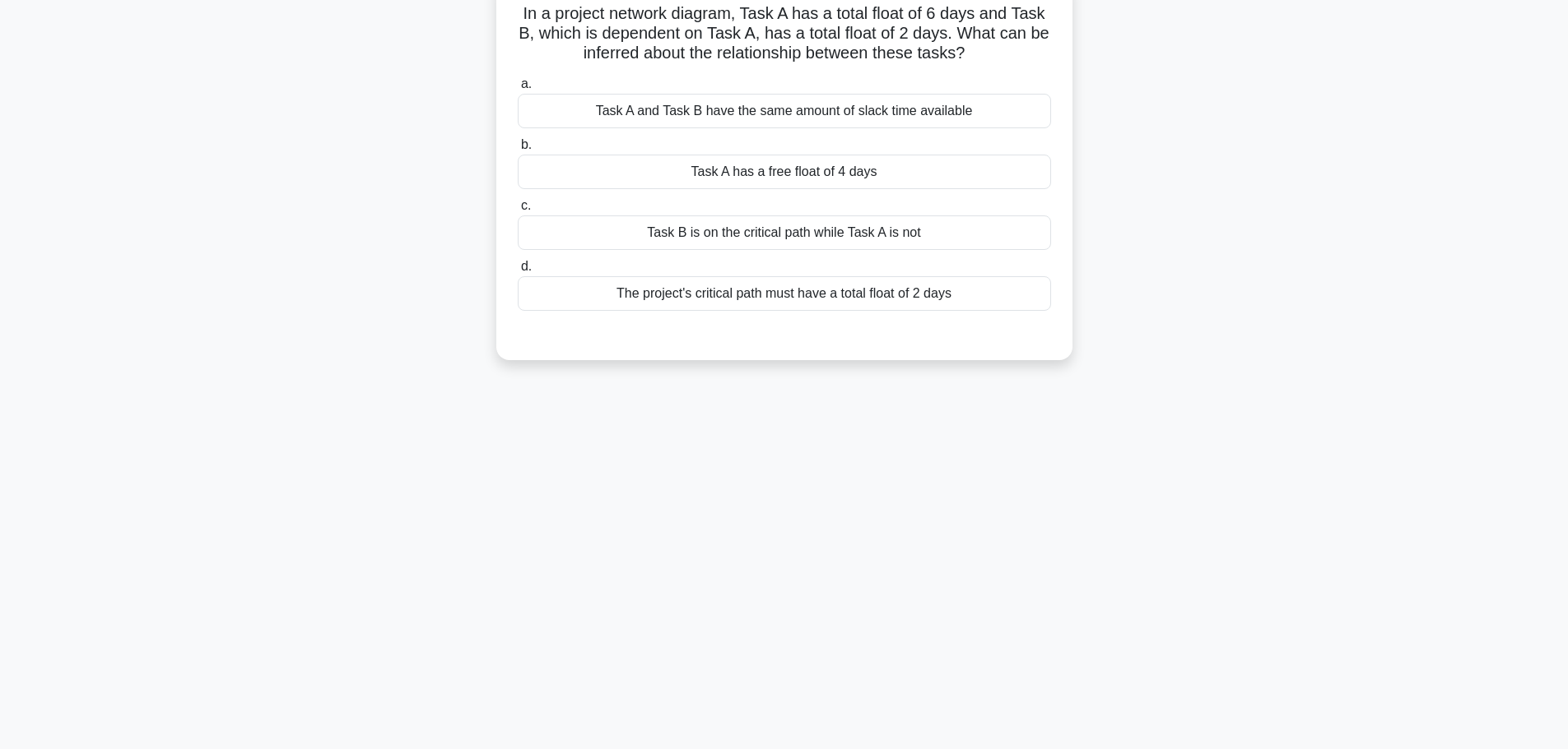
scroll to position [0, 0]
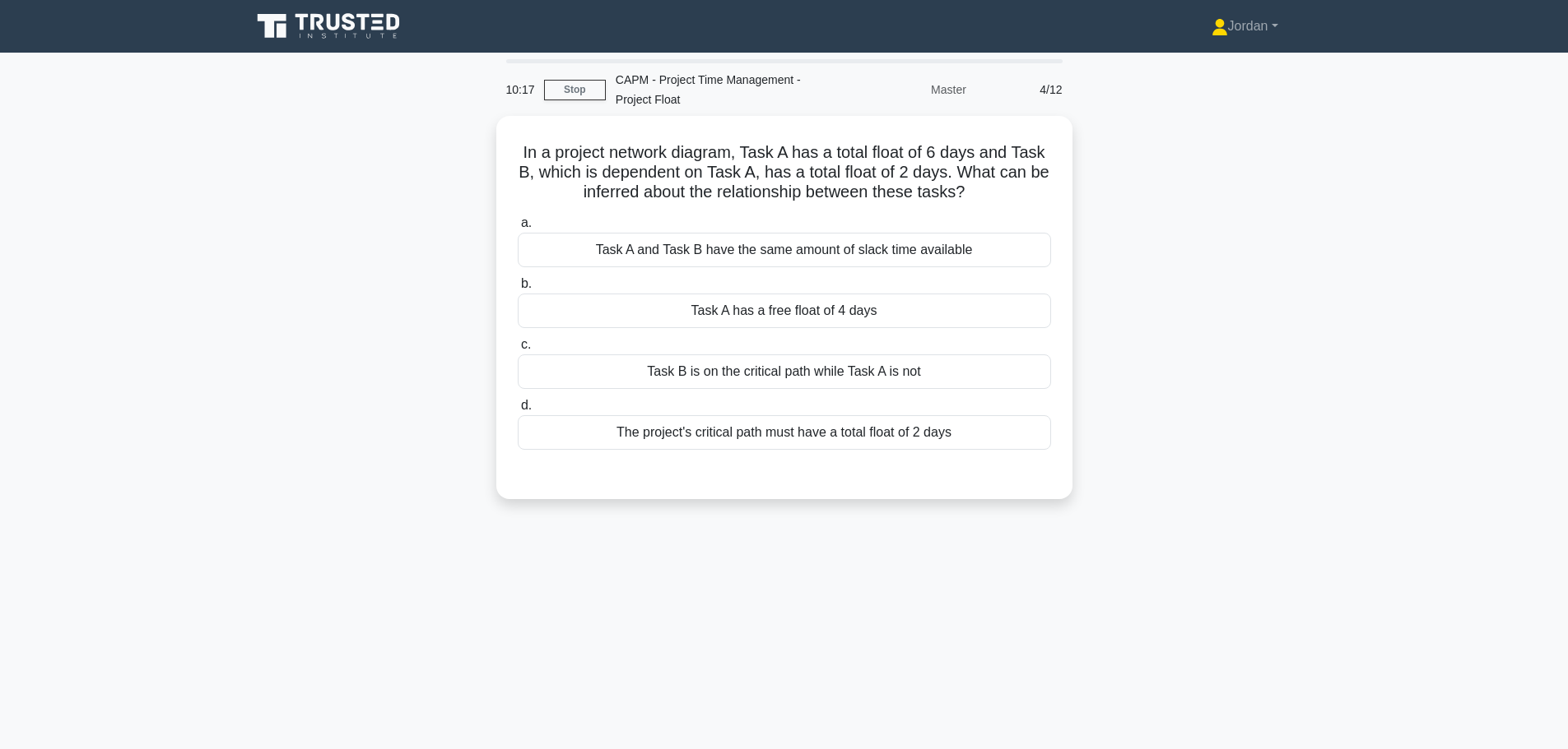
click at [746, 308] on div "Task A has a free float of 4 days" at bounding box center [784, 311] width 533 height 34
click at [518, 289] on input "b. Task A has a free float of 4 days" at bounding box center [518, 284] width 0 height 11
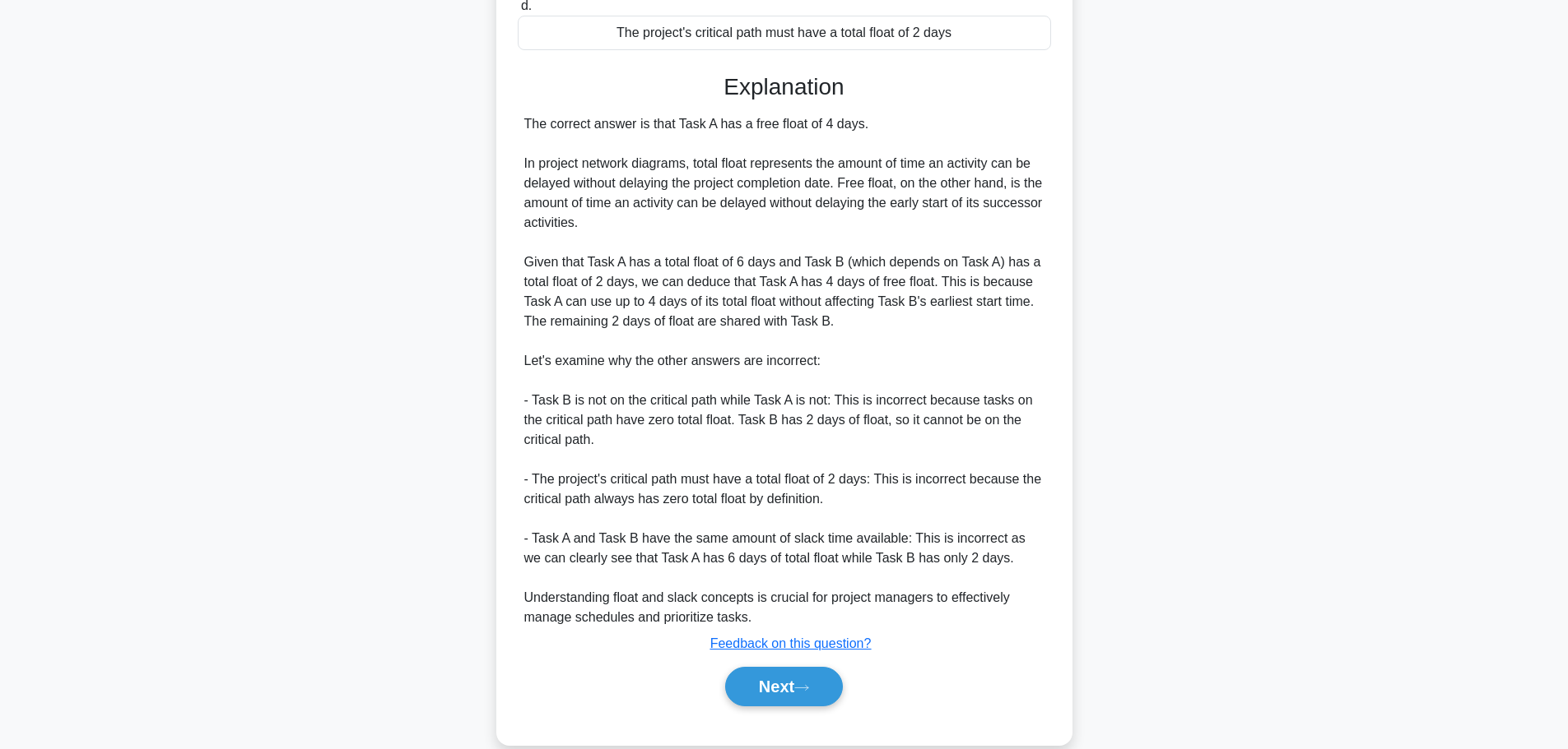
scroll to position [423, 0]
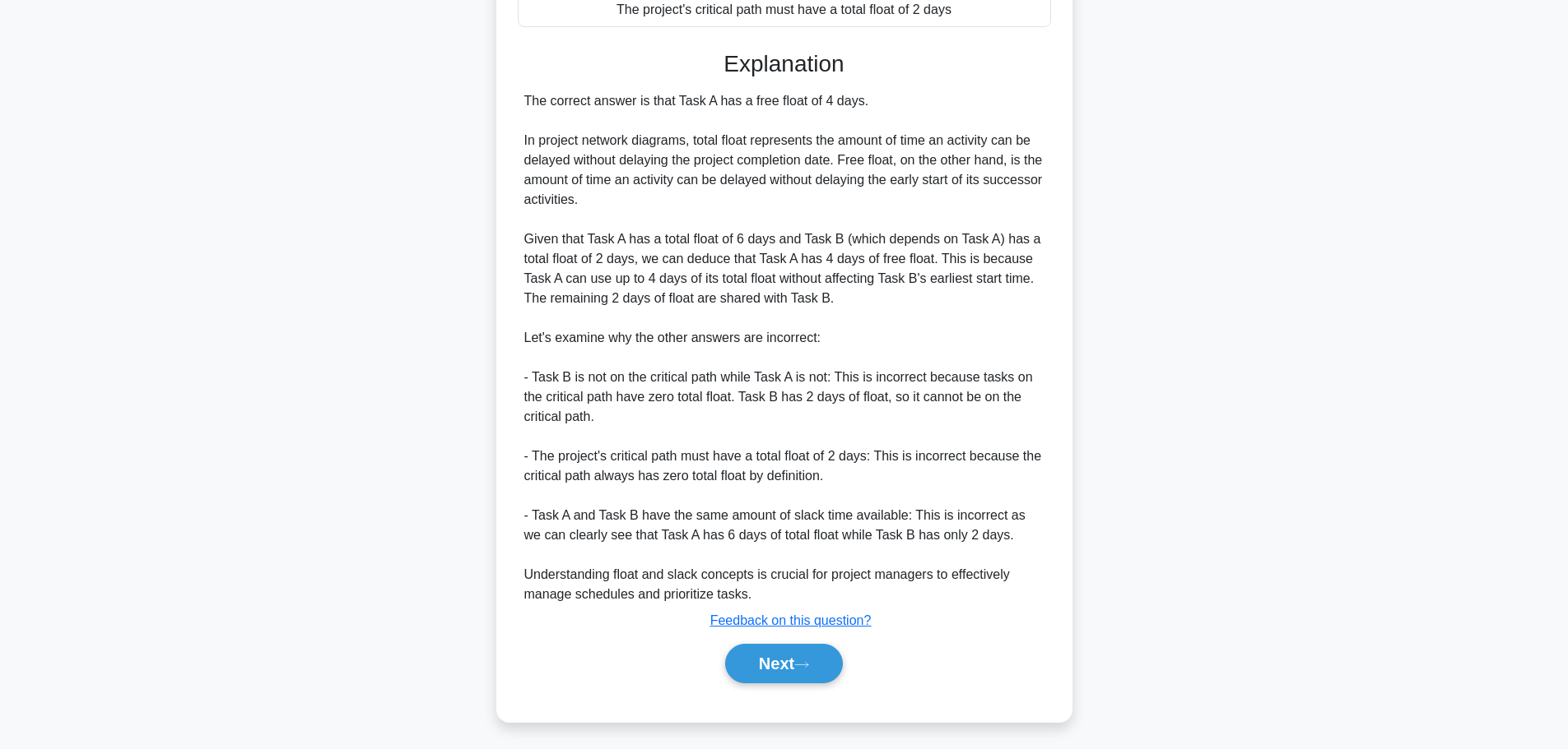
click at [802, 653] on button "Next" at bounding box center [783, 663] width 118 height 39
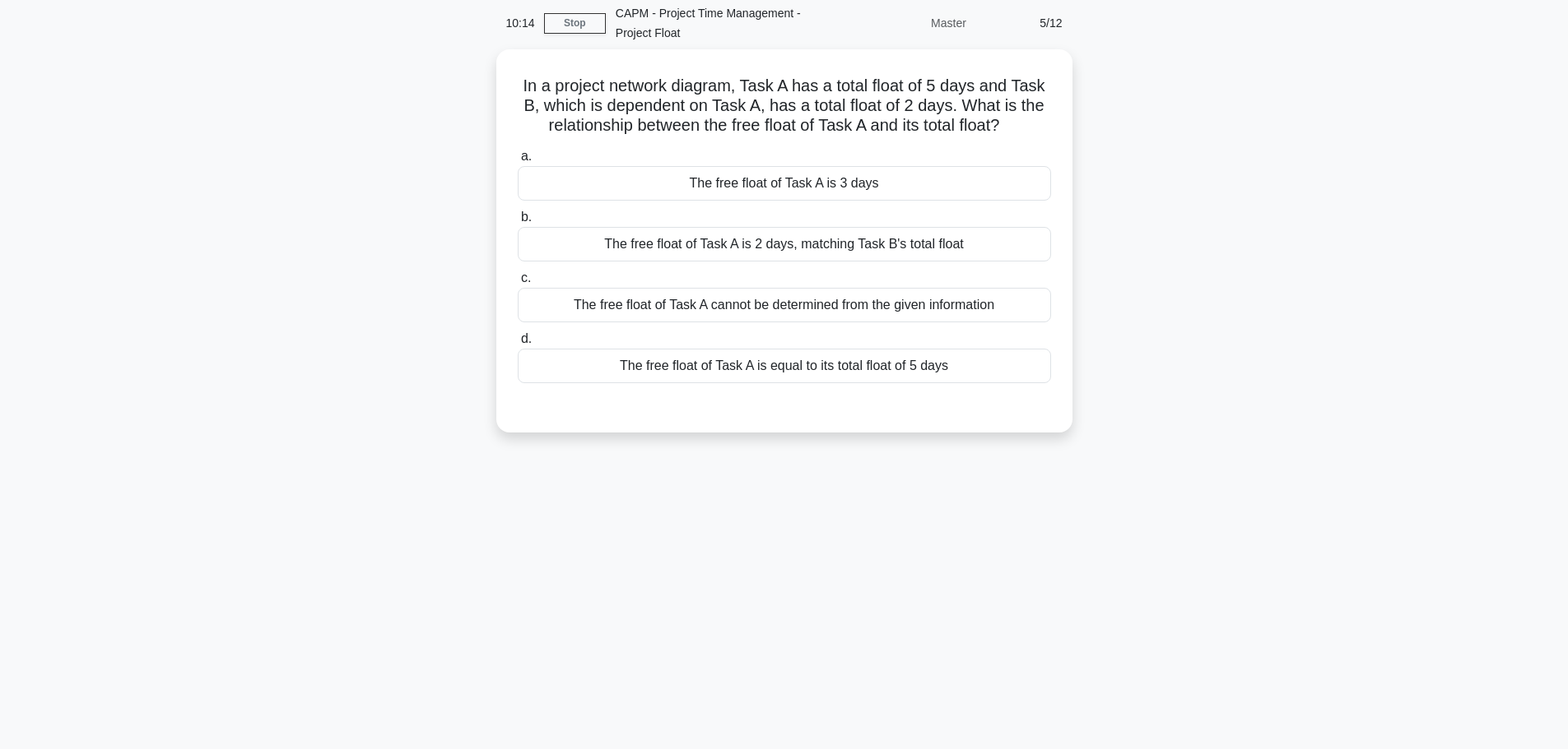
scroll to position [0, 0]
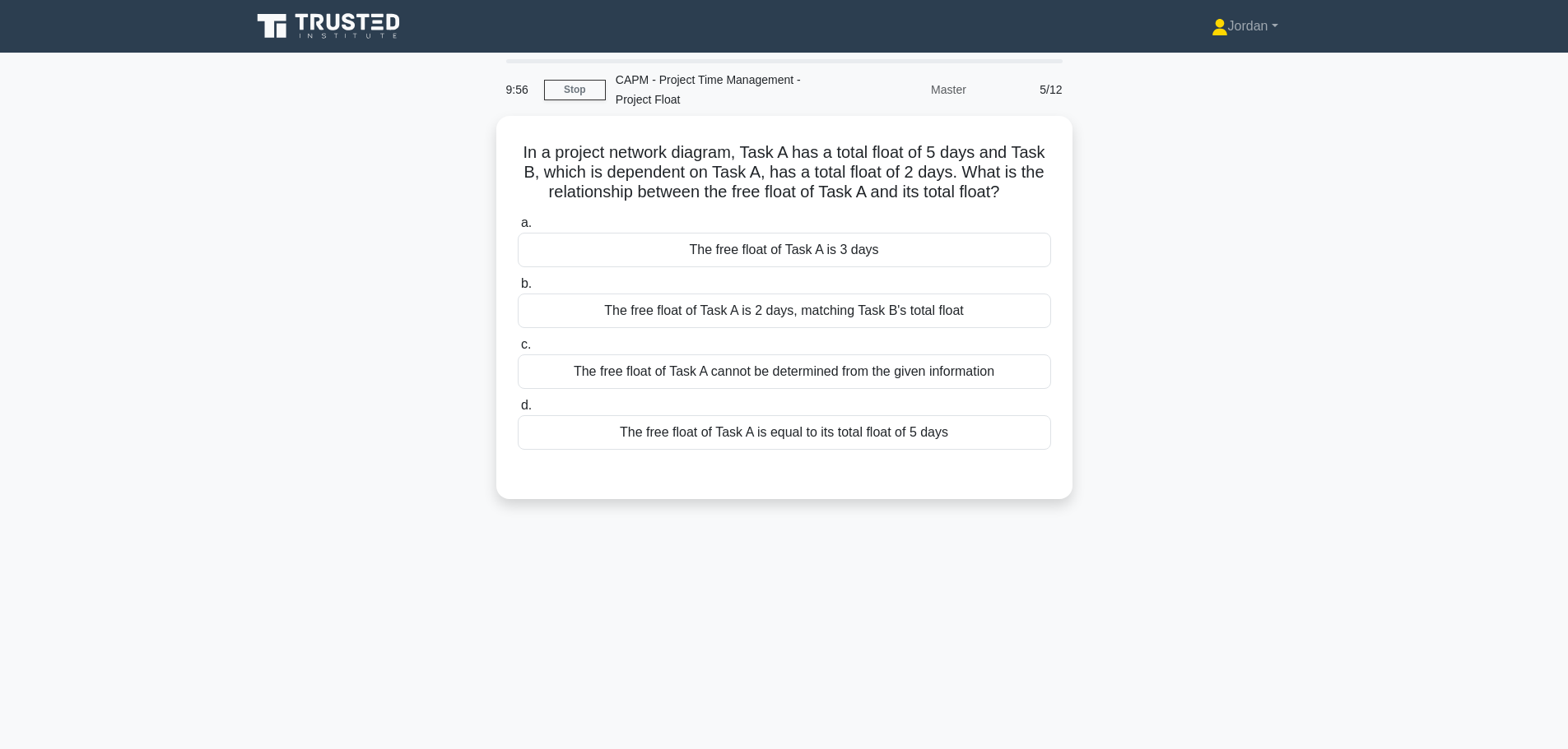
click at [766, 253] on div "The free float of Task A is 3 days" at bounding box center [784, 250] width 533 height 34
click at [518, 229] on input "a. The free float of Task A is 3 days" at bounding box center [518, 223] width 0 height 11
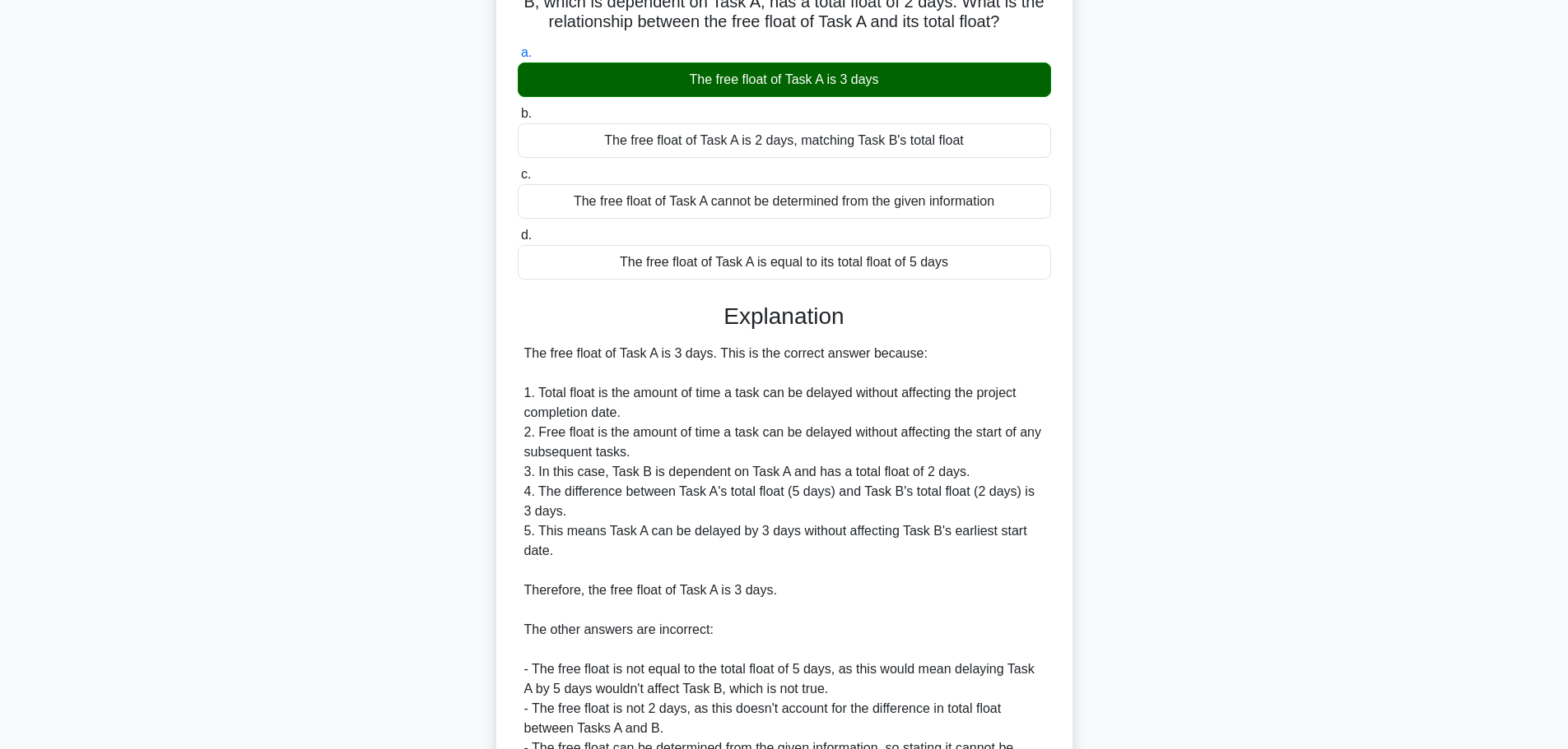
scroll to position [345, 0]
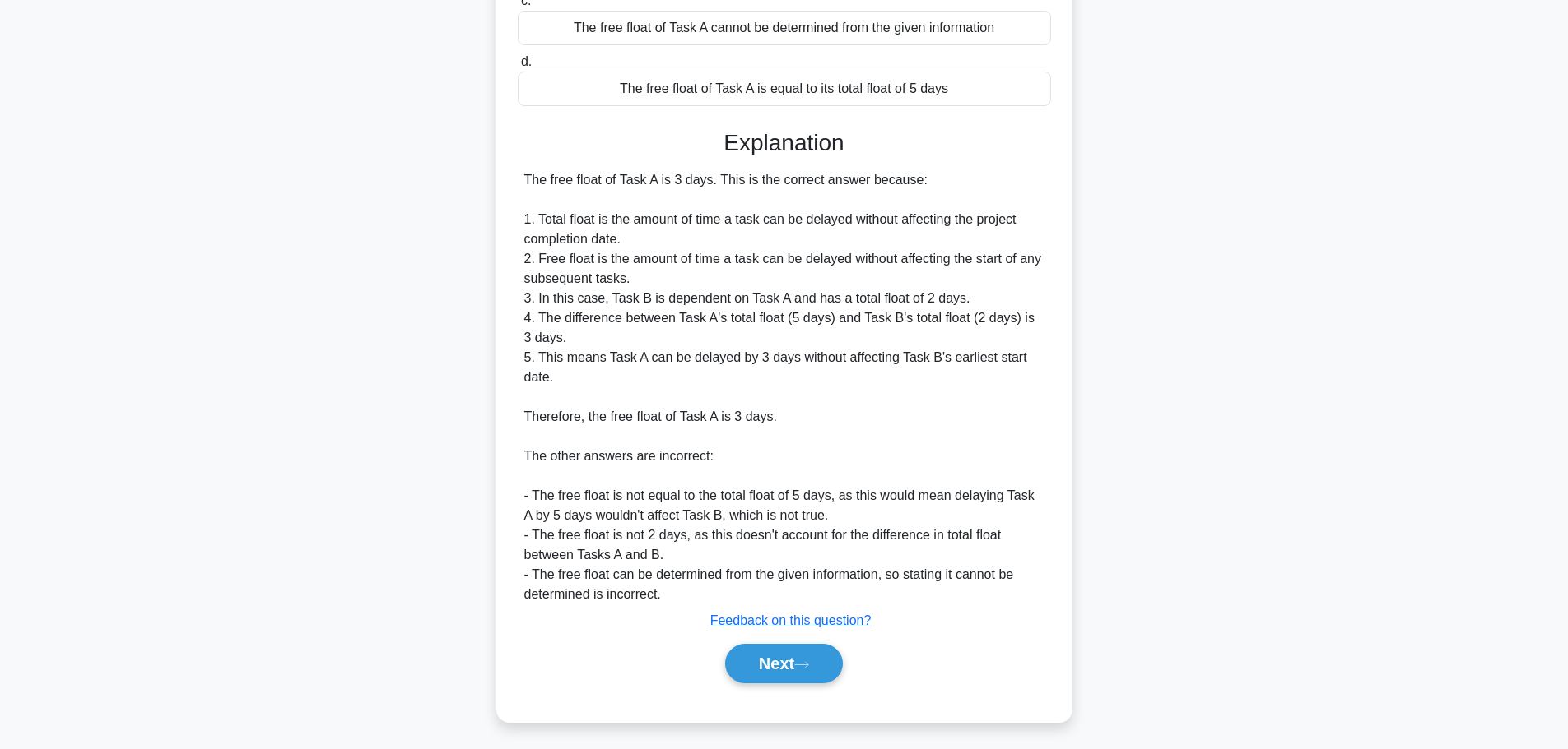
click at [804, 646] on button "Next" at bounding box center [783, 663] width 118 height 39
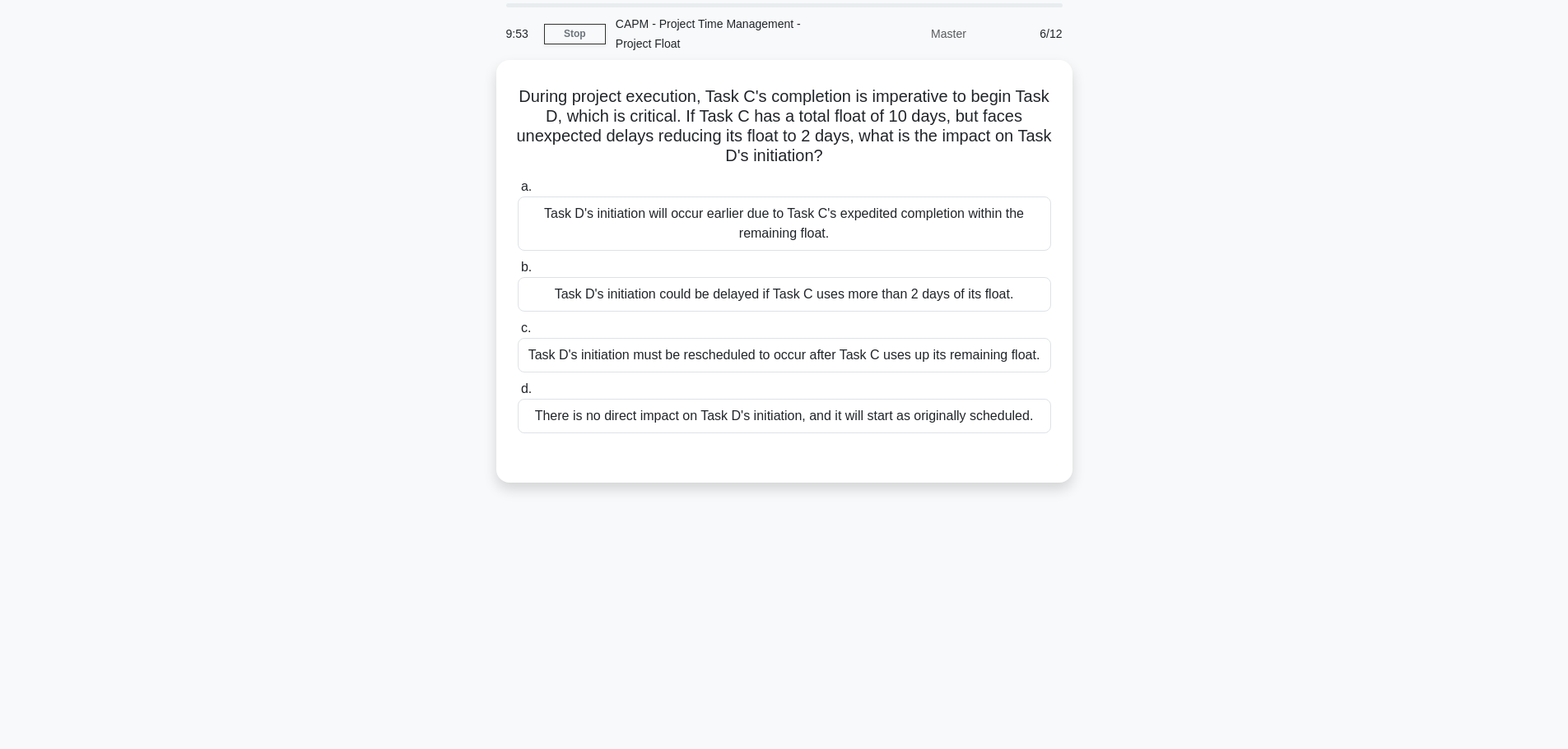
scroll to position [0, 0]
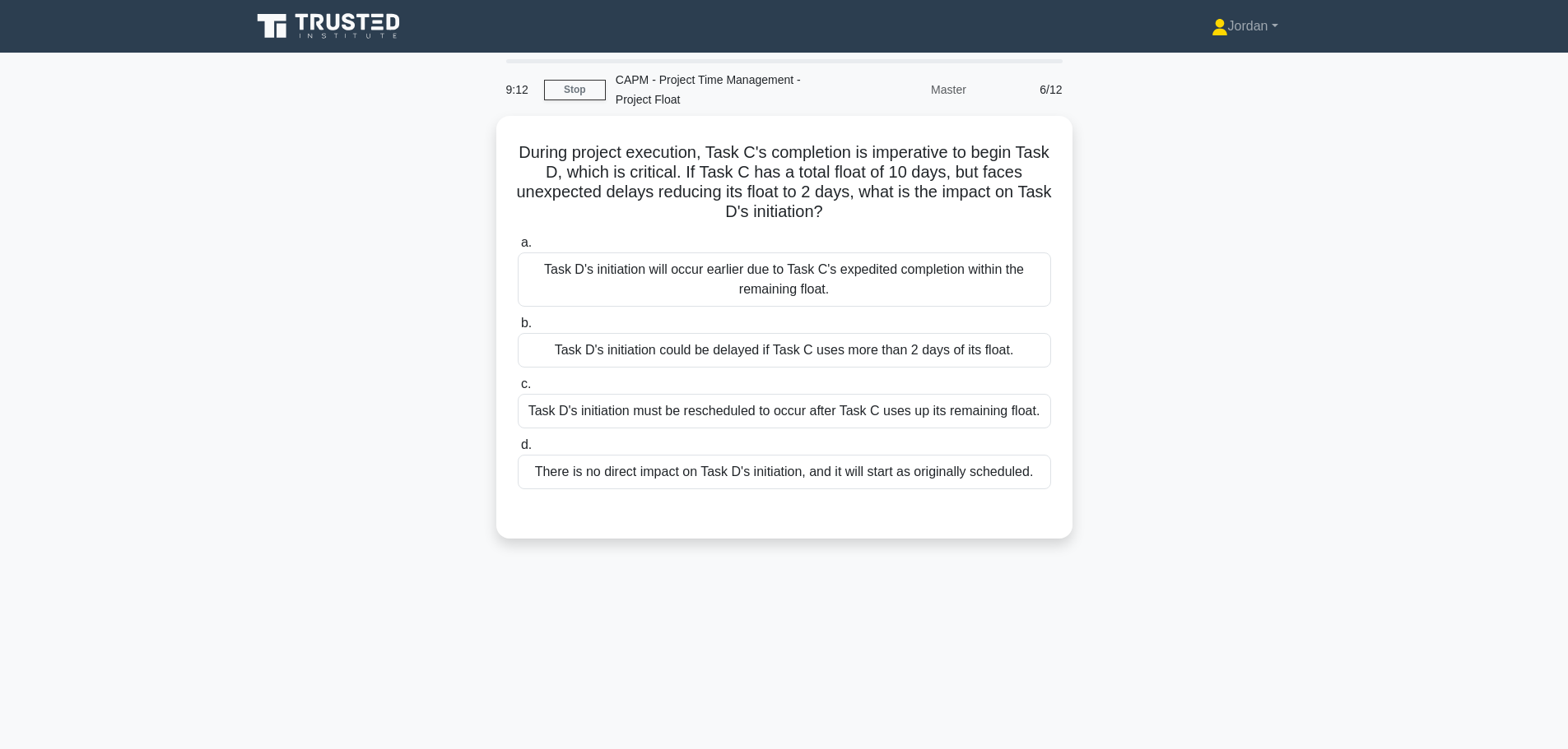
click at [726, 350] on div "Task D's initiation could be delayed if Task C uses more than 2 days of its flo…" at bounding box center [784, 351] width 533 height 34
click at [518, 329] on input "b. Task D's initiation could be delayed if Task C uses more than 2 days of its …" at bounding box center [518, 323] width 0 height 11
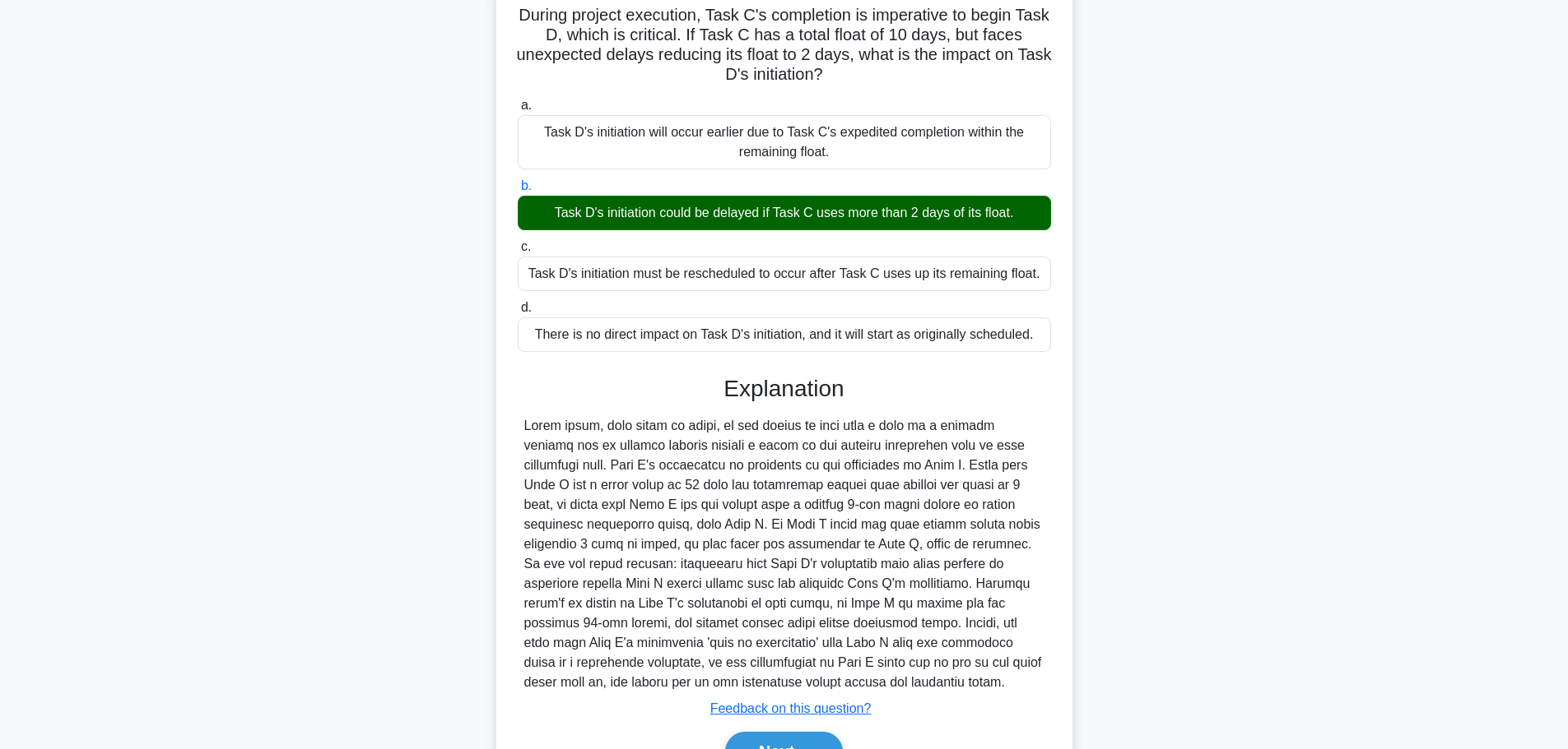
scroll to position [226, 0]
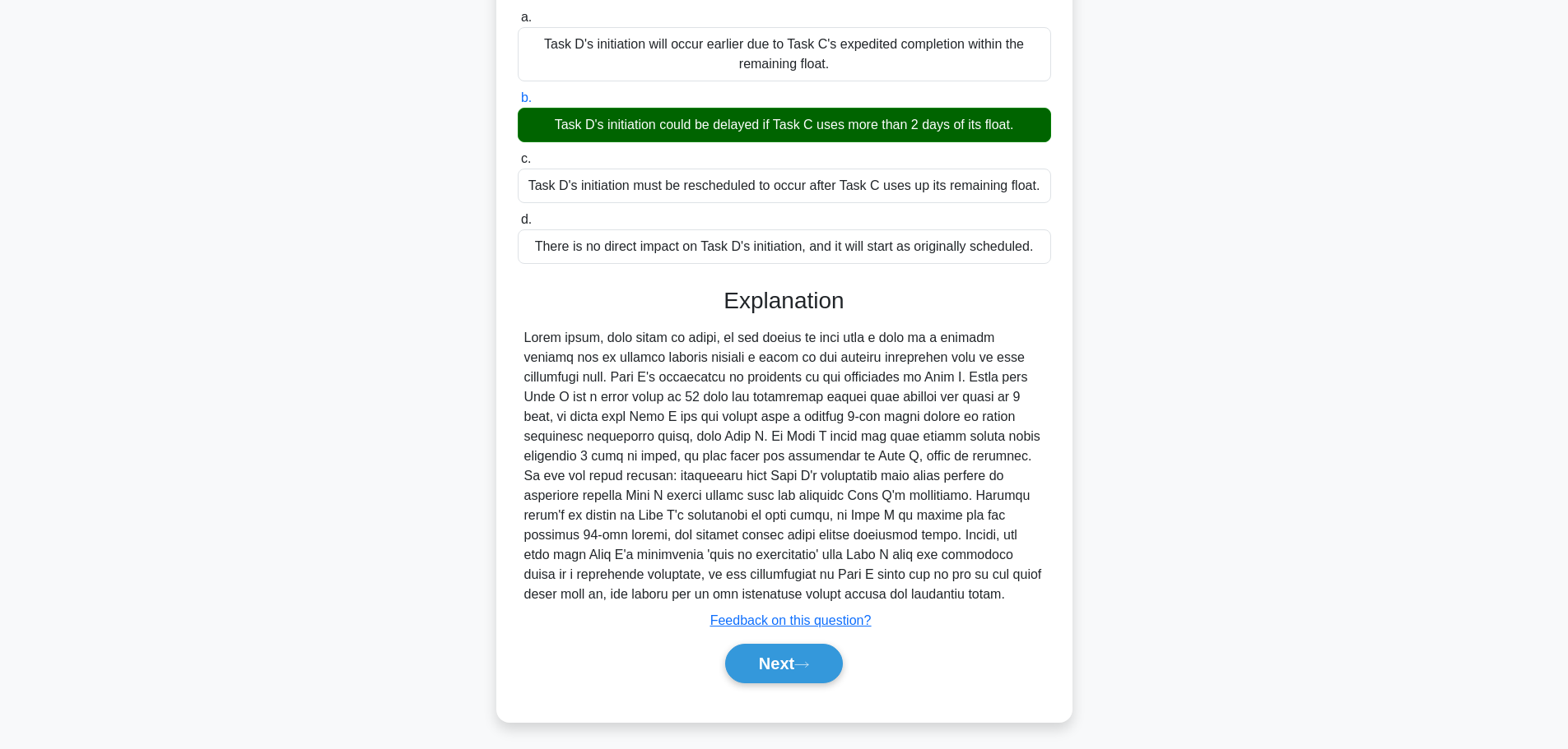
click at [766, 663] on button "Next" at bounding box center [783, 663] width 118 height 39
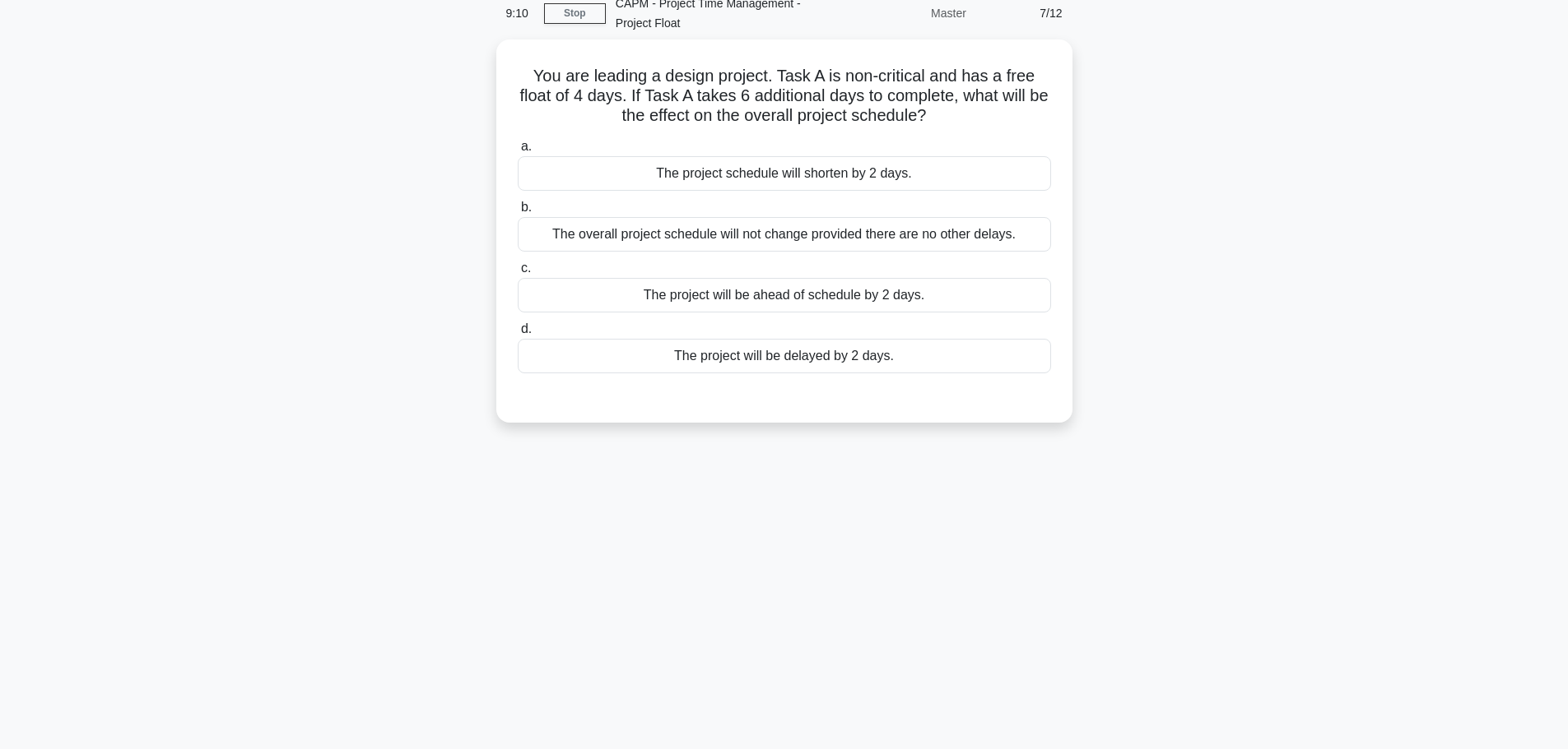
scroll to position [0, 0]
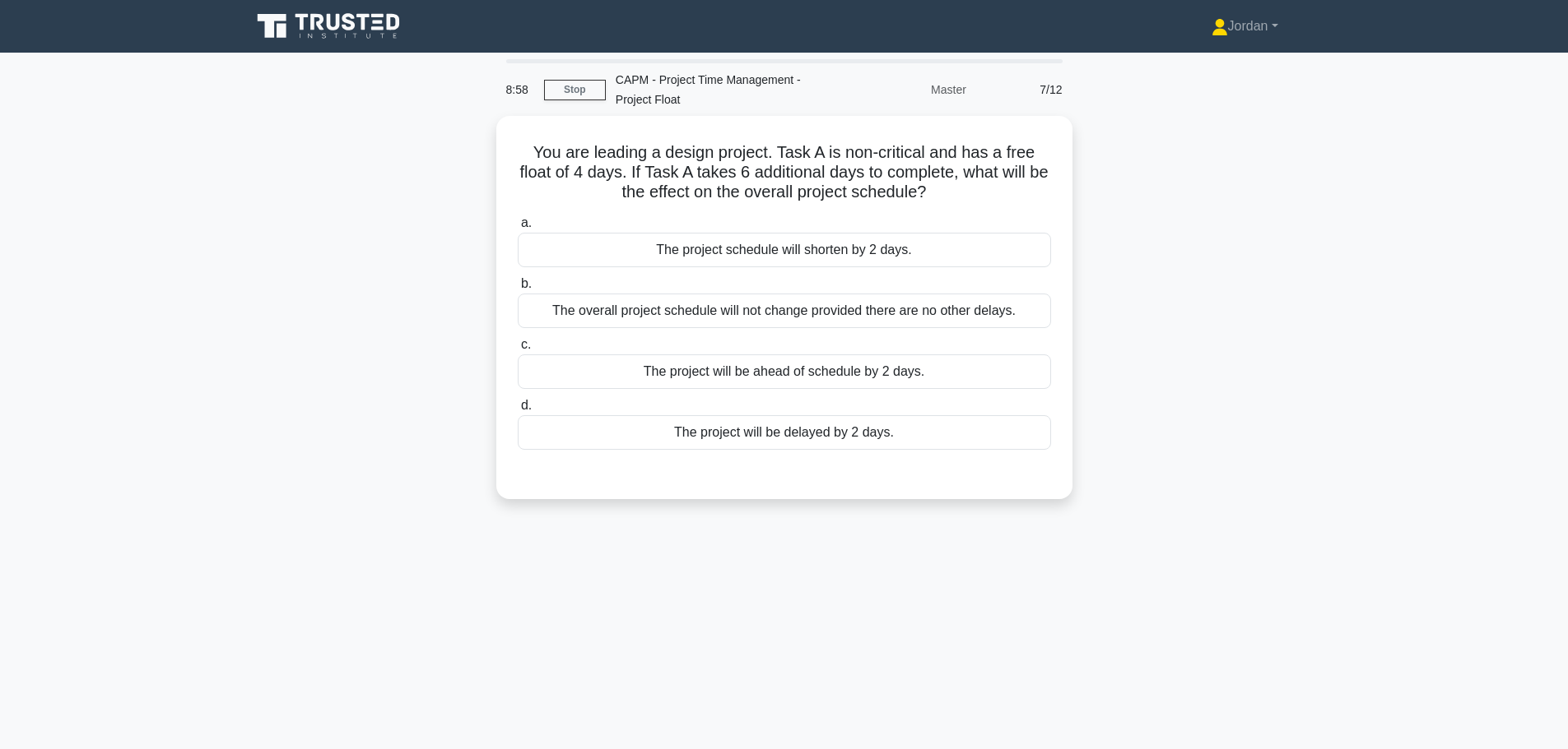
click at [783, 434] on div "The project will be delayed by 2 days." at bounding box center [784, 433] width 533 height 34
click at [518, 411] on input "d. The project will be delayed by 2 days." at bounding box center [518, 405] width 0 height 11
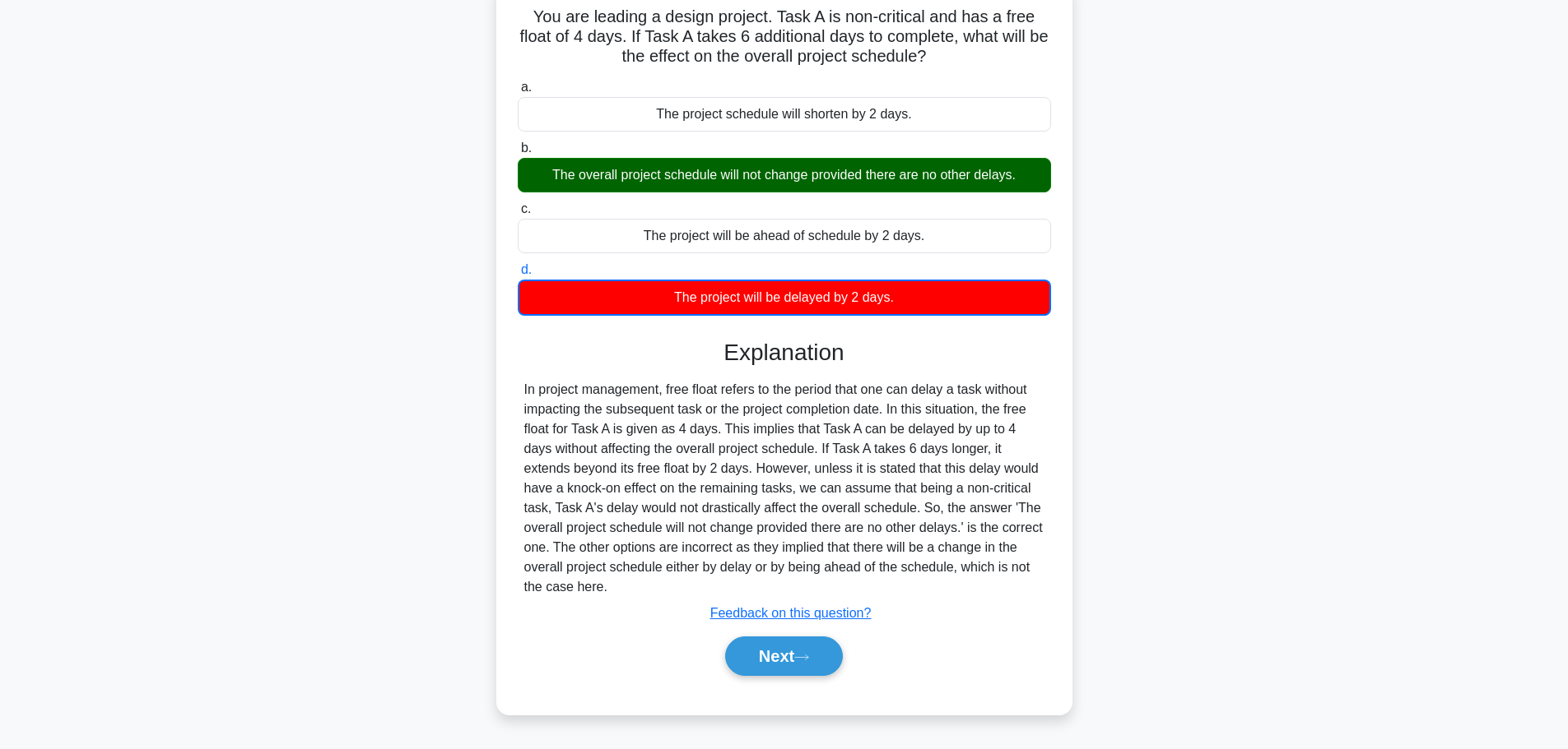
scroll to position [139, 0]
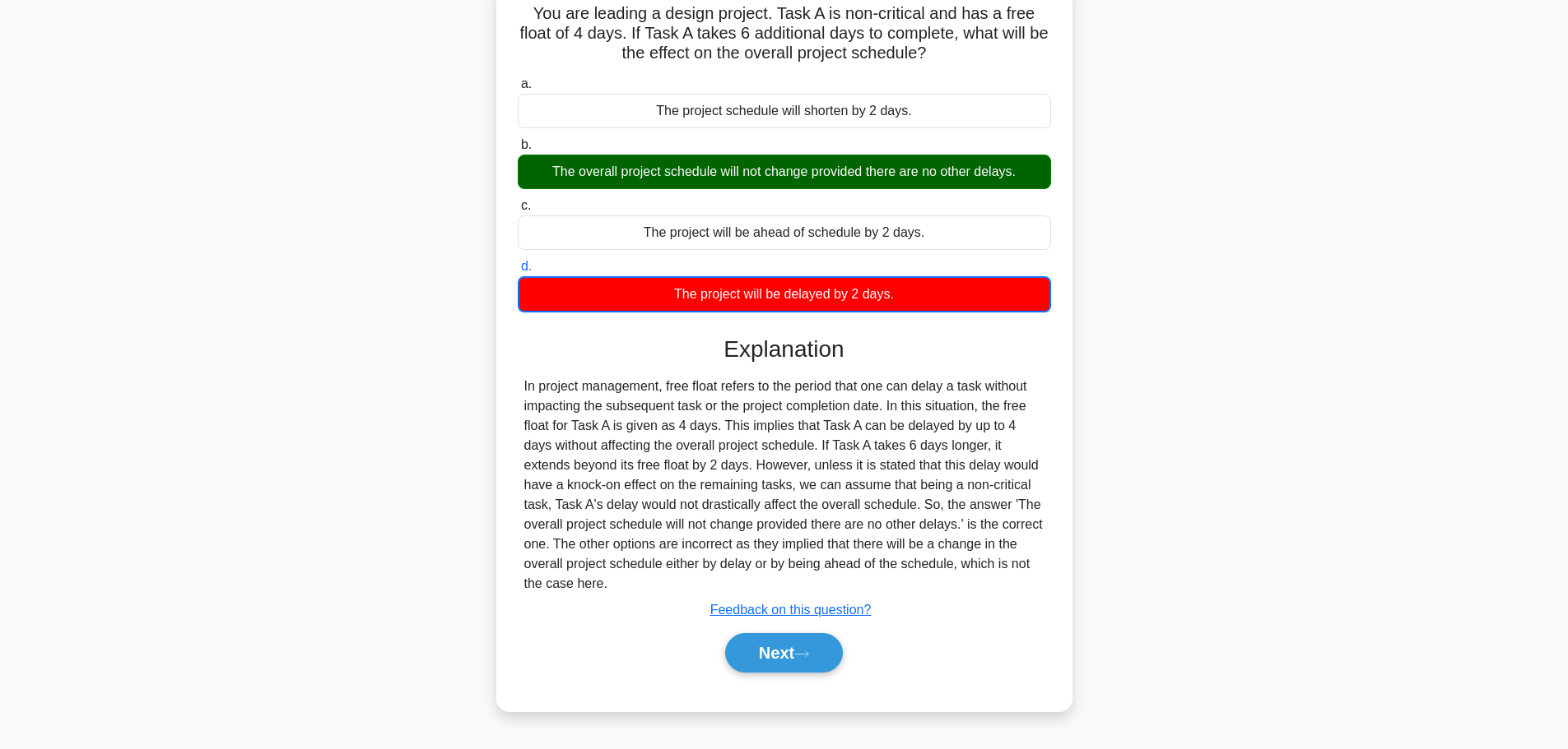
click at [777, 659] on button "Next" at bounding box center [783, 652] width 118 height 39
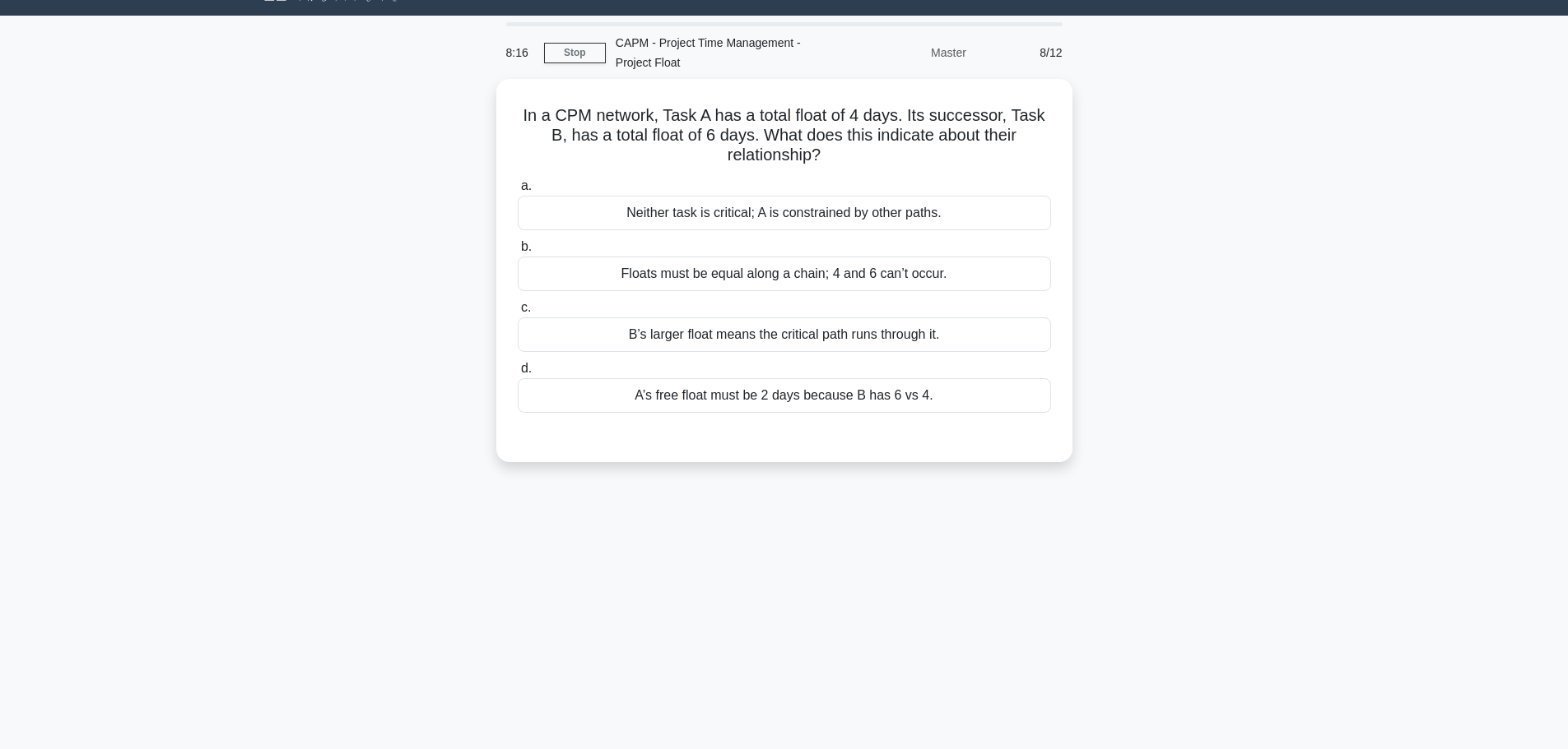
scroll to position [0, 0]
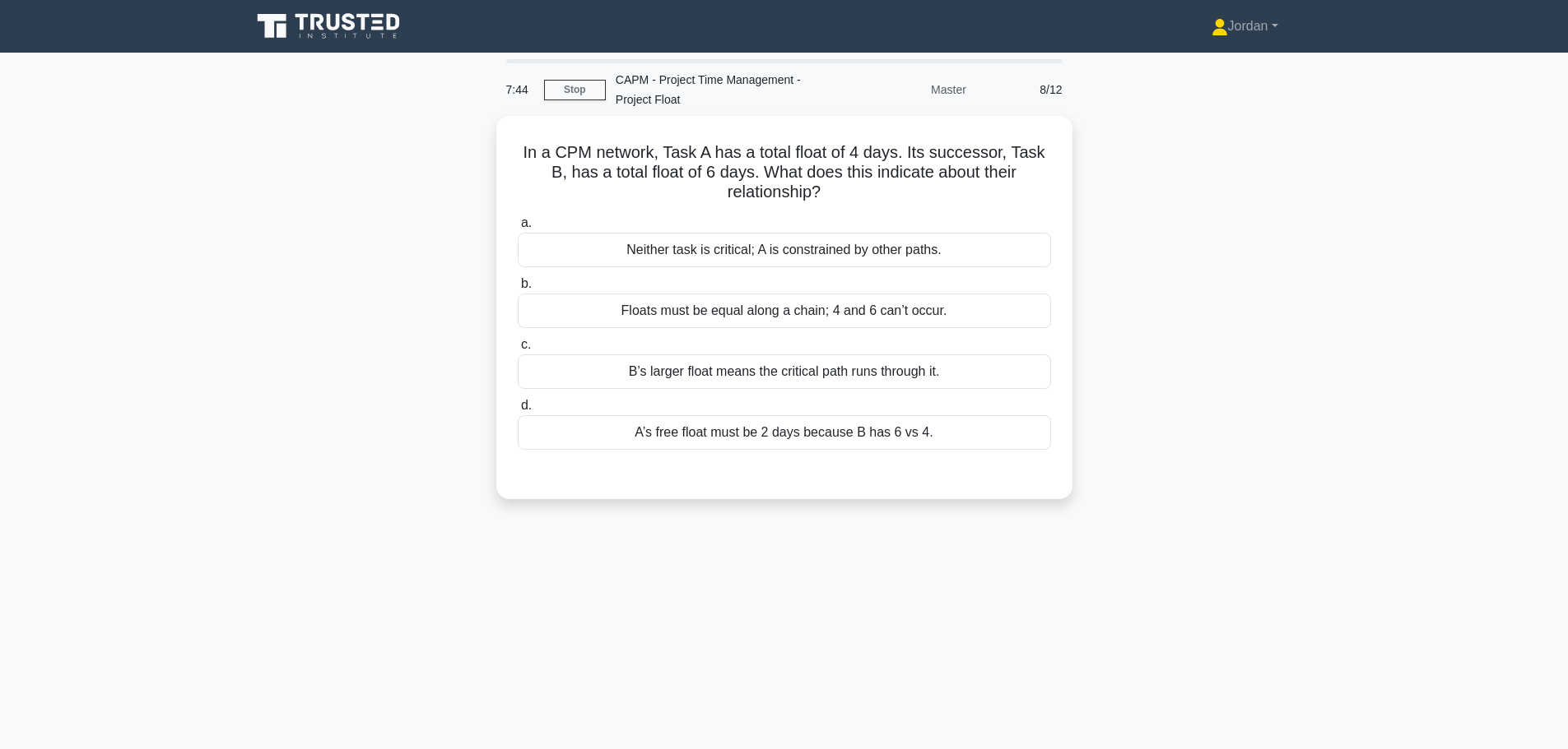
click at [840, 260] on div "Neither task is critical; A is constrained by other paths." at bounding box center [784, 250] width 533 height 34
click at [518, 229] on input "a. Neither task is critical; A is constrained by other paths." at bounding box center [518, 223] width 0 height 11
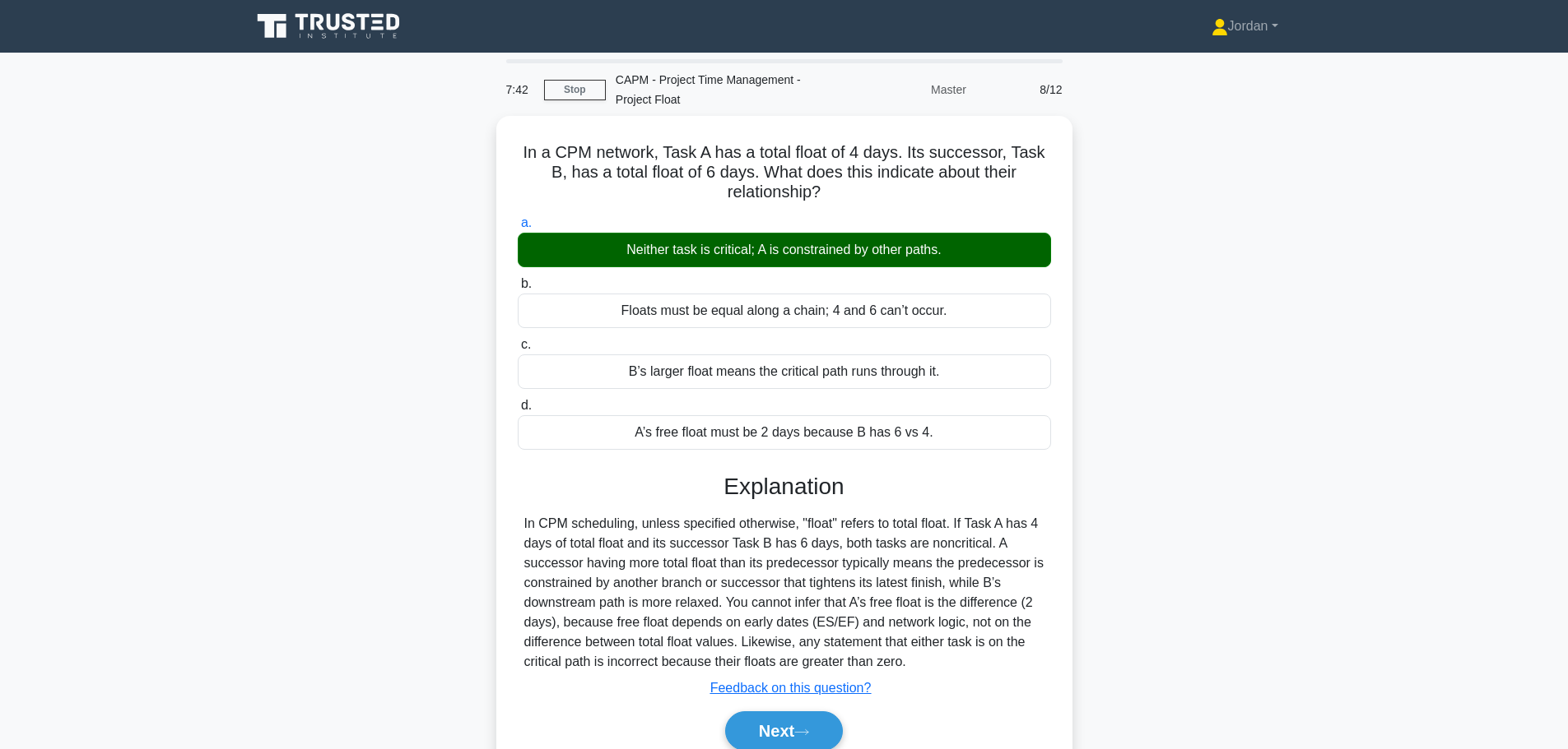
click at [800, 731] on icon at bounding box center [801, 732] width 14 height 9
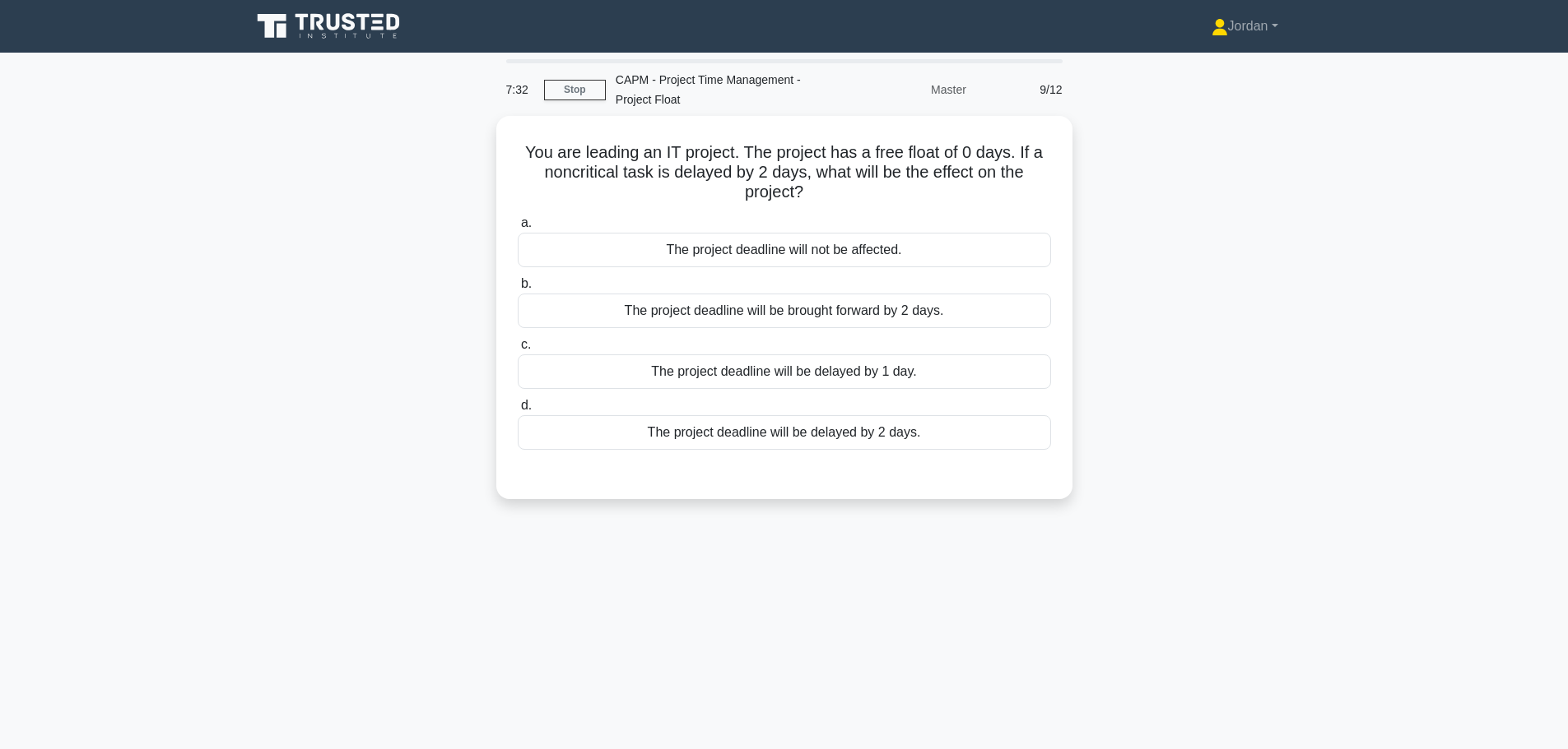
click at [716, 252] on div "The project deadline will not be affected." at bounding box center [784, 250] width 533 height 34
click at [518, 229] on input "a. The project deadline will not be affected." at bounding box center [518, 223] width 0 height 11
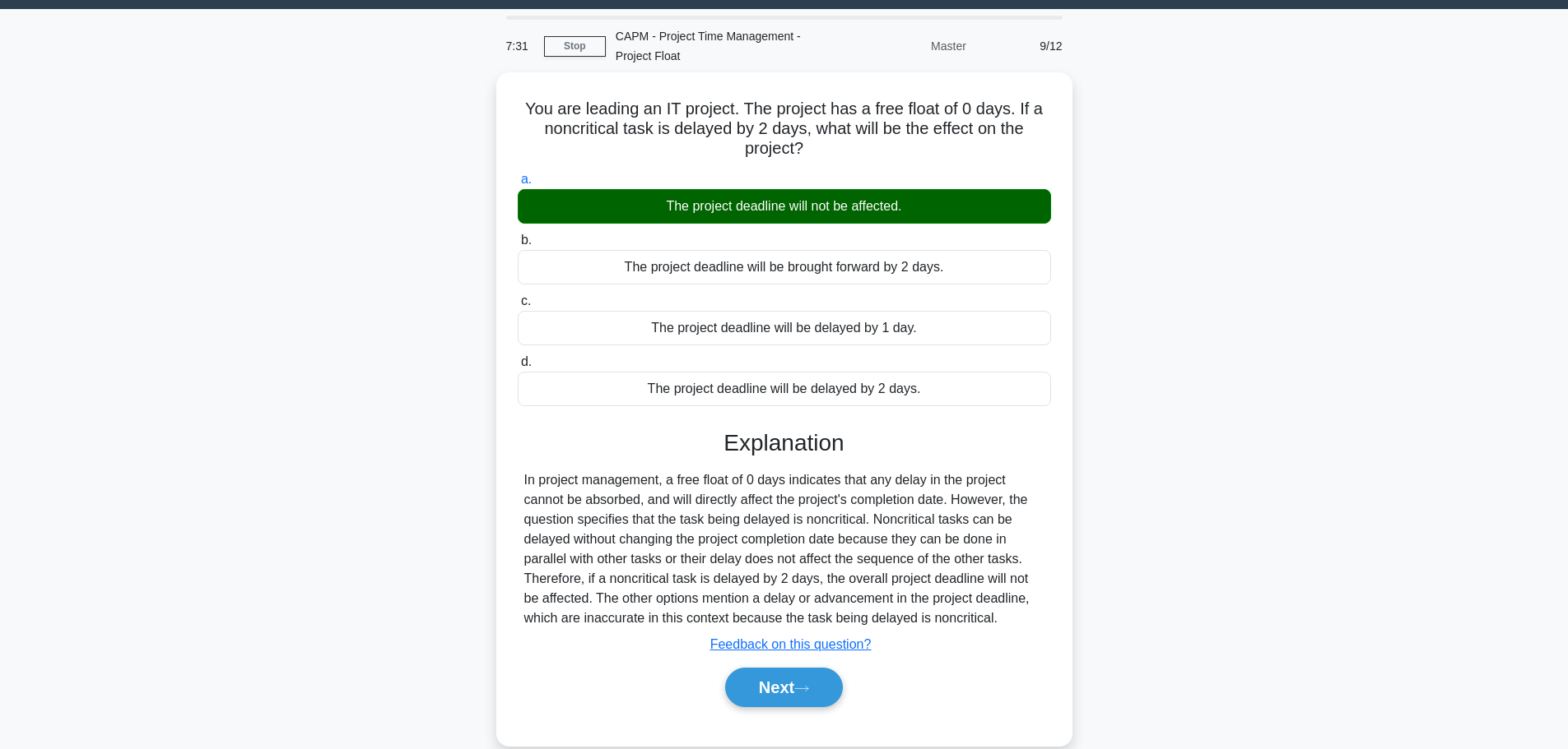
scroll to position [139, 0]
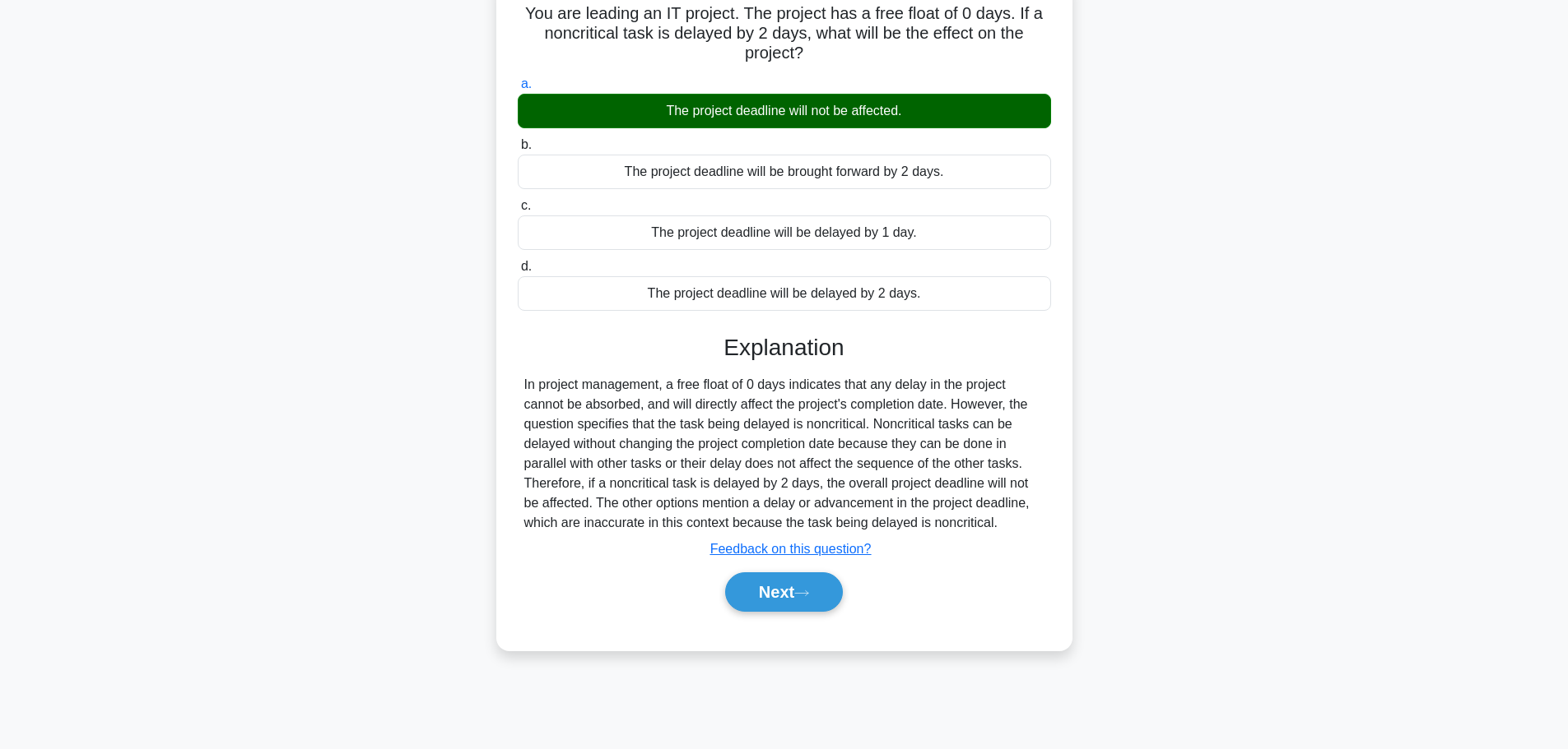
click at [763, 600] on button "Next" at bounding box center [783, 592] width 118 height 39
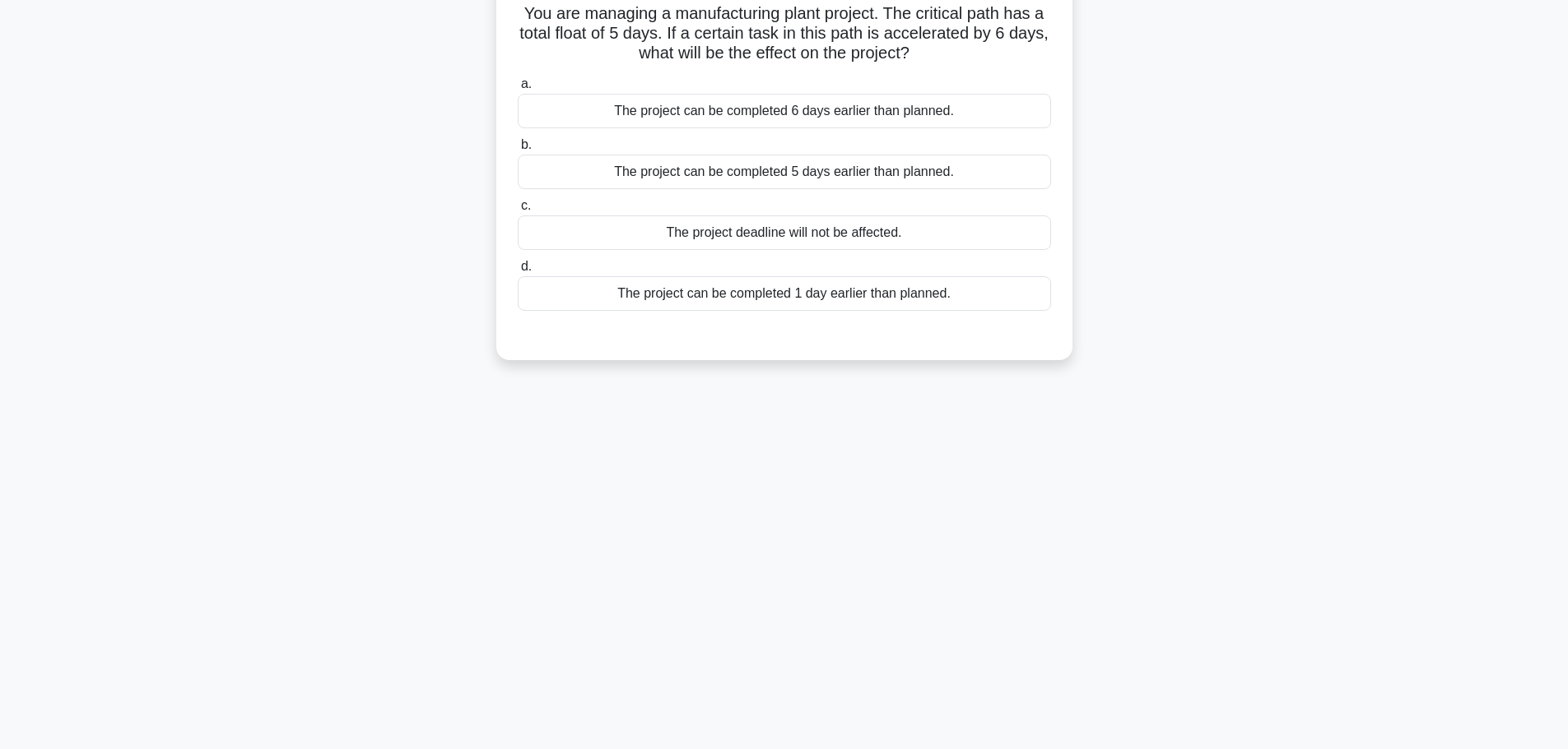
scroll to position [0, 0]
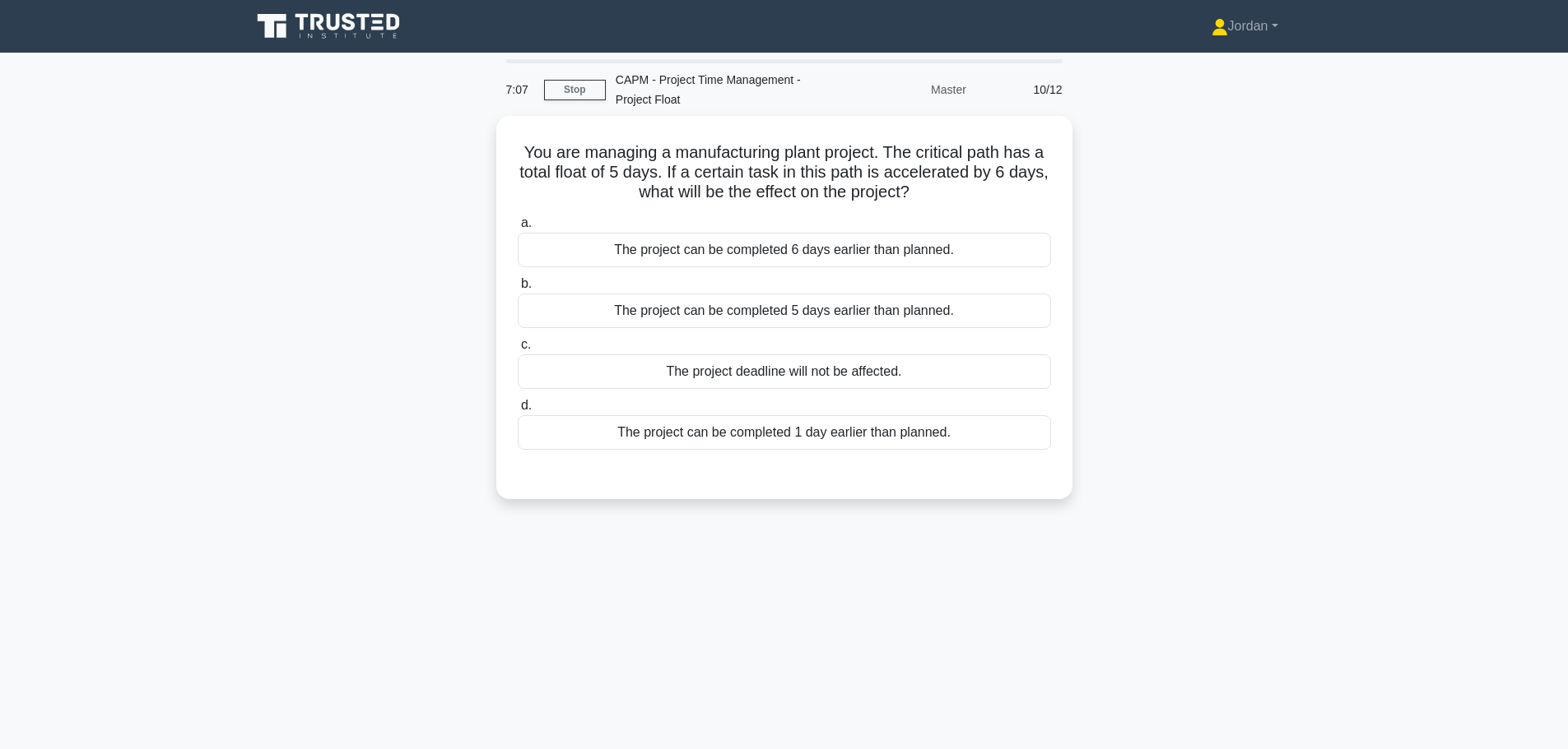
click at [673, 255] on div "The project can be completed 6 days earlier than planned." at bounding box center [784, 250] width 533 height 34
click at [518, 229] on input "a. The project can be completed 6 days earlier than planned." at bounding box center [518, 223] width 0 height 11
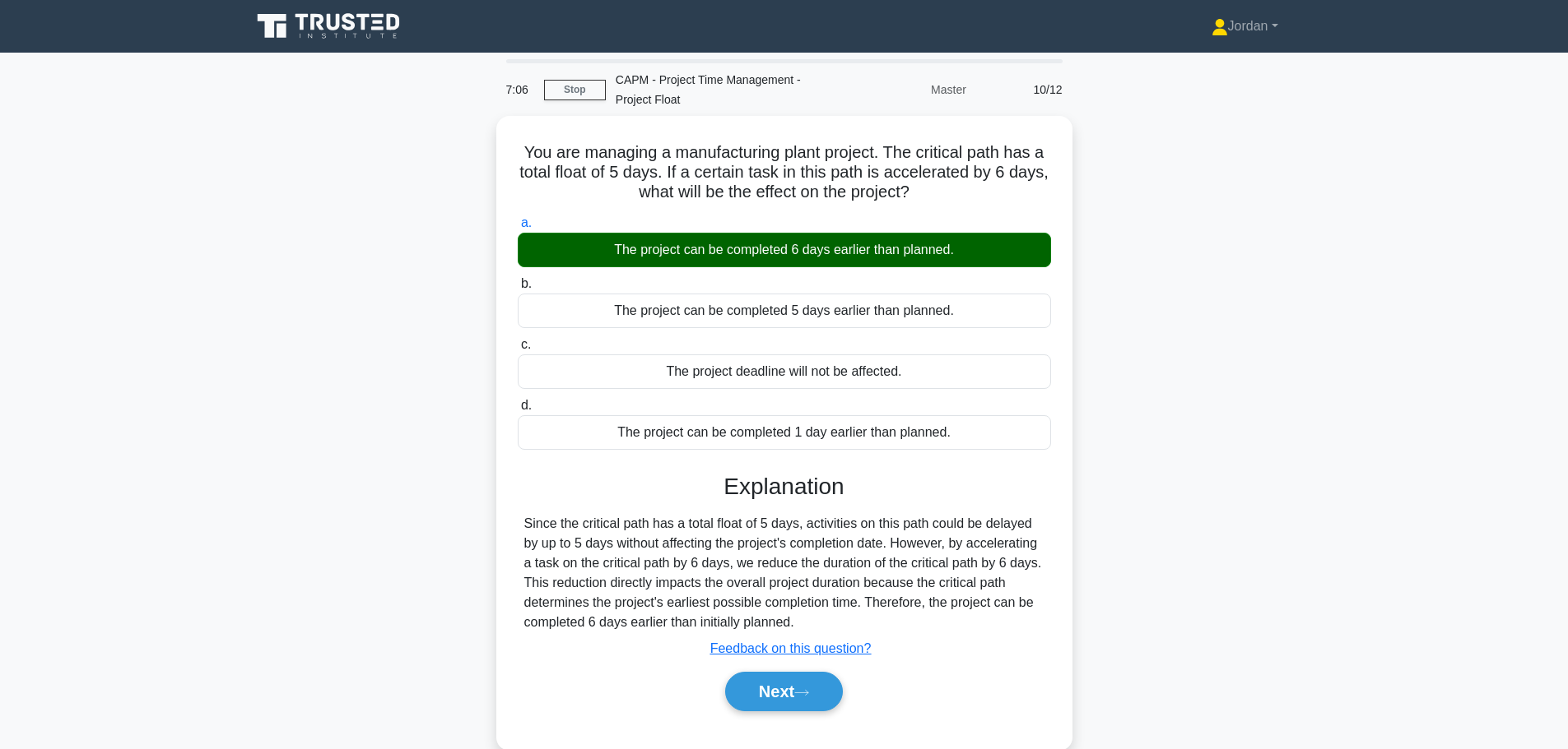
click at [767, 693] on button "Next" at bounding box center [783, 692] width 118 height 39
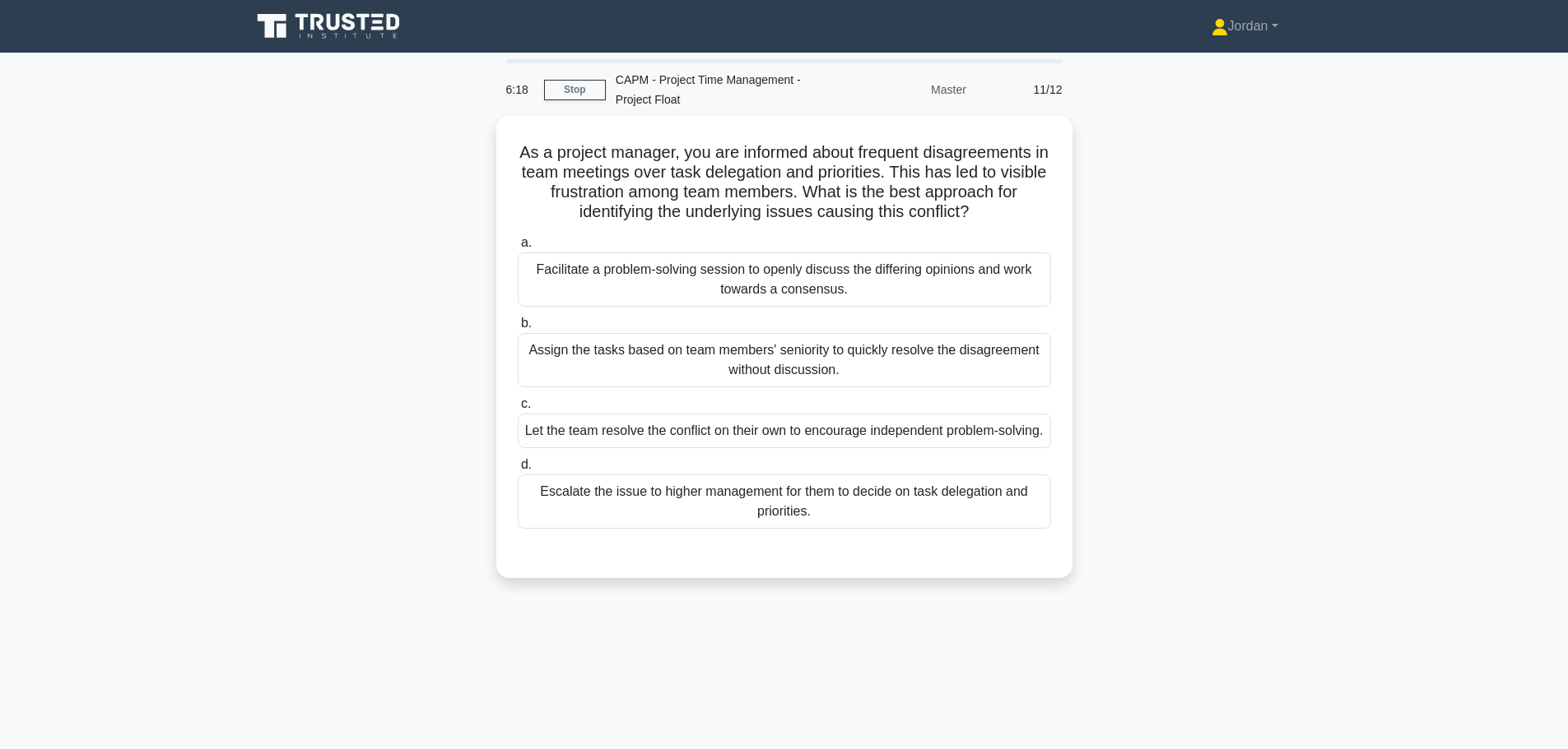
click at [749, 277] on div "Facilitate a problem-solving session to openly discuss the differing opinions a…" at bounding box center [784, 280] width 533 height 55
click at [518, 248] on input "a. Facilitate a problem-solving session to openly discuss the differing opinion…" at bounding box center [518, 242] width 0 height 11
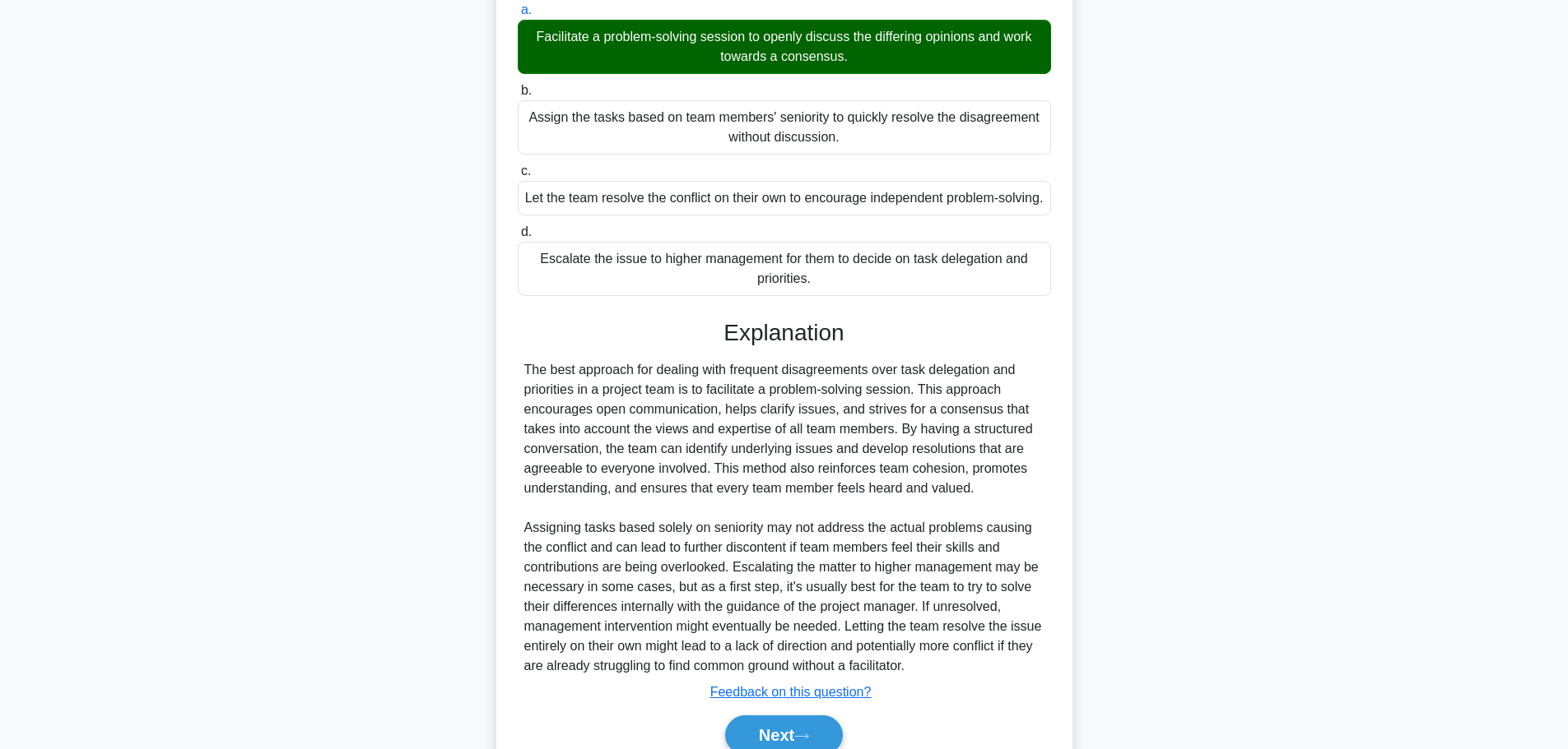
scroll to position [325, 0]
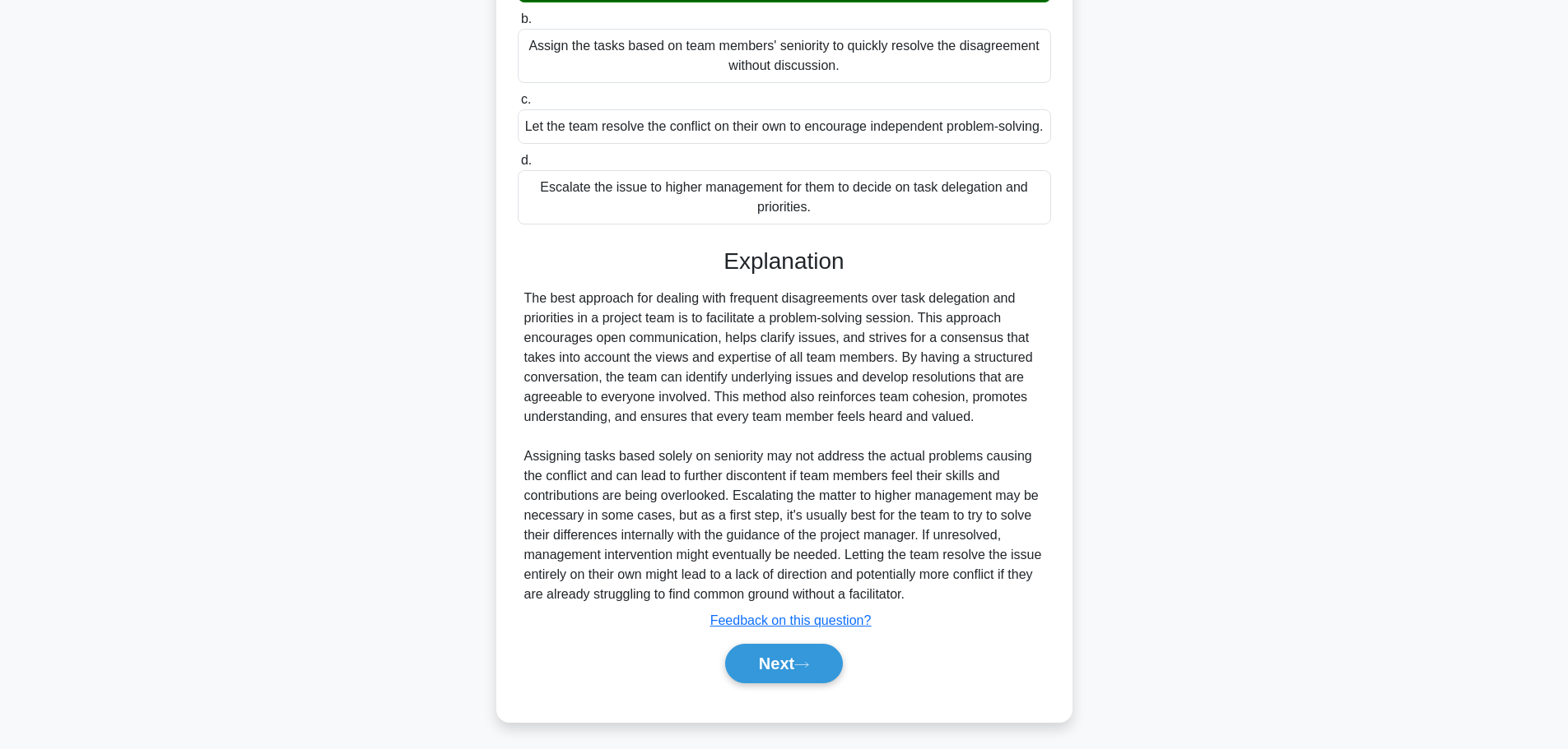
click at [809, 666] on button "Next" at bounding box center [783, 663] width 118 height 39
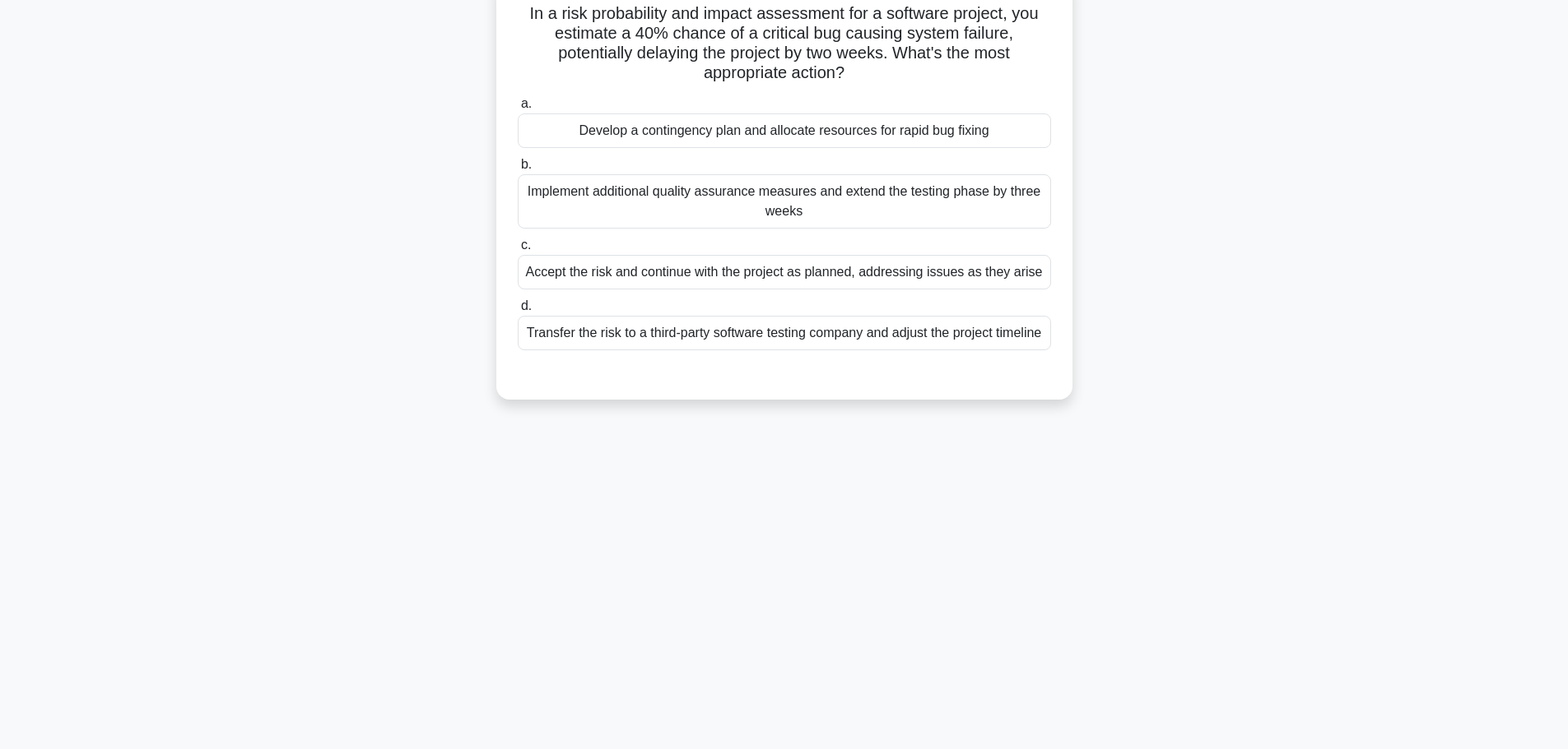
scroll to position [0, 0]
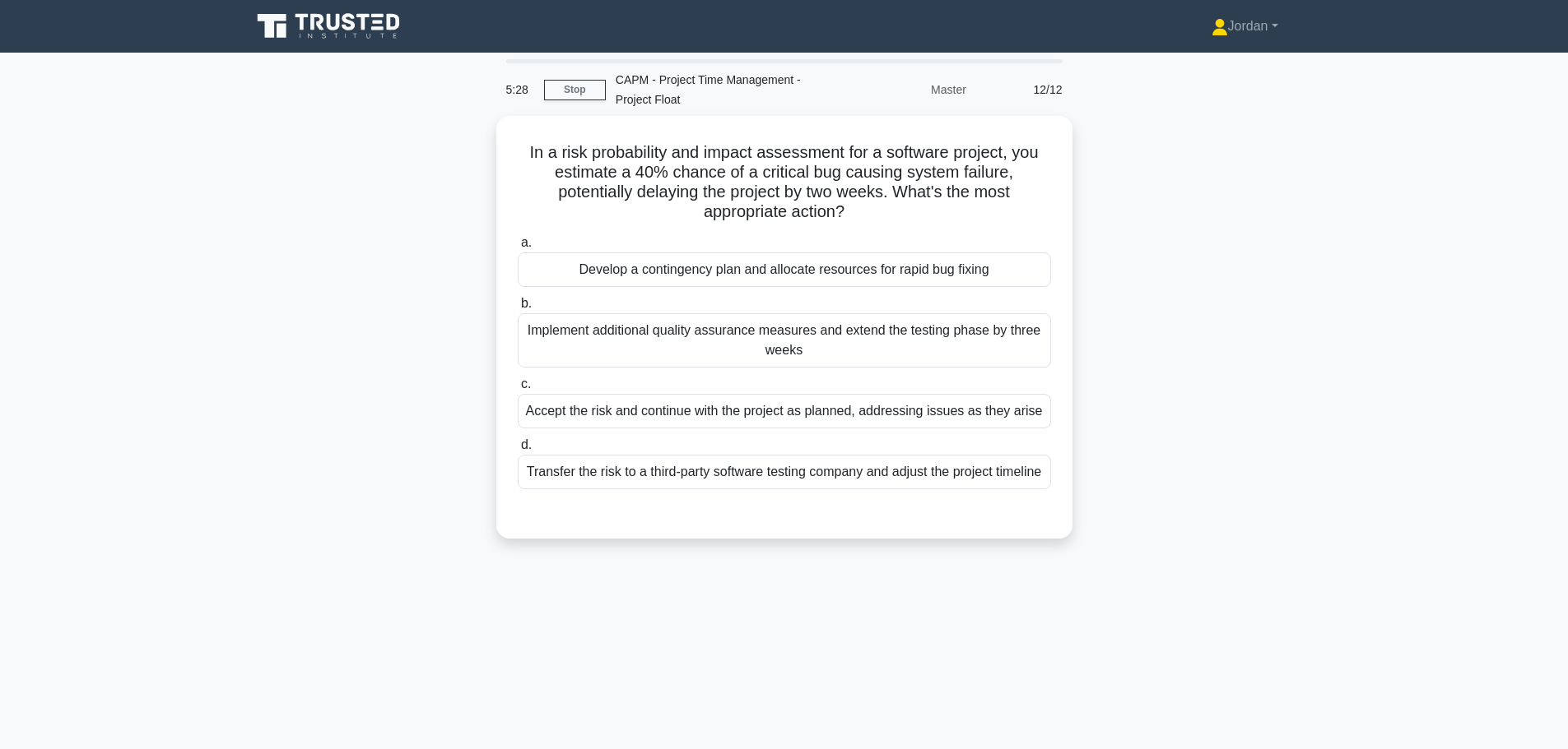
click at [857, 266] on div "Develop a contingency plan and allocate resources for rapid bug fixing" at bounding box center [784, 270] width 533 height 34
click at [518, 248] on input "a. Develop a contingency plan and allocate resources for rapid bug fixing" at bounding box center [518, 242] width 0 height 11
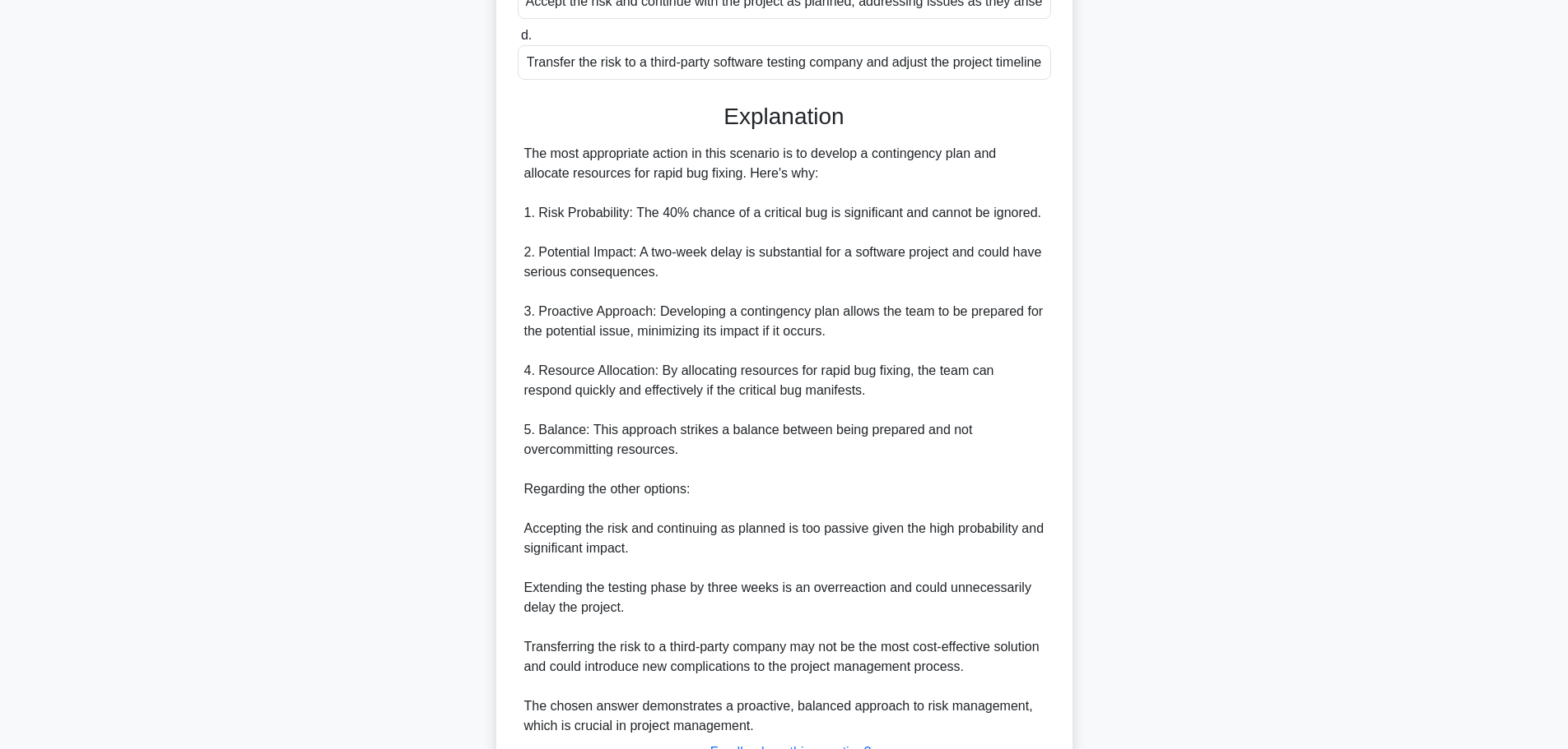
scroll to position [561, 0]
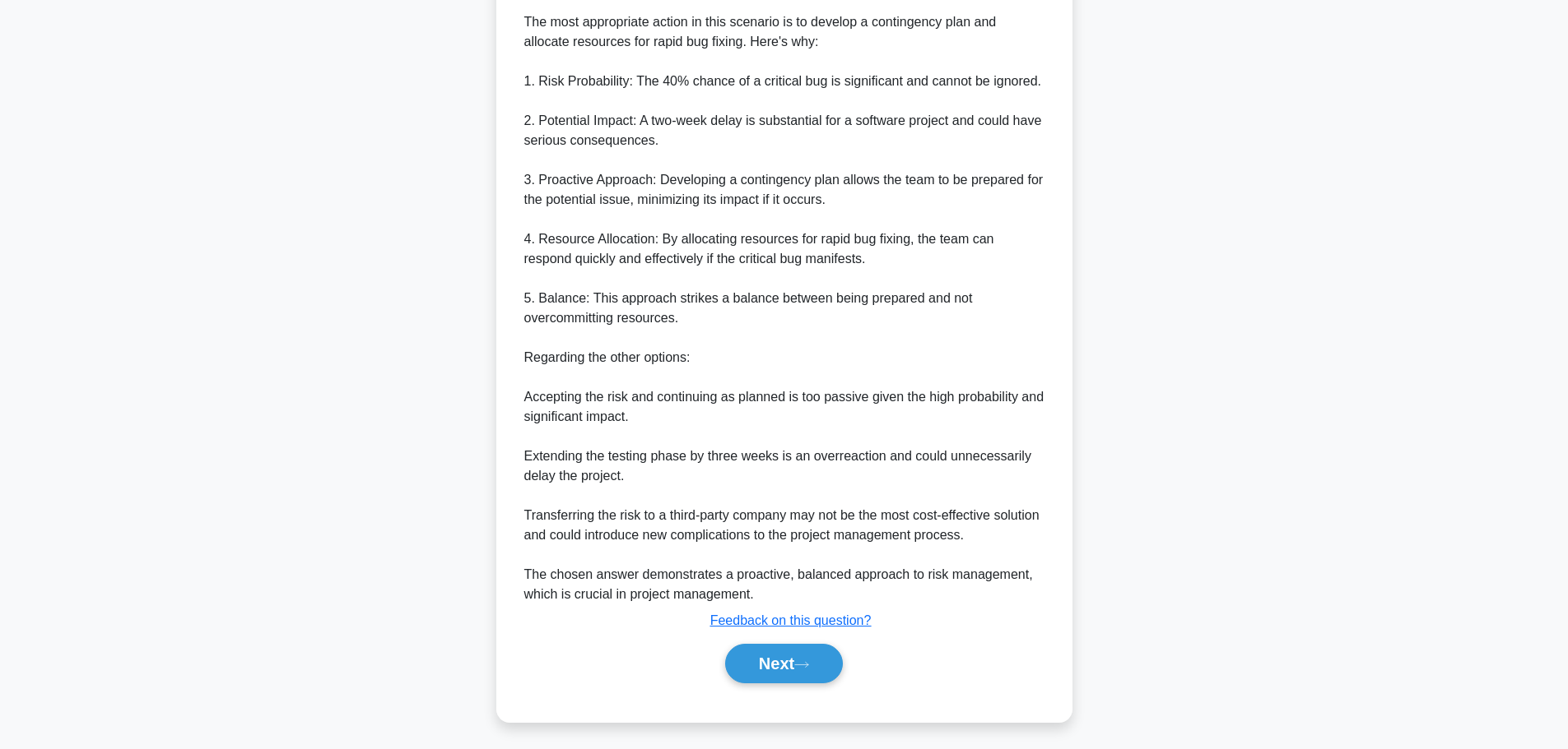
click at [795, 669] on button "Next" at bounding box center [783, 663] width 118 height 39
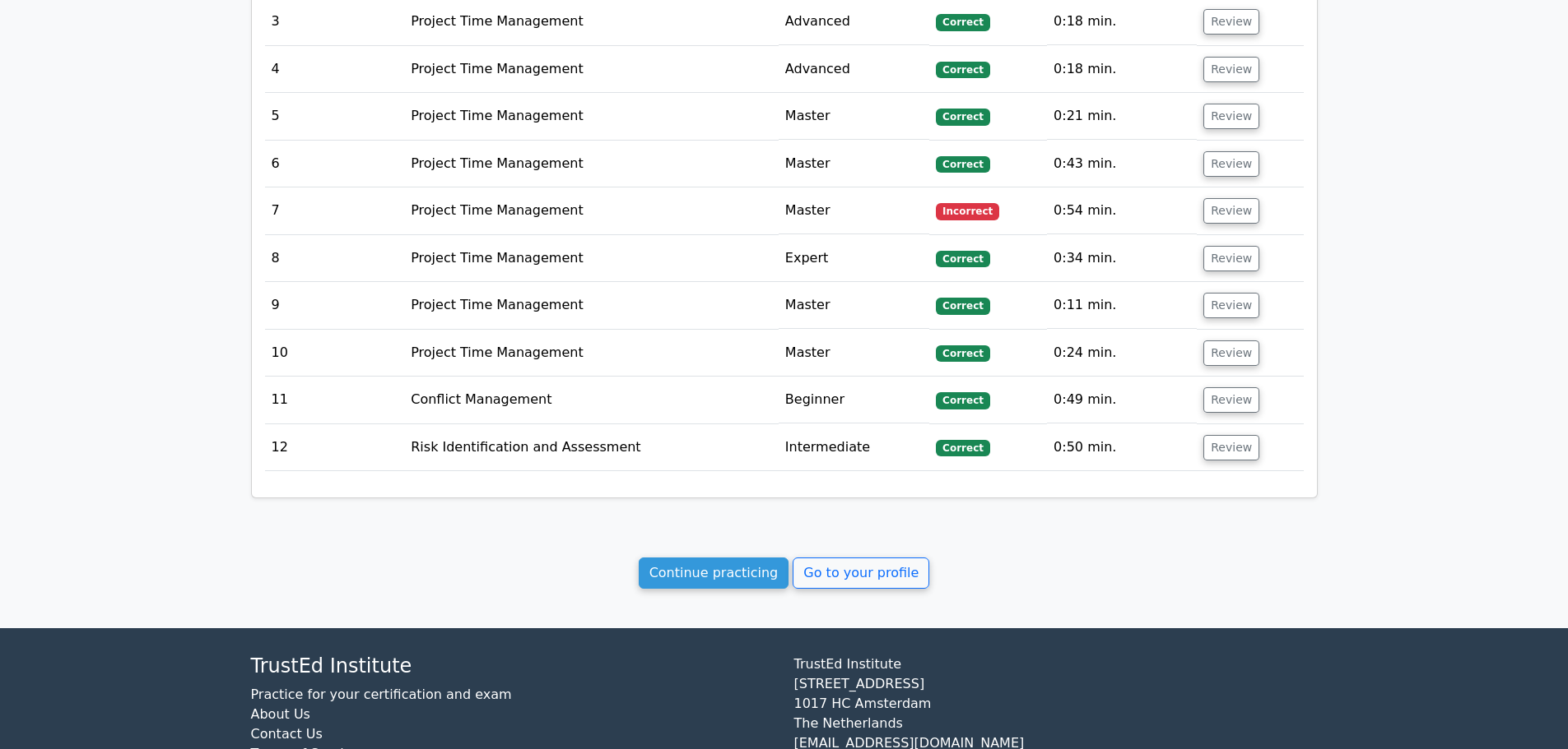
scroll to position [1698, 0]
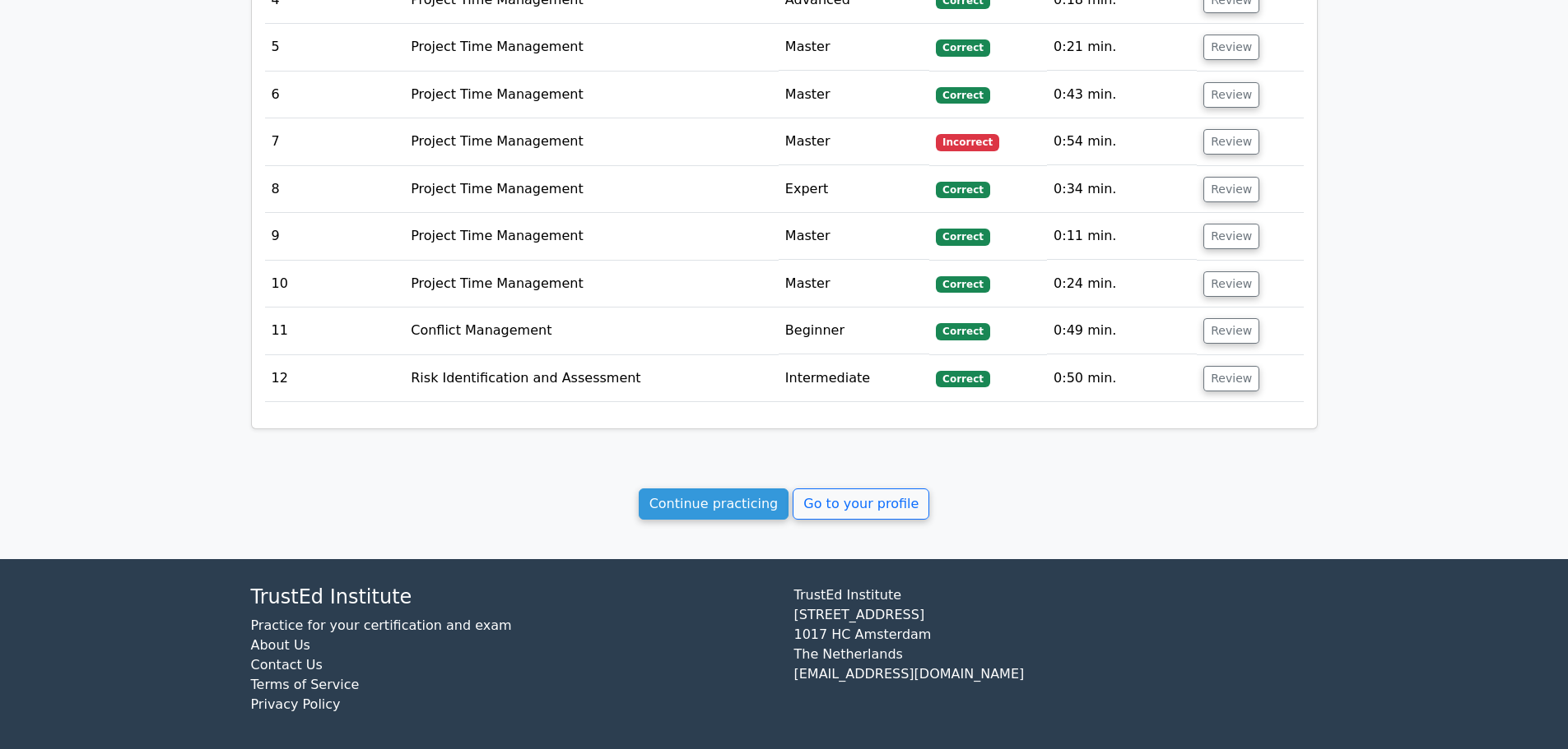
click at [816, 494] on link "Go to your profile" at bounding box center [861, 504] width 137 height 32
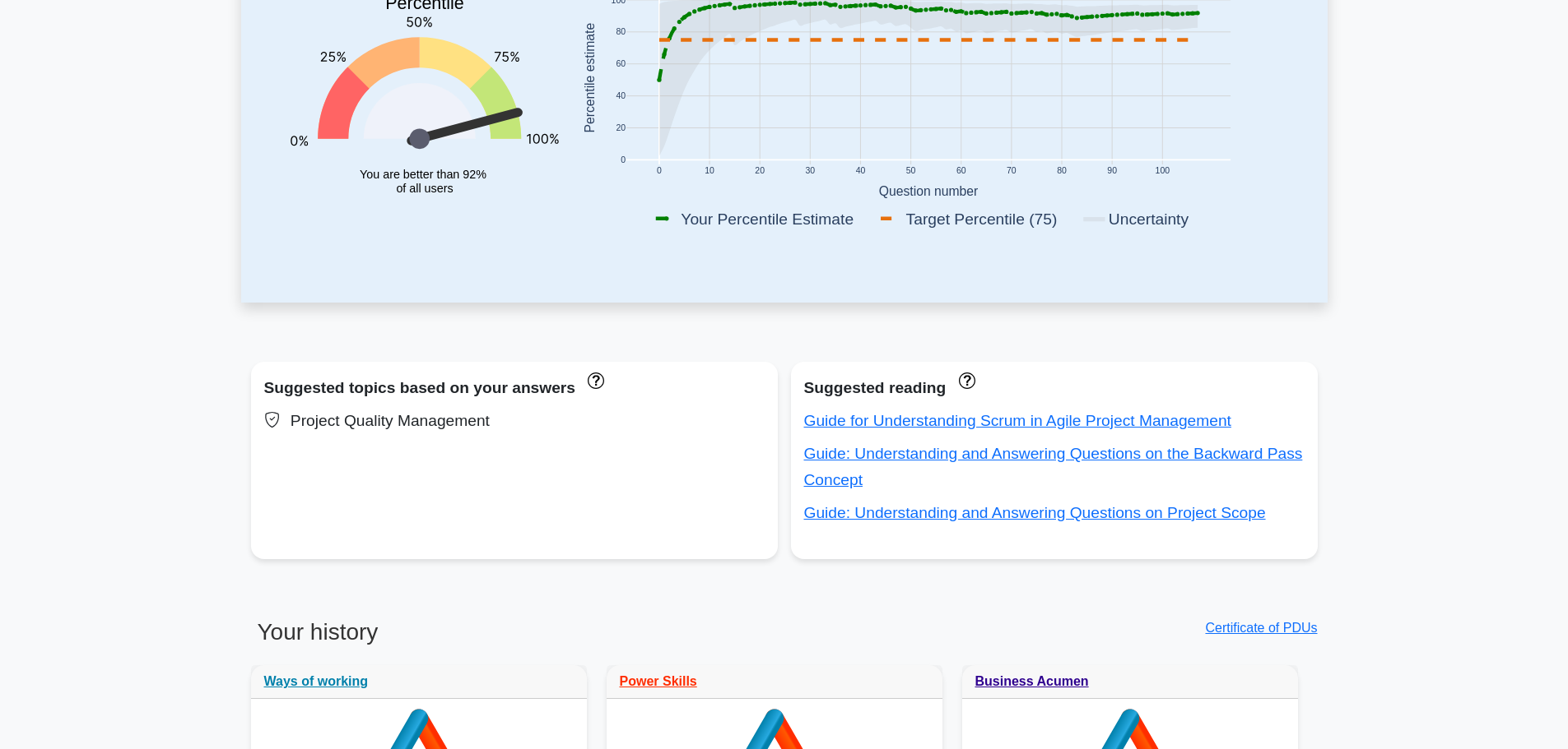
scroll to position [329, 0]
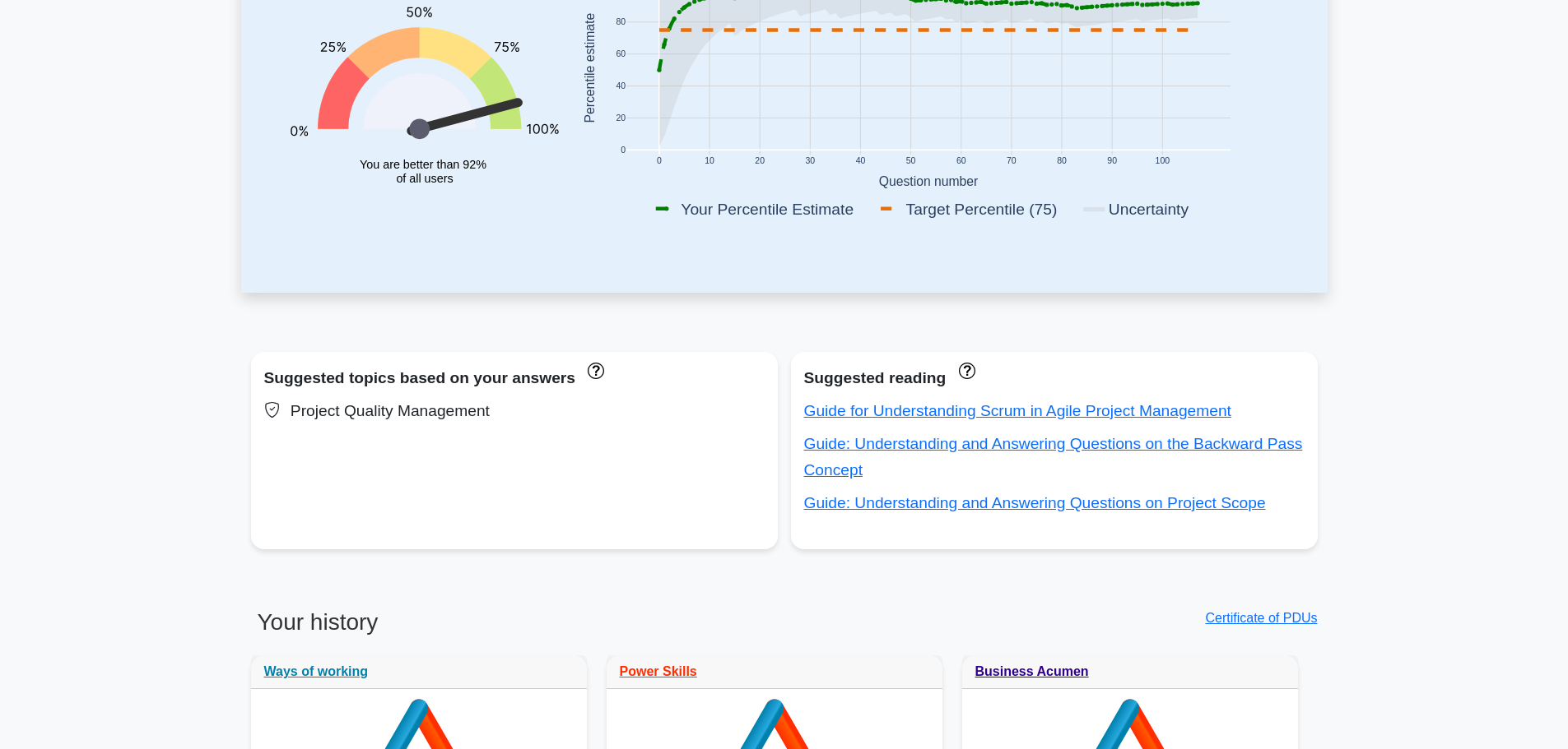
click at [870, 441] on link "Guide: Understanding and Answering Questions on the Backward Pass Concept" at bounding box center [1053, 457] width 498 height 44
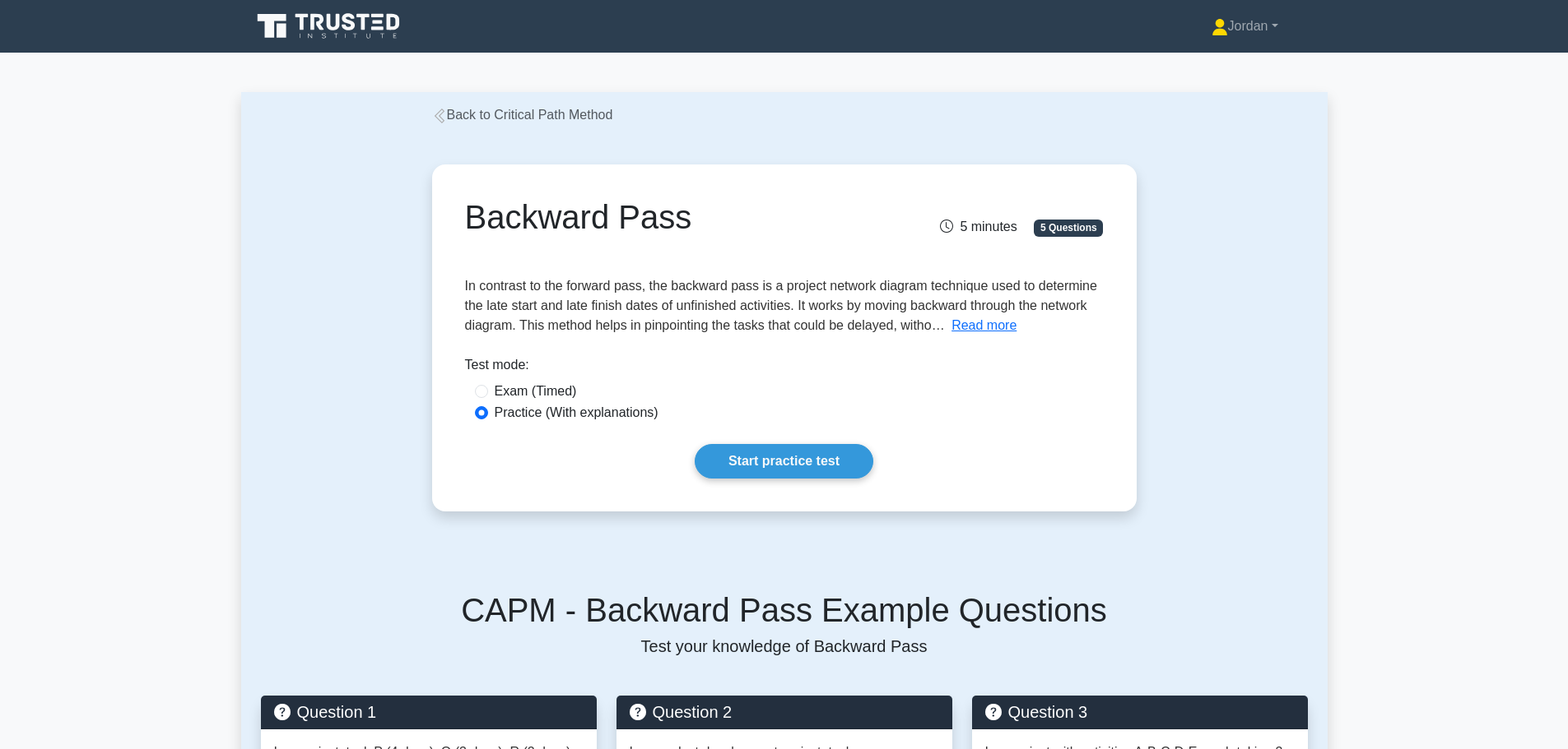
click at [976, 322] on button "Read more" at bounding box center [984, 326] width 65 height 20
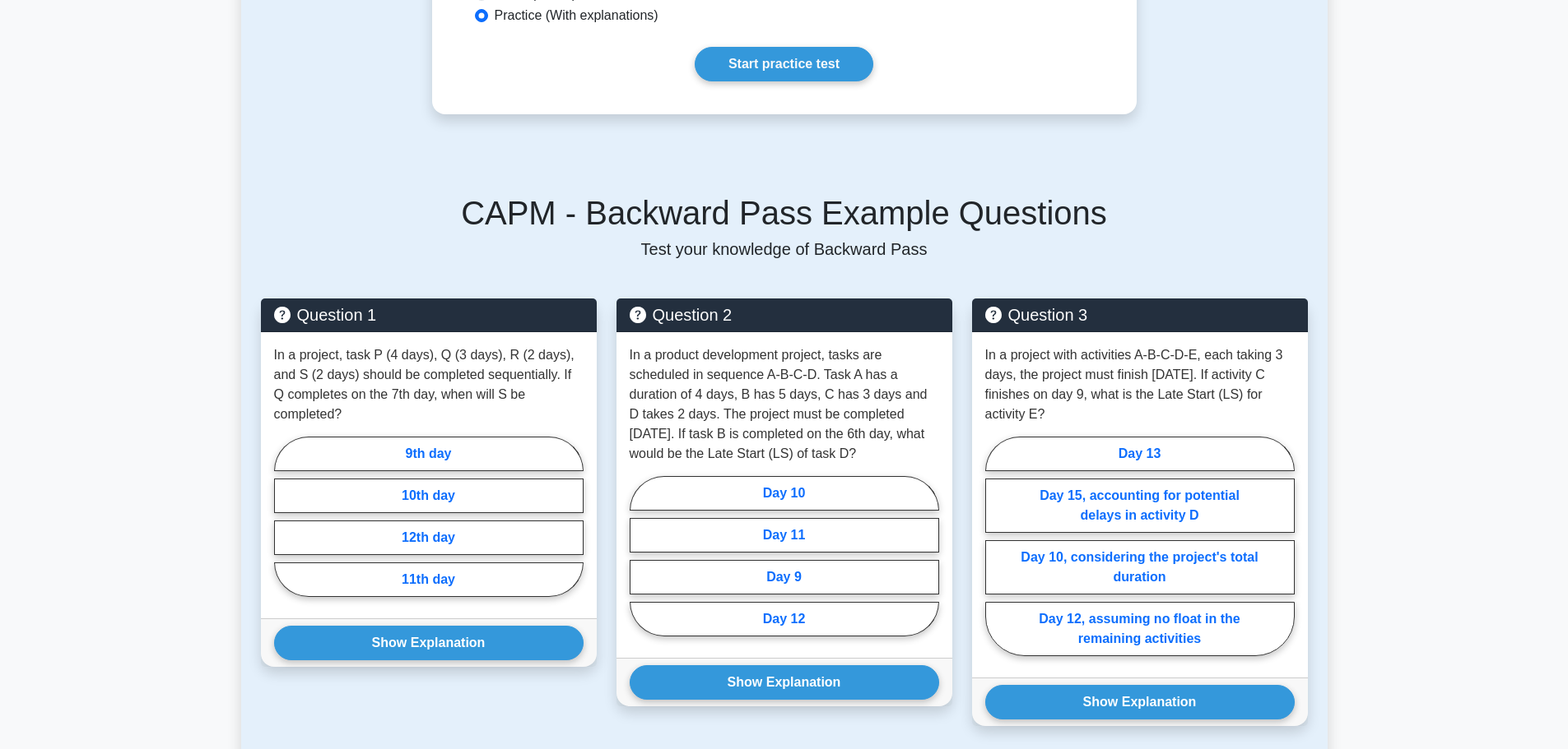
scroll to position [1151, 0]
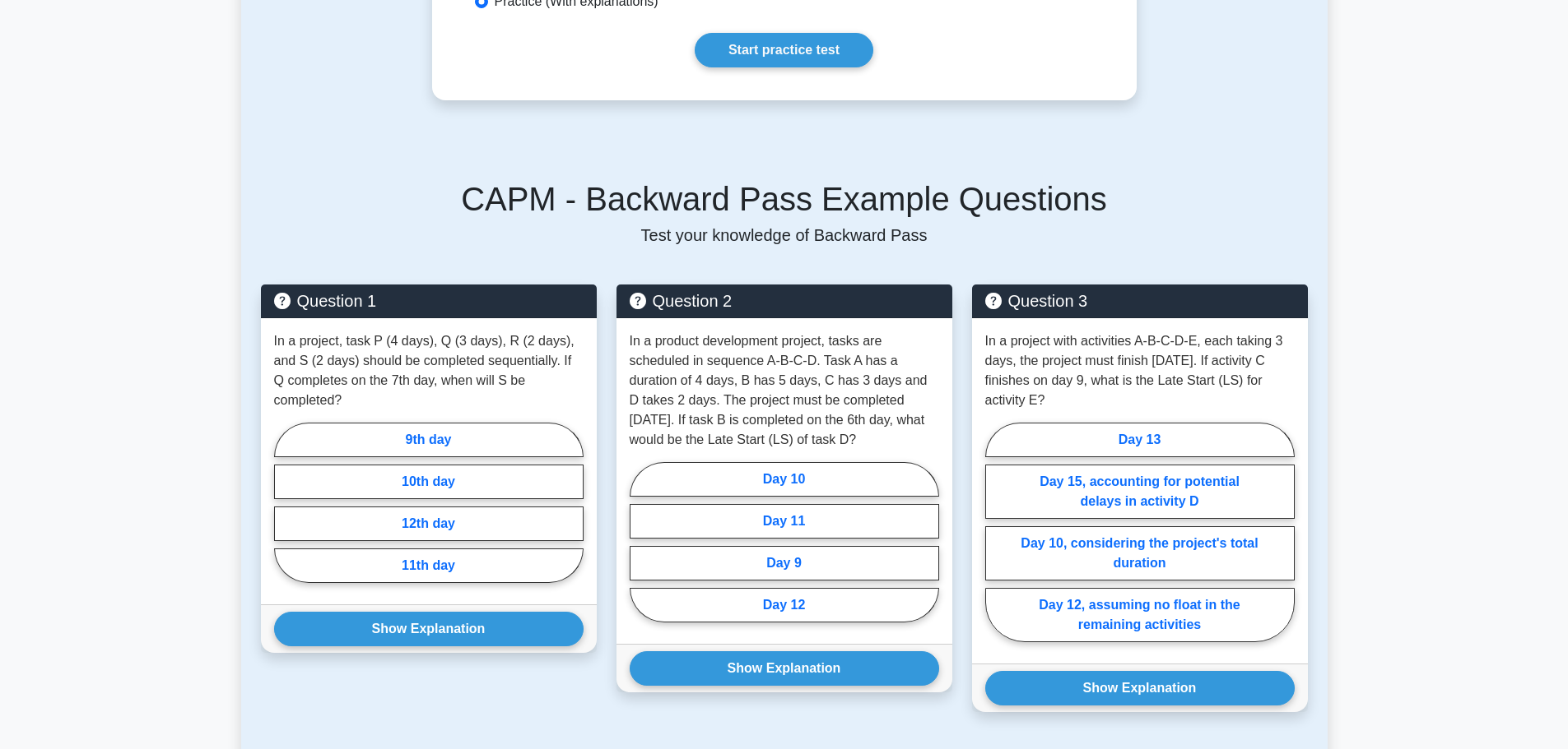
click at [414, 549] on label "11th day" at bounding box center [428, 566] width 310 height 34
click at [285, 513] on input "11th day" at bounding box center [279, 508] width 11 height 11
radio input "true"
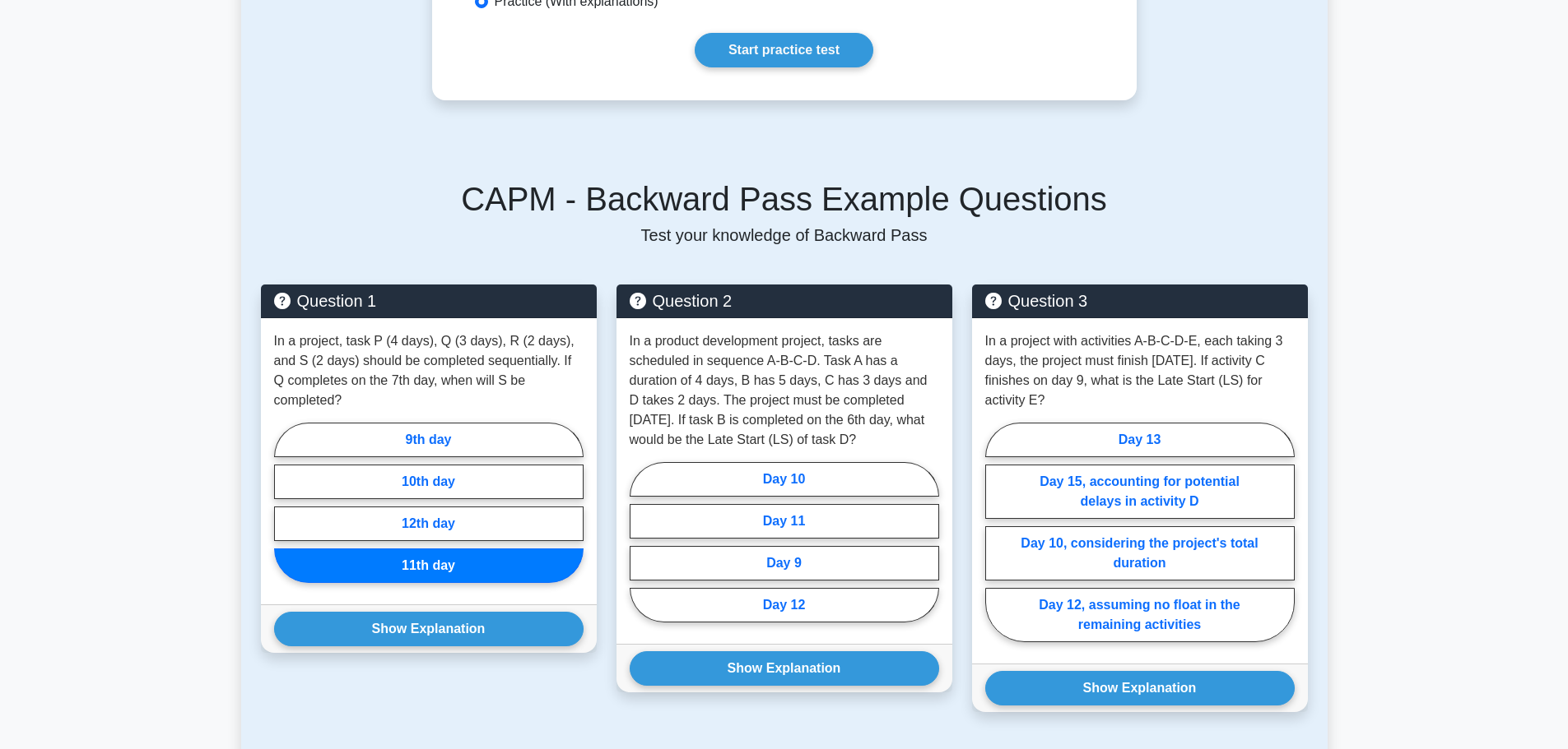
click at [433, 612] on button "Show Explanation" at bounding box center [428, 629] width 310 height 34
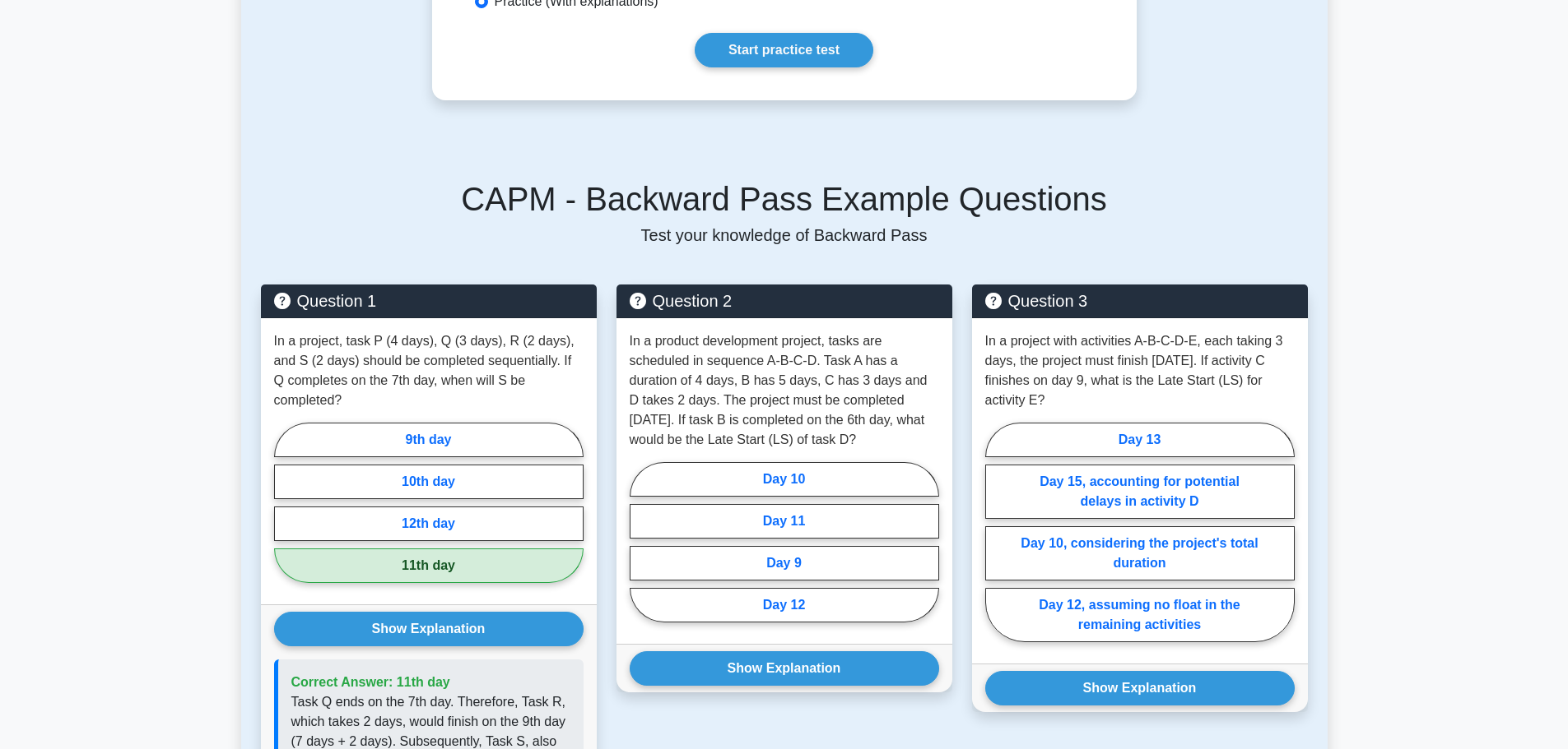
click at [763, 604] on label "Day 12" at bounding box center [784, 605] width 310 height 34
click at [640, 553] on input "Day 12" at bounding box center [634, 547] width 11 height 11
radio input "true"
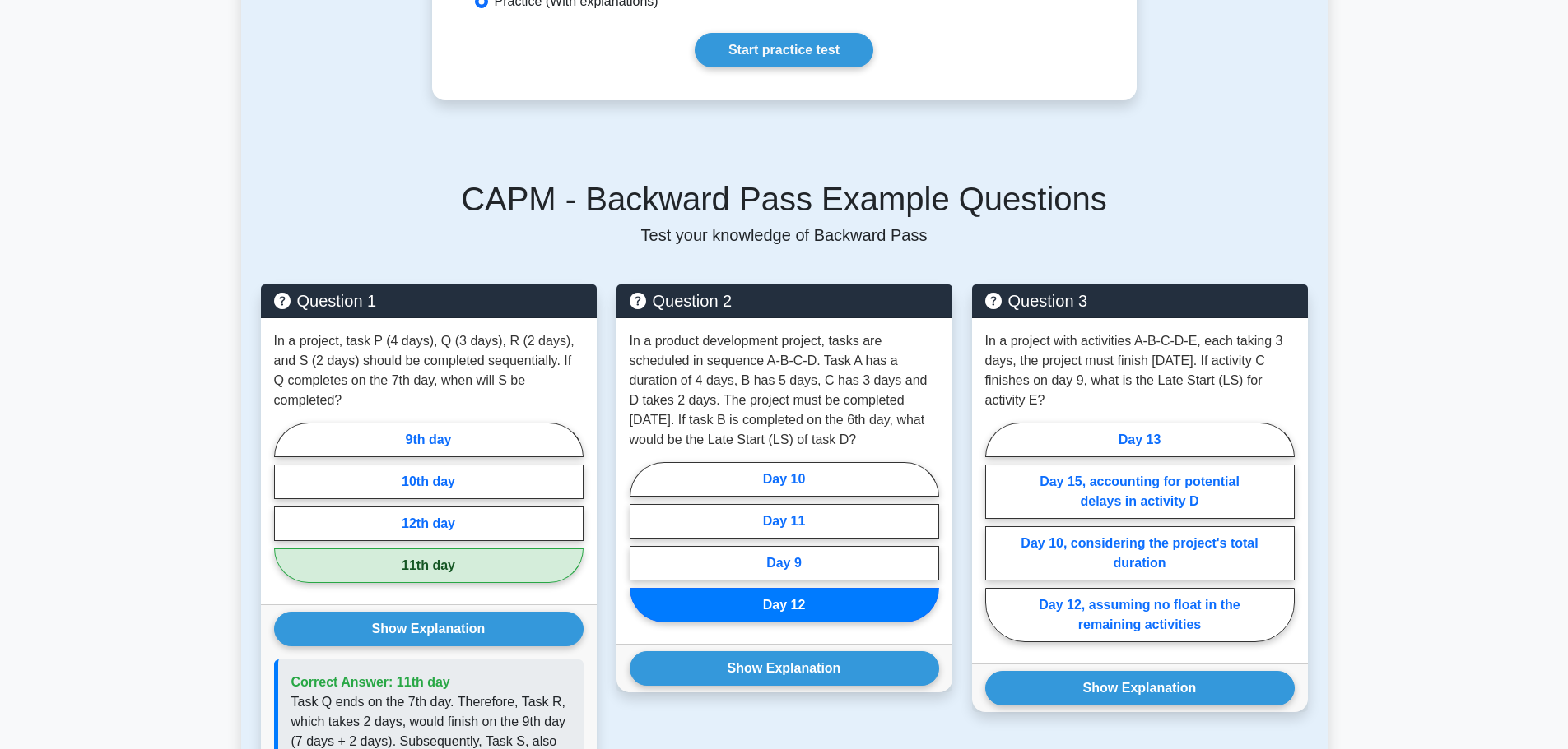
click at [770, 655] on button "Show Explanation" at bounding box center [784, 669] width 310 height 34
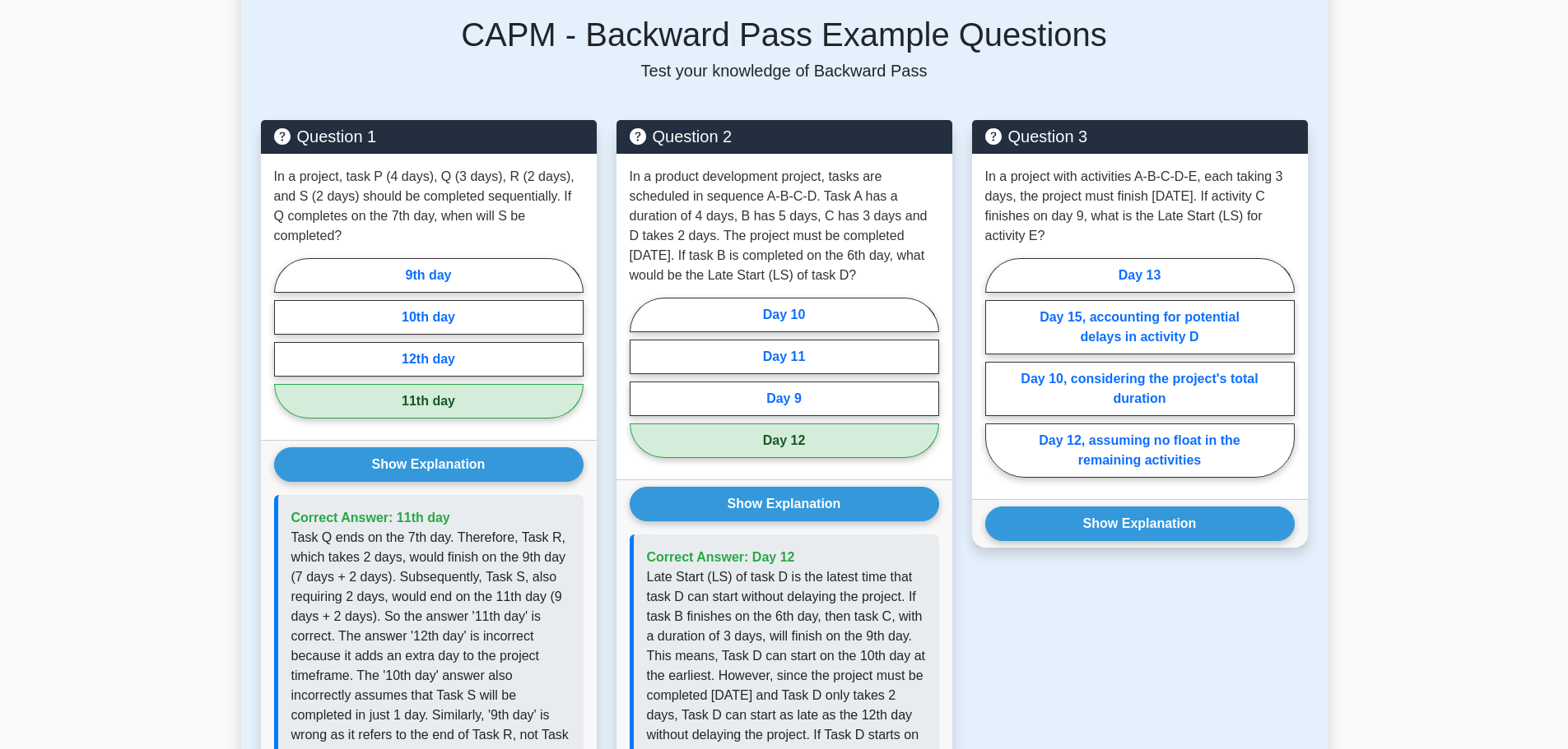
scroll to position [1398, 0]
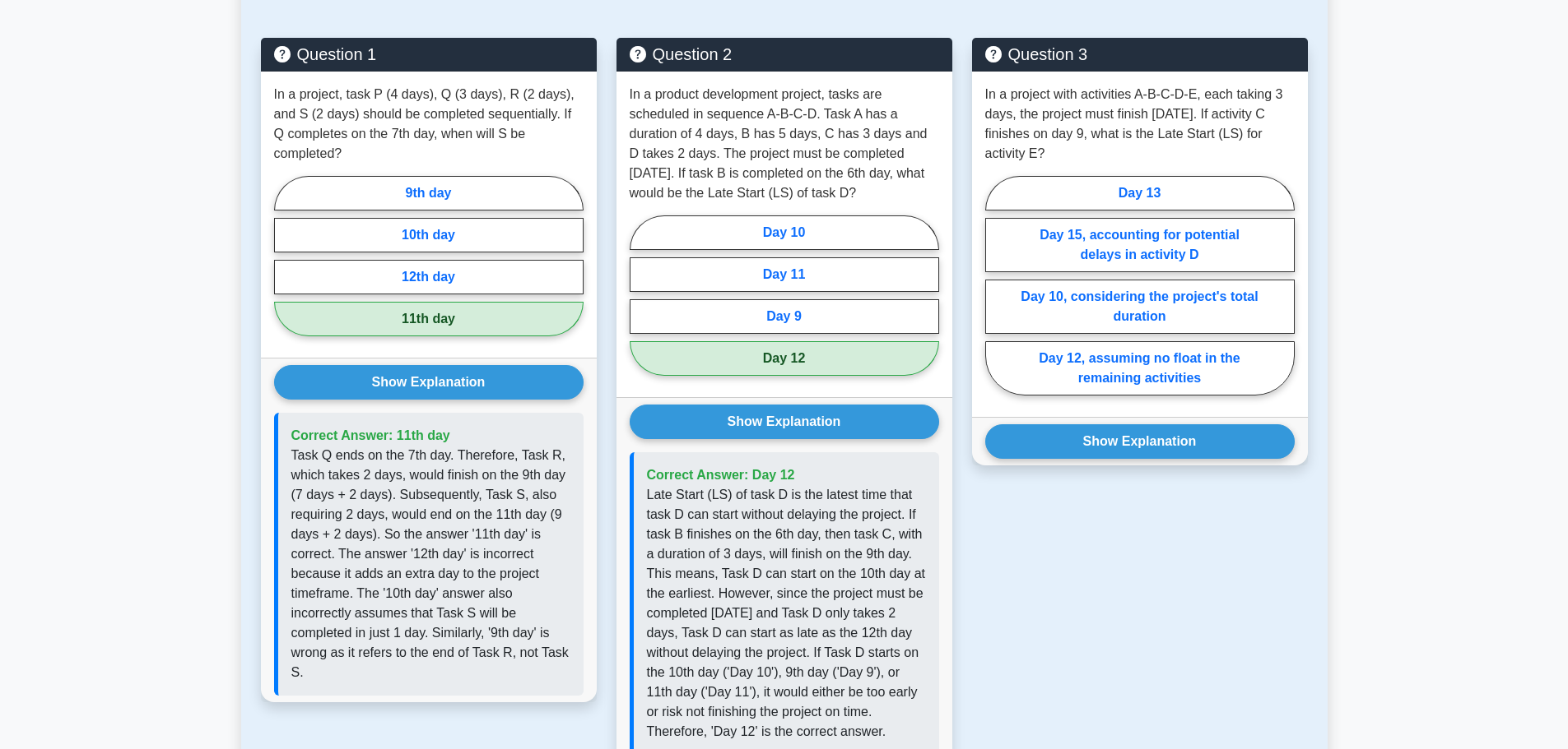
click at [1152, 245] on label "Day 15, accounting for potential delays in activity D" at bounding box center [1140, 245] width 310 height 55
click at [996, 285] on input "Day 15, accounting for potential delays in activity D" at bounding box center [990, 290] width 11 height 11
radio input "true"
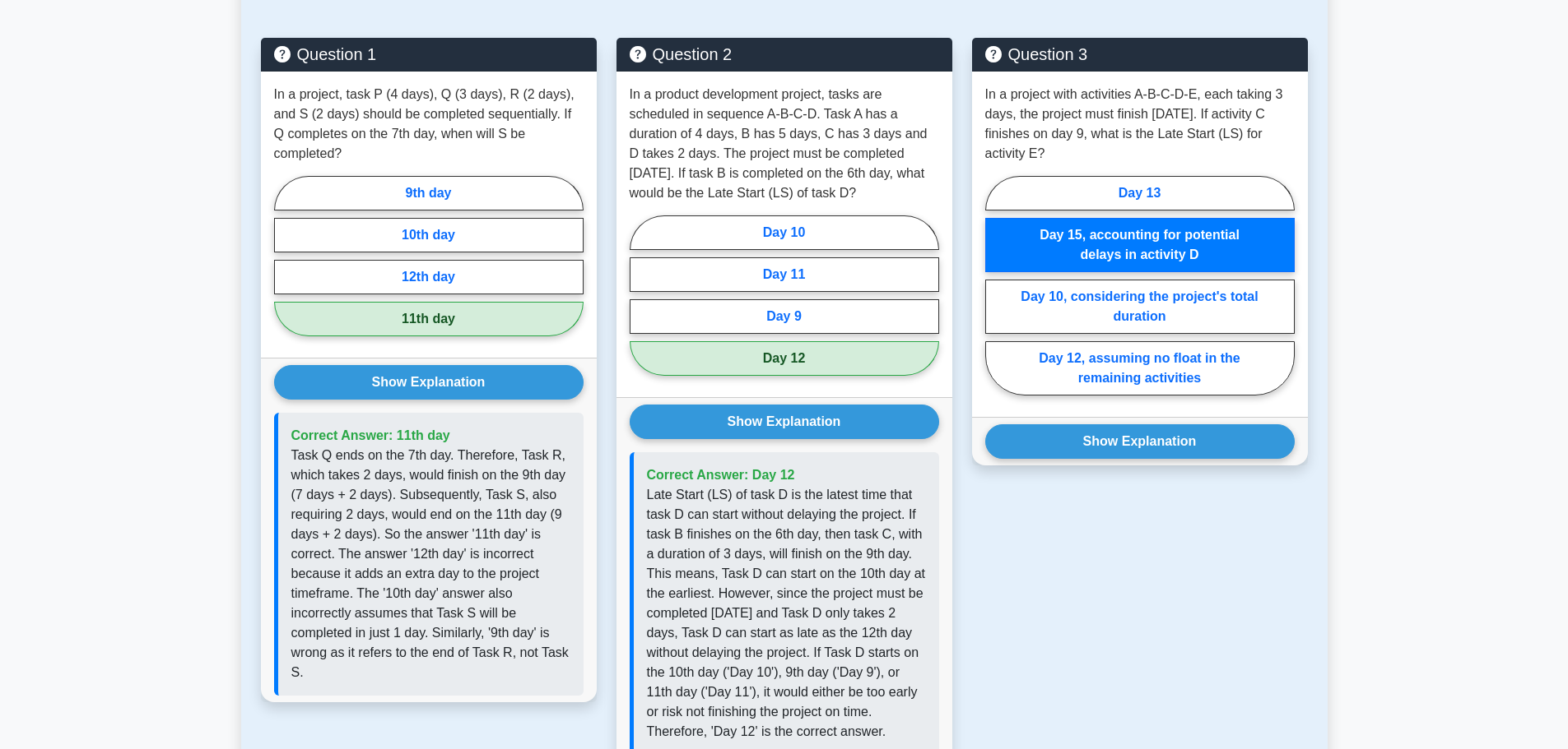
click at [1131, 436] on button "Show Explanation" at bounding box center [1140, 442] width 310 height 34
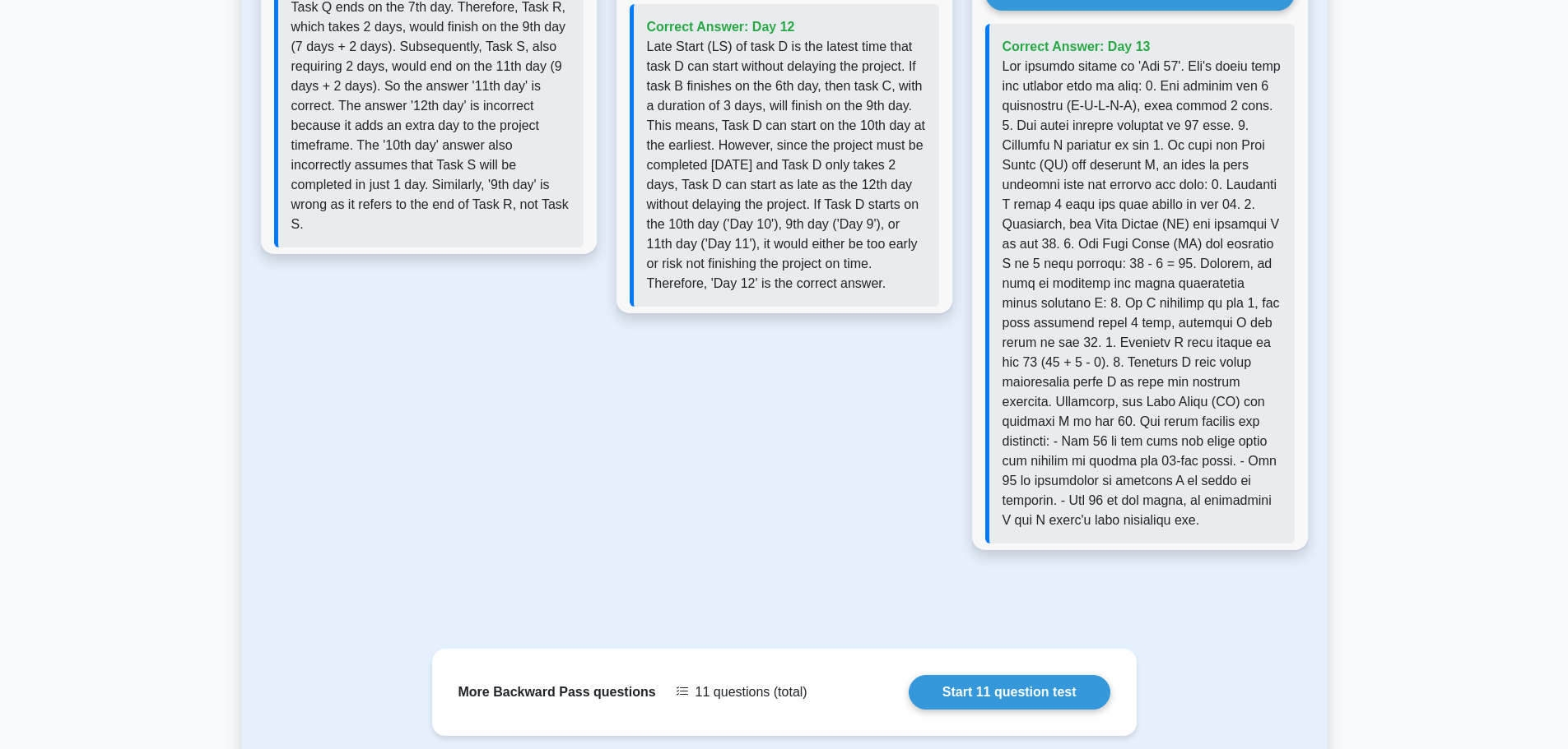
scroll to position [1848, 0]
click at [992, 674] on link "Start 11 question test" at bounding box center [1009, 692] width 201 height 34
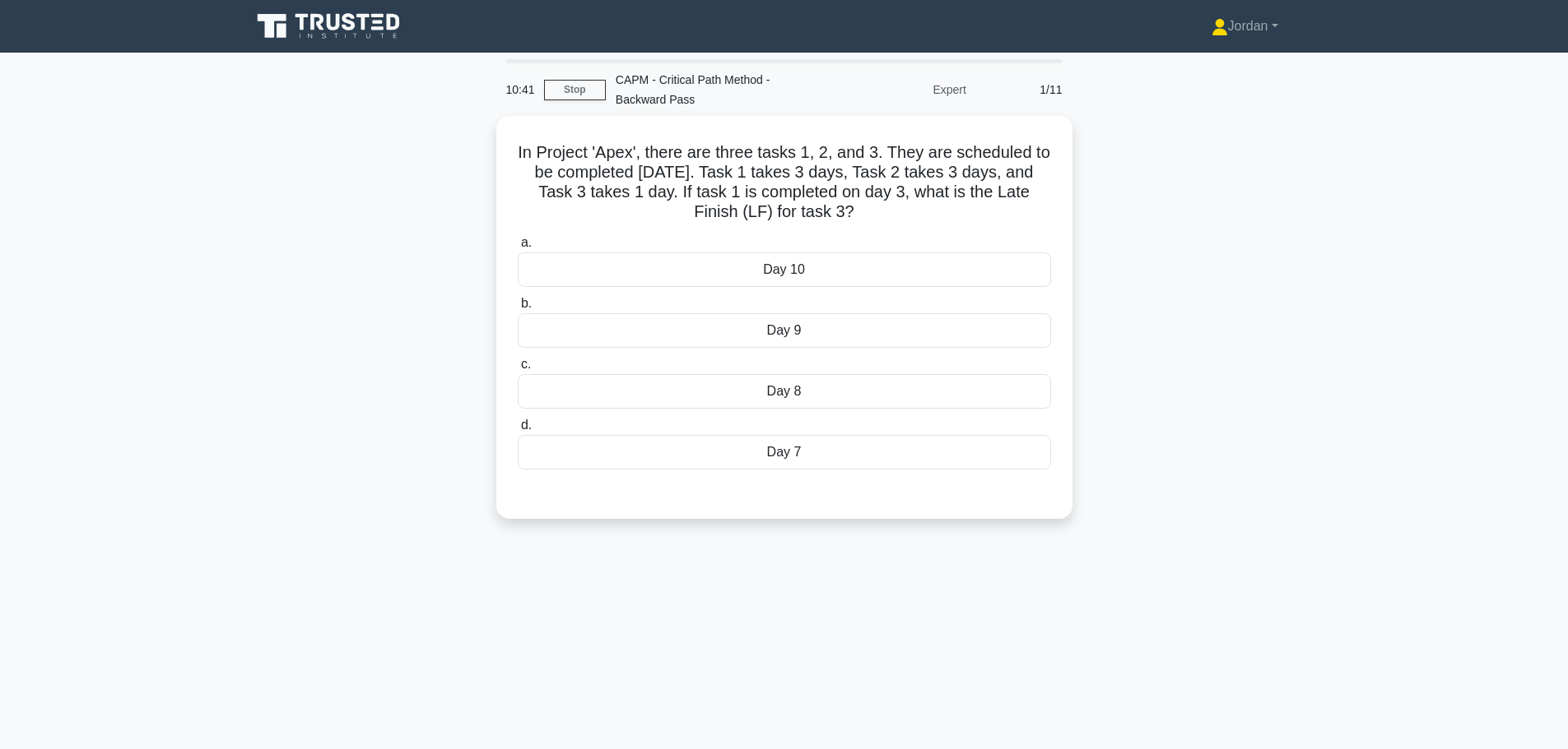
click at [793, 457] on div "Day 7" at bounding box center [784, 452] width 533 height 34
click at [518, 431] on input "d. Day 7" at bounding box center [518, 425] width 0 height 11
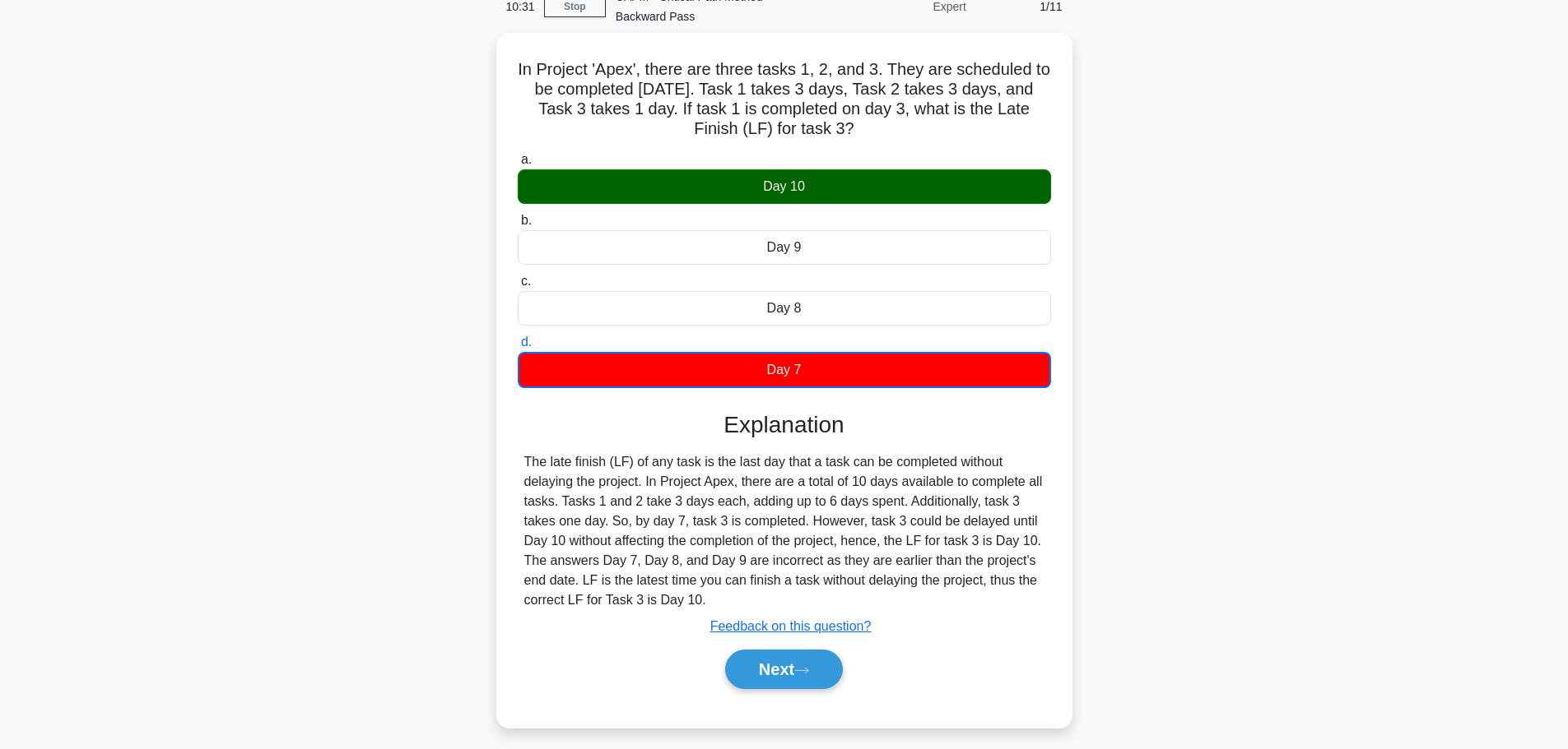
scroll to position [139, 0]
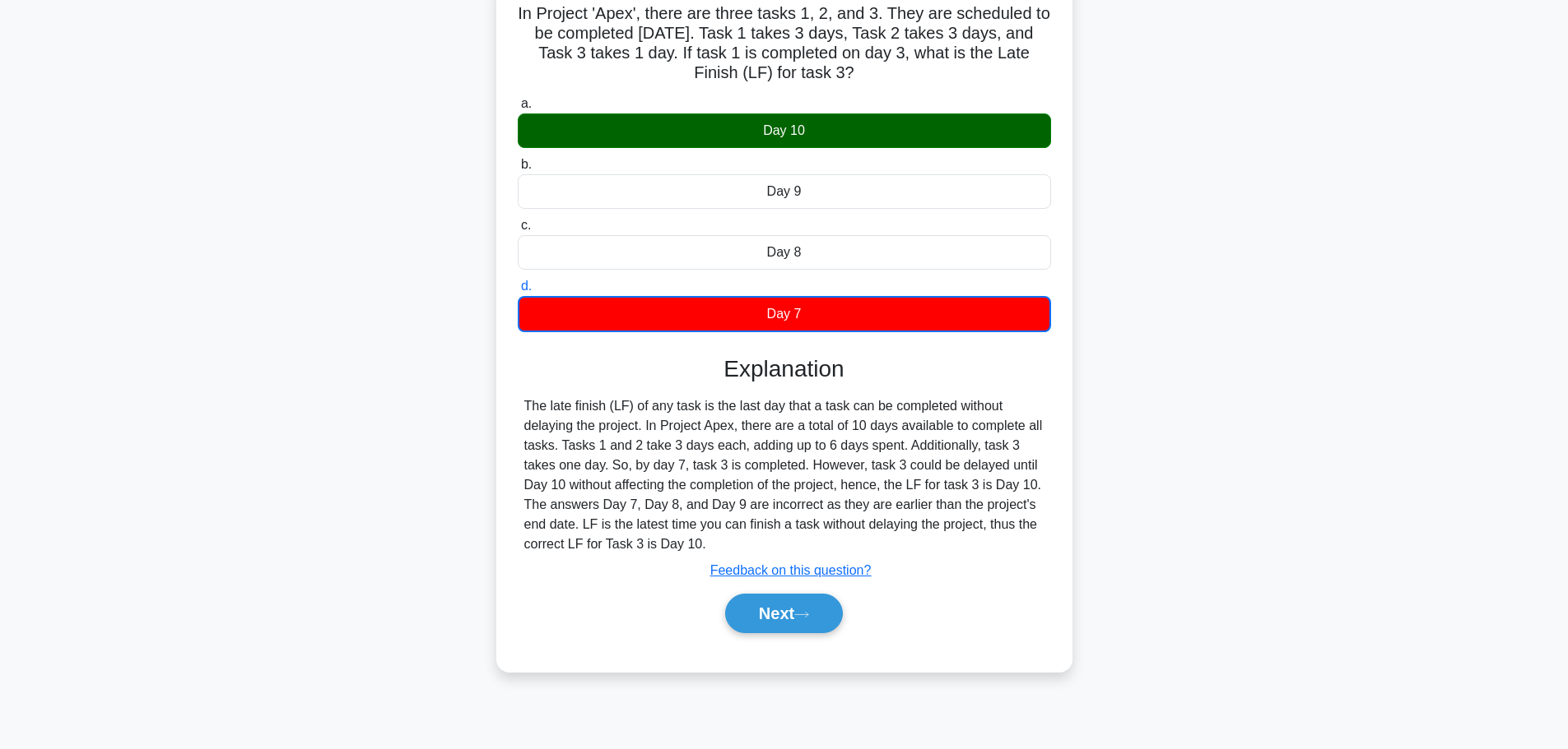
click at [749, 616] on button "Next" at bounding box center [783, 613] width 118 height 39
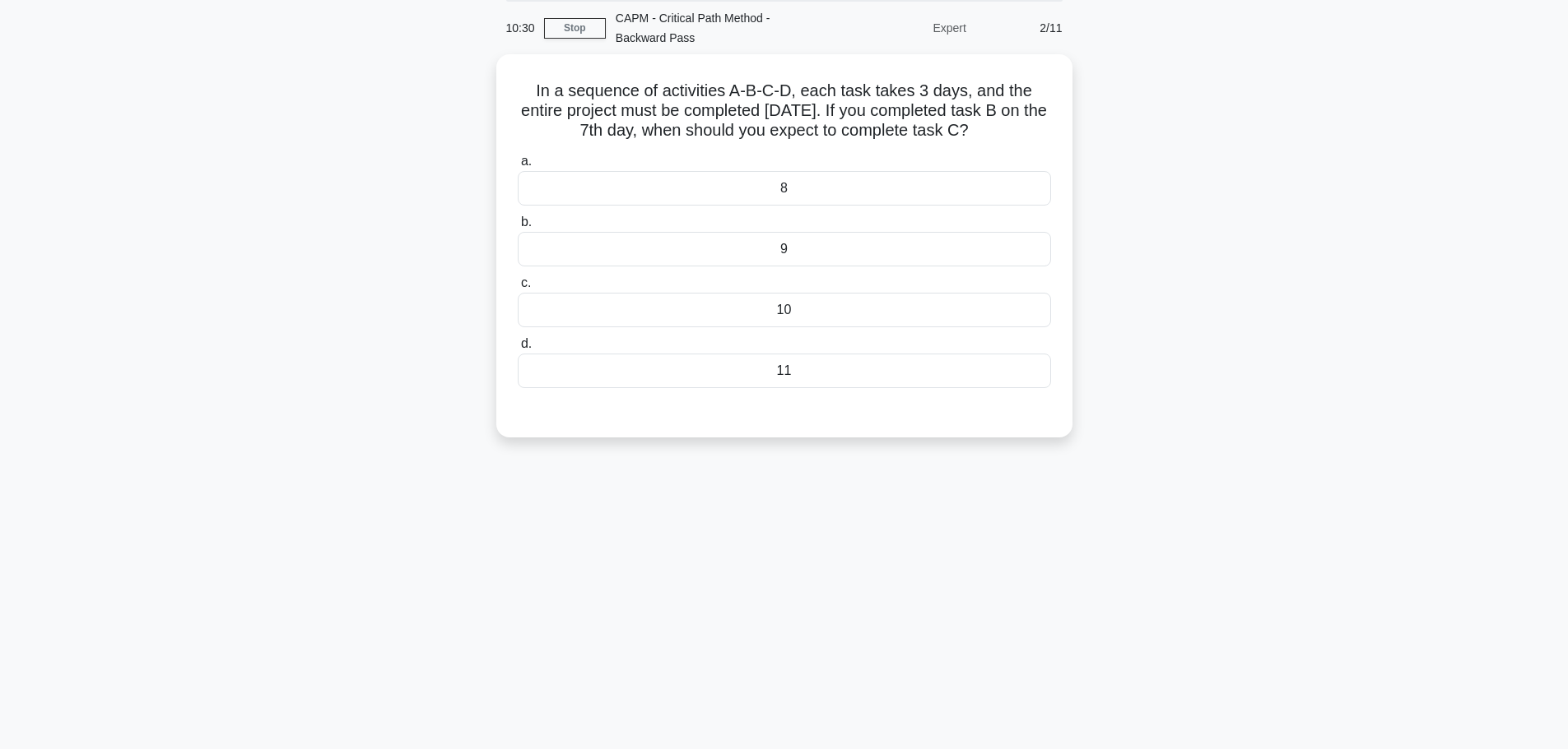
scroll to position [0, 0]
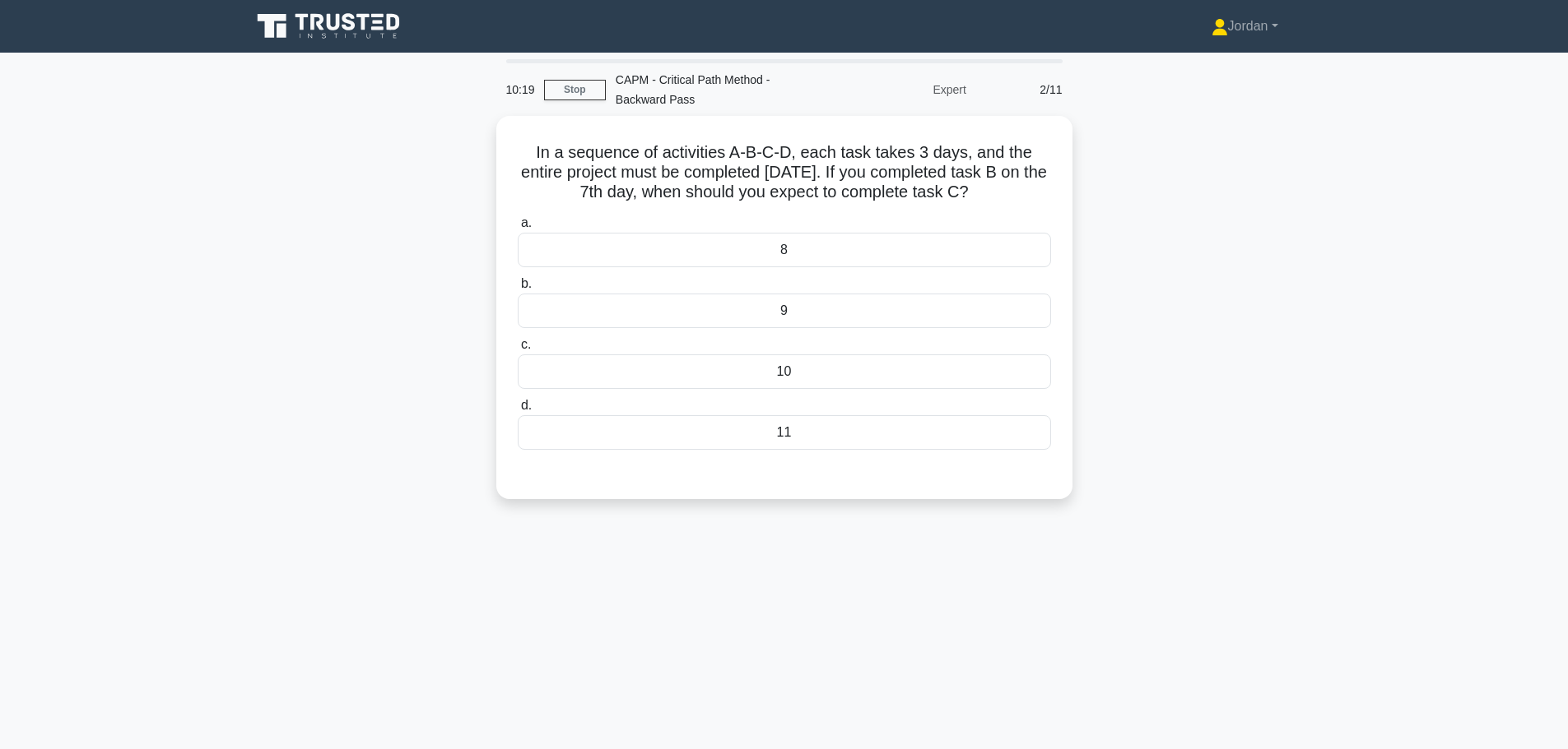
click at [787, 369] on div "10" at bounding box center [784, 372] width 533 height 34
click at [518, 351] on input "c. 10" at bounding box center [518, 345] width 0 height 11
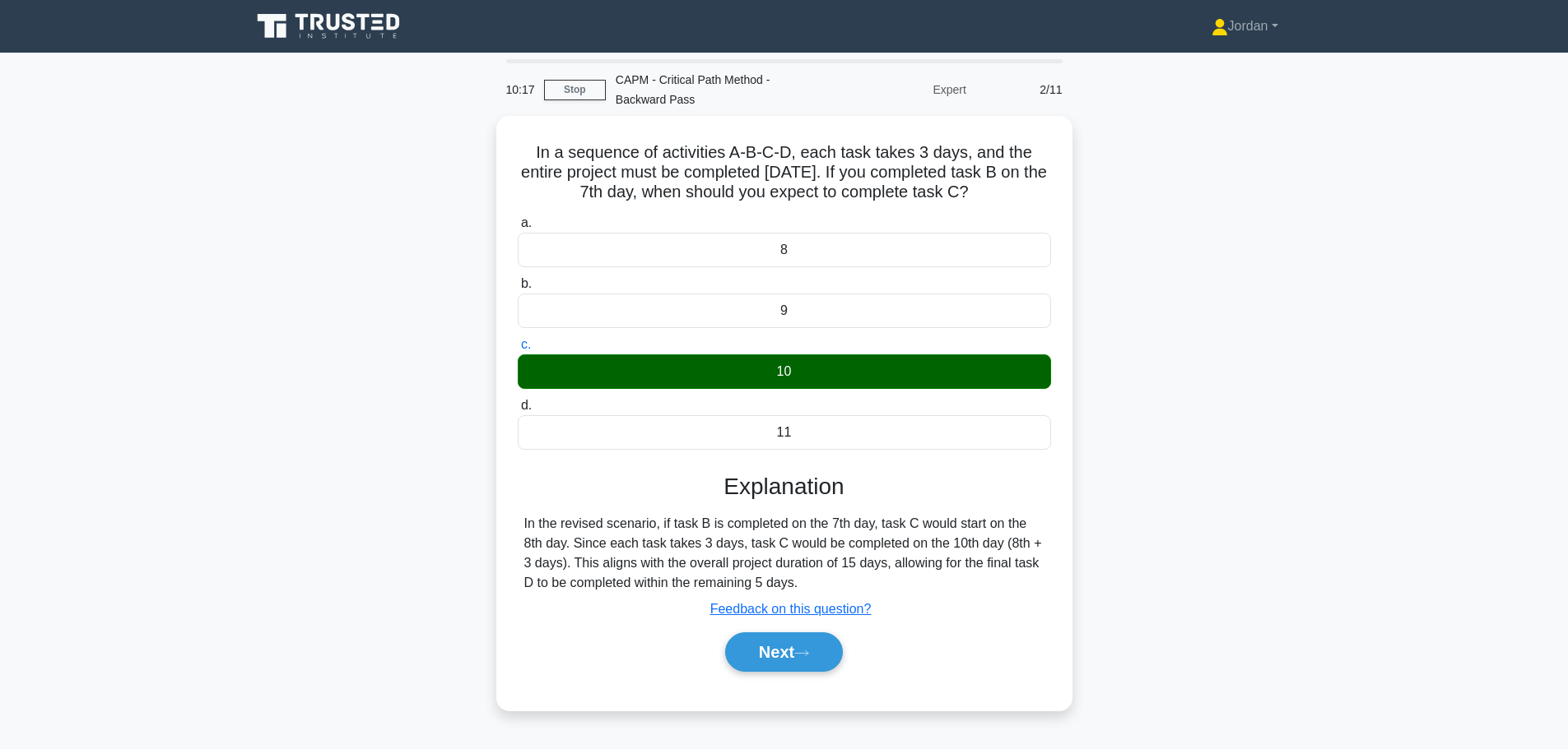
click at [778, 637] on button "Next" at bounding box center [783, 651] width 118 height 39
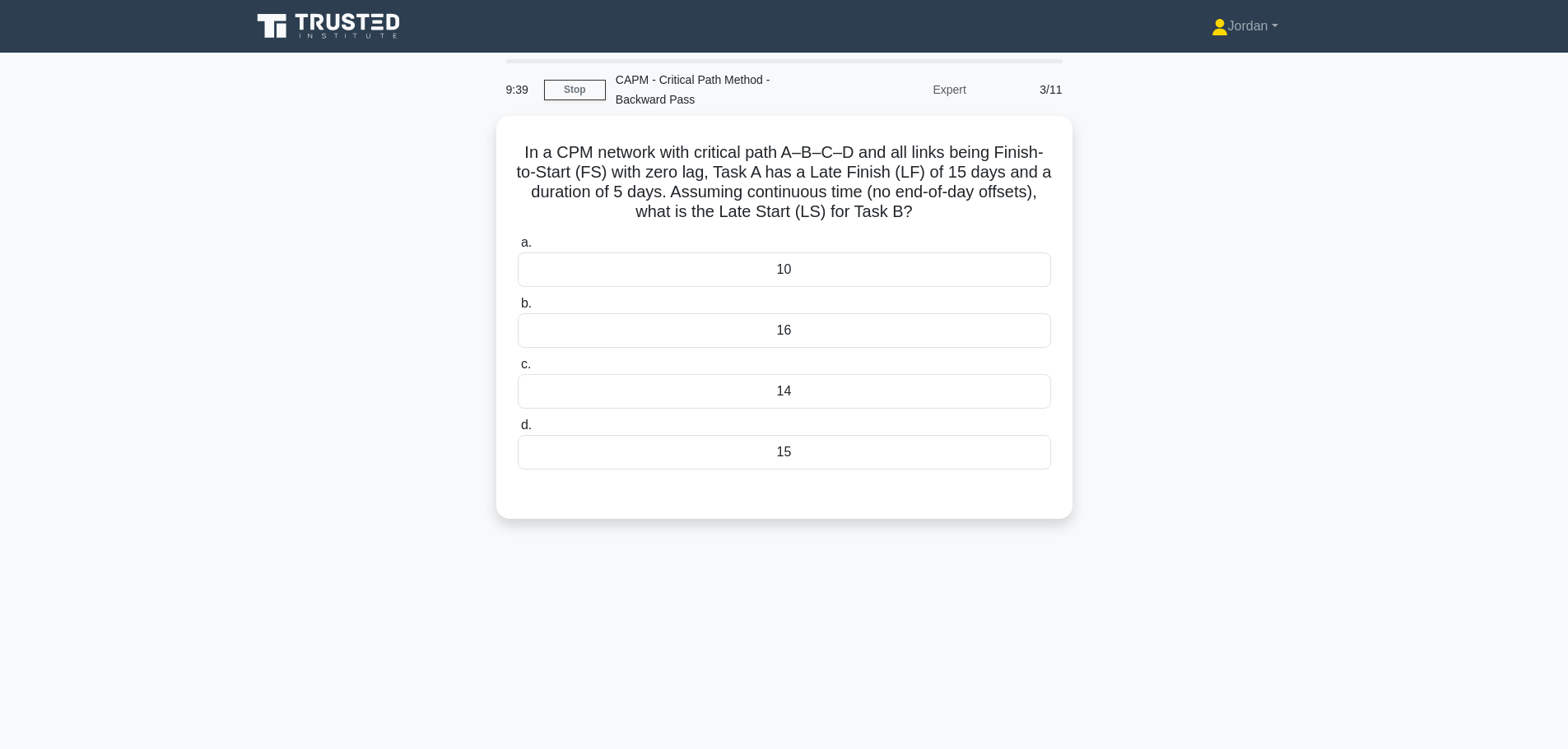
click at [831, 331] on div "16" at bounding box center [784, 330] width 533 height 34
click at [518, 309] on input "b. 16" at bounding box center [518, 304] width 0 height 11
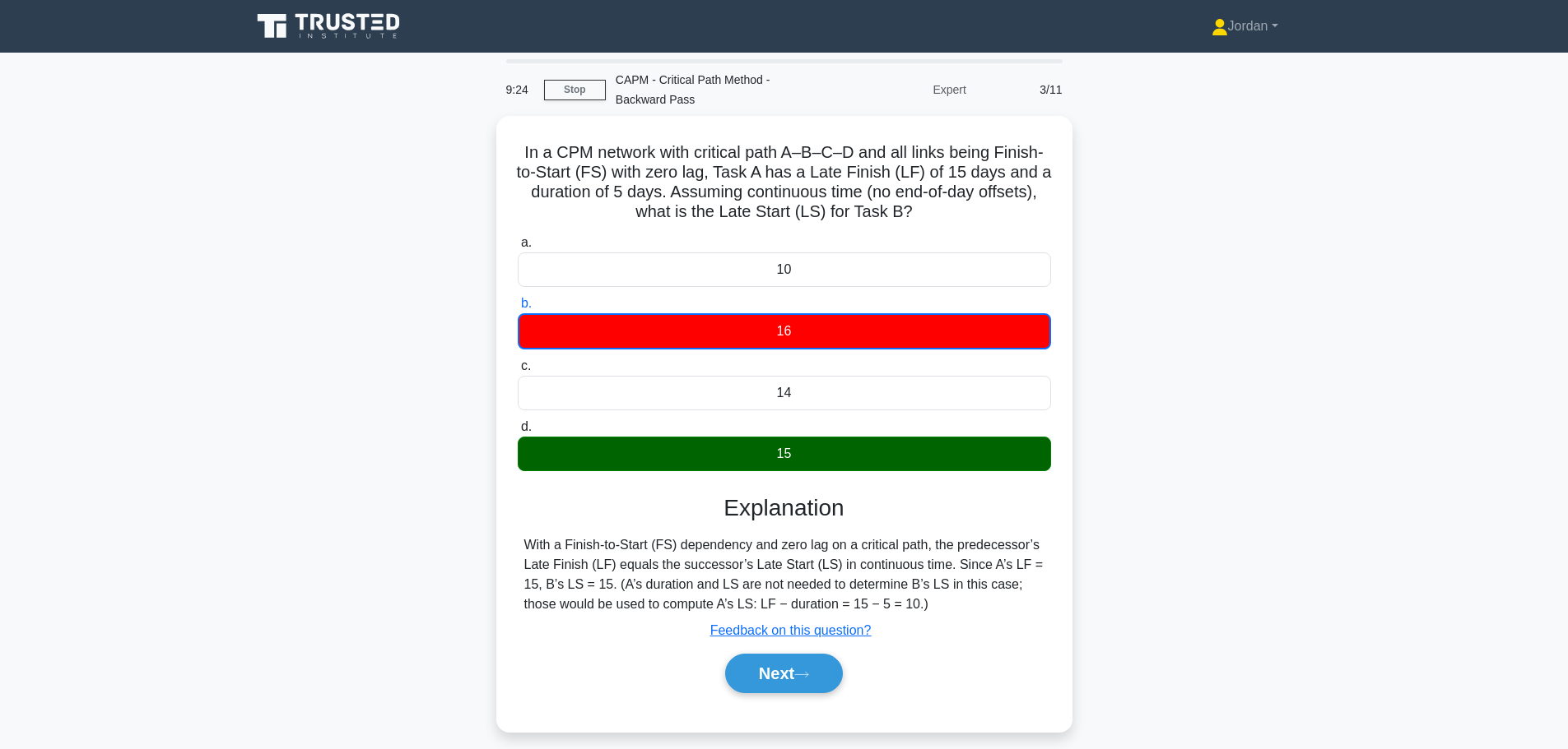
click at [795, 671] on button "Next" at bounding box center [783, 673] width 118 height 39
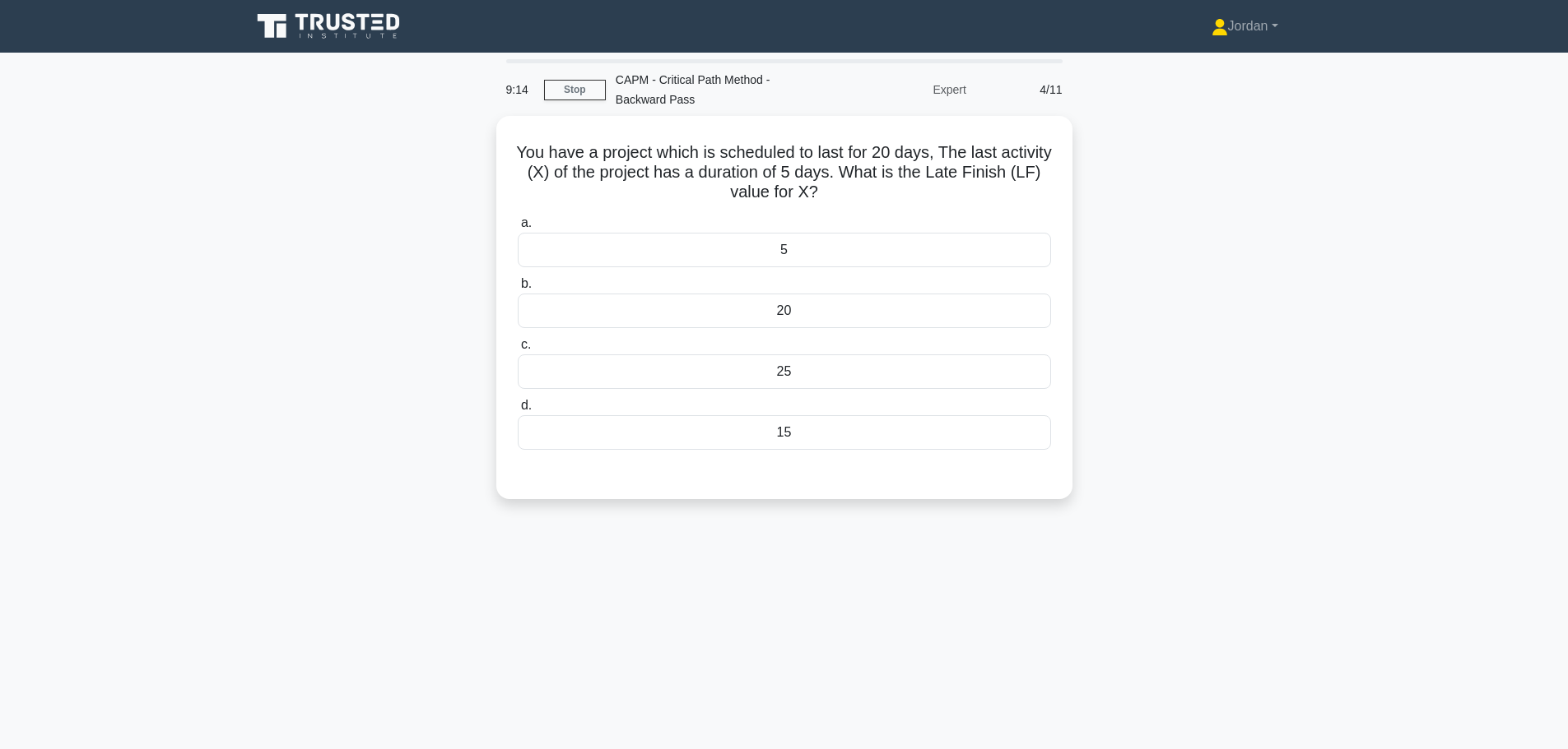
click at [775, 301] on div "20" at bounding box center [784, 311] width 533 height 34
click at [518, 289] on input "b. 20" at bounding box center [518, 284] width 0 height 11
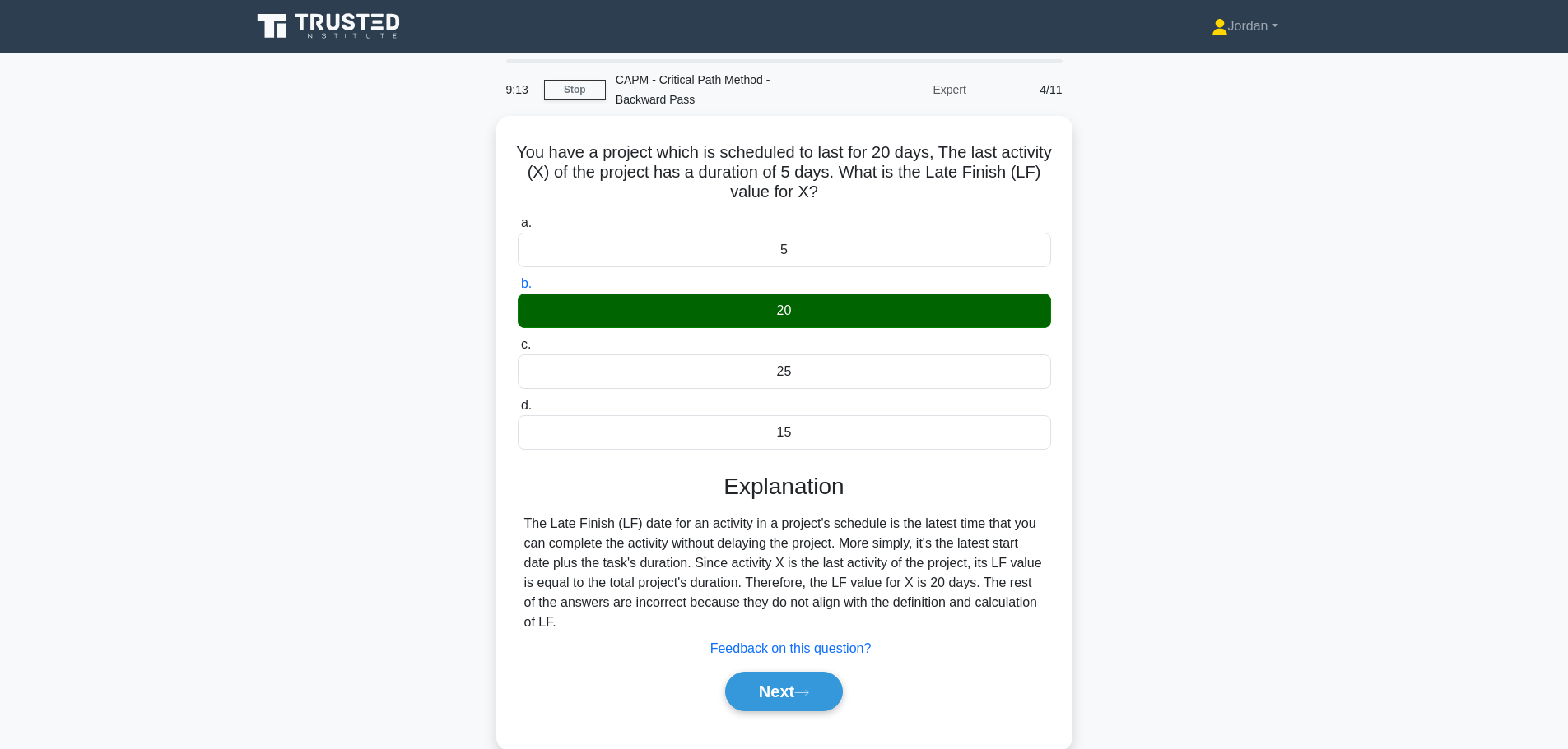
click at [797, 692] on button "Next" at bounding box center [783, 692] width 118 height 39
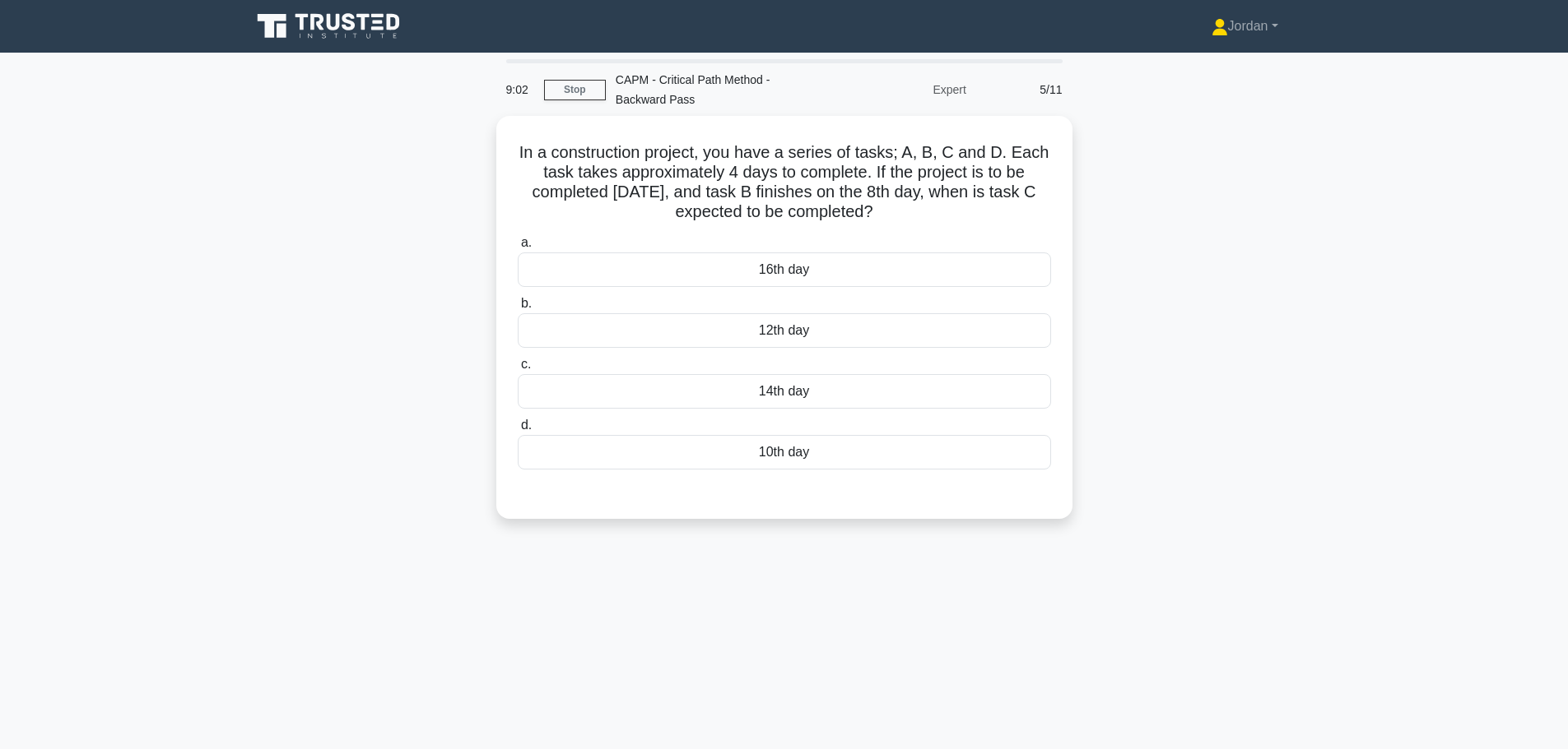
click at [779, 329] on div "12th day" at bounding box center [784, 330] width 533 height 34
click at [518, 309] on input "b. 12th day" at bounding box center [518, 304] width 0 height 11
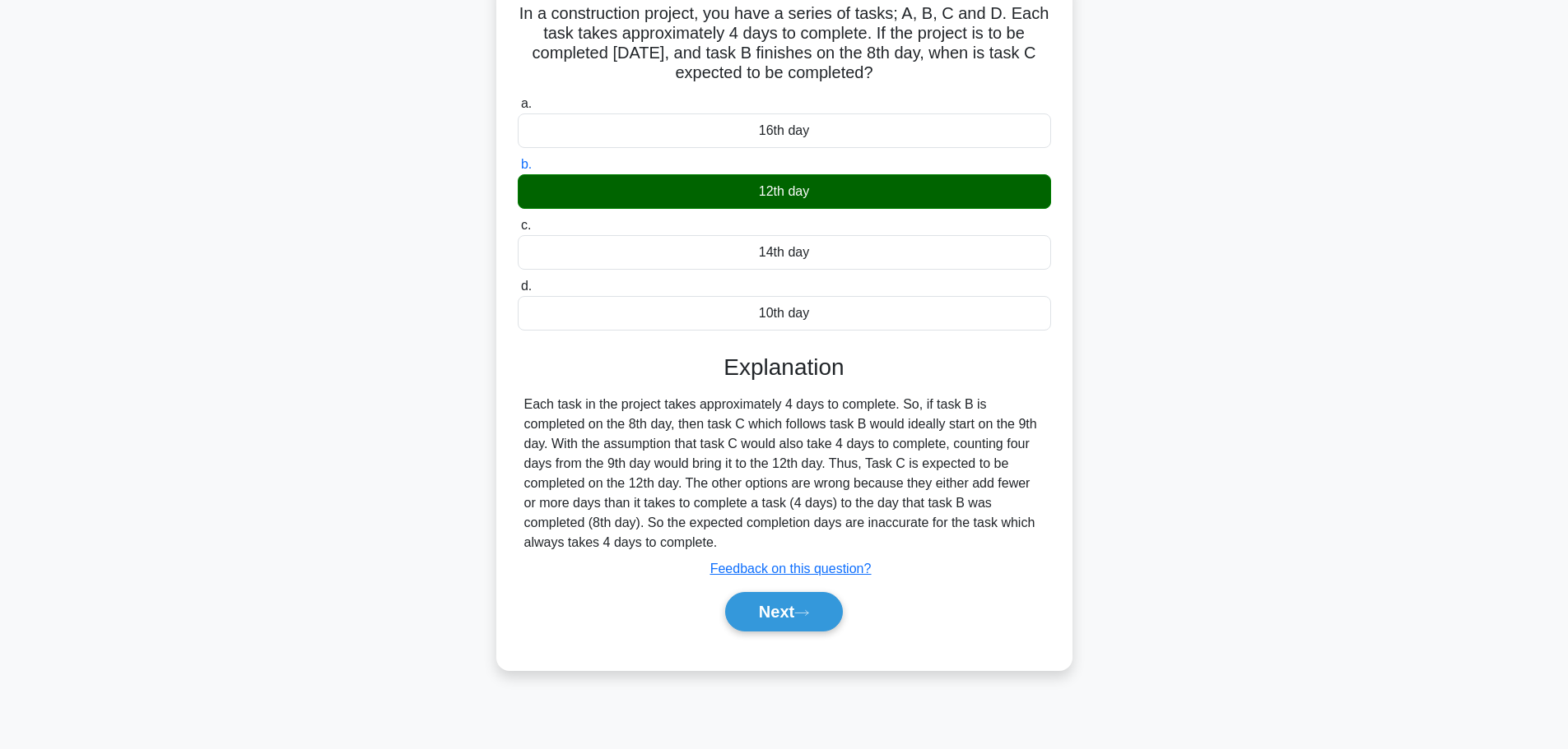
click at [796, 613] on button "Next" at bounding box center [783, 611] width 118 height 39
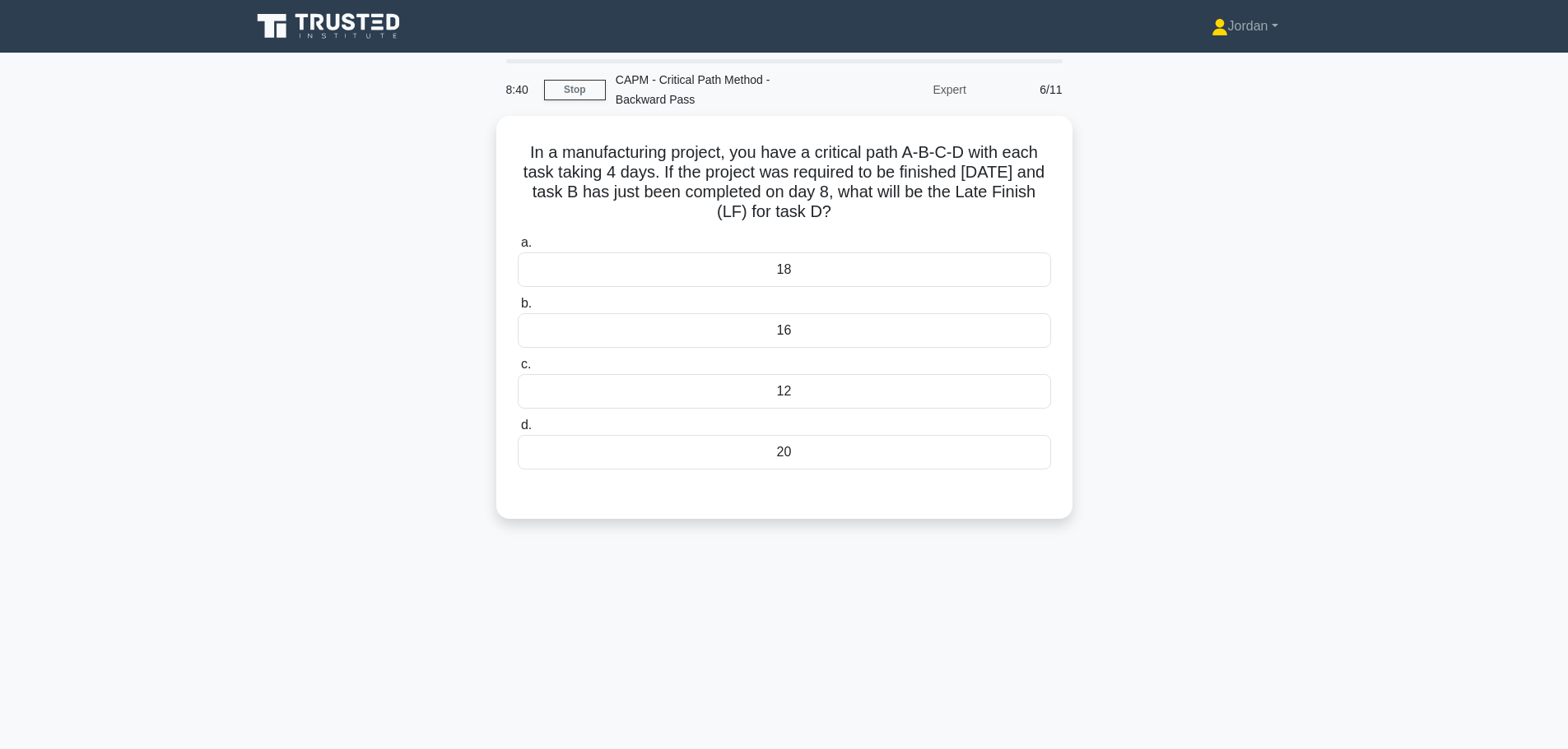
click at [760, 319] on div "16" at bounding box center [784, 330] width 533 height 34
click at [518, 309] on input "b. 16" at bounding box center [518, 304] width 0 height 11
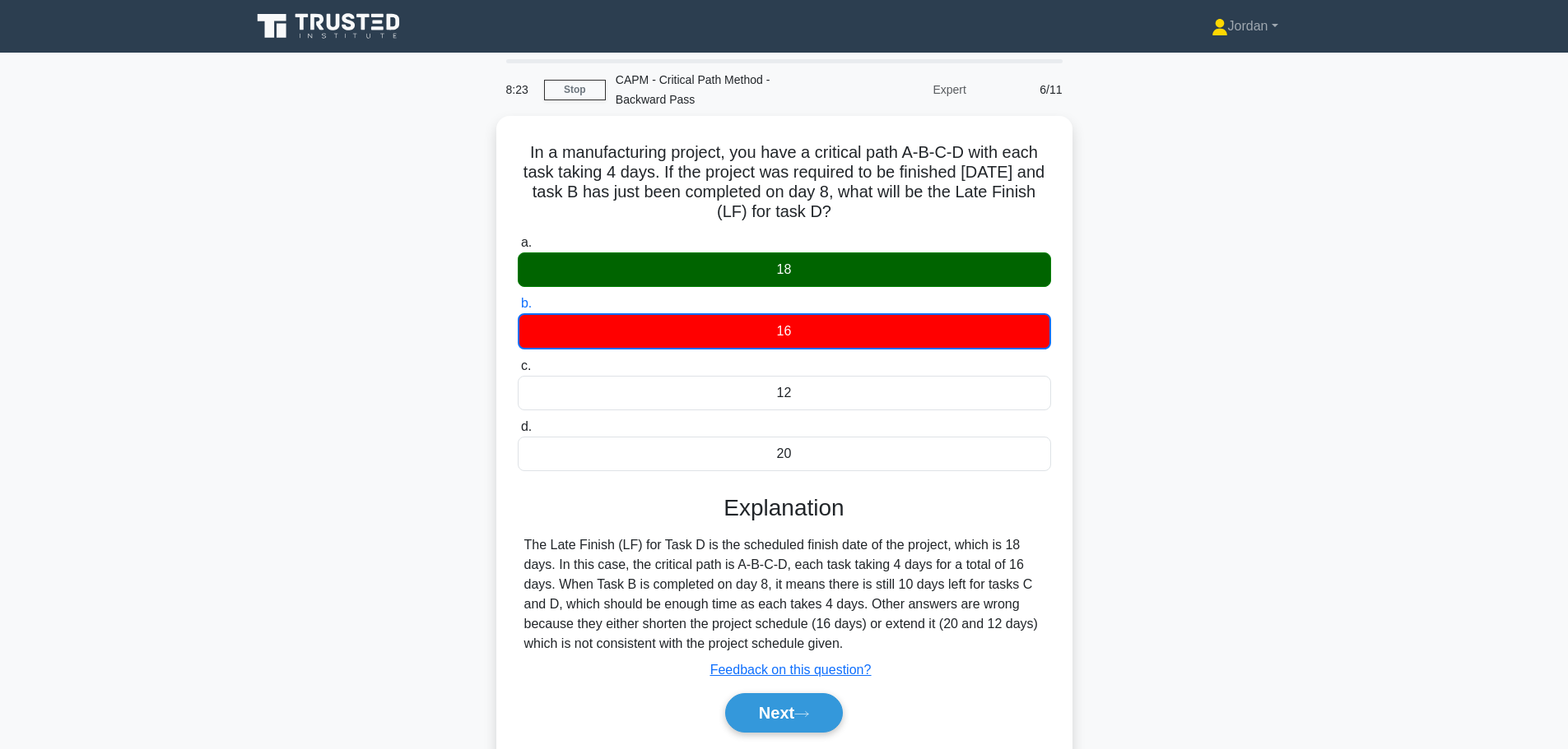
click at [776, 716] on button "Next" at bounding box center [783, 713] width 118 height 39
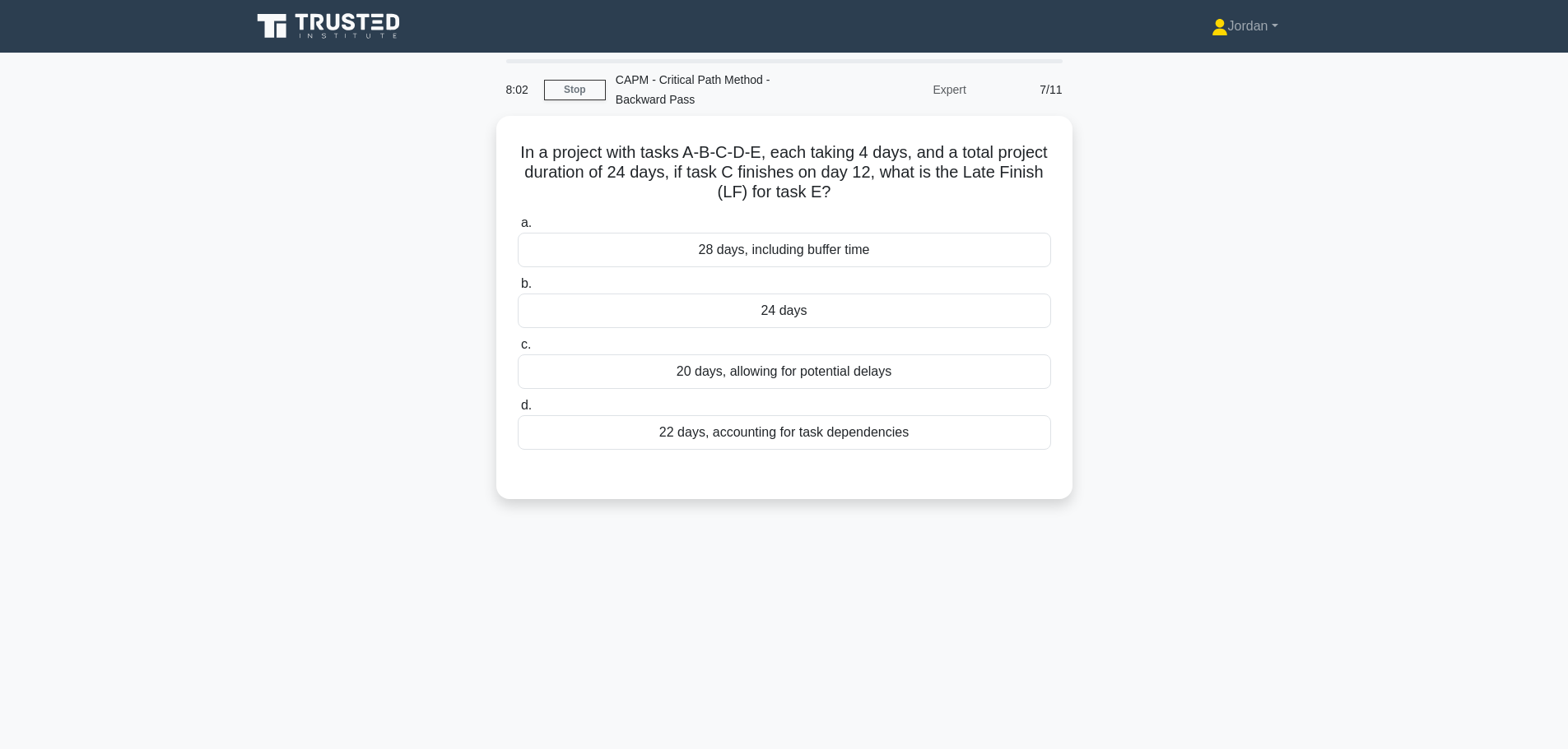
click at [799, 311] on div "24 days" at bounding box center [784, 311] width 533 height 34
click at [518, 289] on input "b. 24 days" at bounding box center [518, 284] width 0 height 11
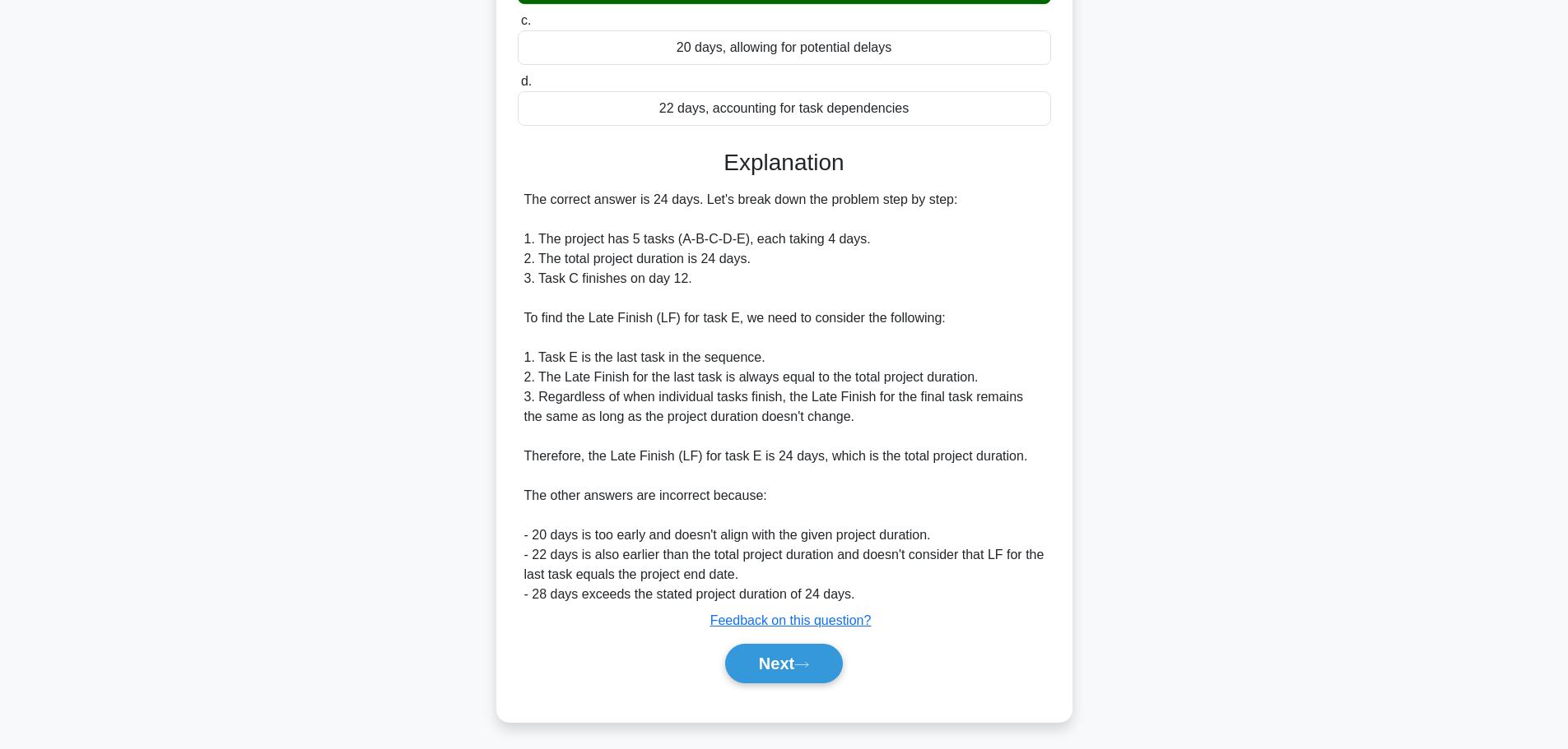
click at [776, 655] on button "Next" at bounding box center [783, 663] width 118 height 39
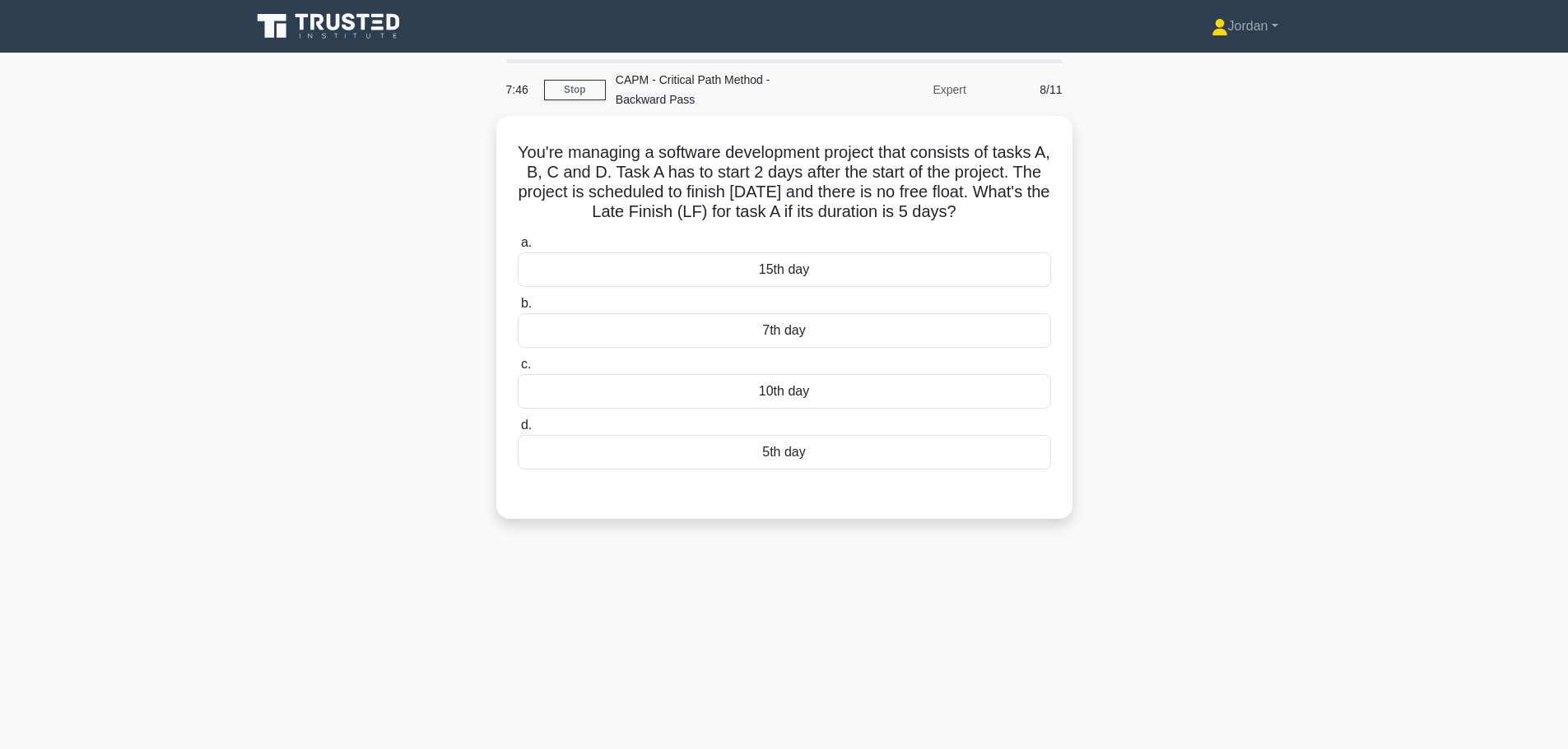
click at [768, 338] on div "7th day" at bounding box center [784, 330] width 533 height 34
click at [518, 309] on input "b. 7th day" at bounding box center [518, 304] width 0 height 11
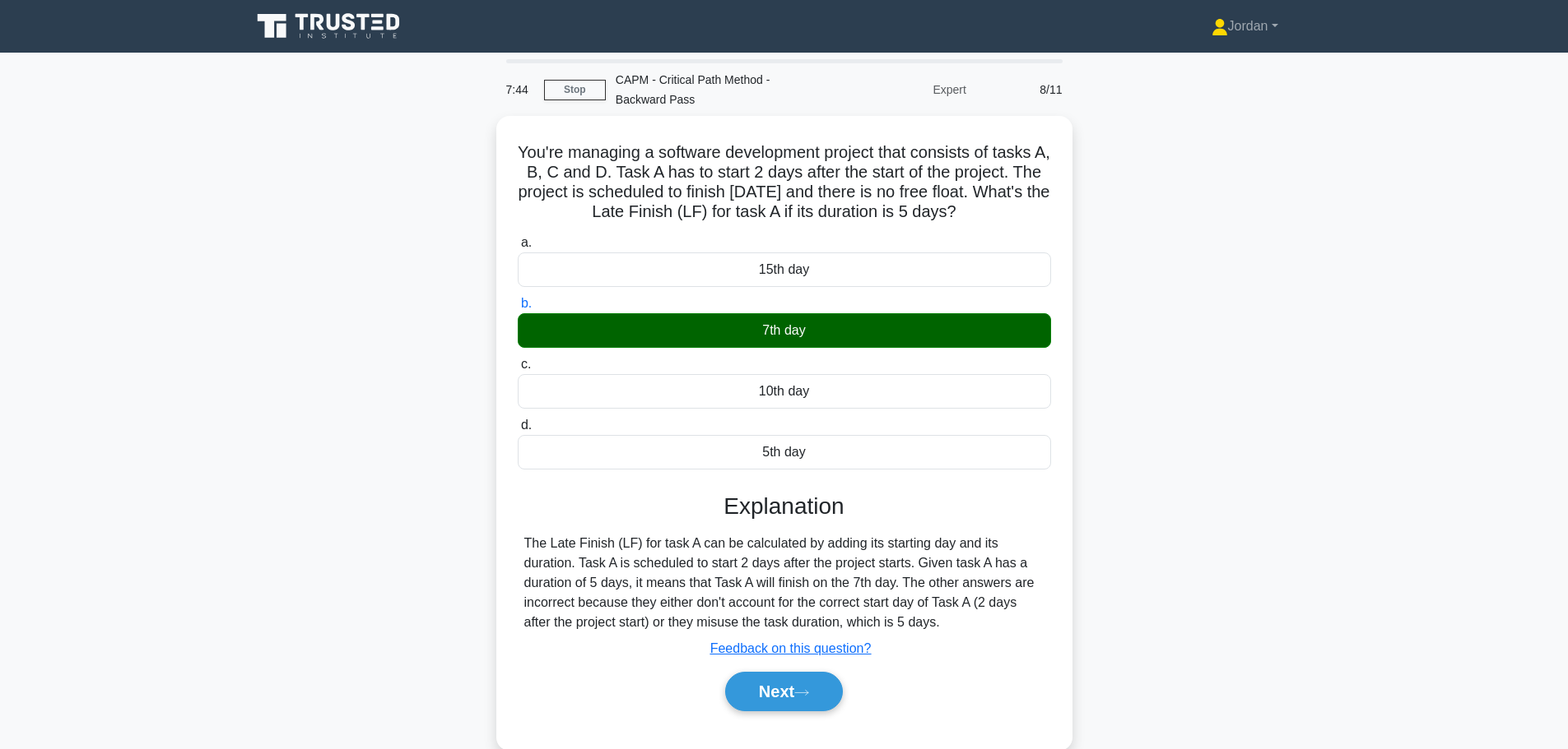
click at [796, 698] on button "Next" at bounding box center [783, 692] width 118 height 39
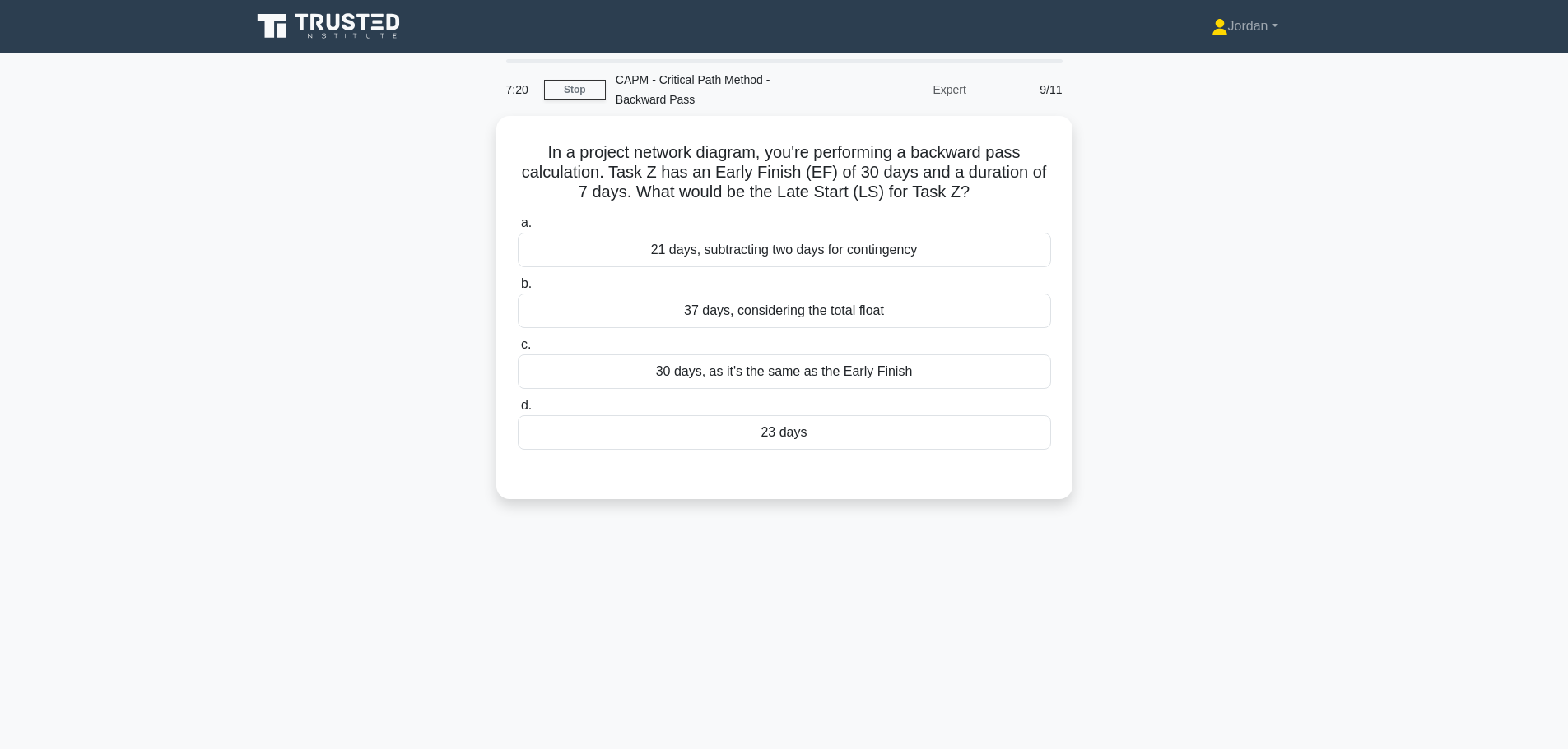
click at [754, 441] on div "23 days" at bounding box center [784, 433] width 533 height 34
click at [518, 411] on input "d. 23 days" at bounding box center [518, 405] width 0 height 11
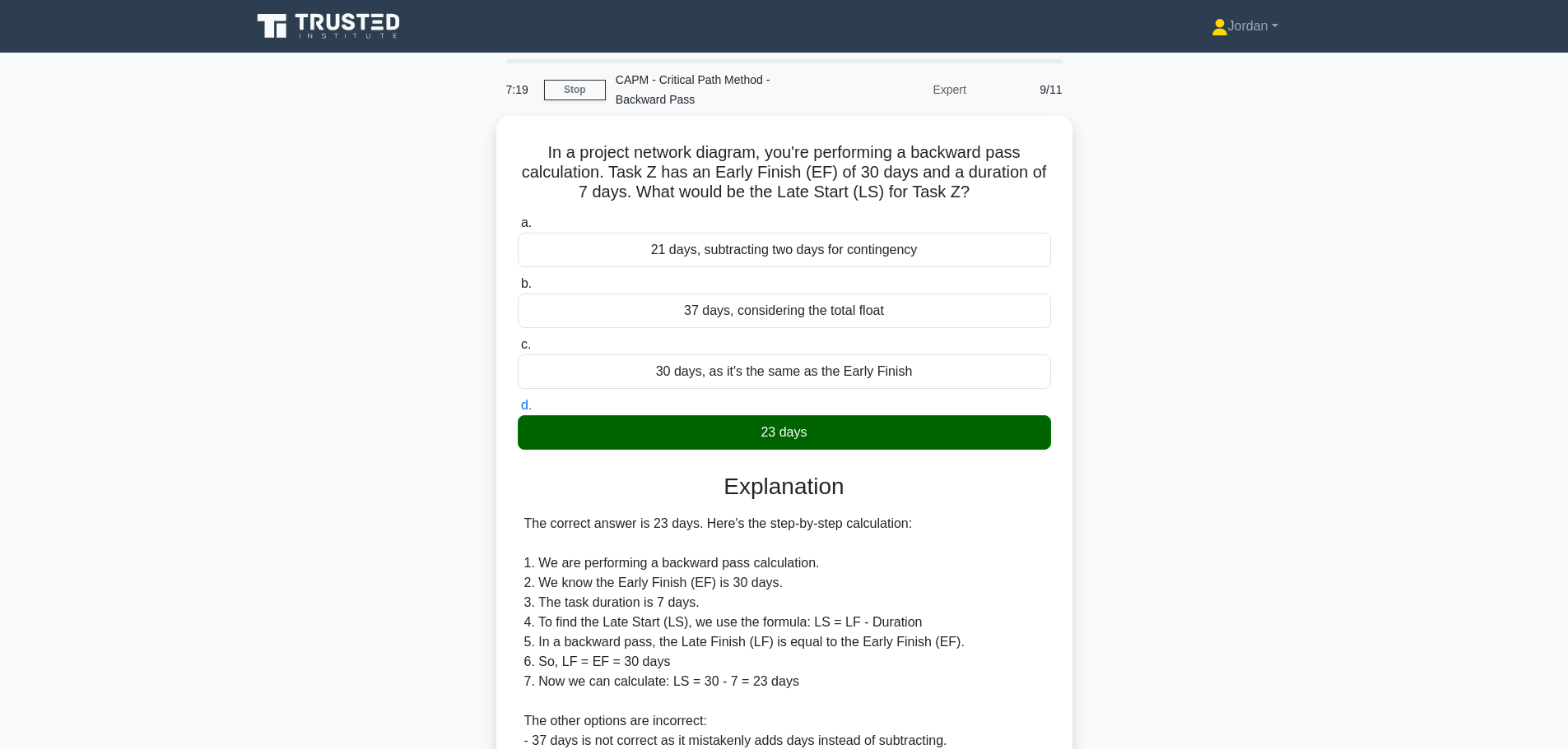
scroll to position [207, 0]
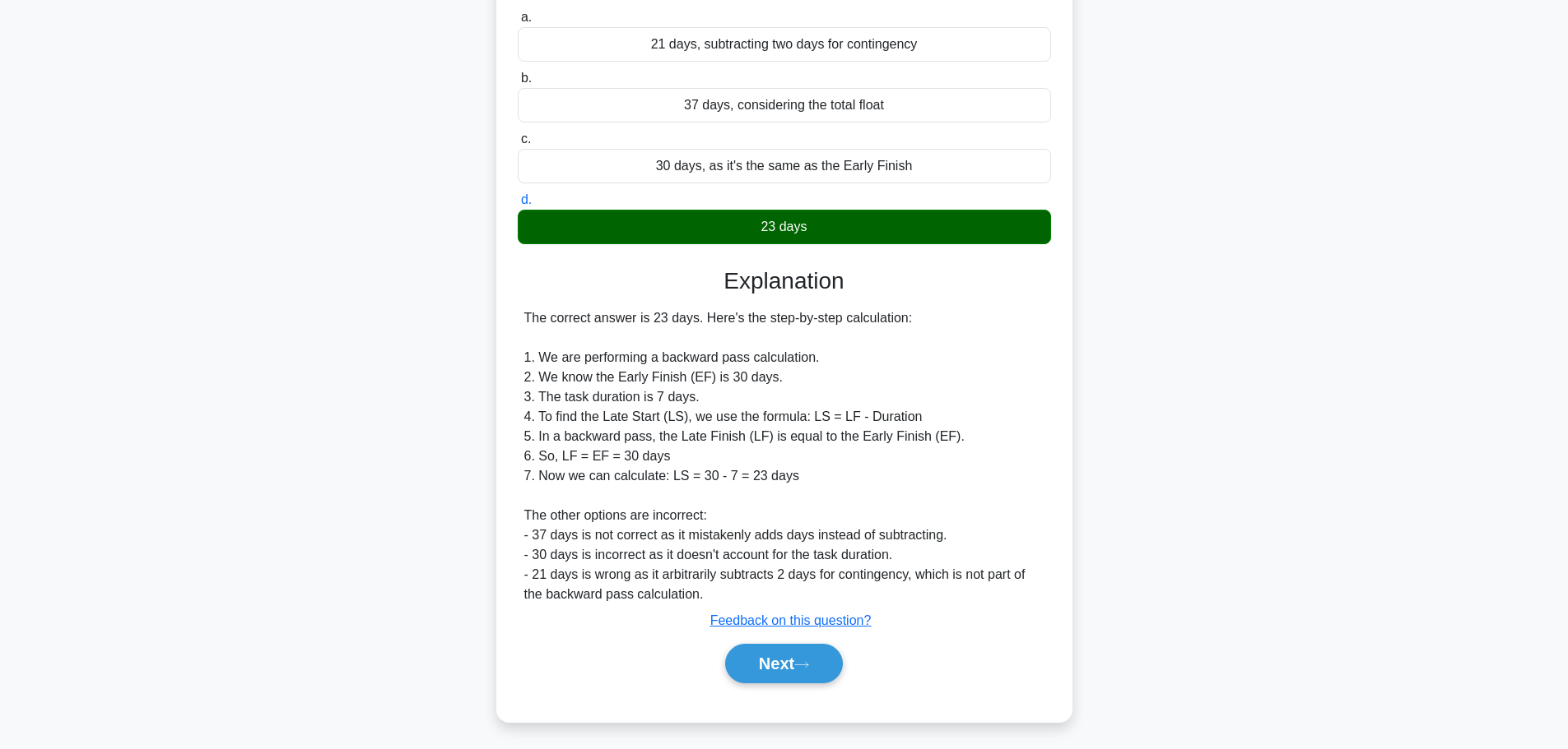
click at [777, 668] on button "Next" at bounding box center [783, 663] width 118 height 39
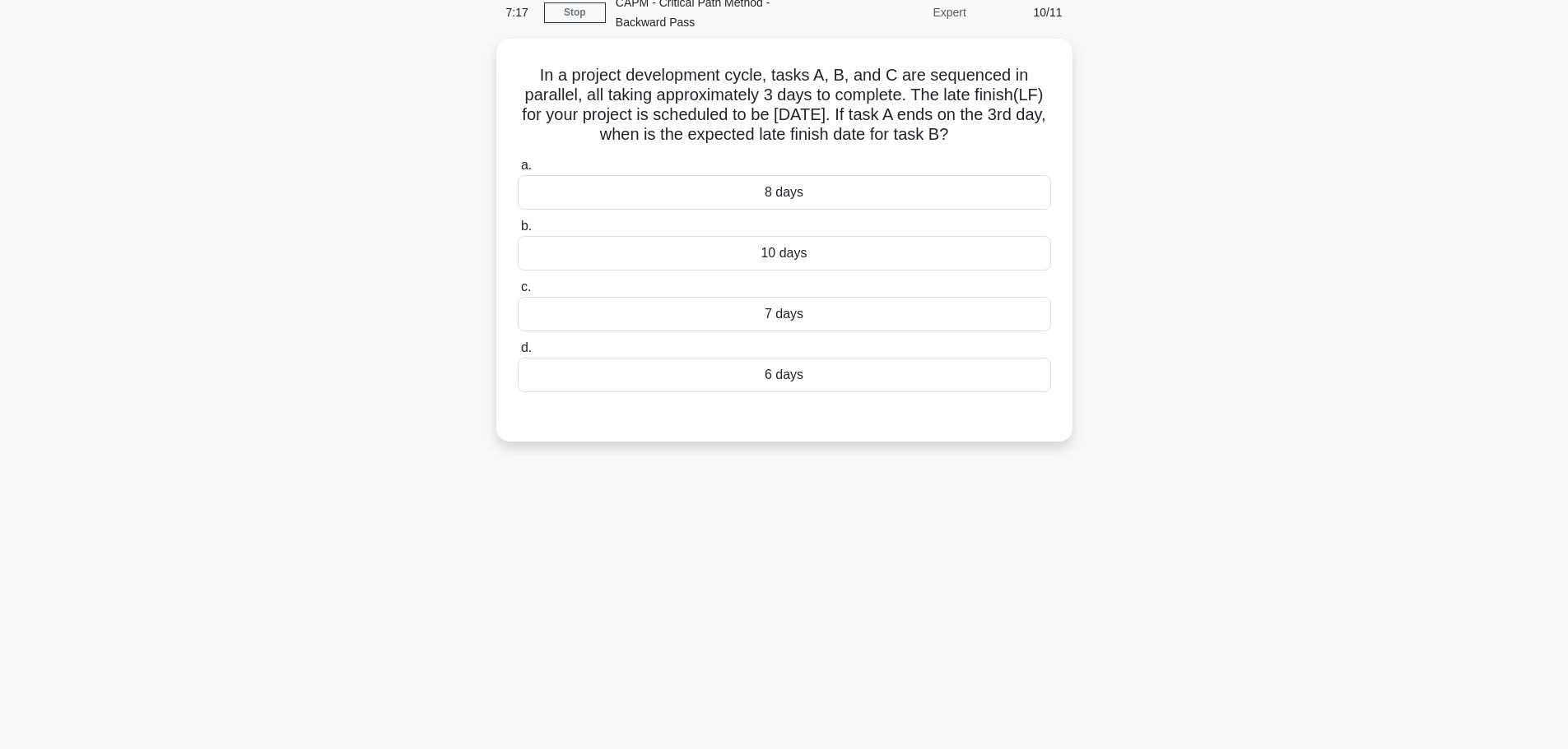
scroll to position [0, 0]
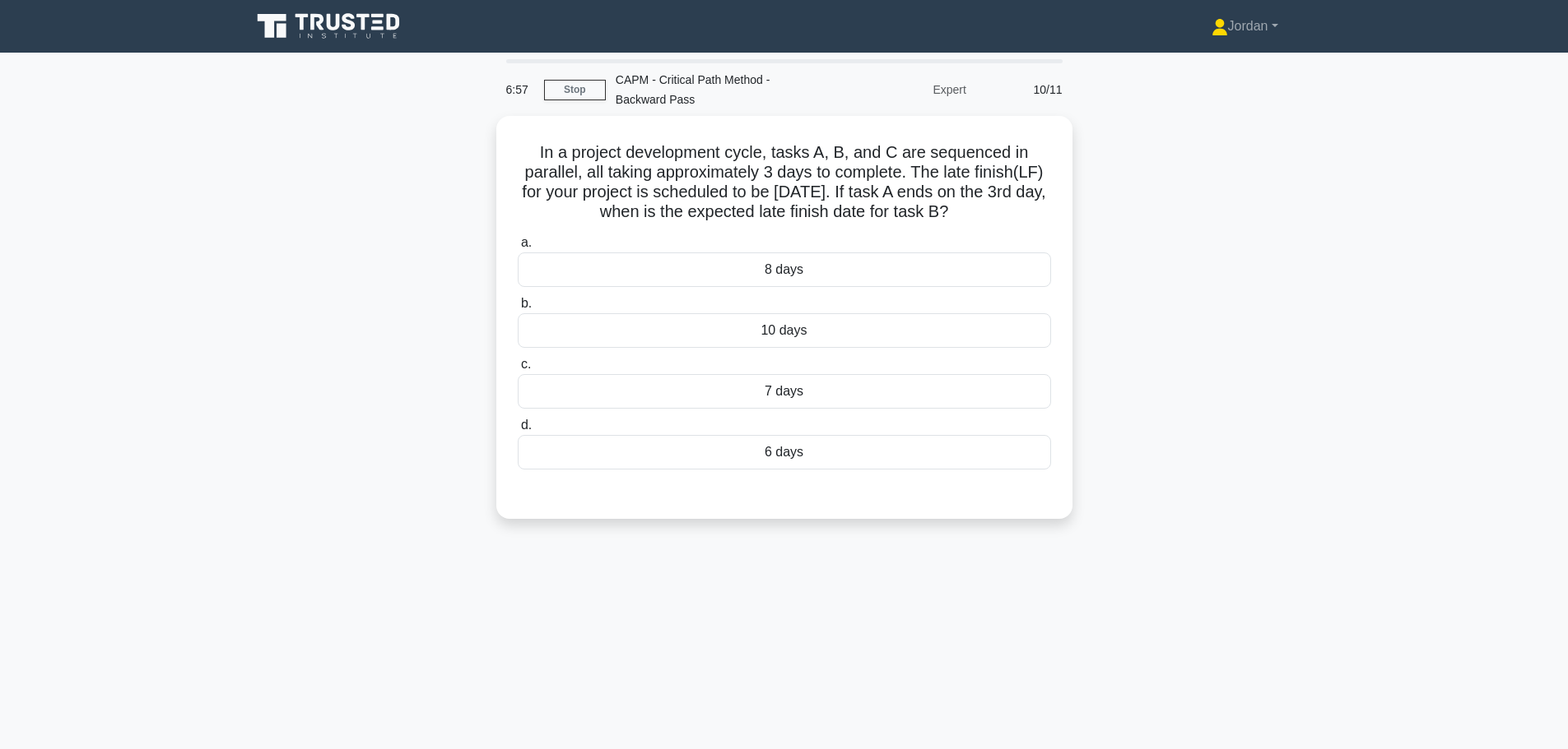
click at [773, 326] on div "10 days" at bounding box center [784, 330] width 533 height 34
click at [518, 309] on input "b. 10 days" at bounding box center [518, 304] width 0 height 11
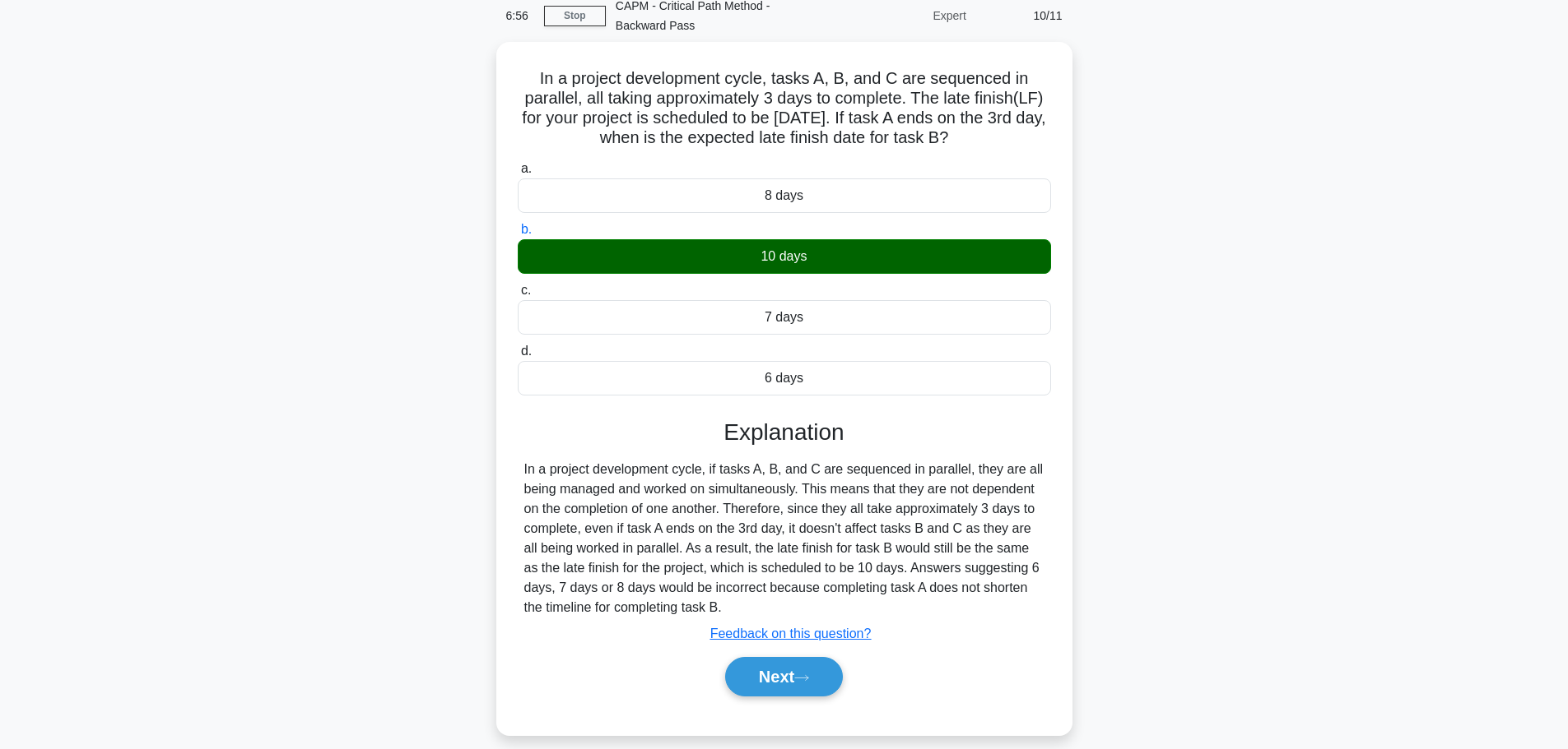
scroll to position [139, 0]
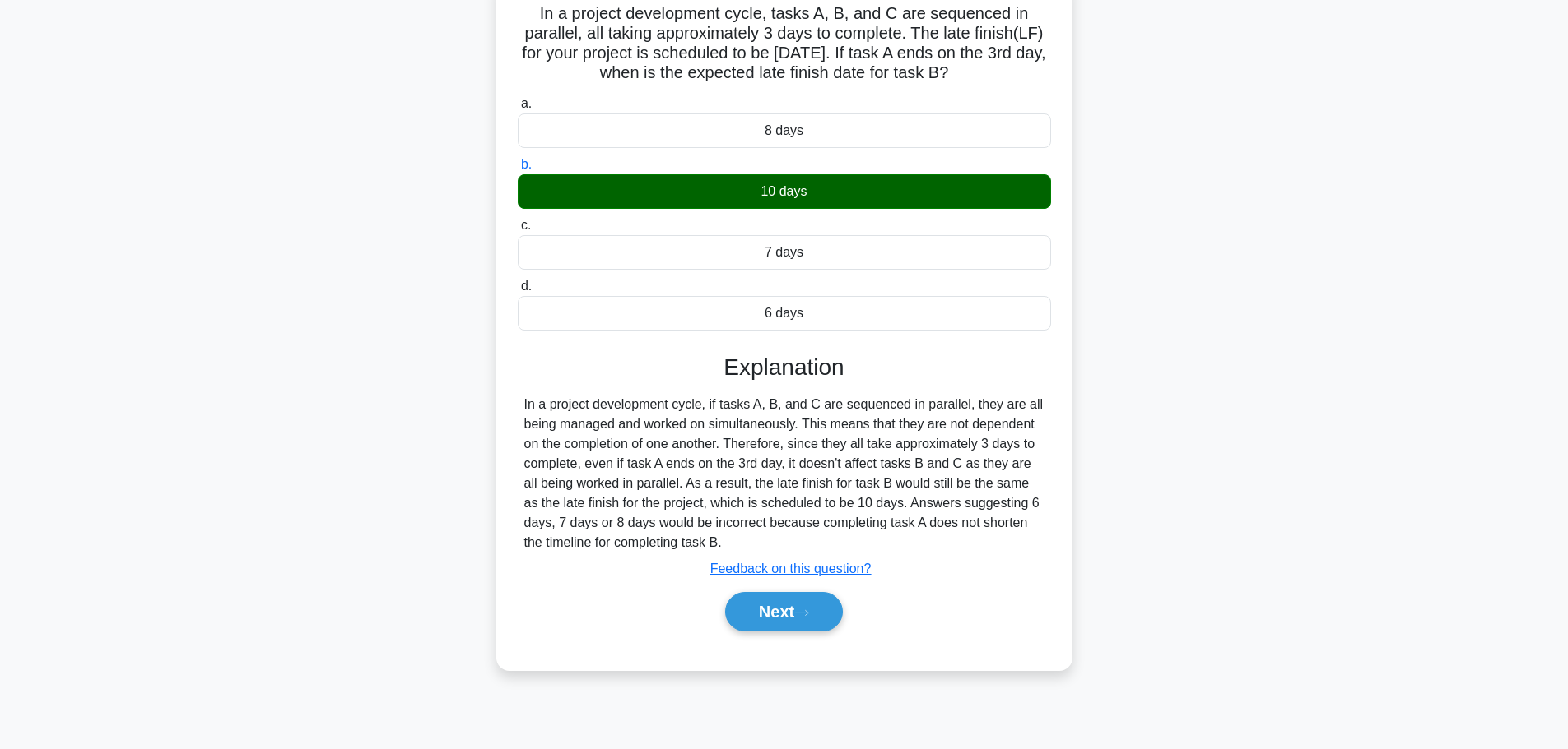
click at [797, 614] on button "Next" at bounding box center [783, 611] width 118 height 39
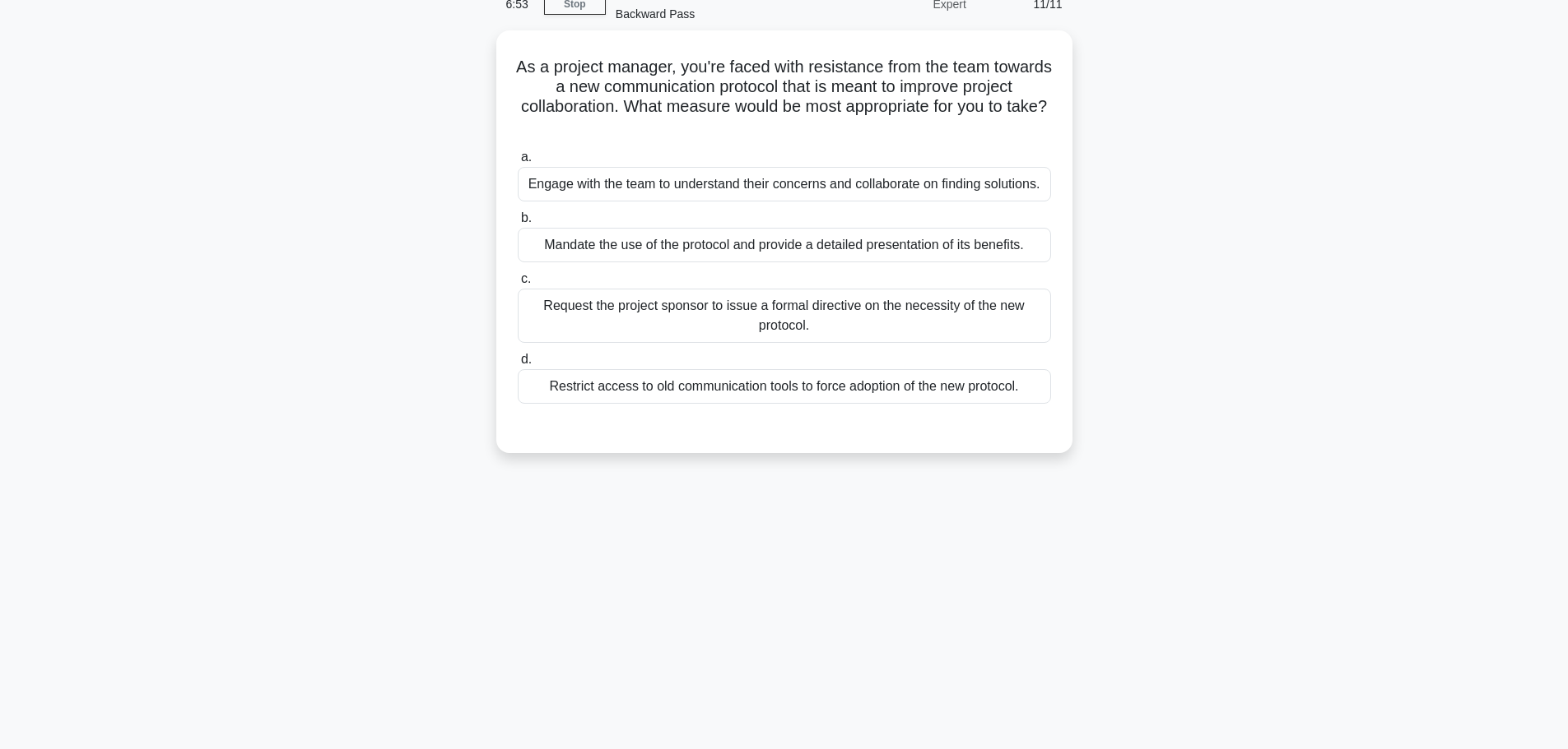
scroll to position [57, 0]
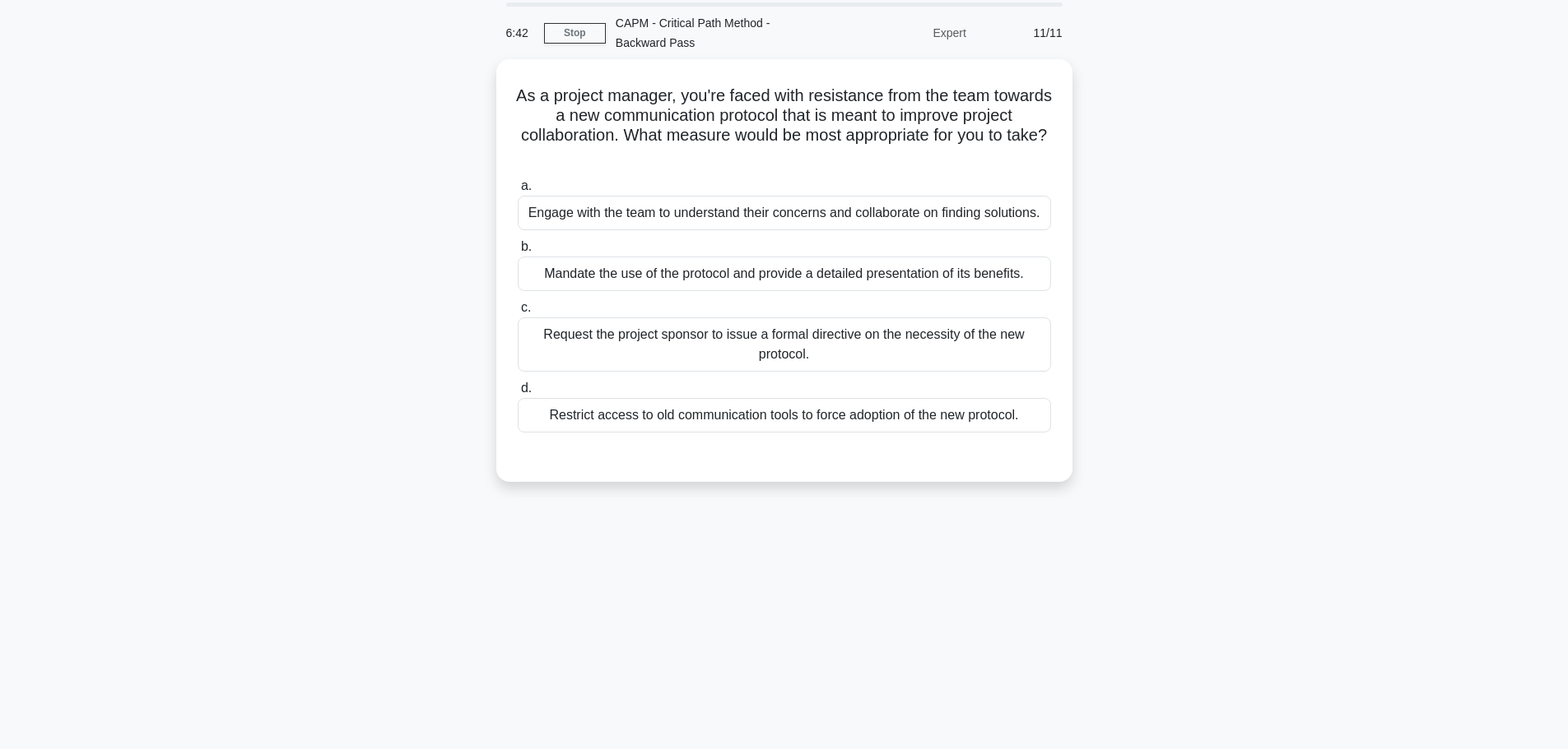
click at [824, 266] on div "Mandate the use of the protocol and provide a detailed presentation of its bene…" at bounding box center [784, 274] width 533 height 34
click at [518, 253] on input "b. Mandate the use of the protocol and provide a detailed presentation of its b…" at bounding box center [518, 246] width 0 height 11
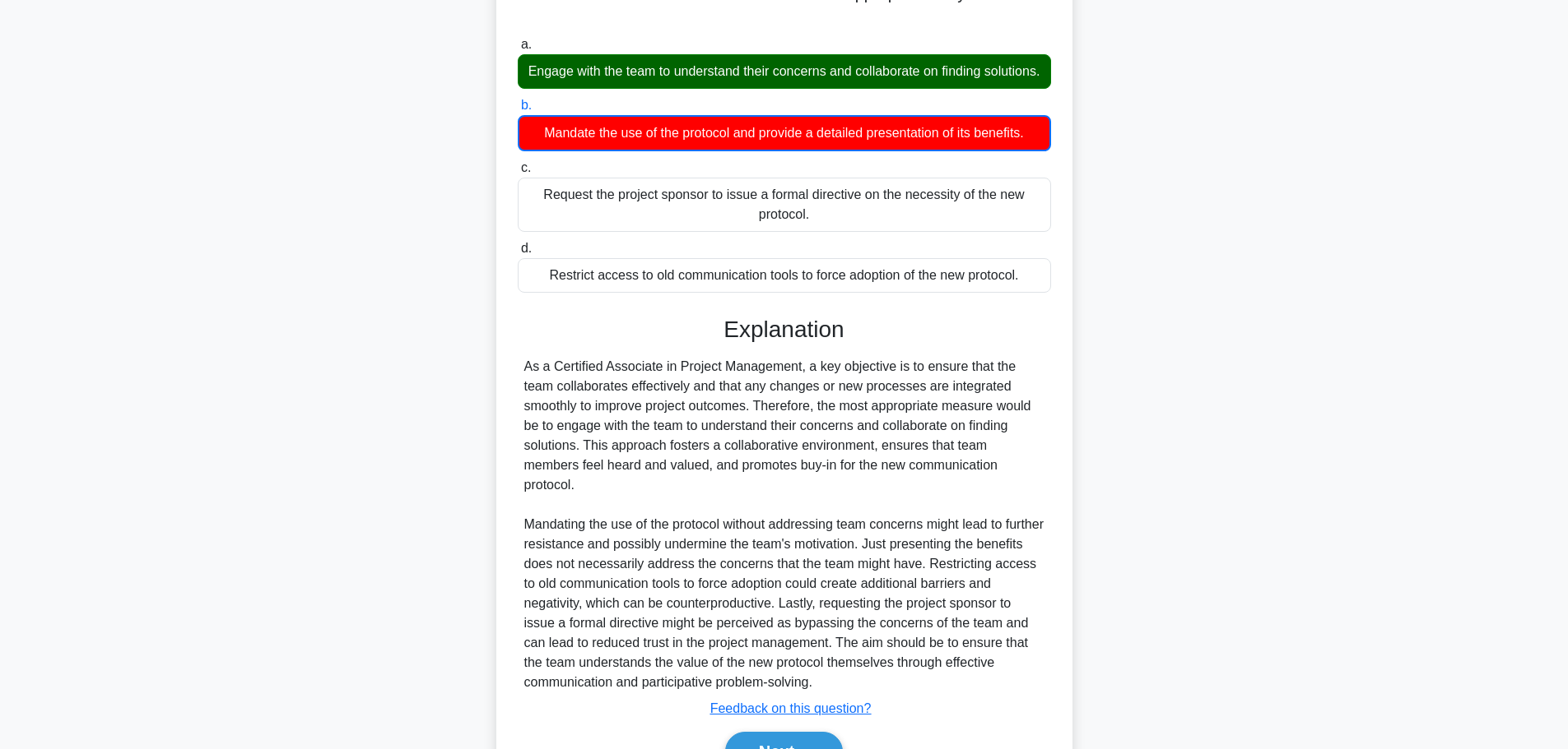
scroll to position [287, 0]
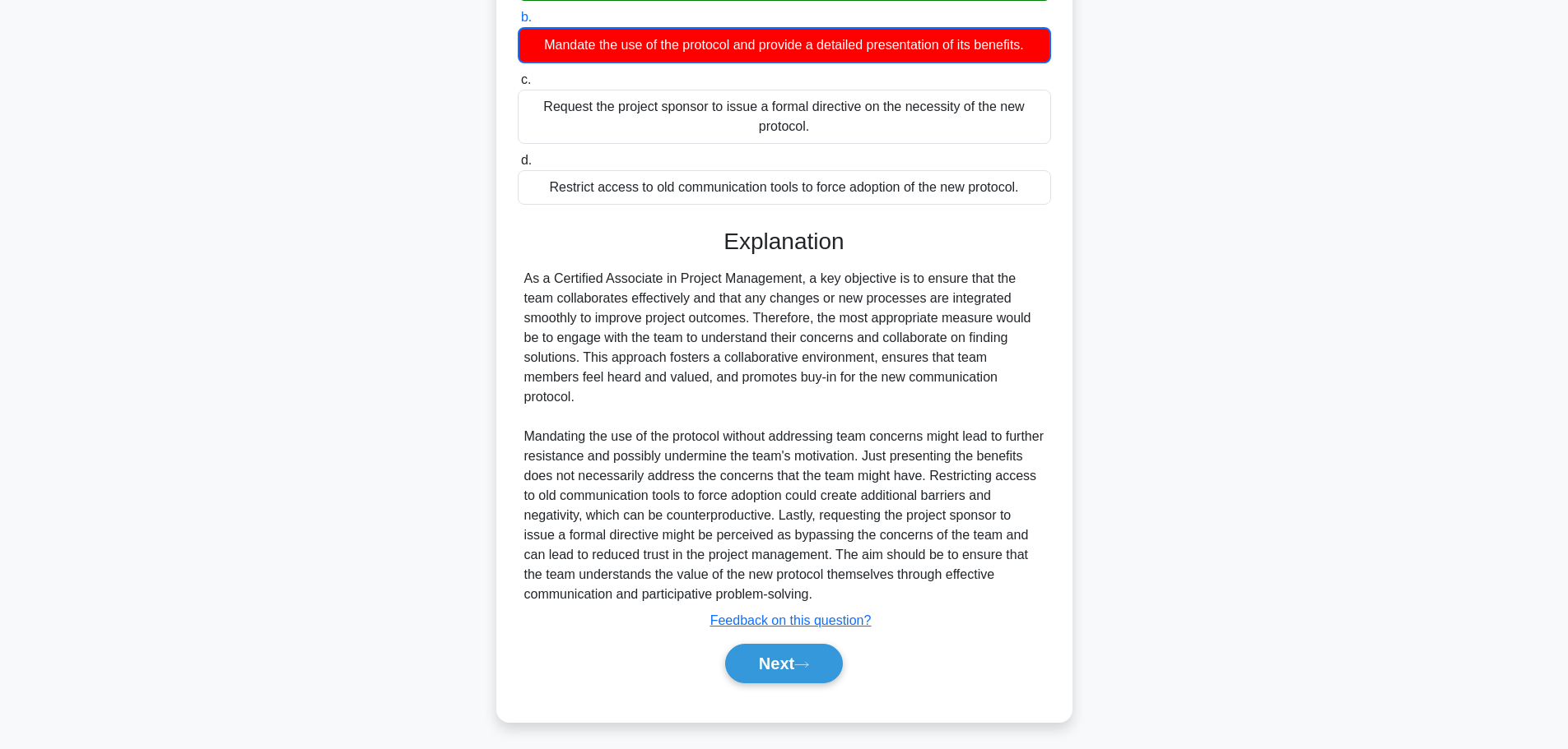
click at [787, 664] on button "Next" at bounding box center [783, 663] width 118 height 39
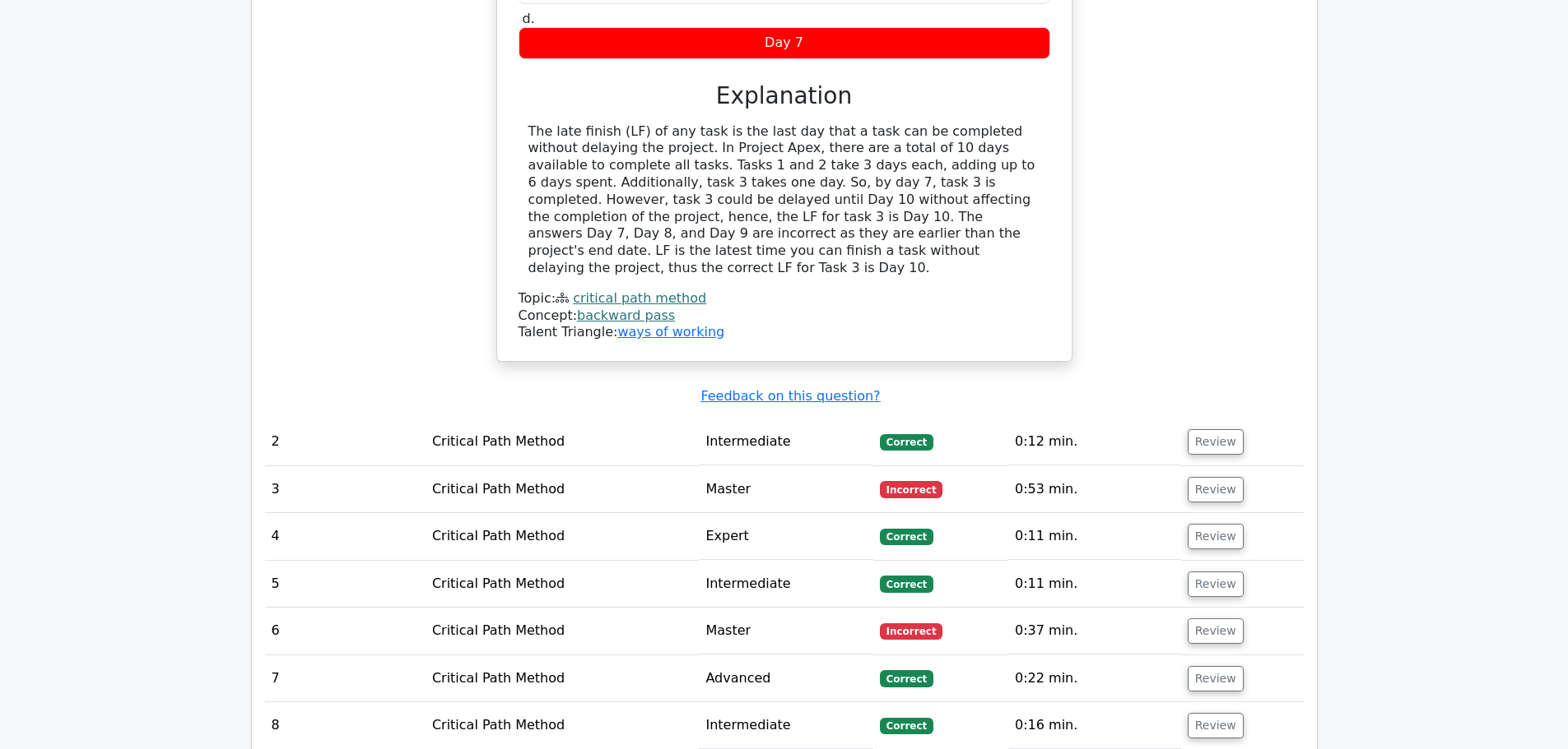
scroll to position [1481, 0]
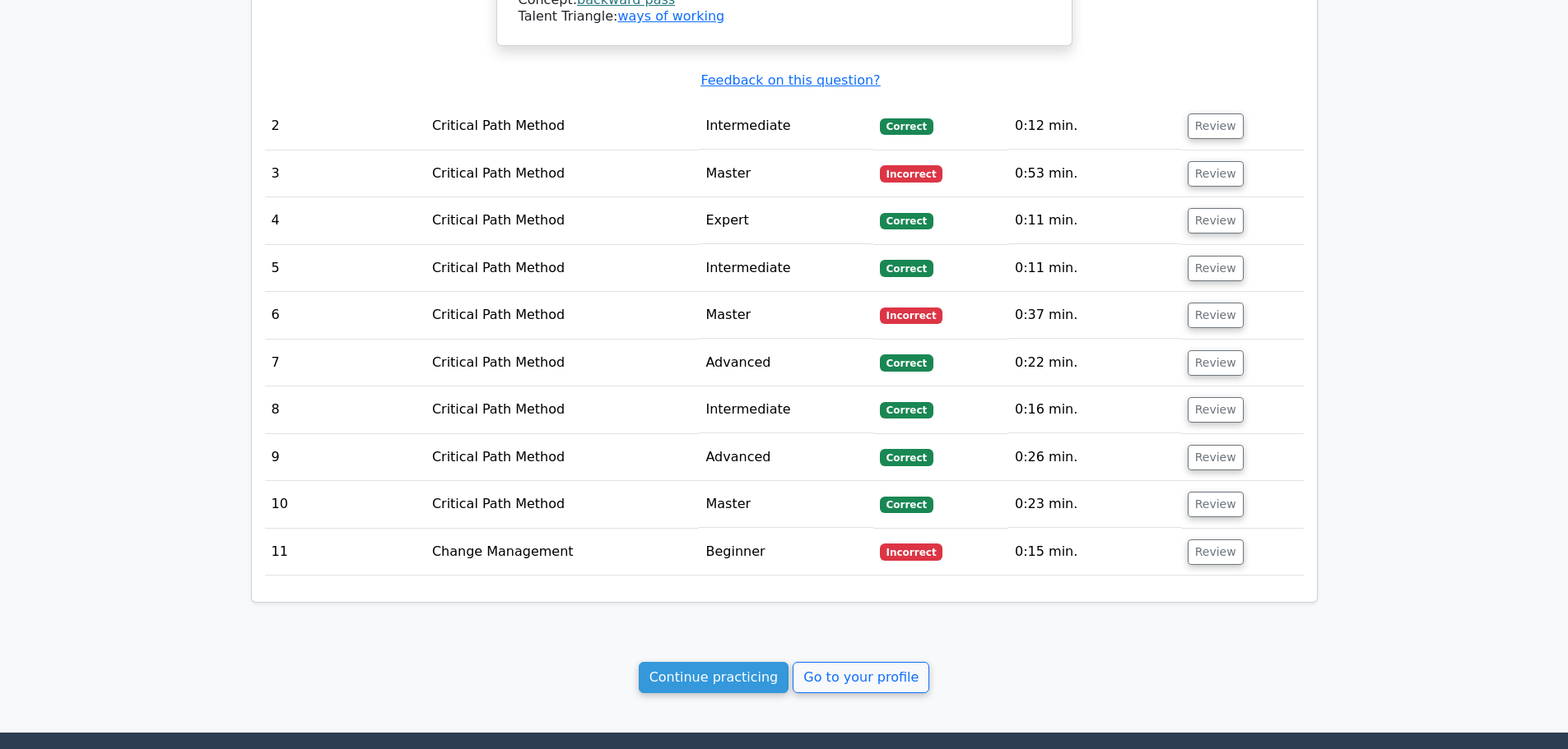
click at [844, 673] on link "Go to your profile" at bounding box center [861, 677] width 137 height 32
